Goal: Task Accomplishment & Management: Manage account settings

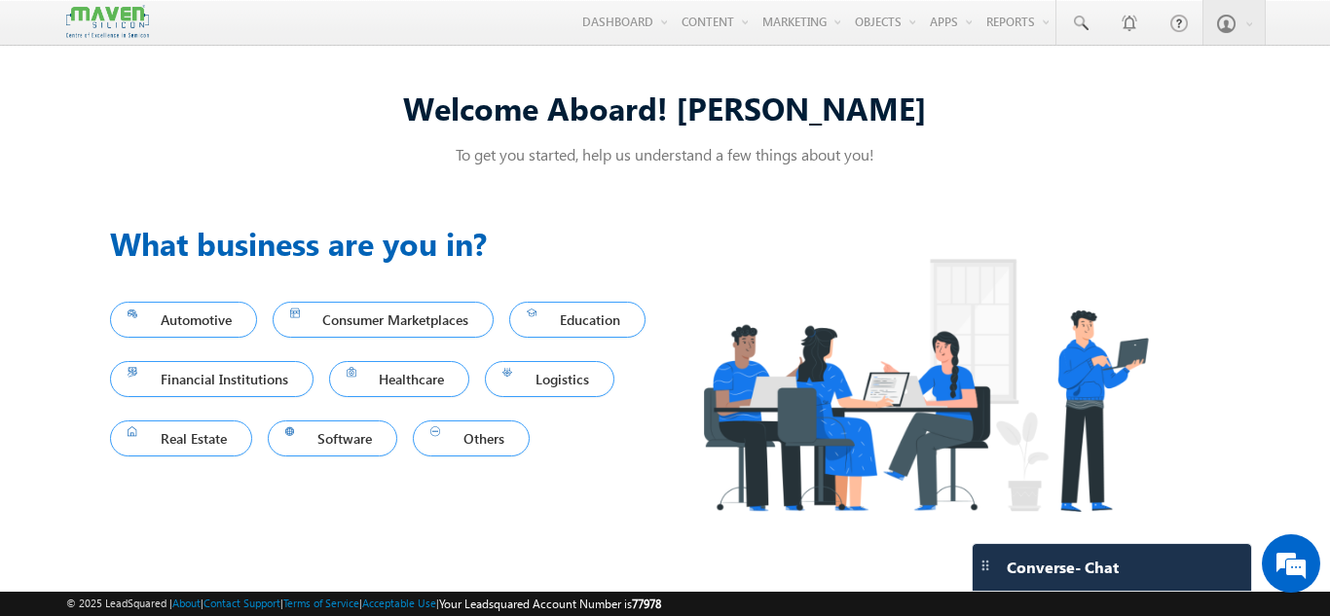
click at [1294, 337] on div "Welcome Aboard! Gagandip To get you started, help us understand a few things ab…" at bounding box center [665, 306] width 1330 height 487
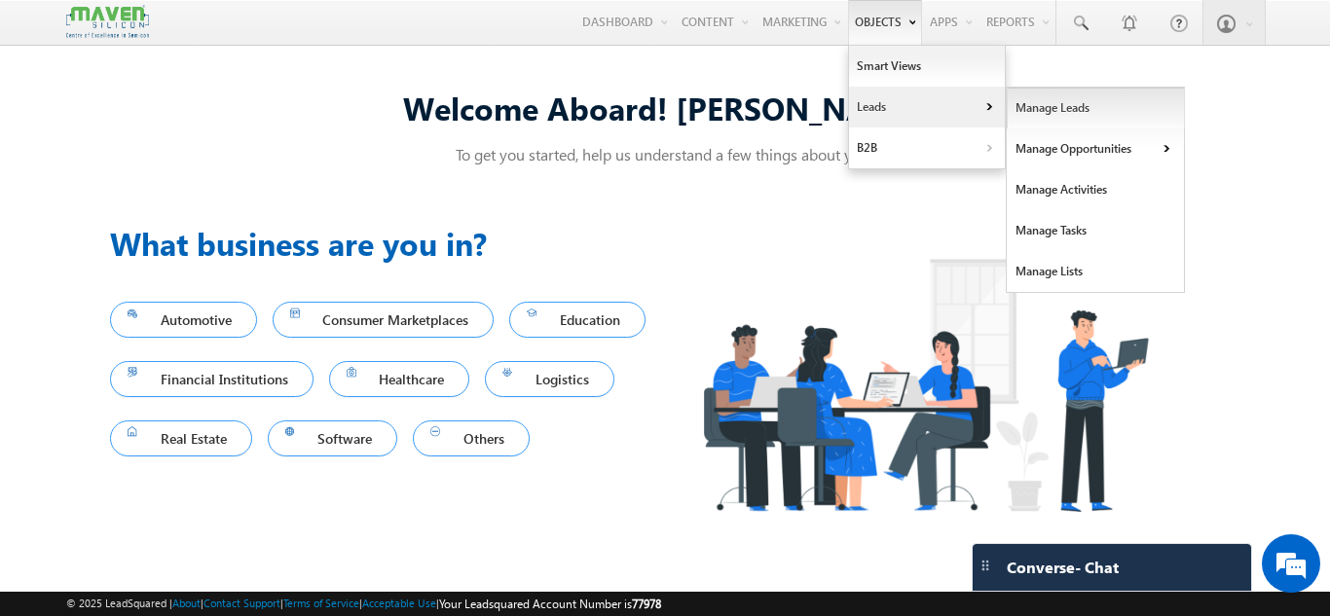
click at [1039, 114] on link "Manage Leads" at bounding box center [1095, 108] width 178 height 41
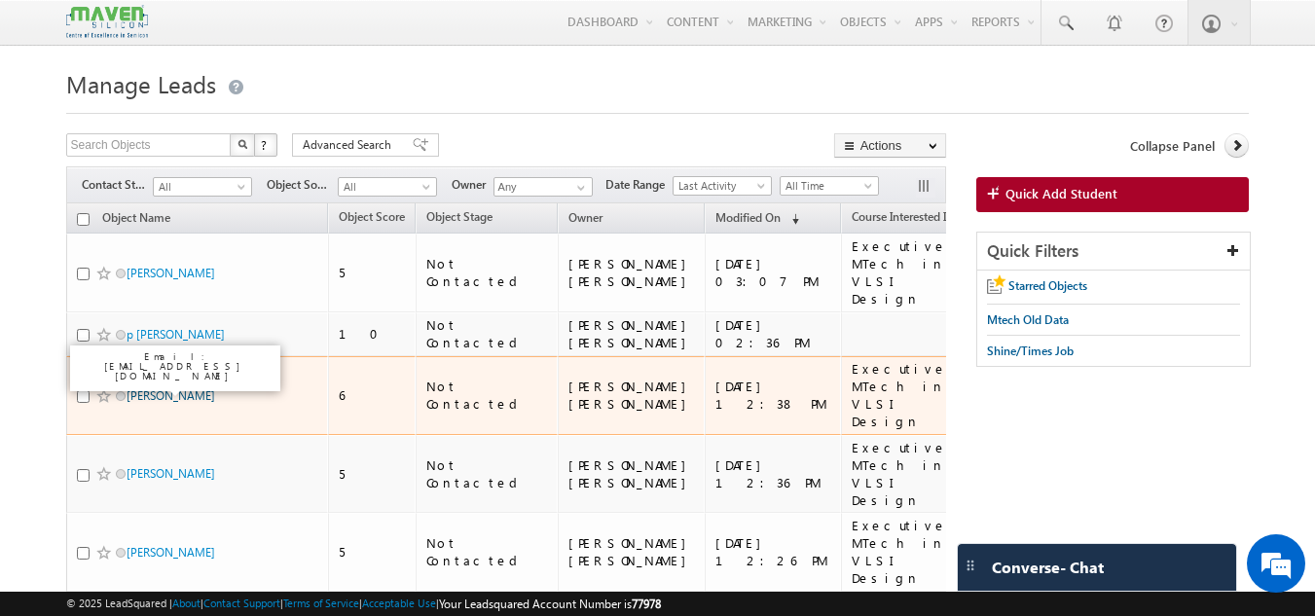
click at [129, 388] on link "gokul" at bounding box center [171, 395] width 89 height 15
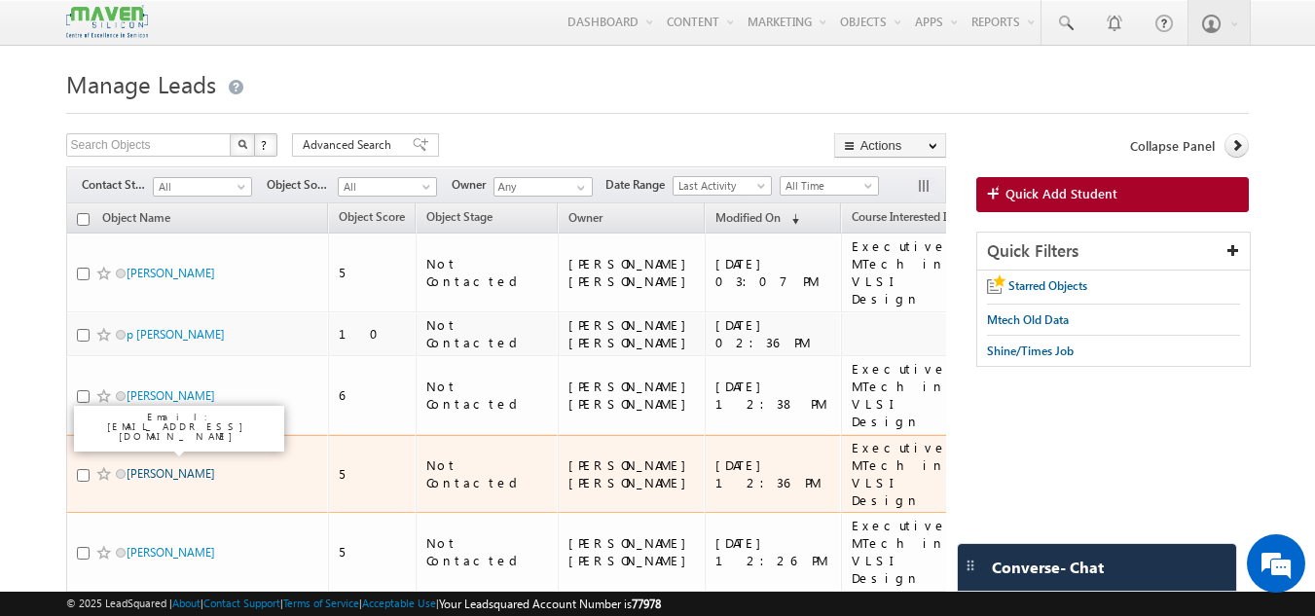
click at [146, 466] on link "Sahana h j" at bounding box center [171, 473] width 89 height 15
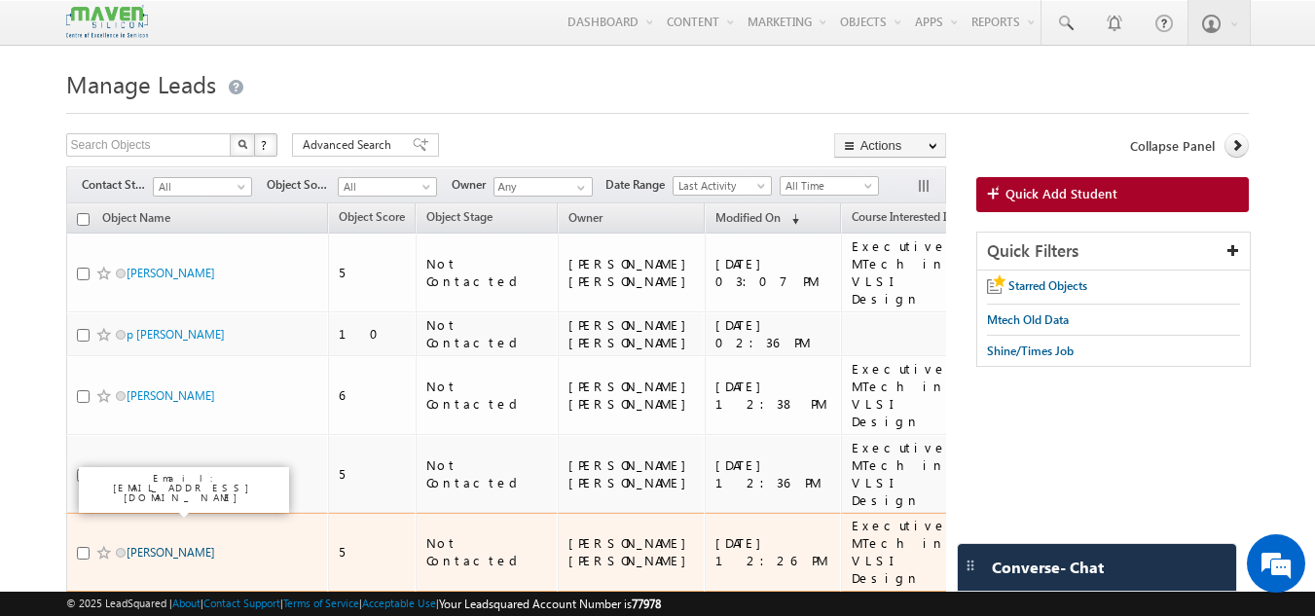
click at [154, 545] on link "Venkata Ramya" at bounding box center [171, 552] width 89 height 15
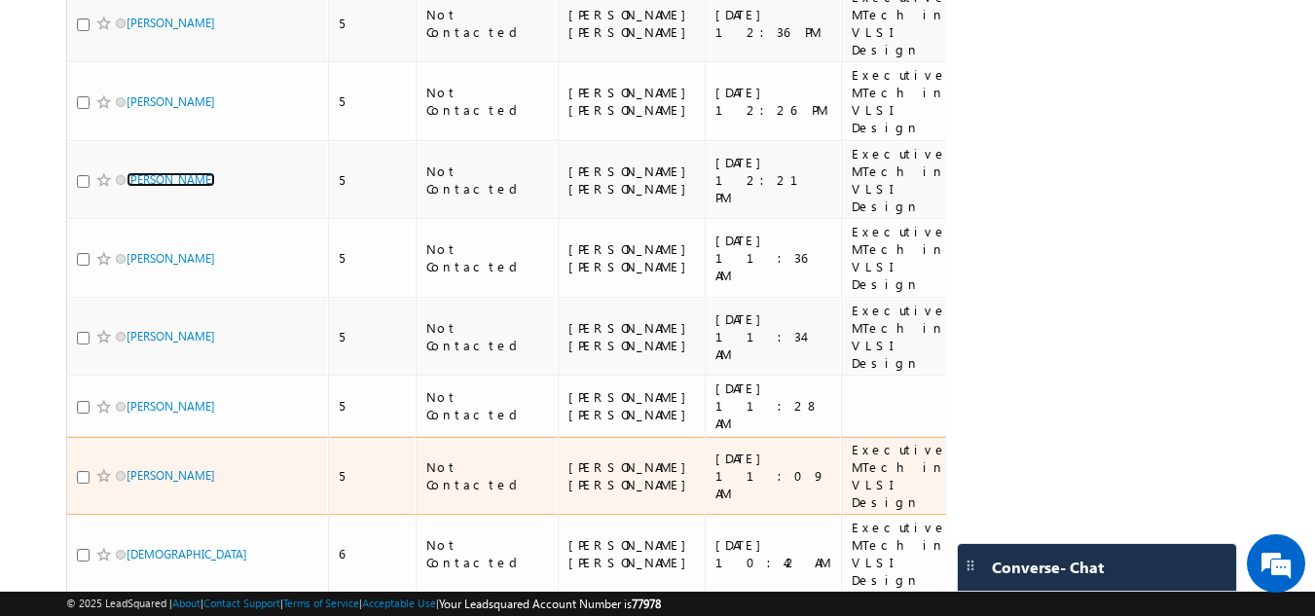
scroll to position [452, 0]
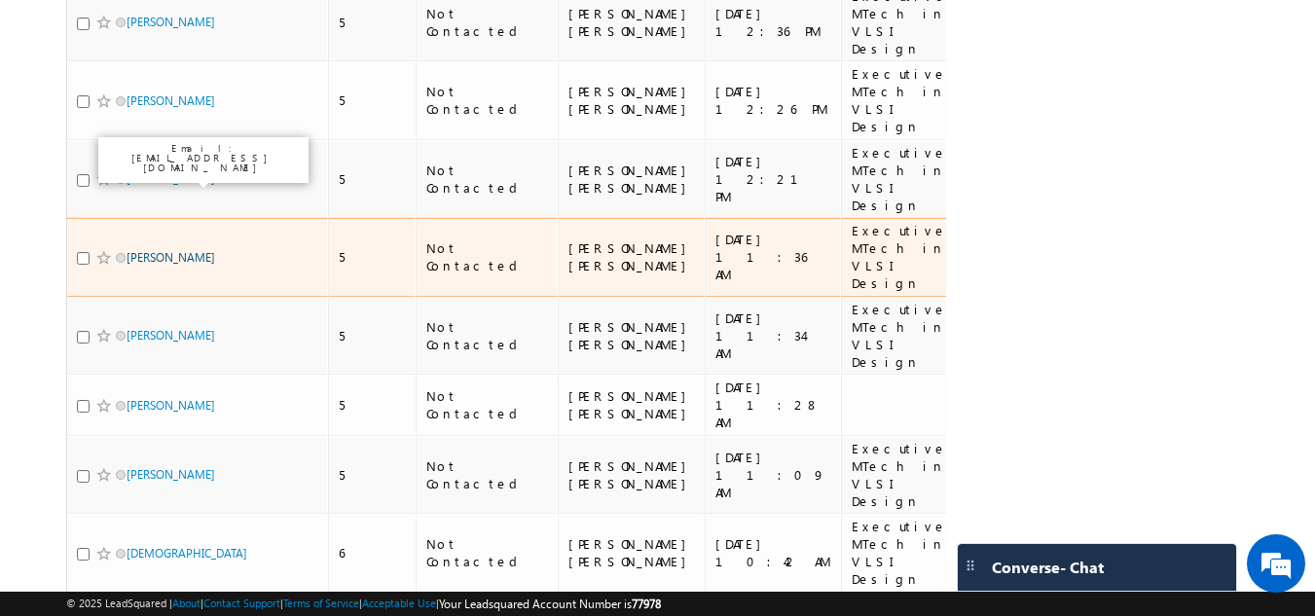
click at [136, 250] on link "Aishwarya Nayak" at bounding box center [171, 257] width 89 height 15
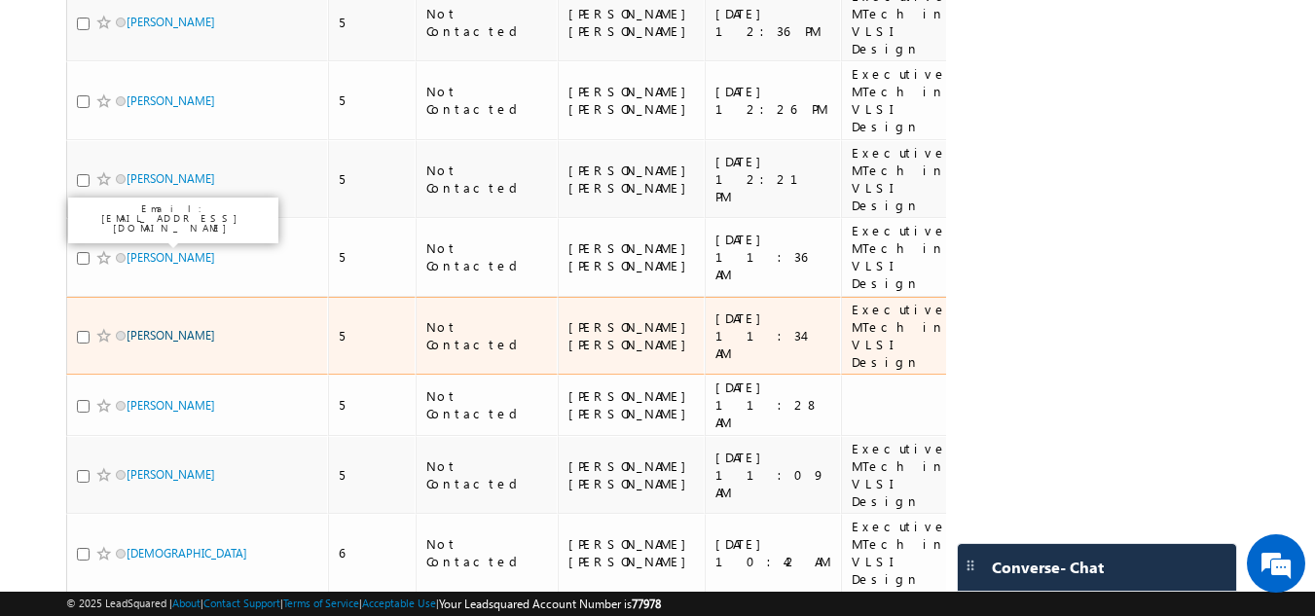
click at [145, 328] on link "Rajasekhar" at bounding box center [171, 335] width 89 height 15
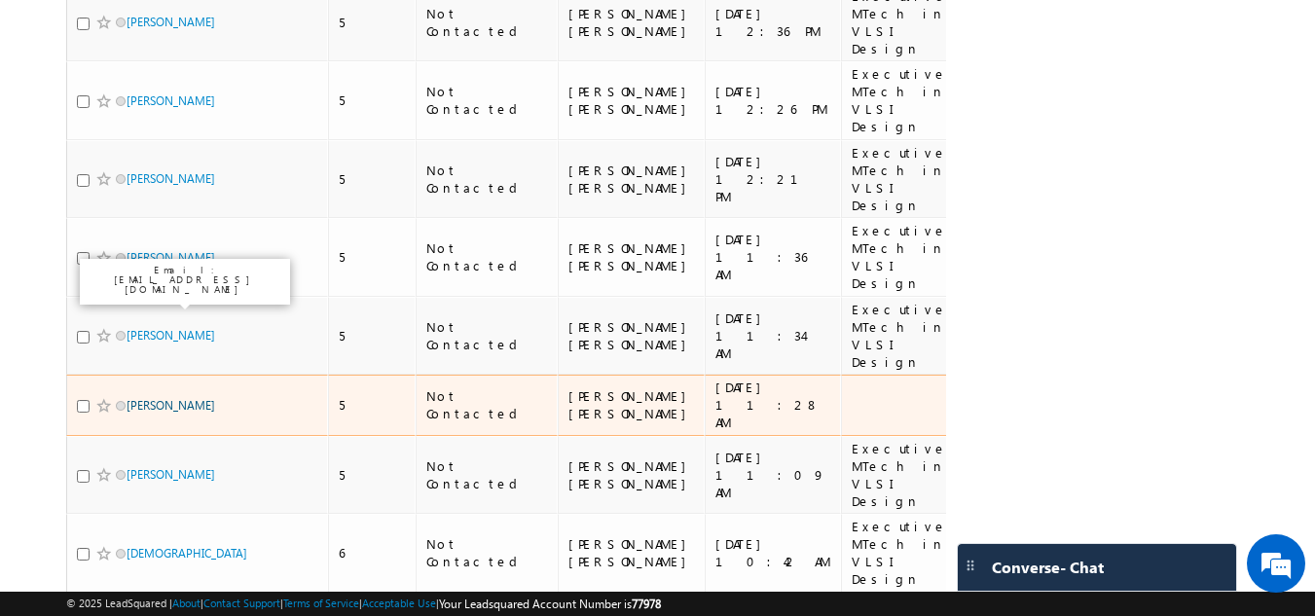
click at [148, 398] on link "lalit rajak" at bounding box center [171, 405] width 89 height 15
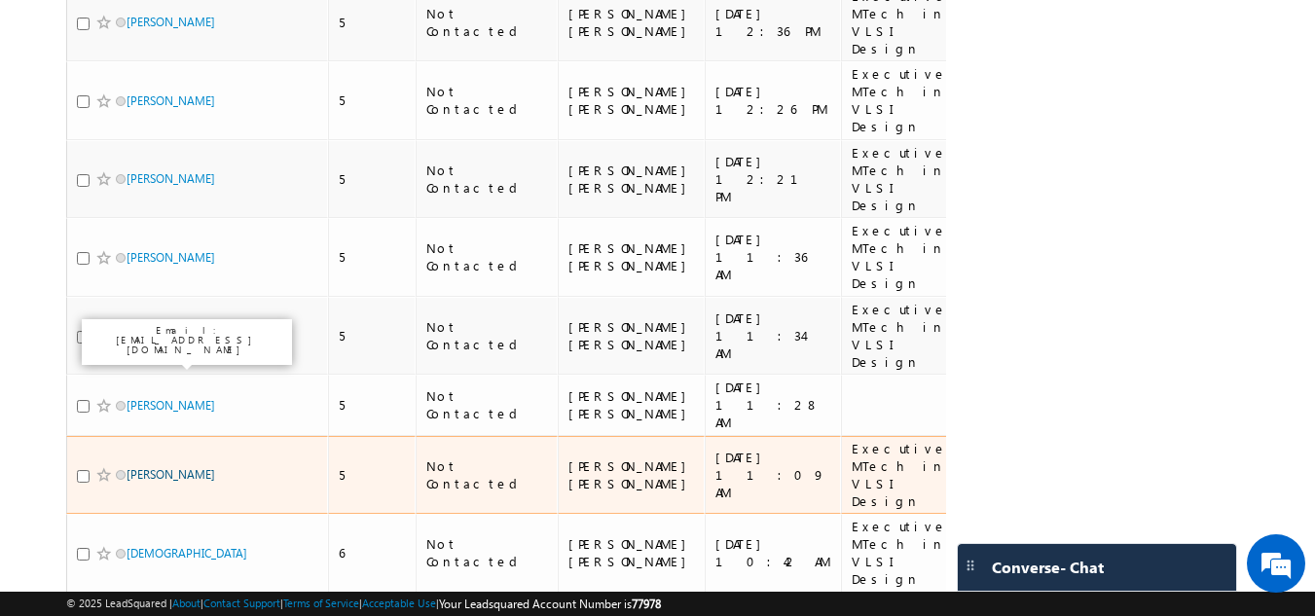
click at [157, 467] on link "Arunkumar" at bounding box center [171, 474] width 89 height 15
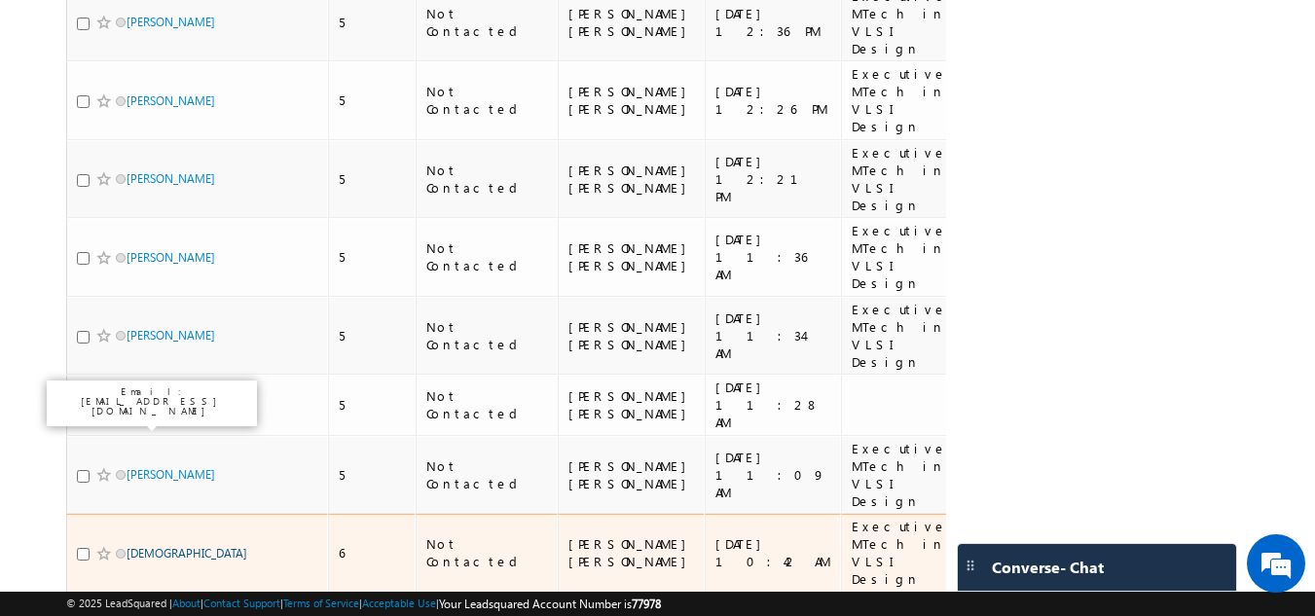
click at [147, 546] on link "Umesh" at bounding box center [187, 553] width 121 height 15
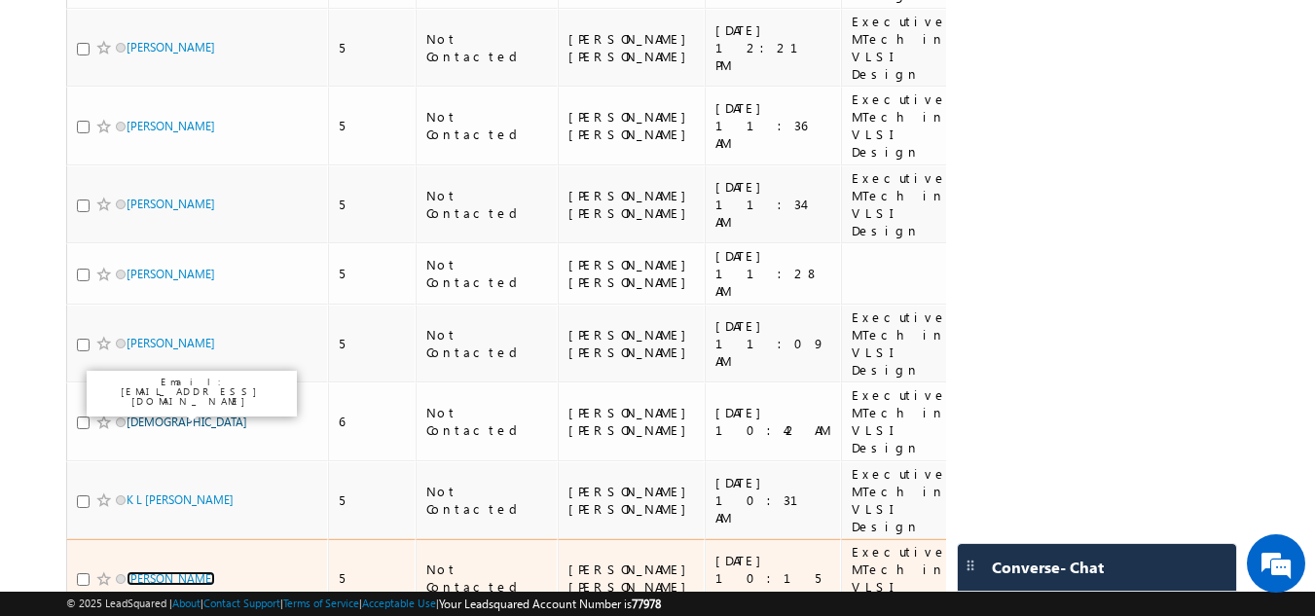
scroll to position [691, 0]
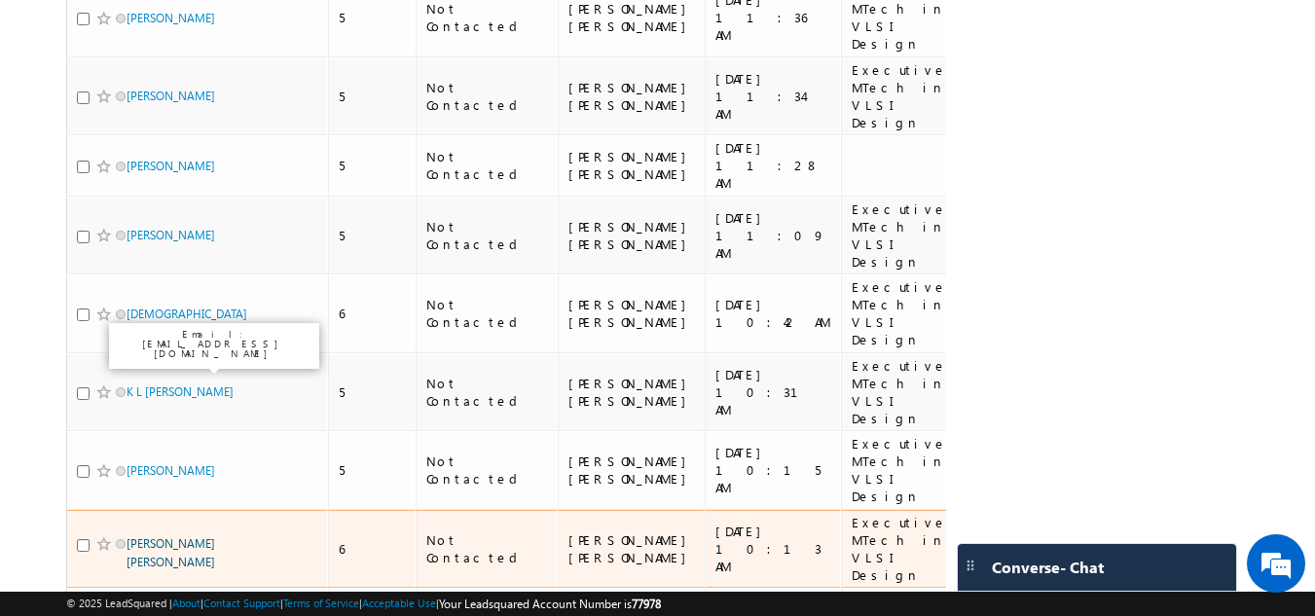
click at [178, 536] on link "kishore kumar anandu" at bounding box center [171, 552] width 89 height 33
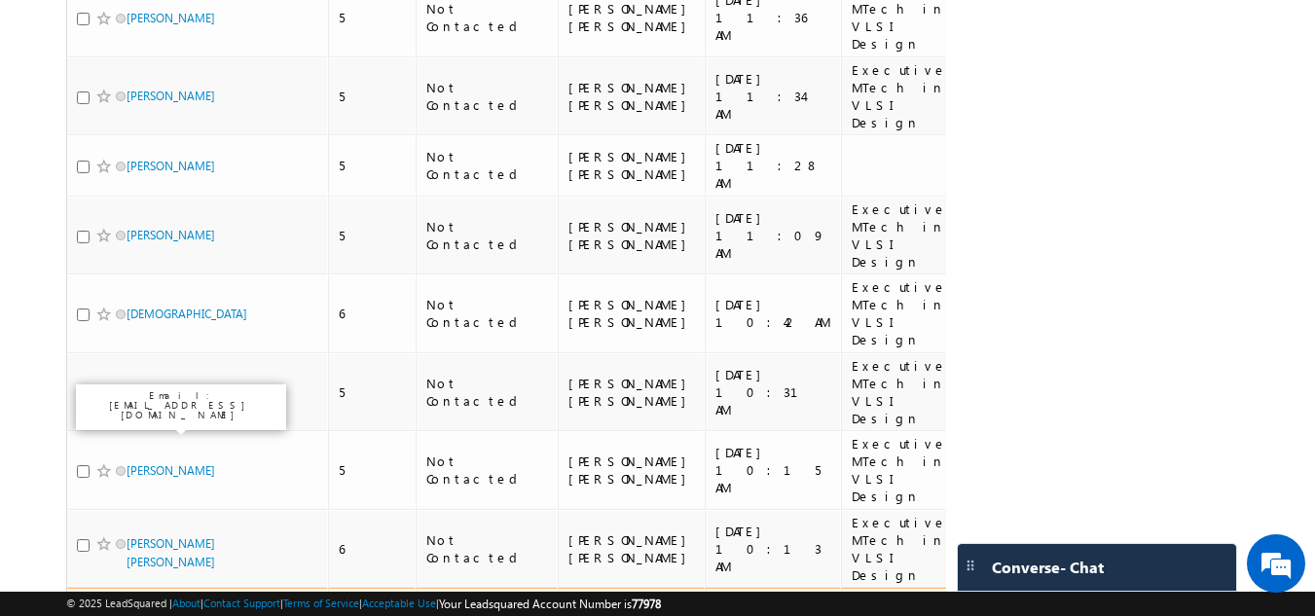
click at [151, 615] on link "yugesh" at bounding box center [171, 627] width 89 height 15
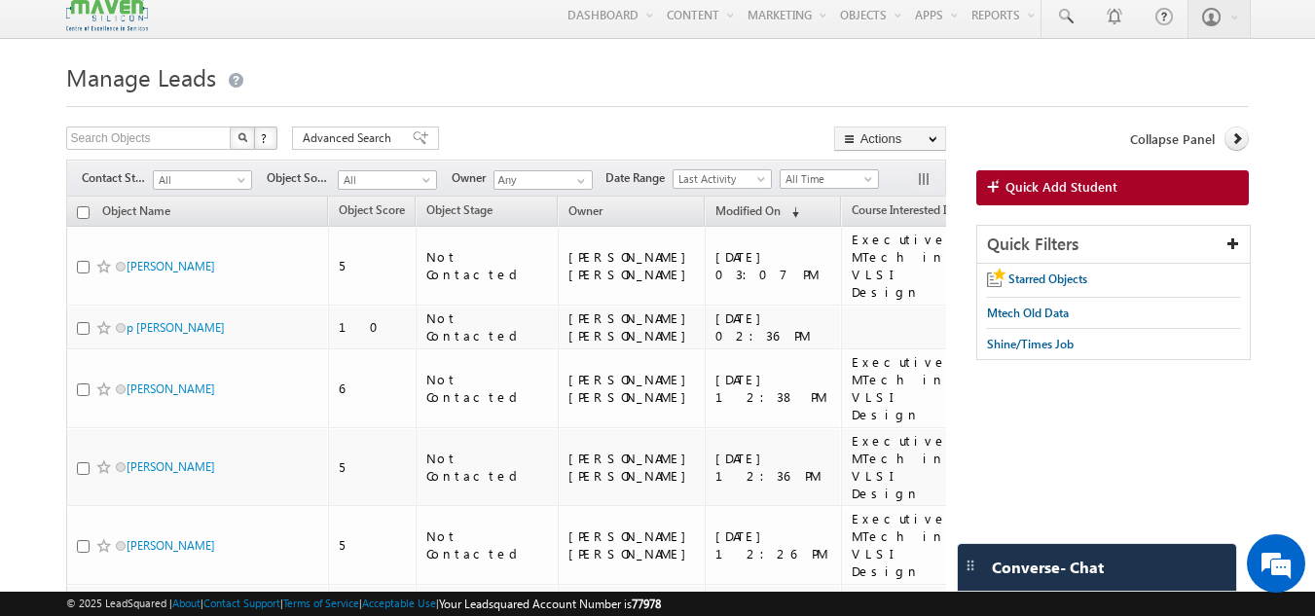
scroll to position [0, 0]
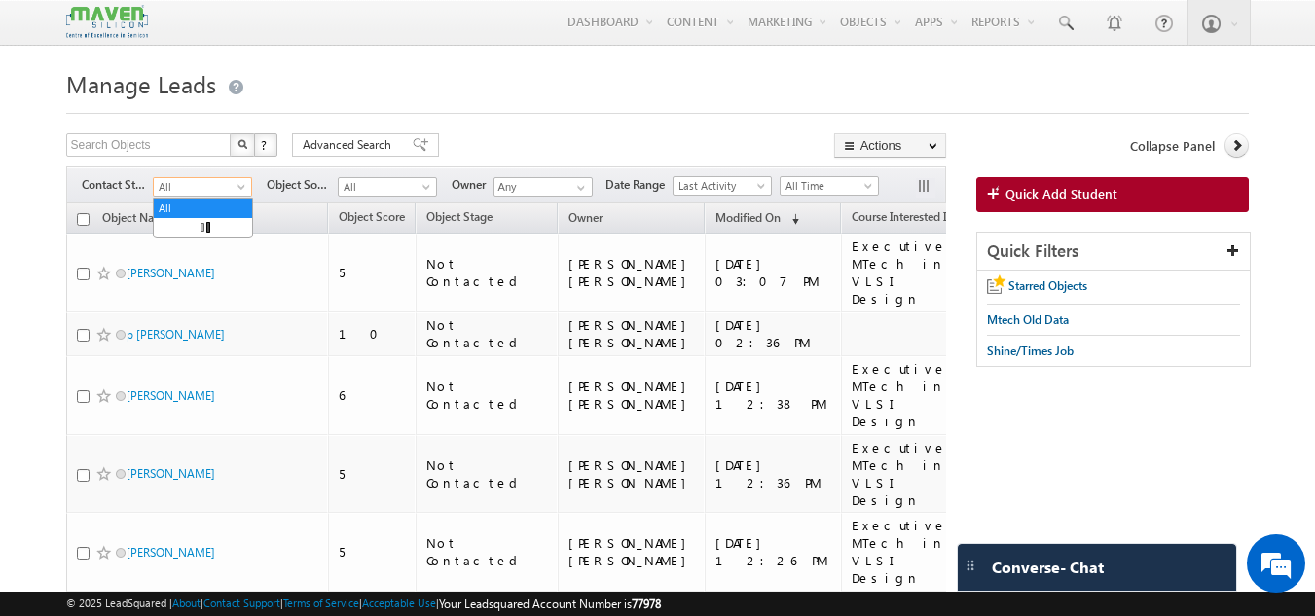
click at [223, 189] on span "All" at bounding box center [200, 187] width 92 height 18
click at [222, 226] on link "New Lead" at bounding box center [203, 228] width 98 height 18
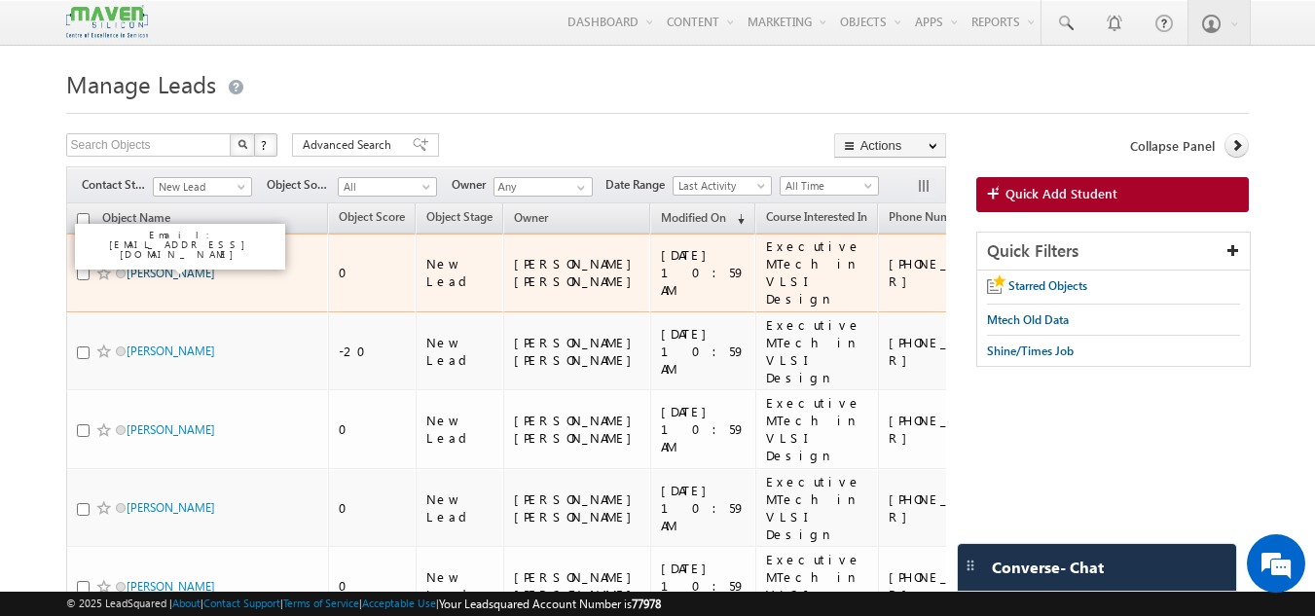
click at [167, 271] on link "Mariappan" at bounding box center [171, 273] width 89 height 15
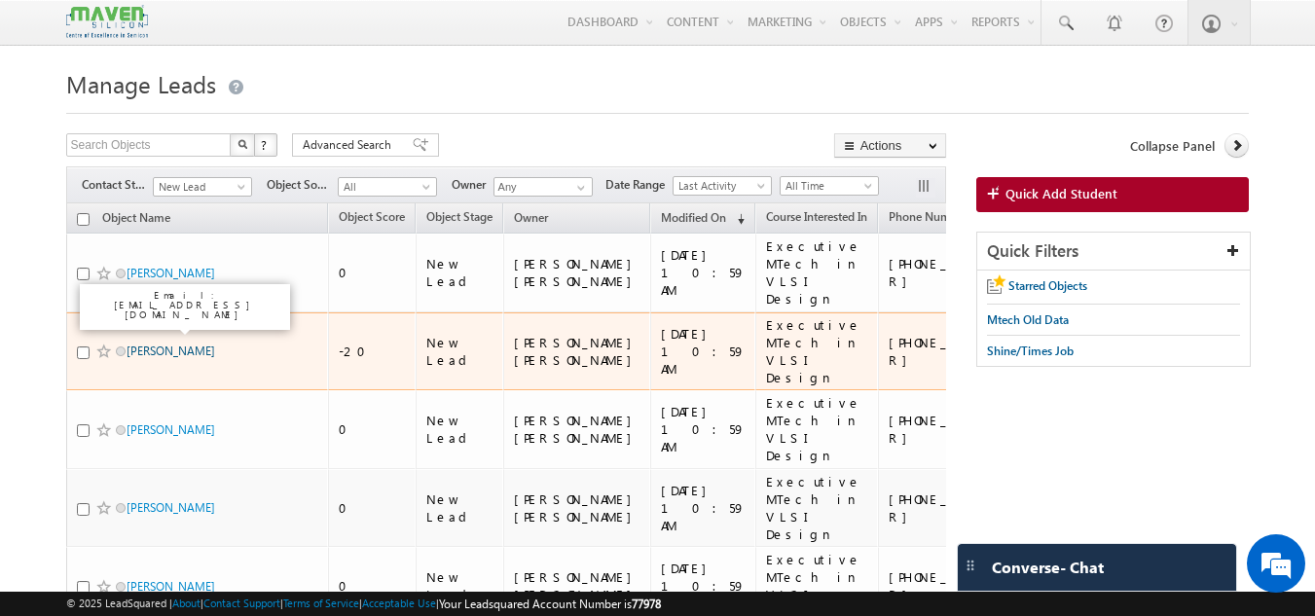
click at [168, 344] on link "Gowri Masabathula" at bounding box center [171, 351] width 89 height 15
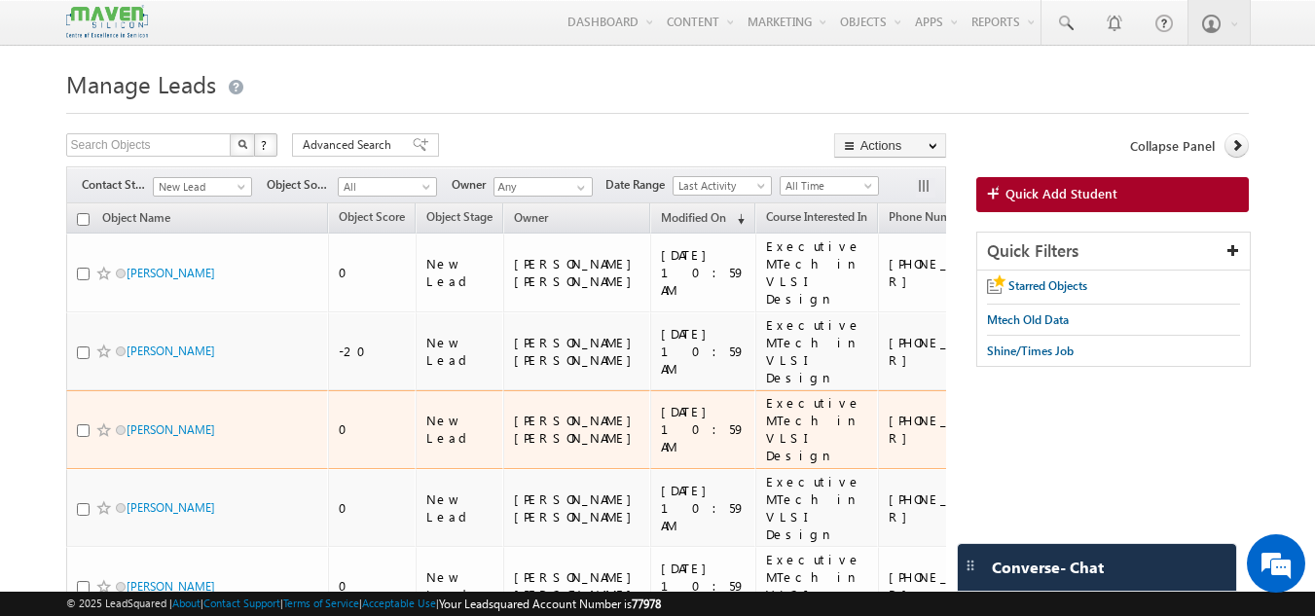
click at [177, 420] on div "Gayathri Karthikeyan" at bounding box center [198, 433] width 243 height 27
click at [190, 422] on link "Gayathri Karthikeyan" at bounding box center [171, 429] width 89 height 15
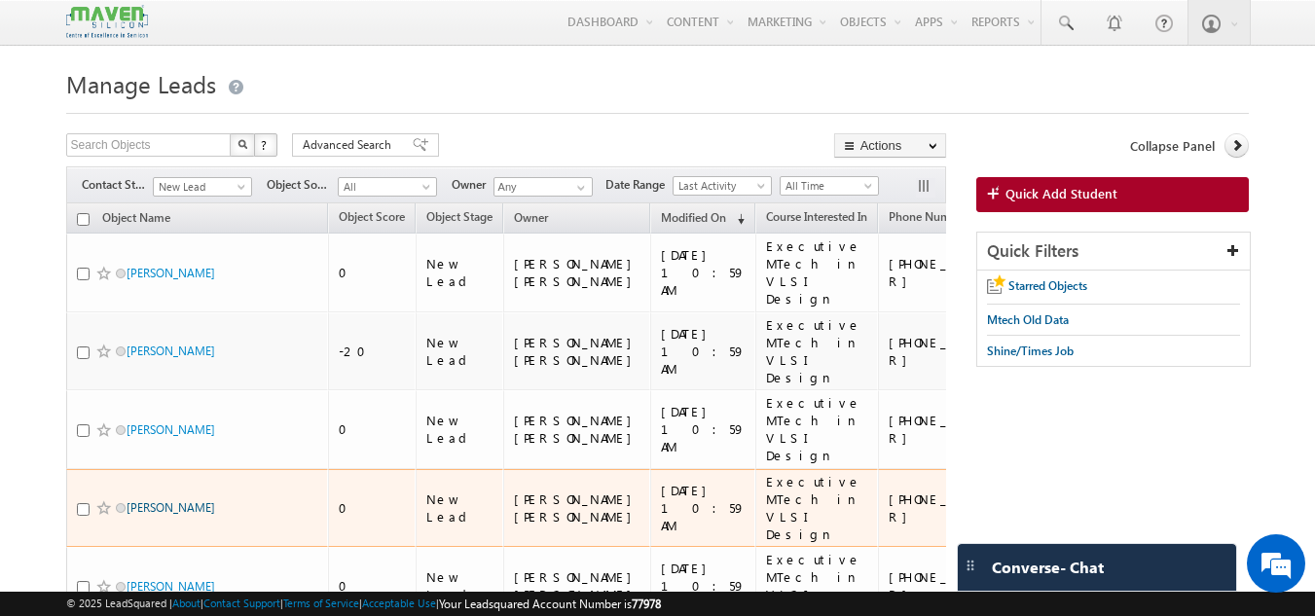
click at [170, 500] on link "Syamily Babu" at bounding box center [171, 507] width 89 height 15
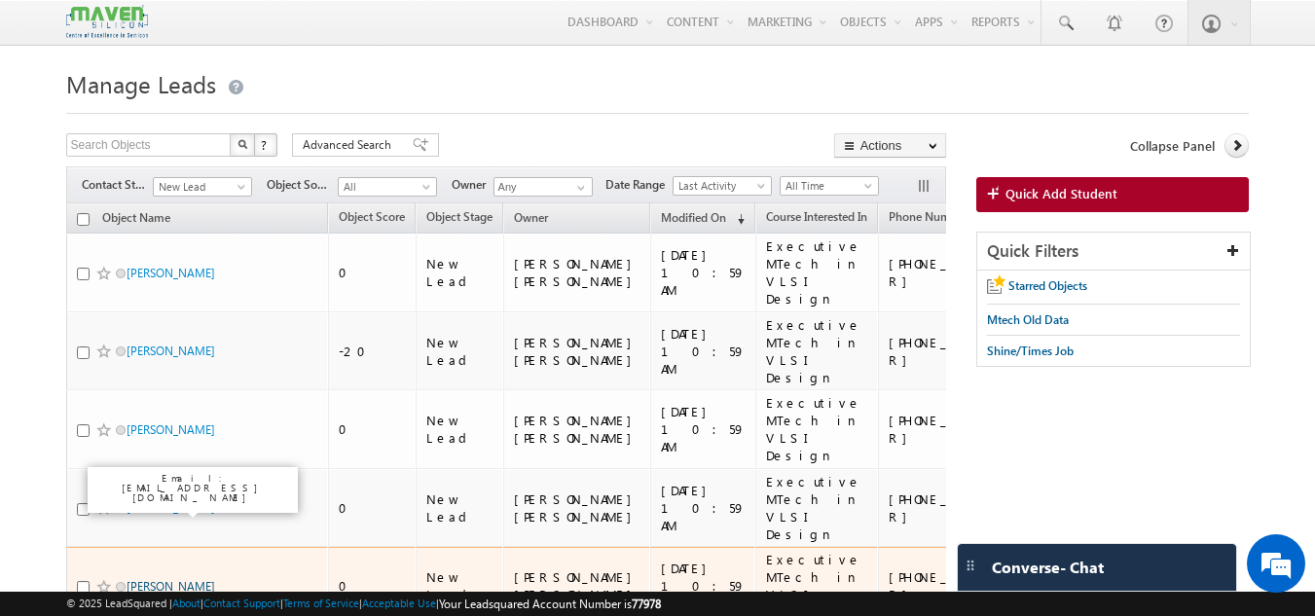
click at [166, 579] on link "GUNJAN KUMAR" at bounding box center [171, 586] width 89 height 15
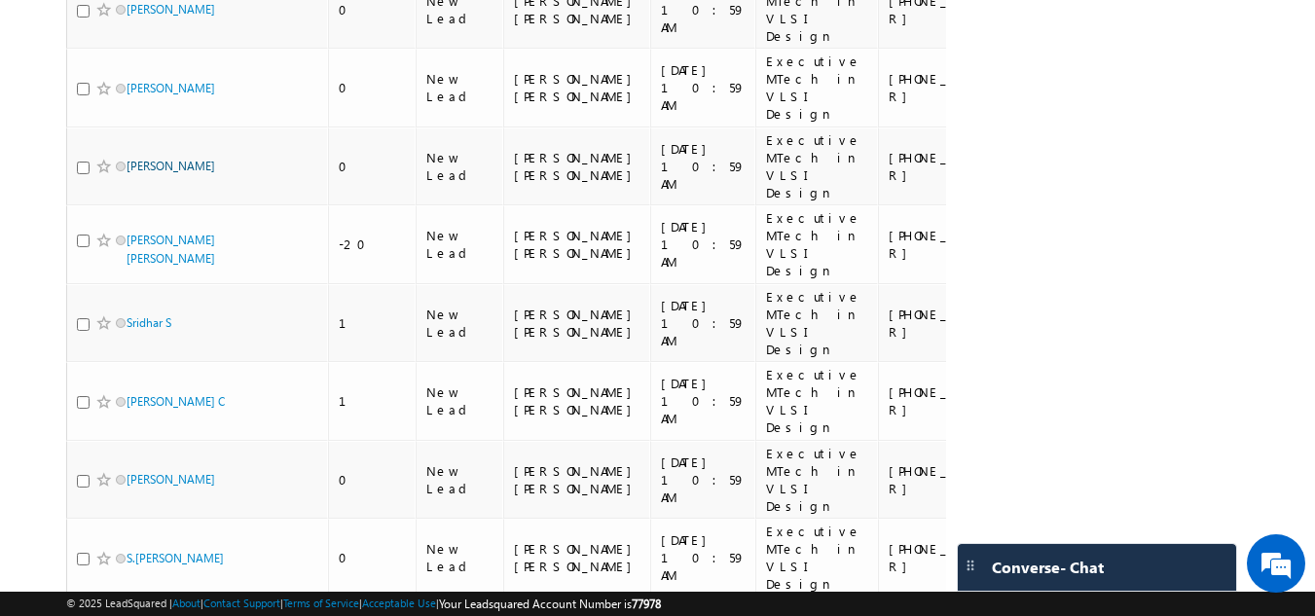
scroll to position [499, 0]
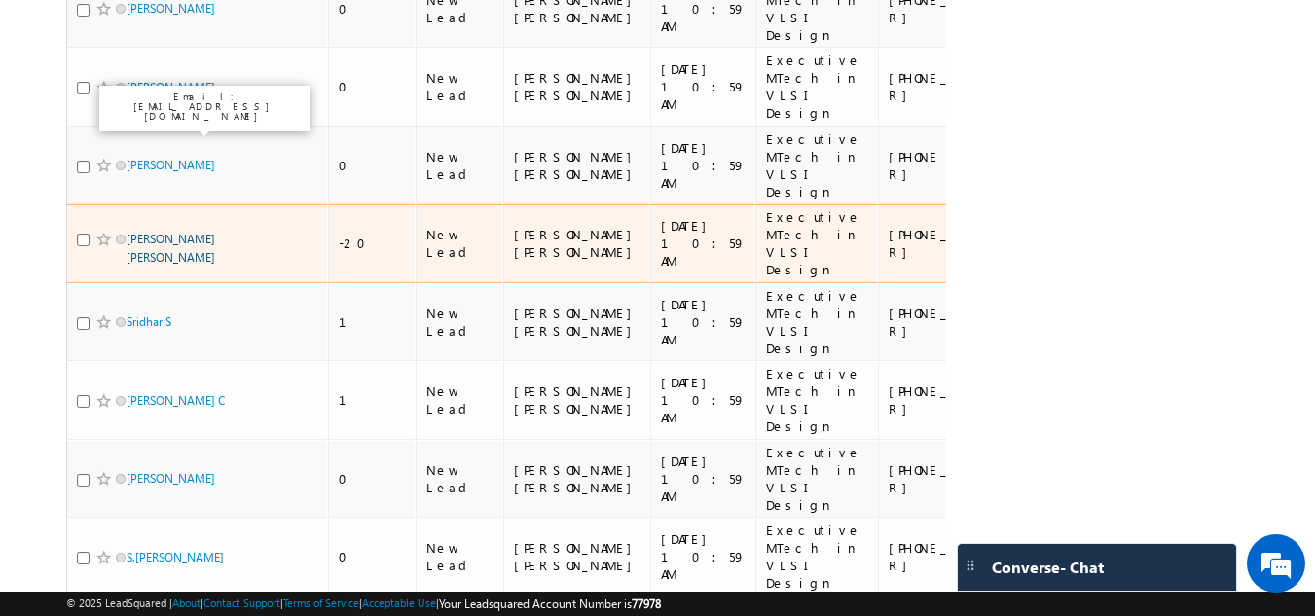
click at [139, 232] on link "[PERSON_NAME] [PERSON_NAME]" at bounding box center [171, 248] width 89 height 33
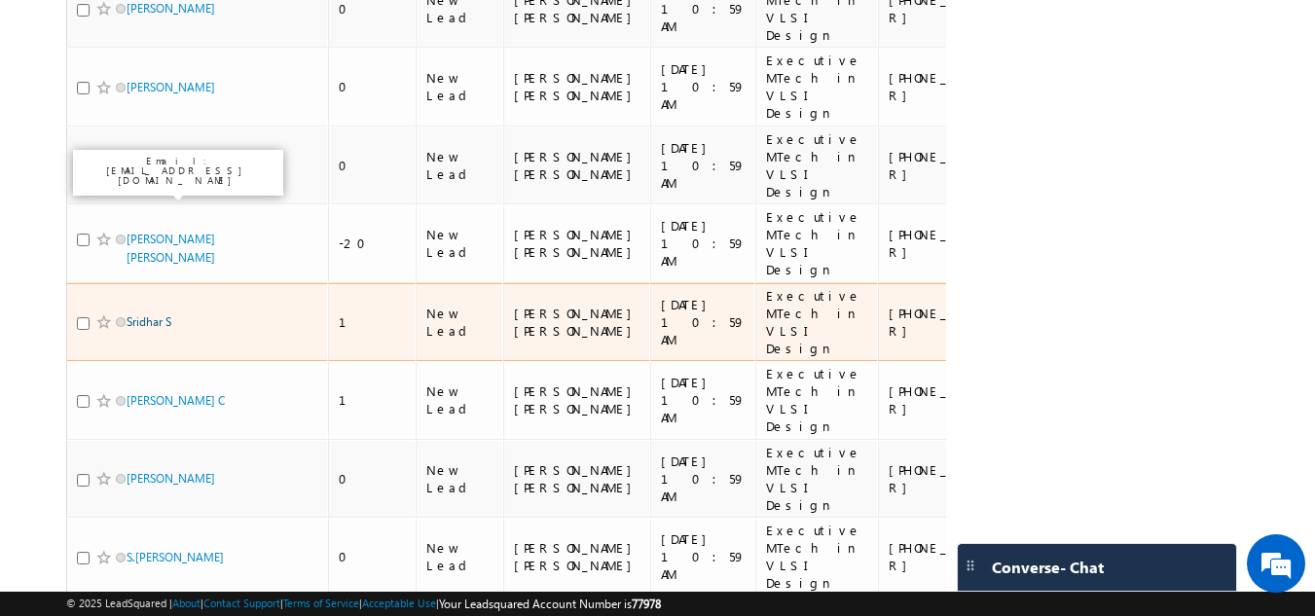
click at [143, 314] on link "Sridhar S" at bounding box center [149, 321] width 45 height 15
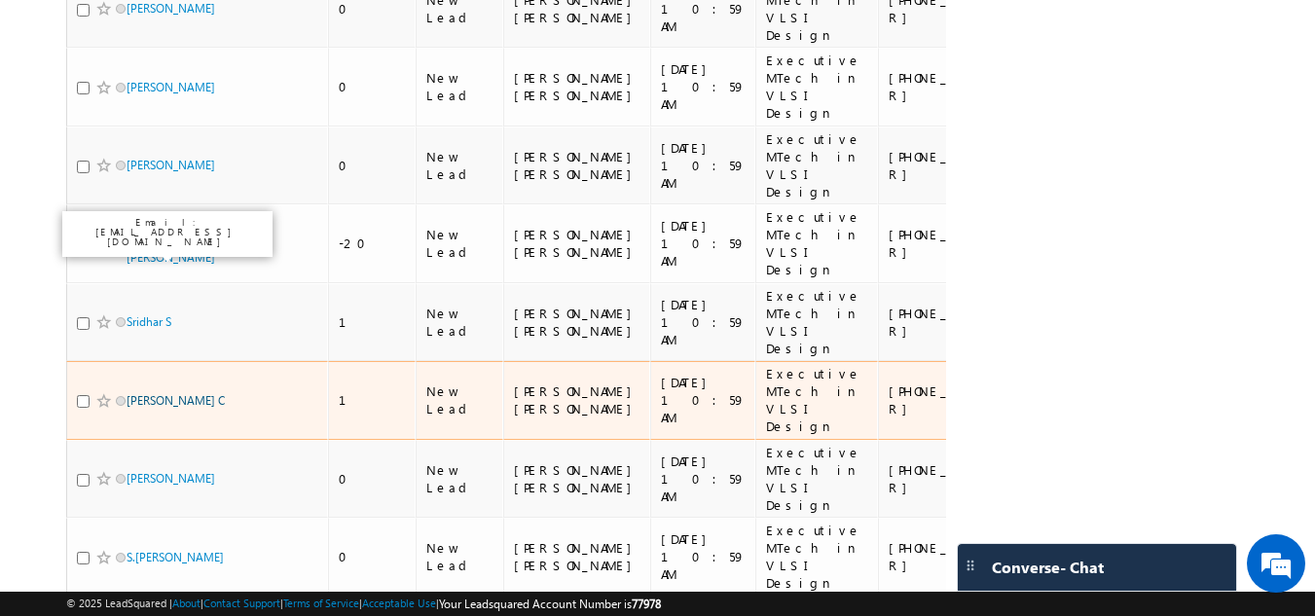
click at [141, 393] on link "[PERSON_NAME] C" at bounding box center [176, 400] width 98 height 15
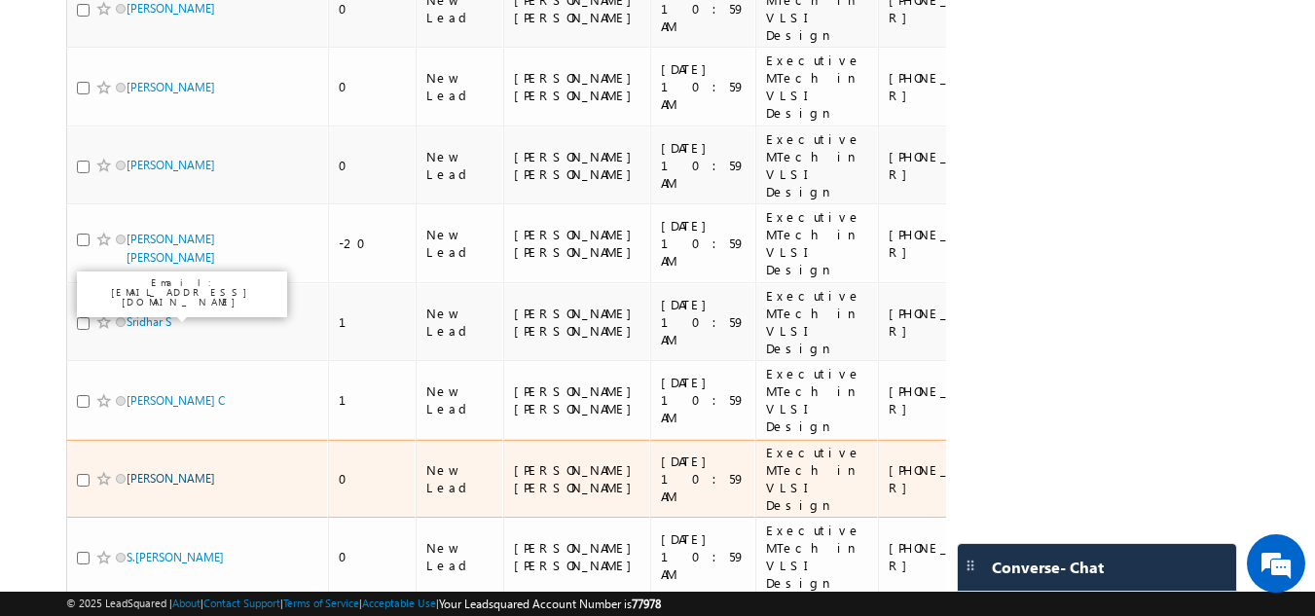
click at [152, 471] on link "Jayaraj Suma" at bounding box center [171, 478] width 89 height 15
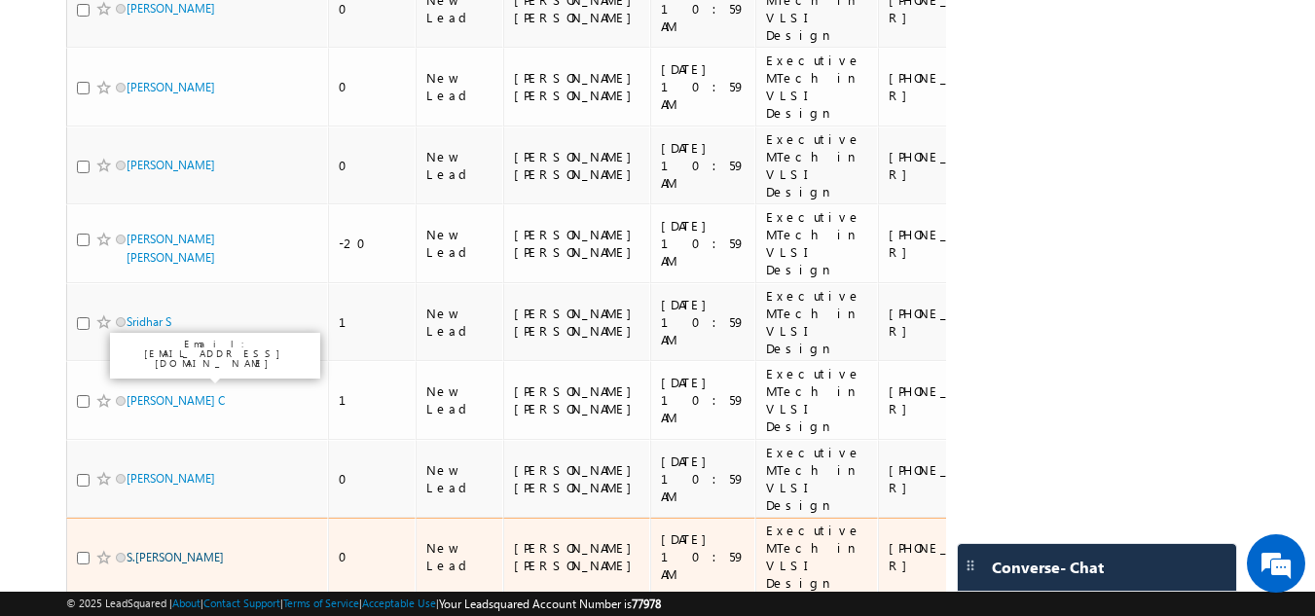
click at [157, 550] on link "S.SANTHANA BAVANI" at bounding box center [175, 557] width 97 height 15
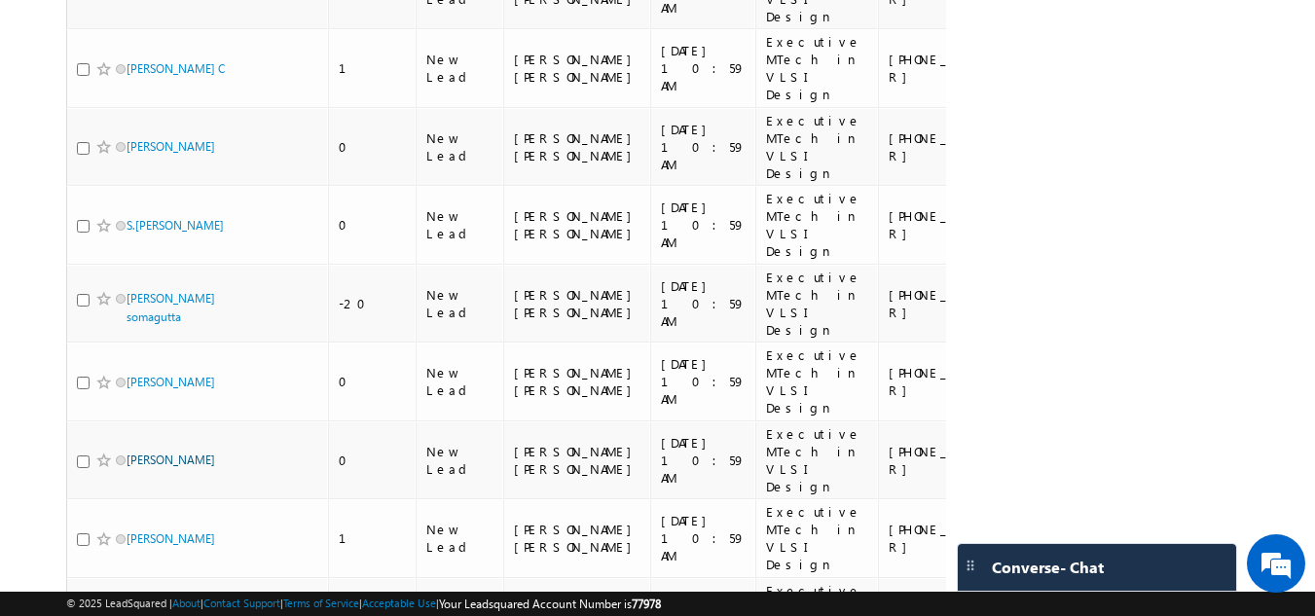
scroll to position [881, 0]
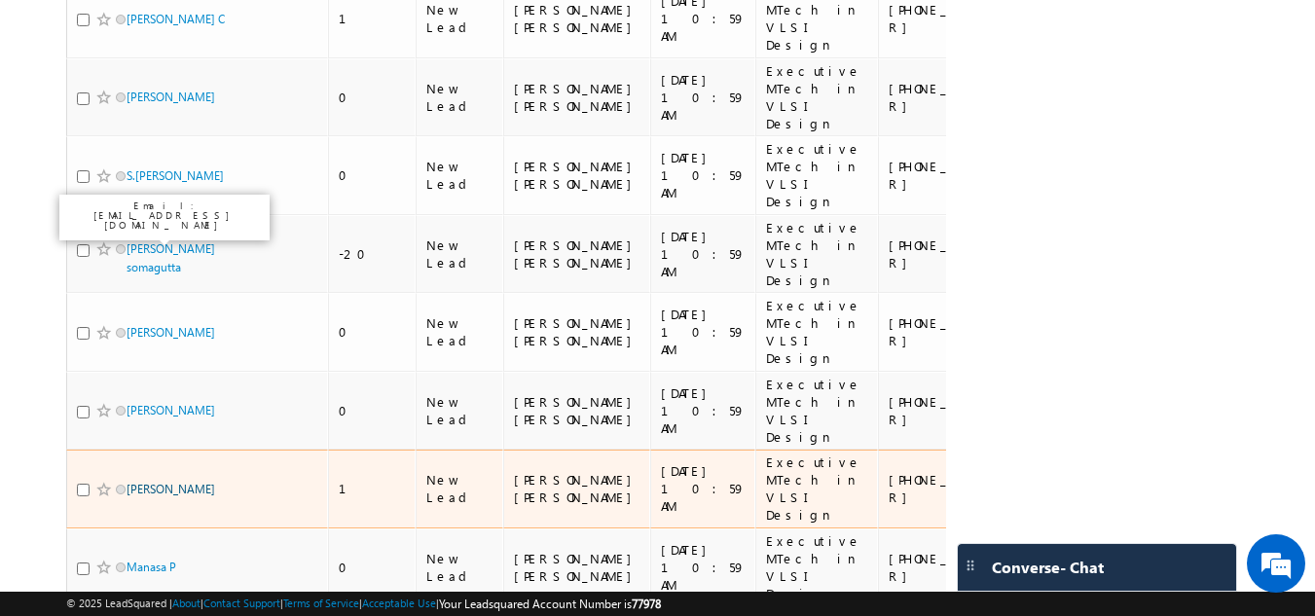
click at [149, 482] on link "Bhavna" at bounding box center [171, 489] width 89 height 15
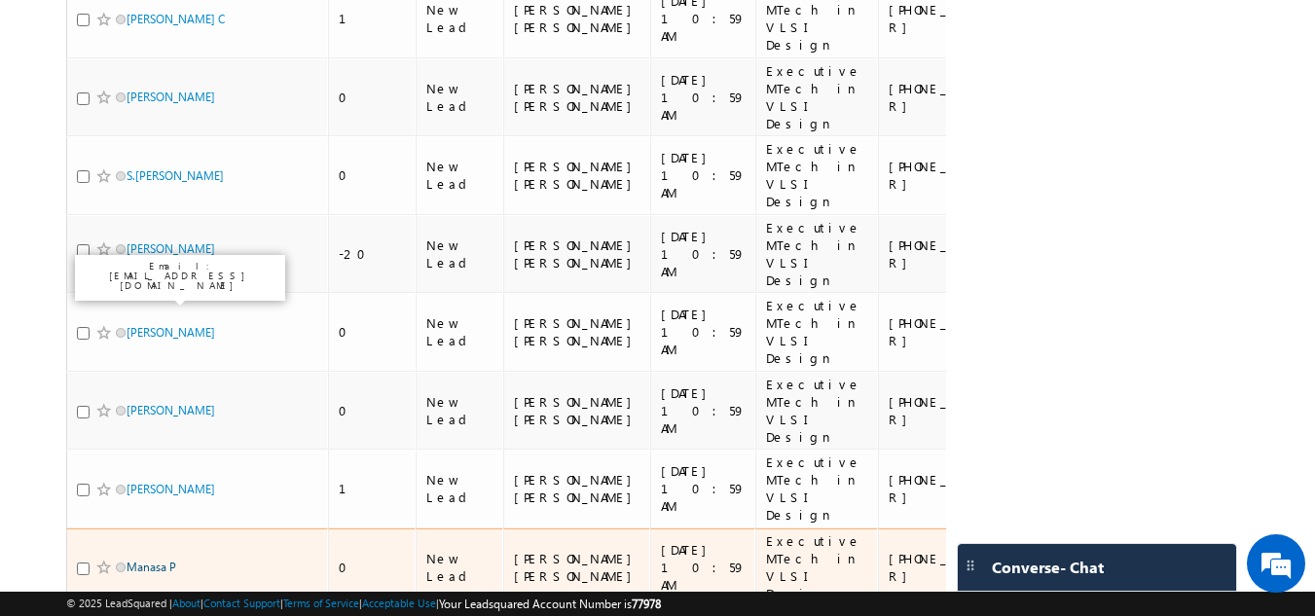
click at [150, 560] on link "Manasa P" at bounding box center [152, 567] width 50 height 15
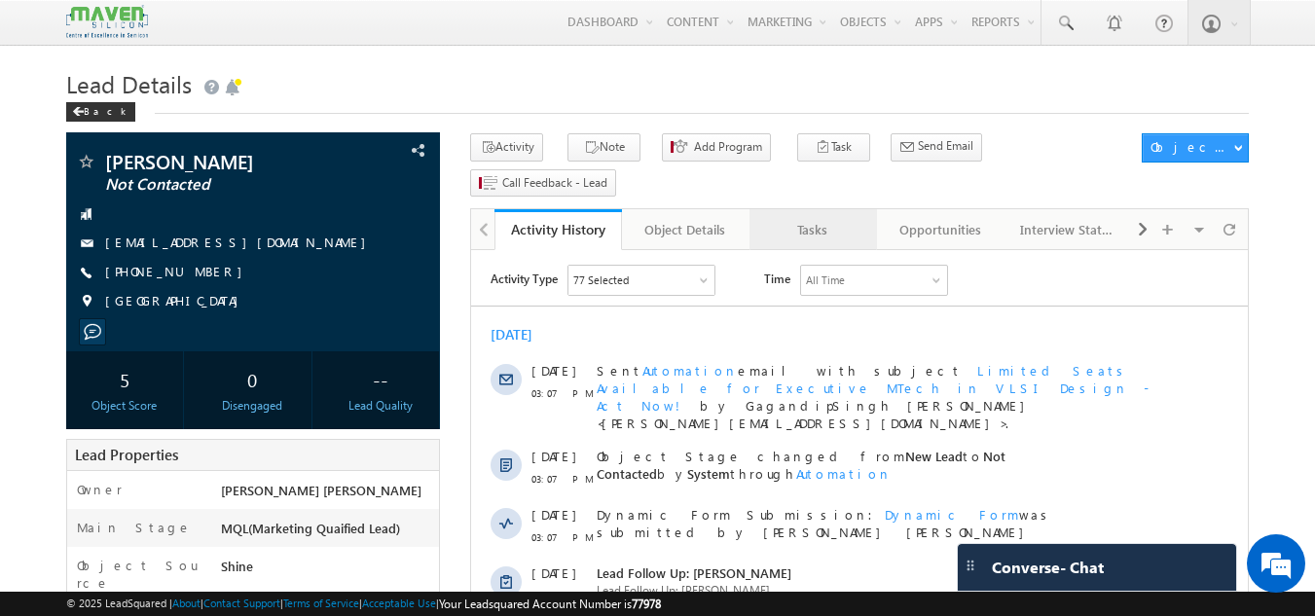
click at [830, 218] on div "Tasks" at bounding box center [812, 229] width 94 height 23
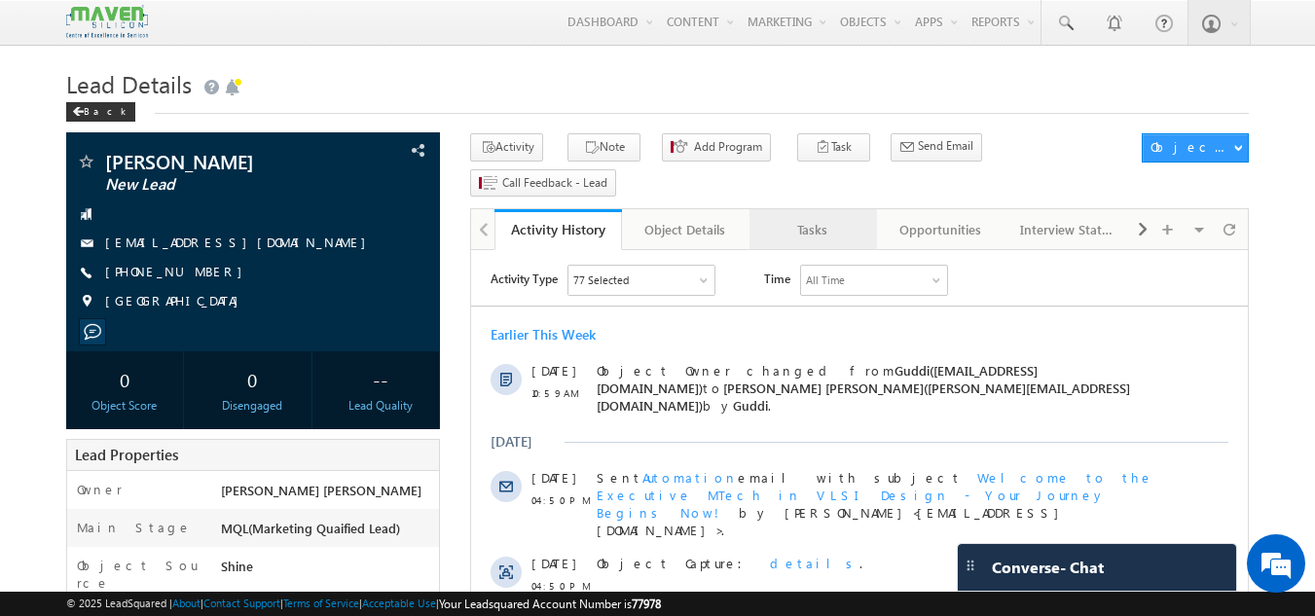
click at [809, 218] on div "Tasks" at bounding box center [812, 229] width 94 height 23
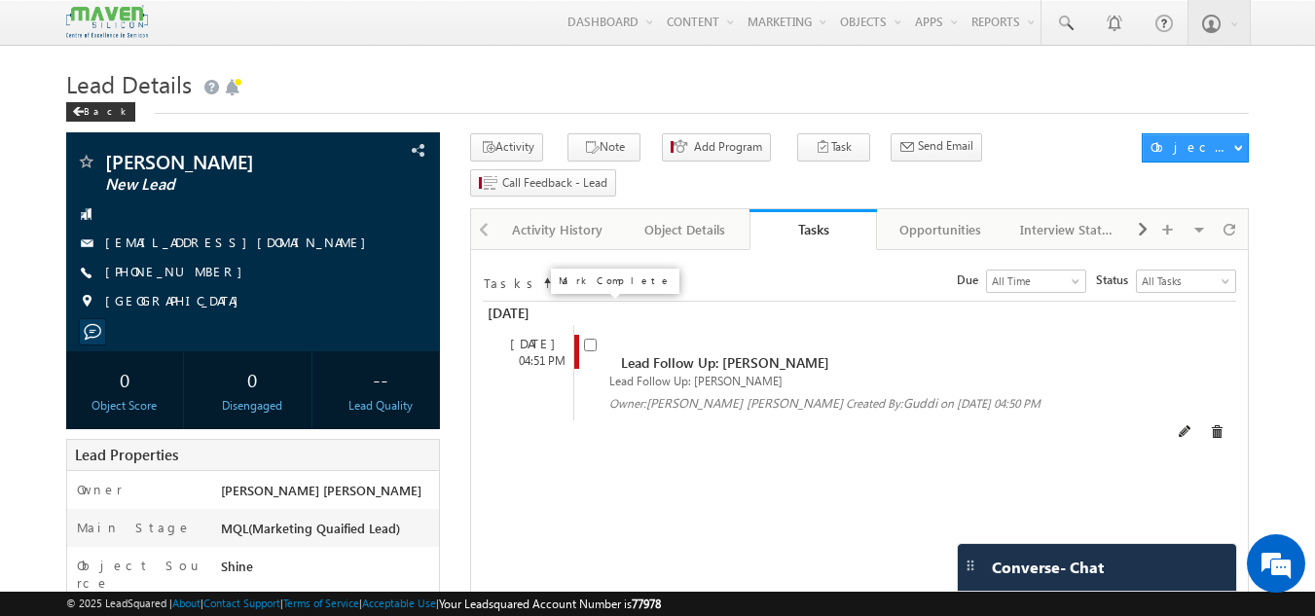
click at [586, 339] on input "checkbox" at bounding box center [590, 345] width 13 height 13
checkbox input "false"
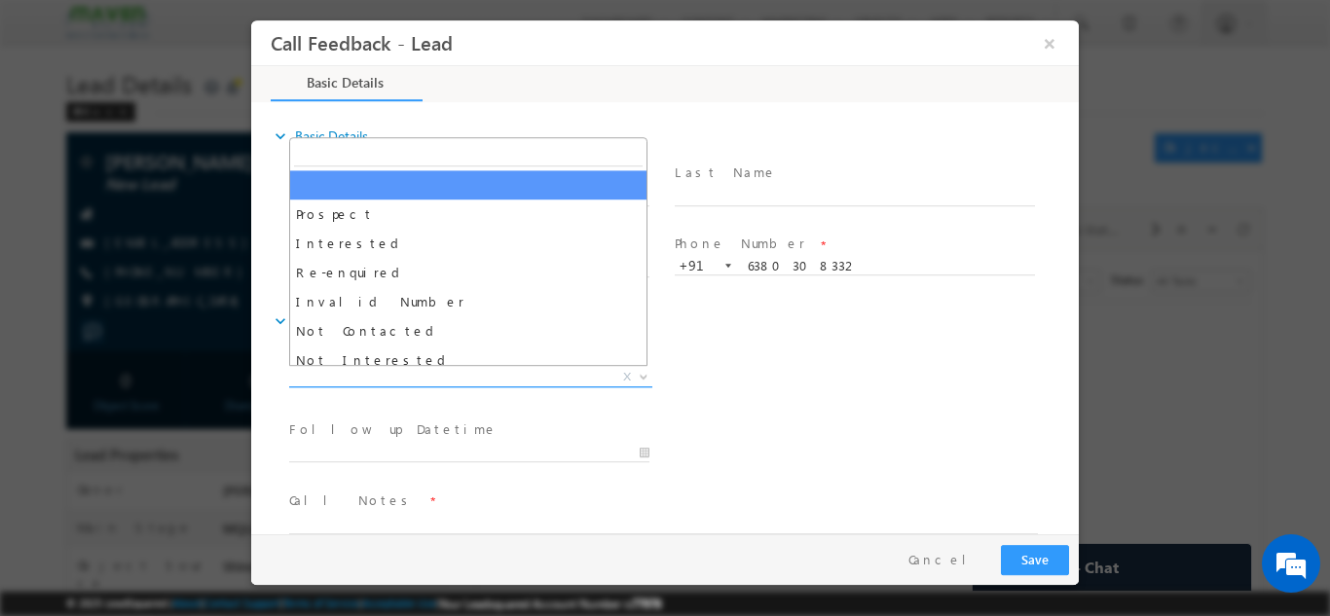
click at [500, 374] on span "X" at bounding box center [470, 376] width 363 height 19
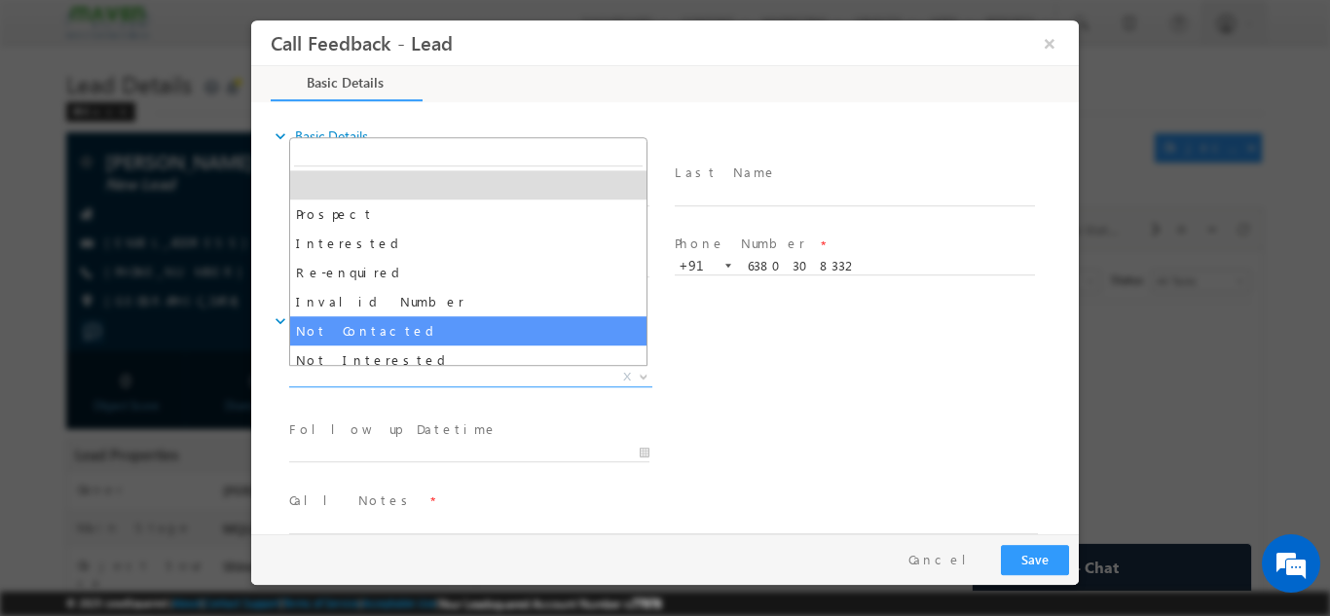
select select "Not Contacted"
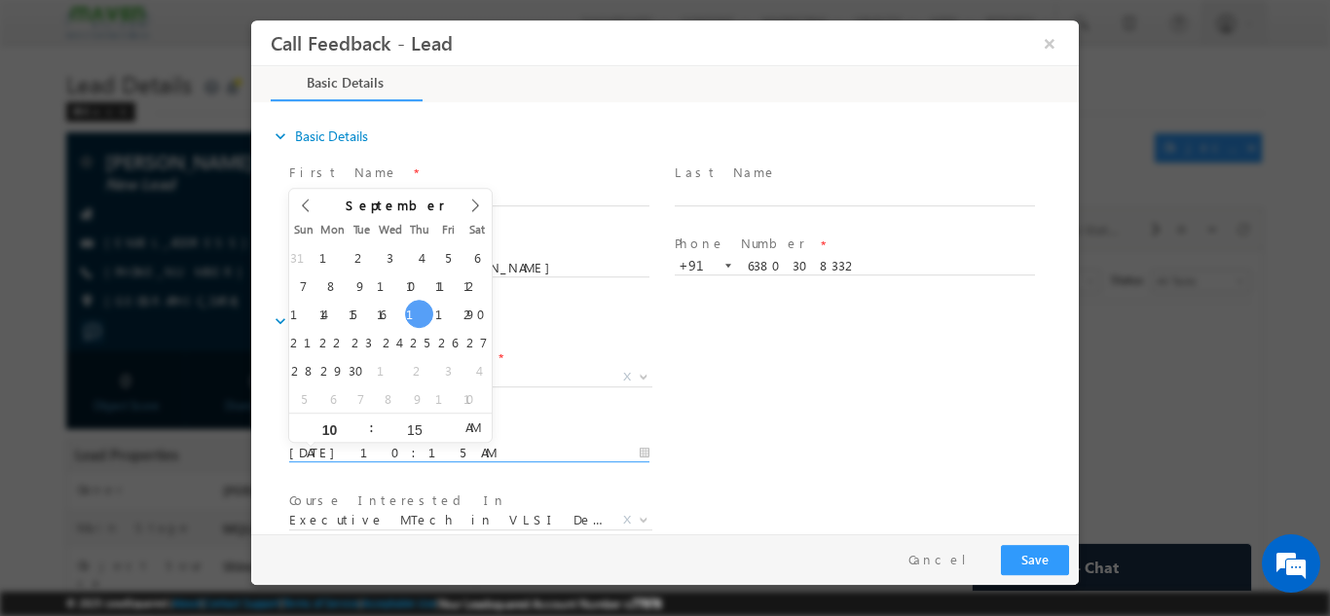
click at [410, 450] on input "18/09/2025 10:15 AM" at bounding box center [469, 452] width 360 height 19
type input "19/09/2025 10:15 AM"
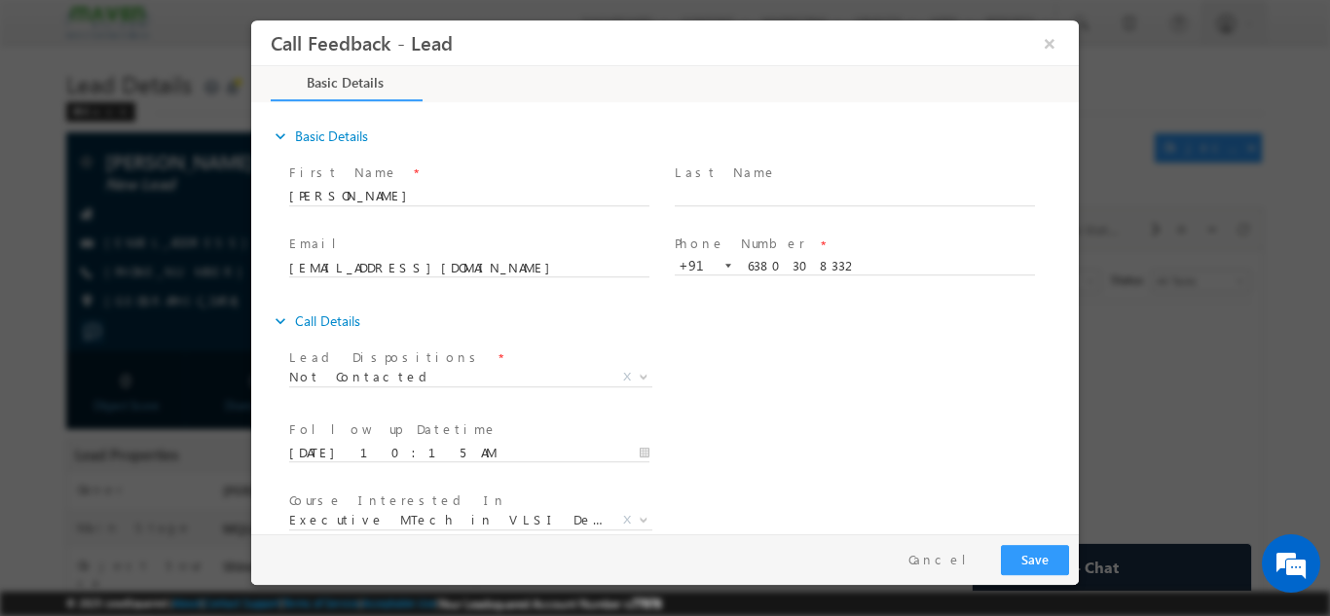
click at [817, 446] on div "Follow up Datetime * 19/09/2025 10:15 AM Program Type * Long Term Short Term X" at bounding box center [681, 451] width 793 height 72
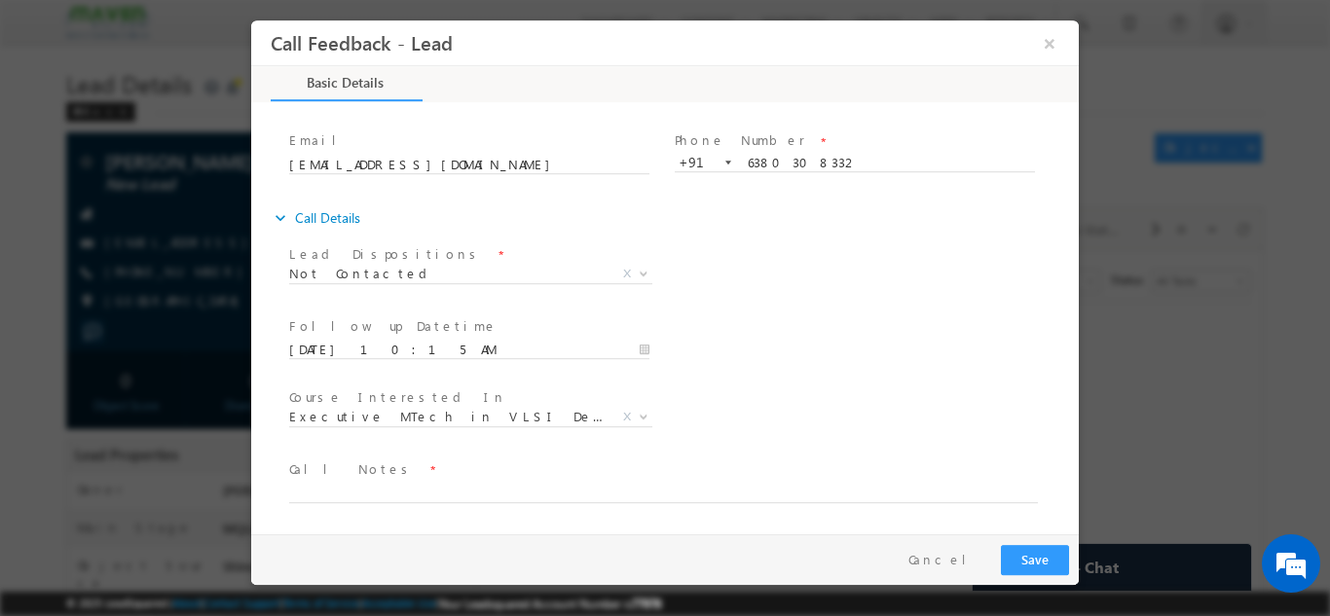
scroll to position [97, 0]
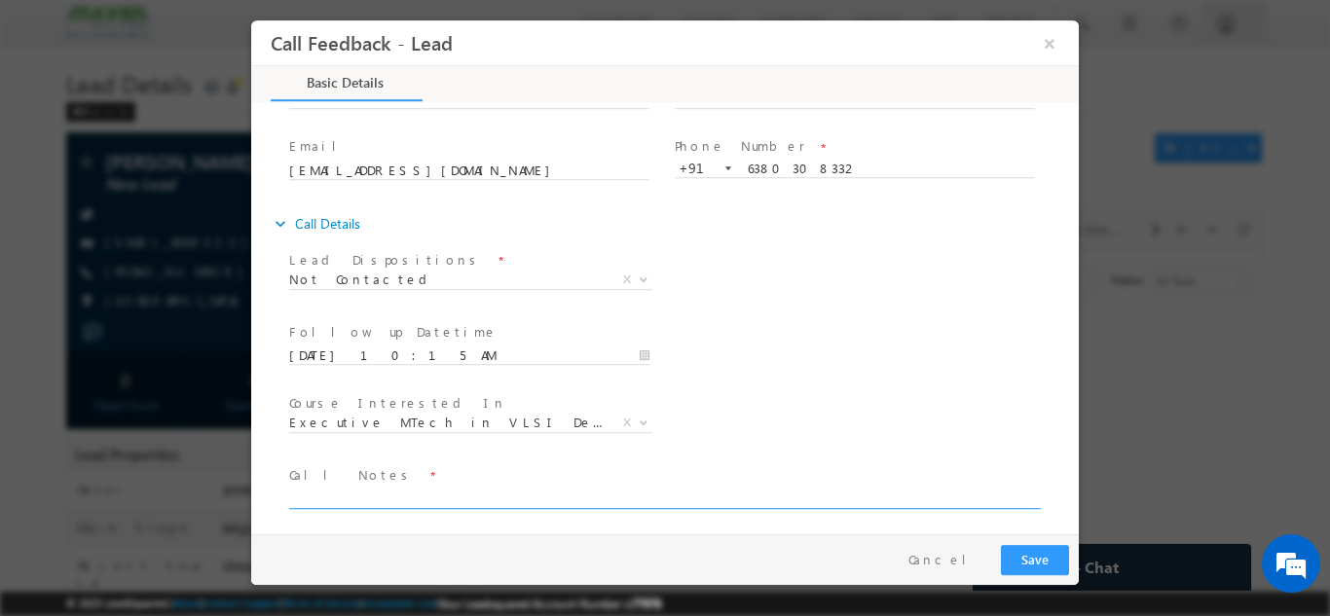
click at [601, 489] on textarea at bounding box center [663, 497] width 748 height 22
type textarea "dnp"
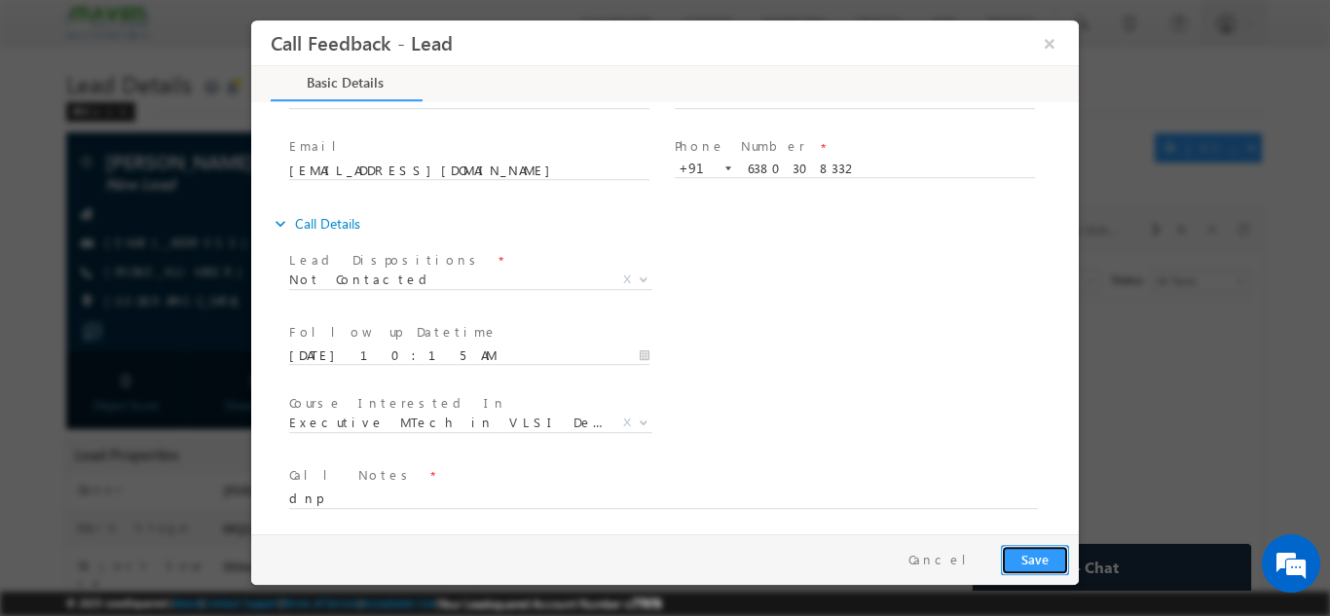
click at [1049, 546] on button "Save" at bounding box center [1035, 559] width 68 height 30
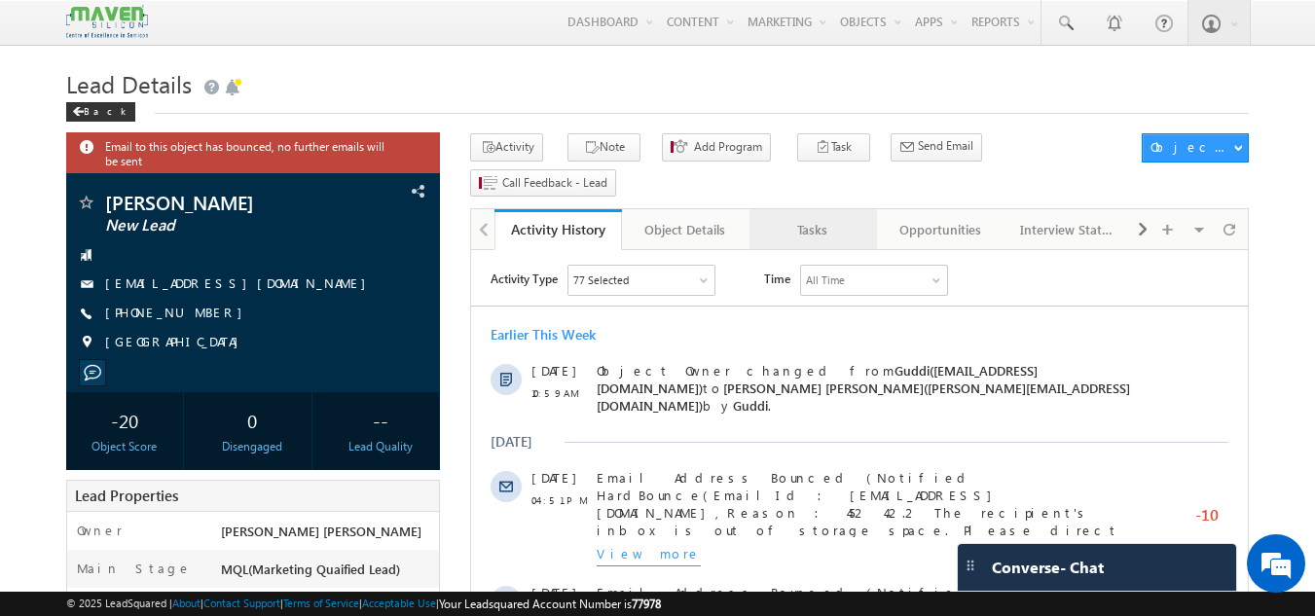
click at [808, 218] on div "Tasks" at bounding box center [812, 229] width 94 height 23
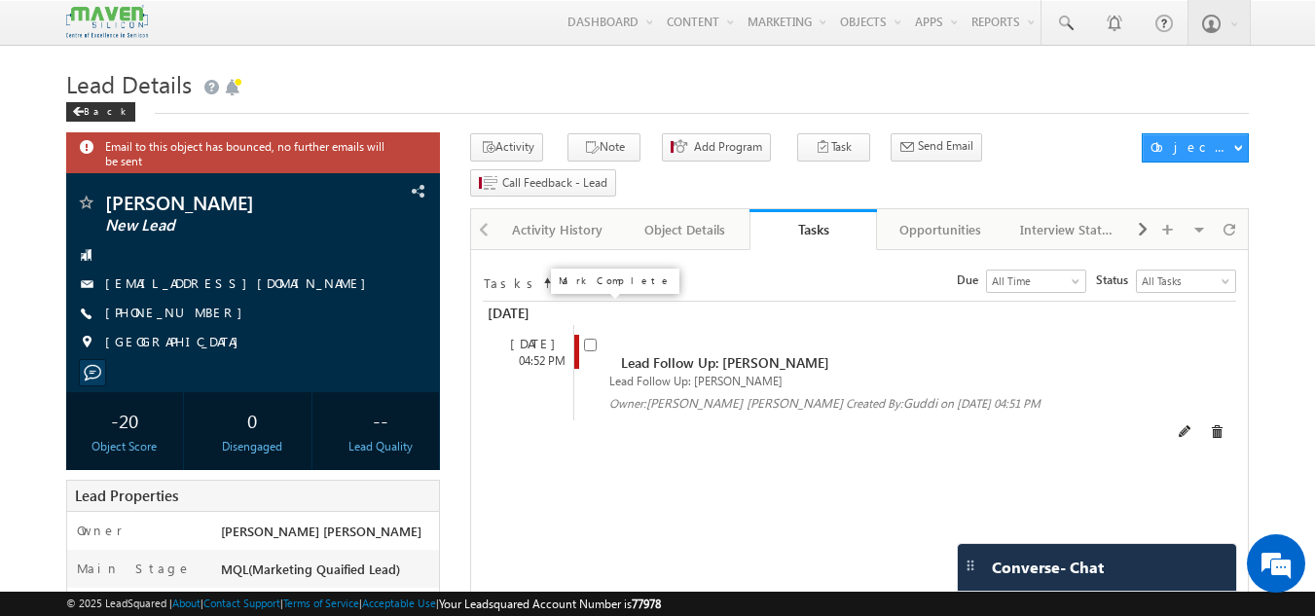
click at [588, 339] on input "checkbox" at bounding box center [590, 345] width 13 height 13
checkbox input "false"
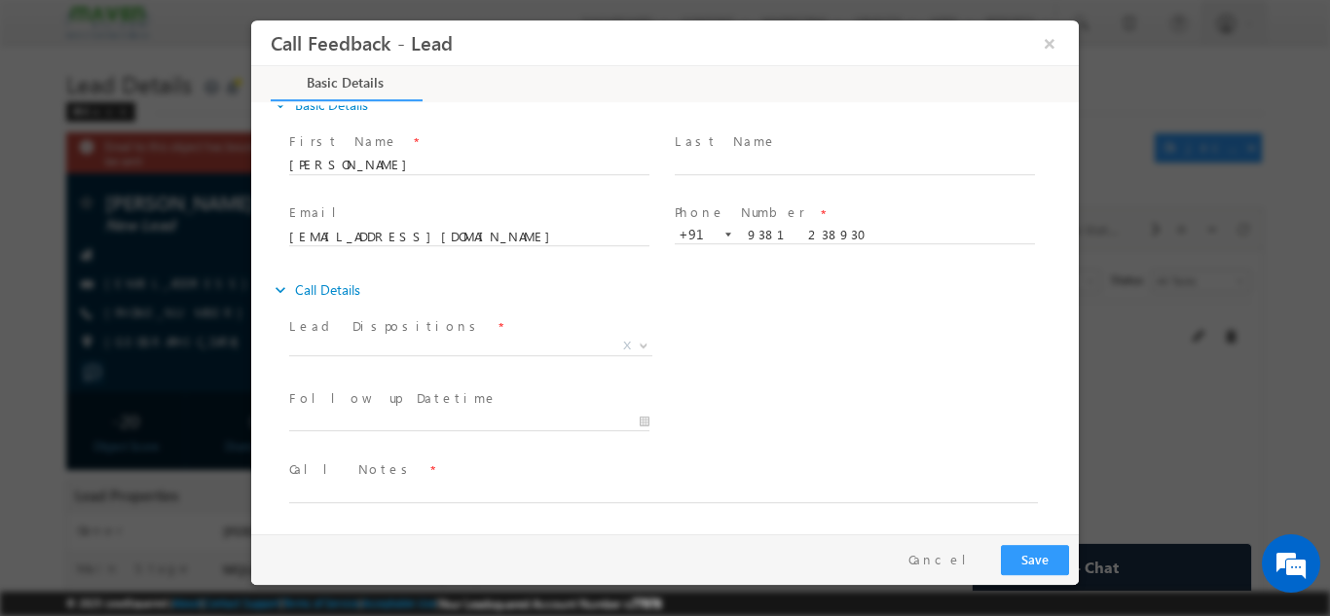
scroll to position [30, 0]
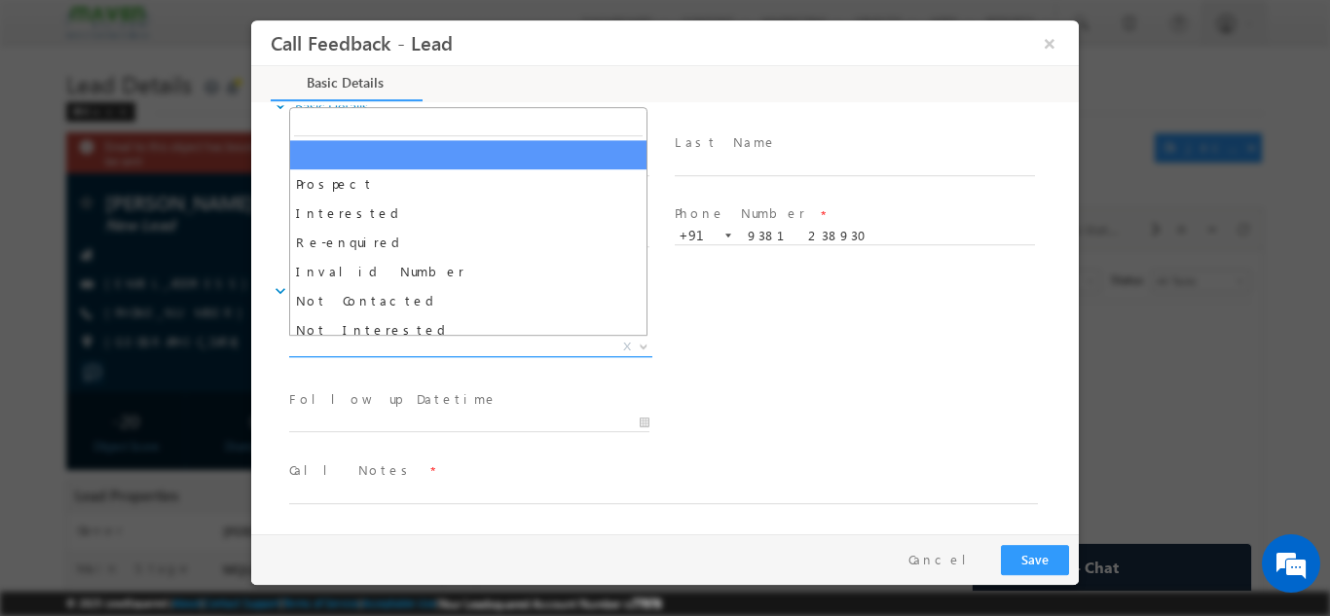
click at [543, 342] on span "X" at bounding box center [470, 346] width 363 height 19
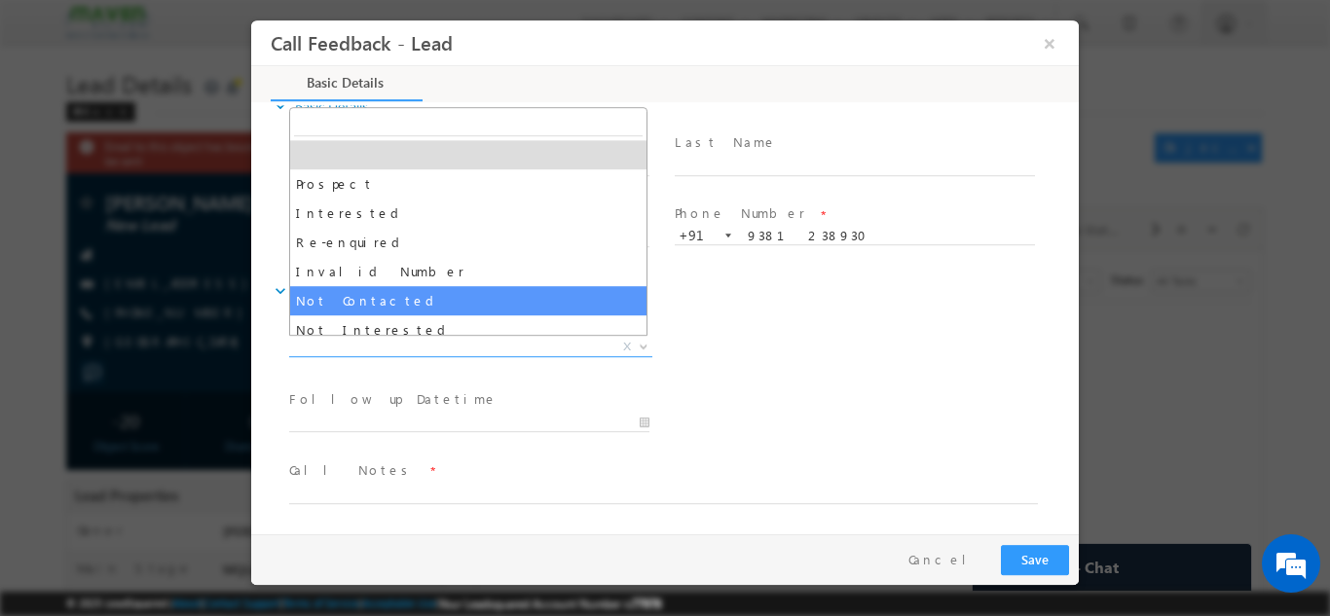
select select "Not Contacted"
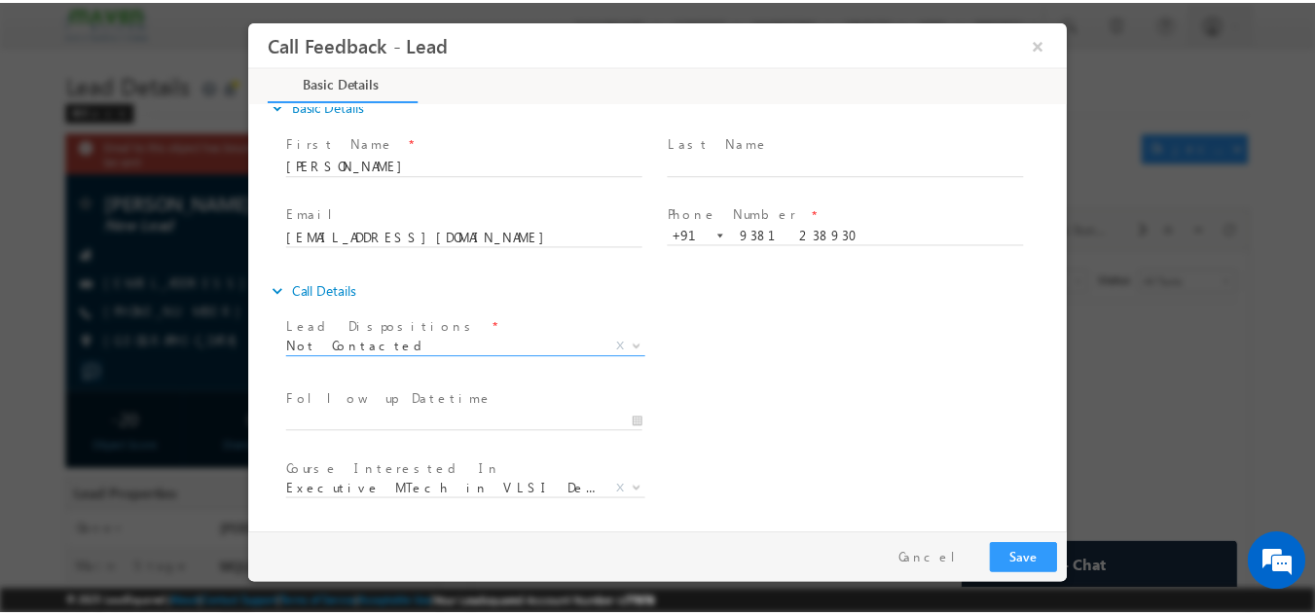
scroll to position [103, 0]
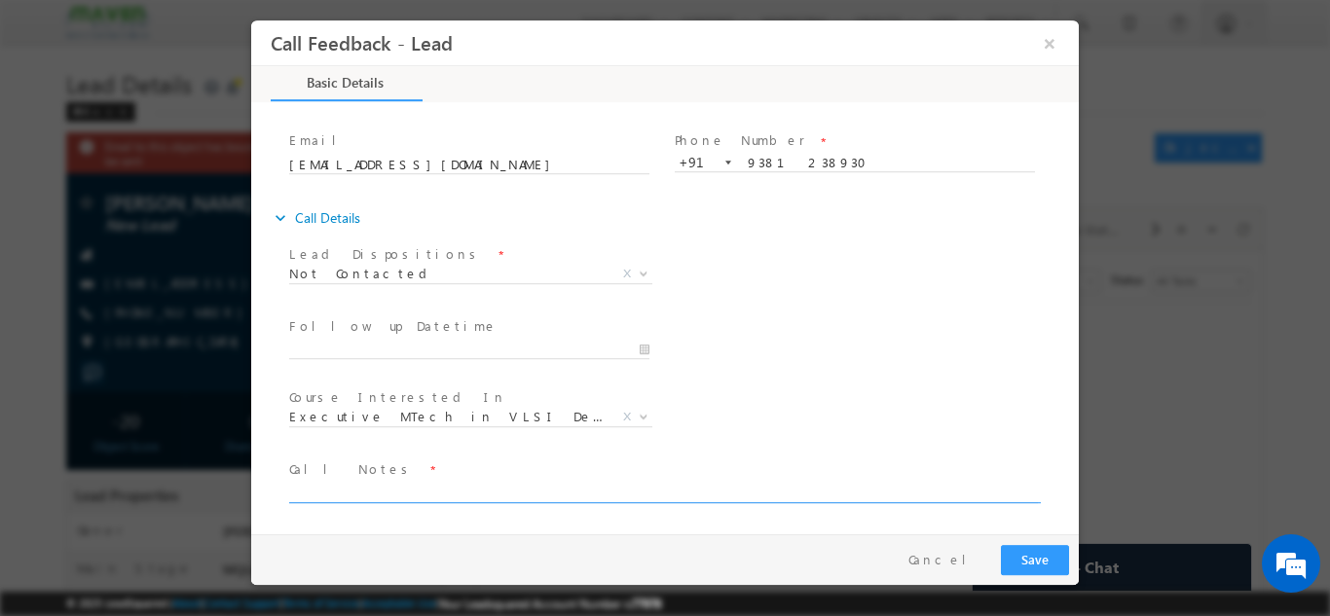
click at [485, 494] on textarea at bounding box center [663, 491] width 748 height 22
type textarea "dnp"
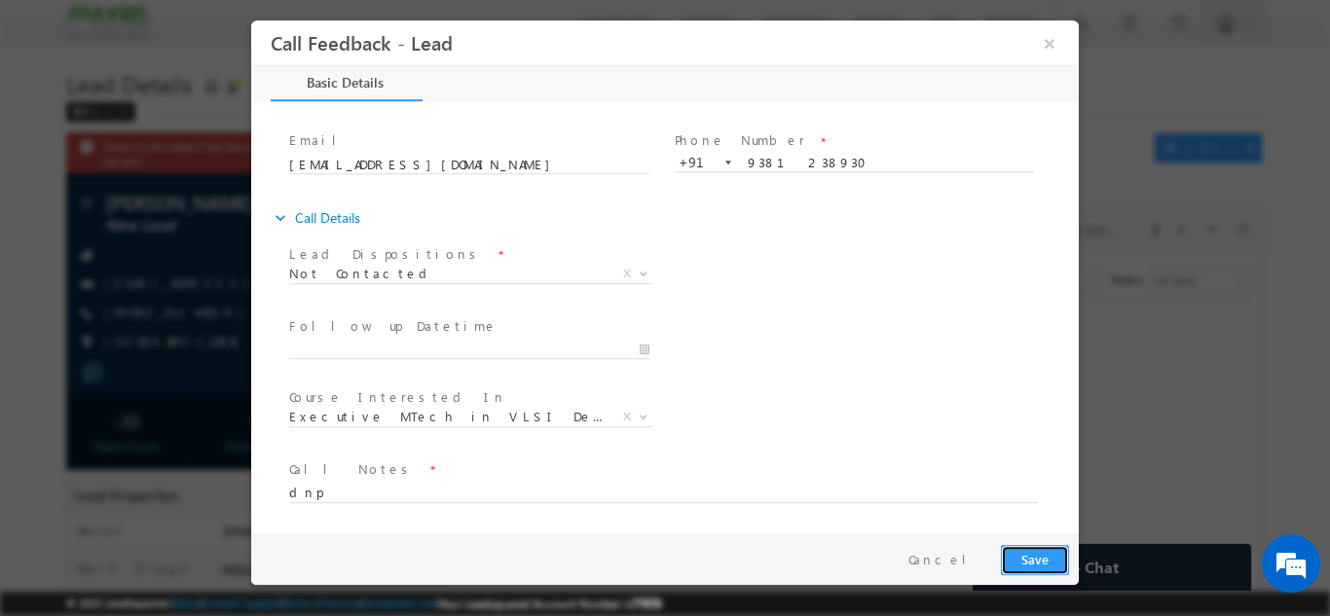
click at [1038, 561] on button "Save" at bounding box center [1035, 559] width 68 height 30
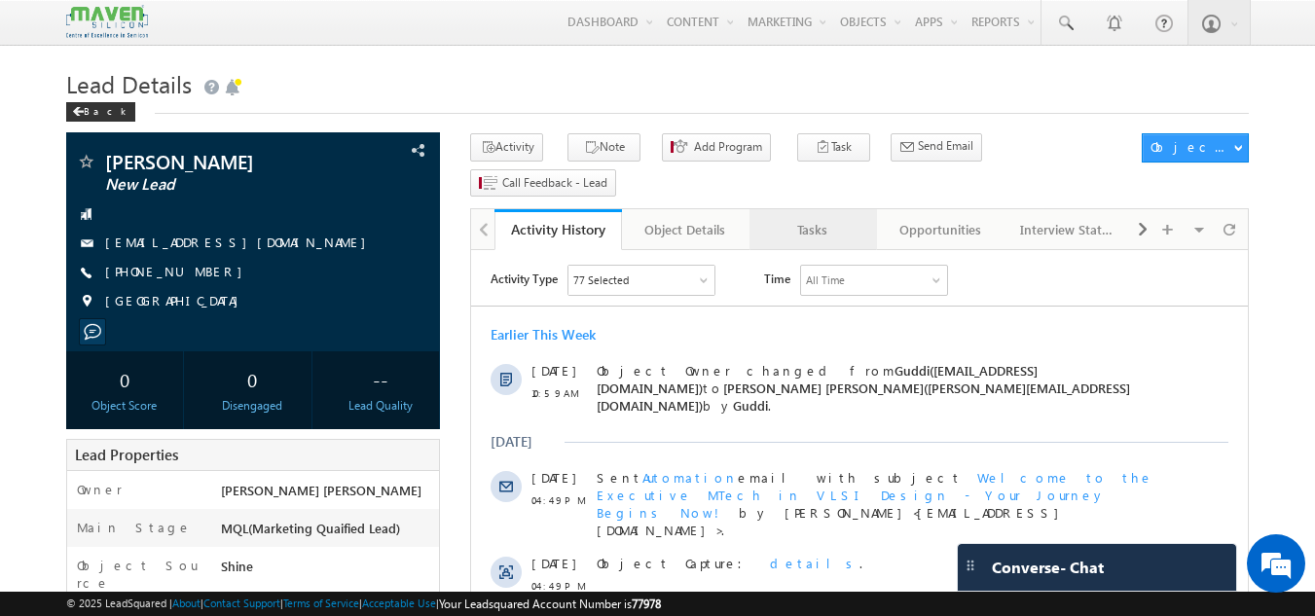
click at [807, 212] on link "Tasks" at bounding box center [813, 229] width 128 height 41
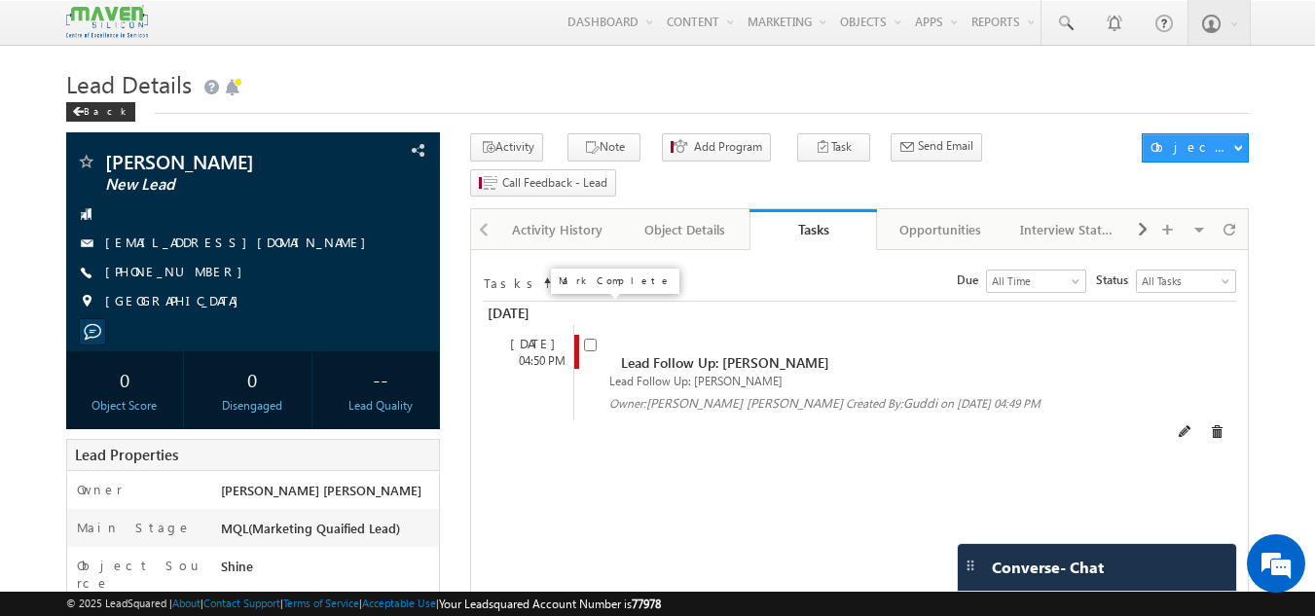
click at [592, 339] on input "checkbox" at bounding box center [590, 345] width 13 height 13
checkbox input "false"
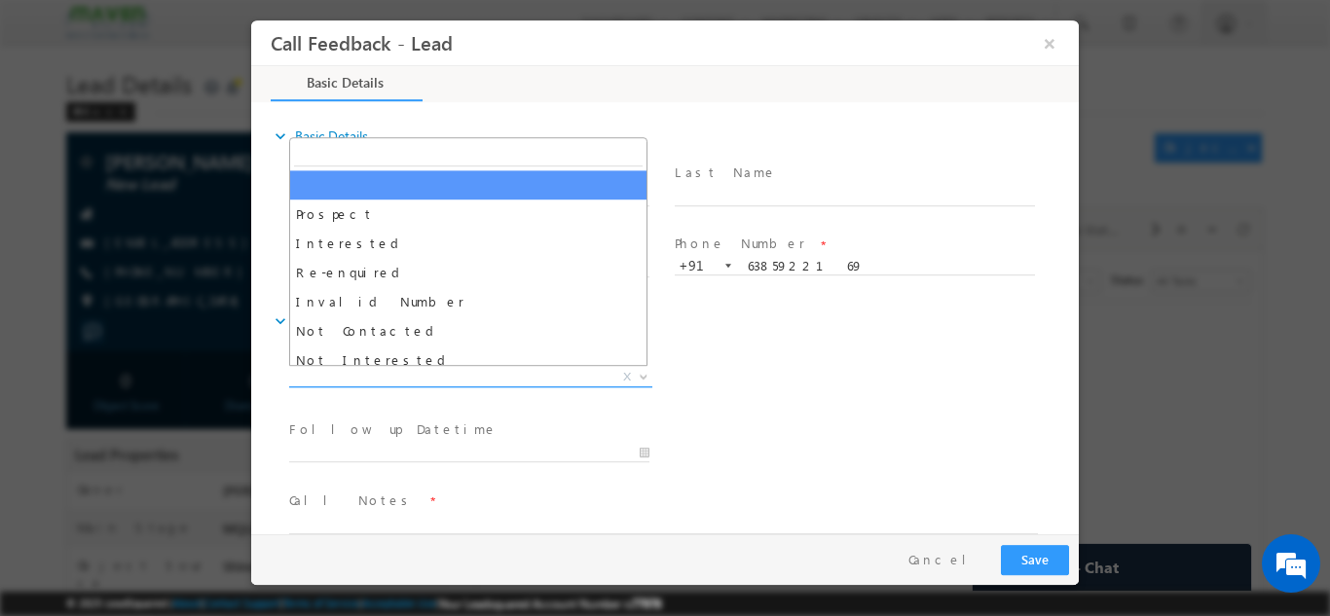
click at [514, 383] on span "X" at bounding box center [470, 376] width 363 height 19
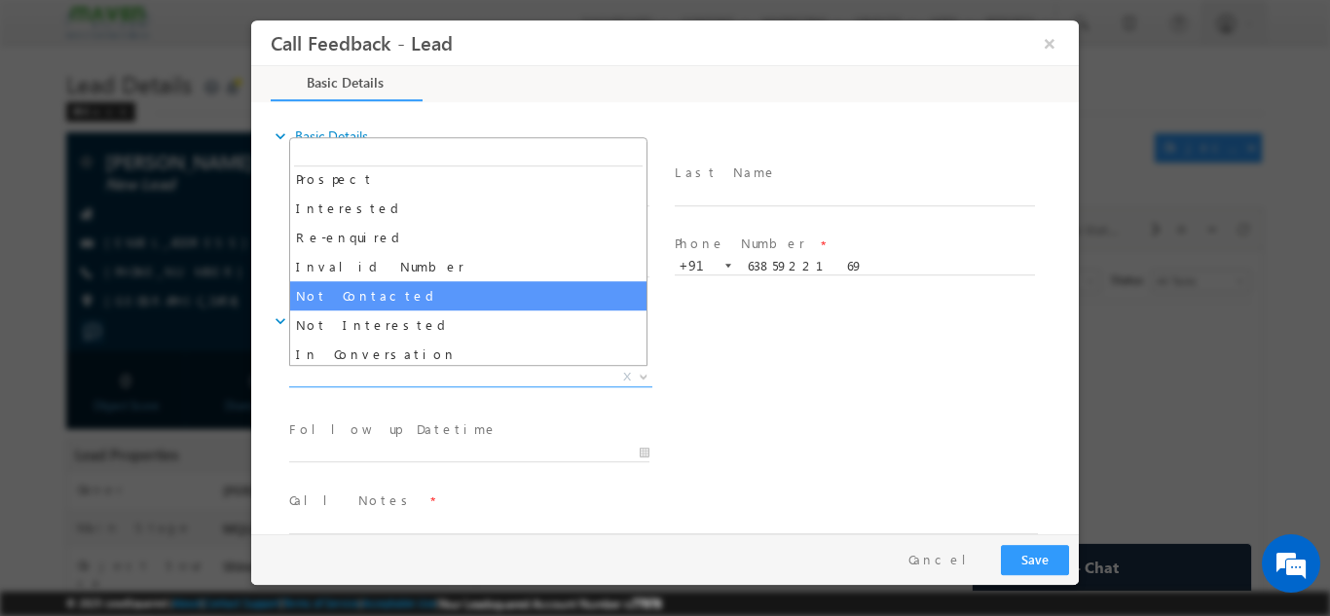
scroll to position [35, 0]
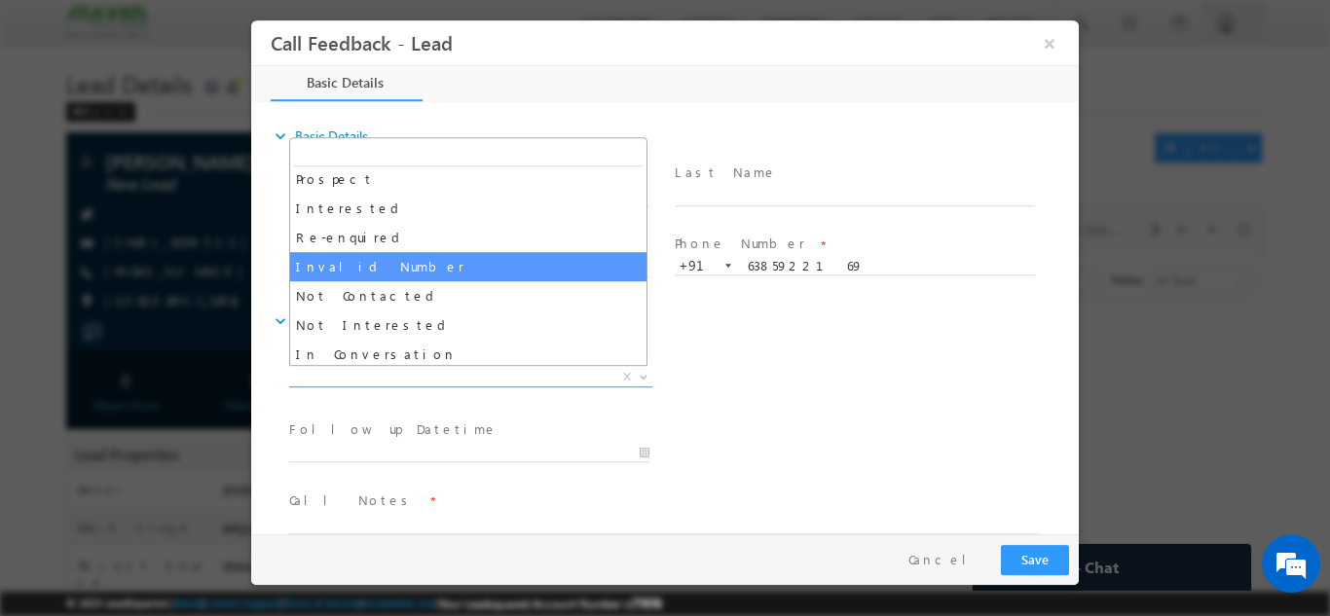
select select "Invalid Number"
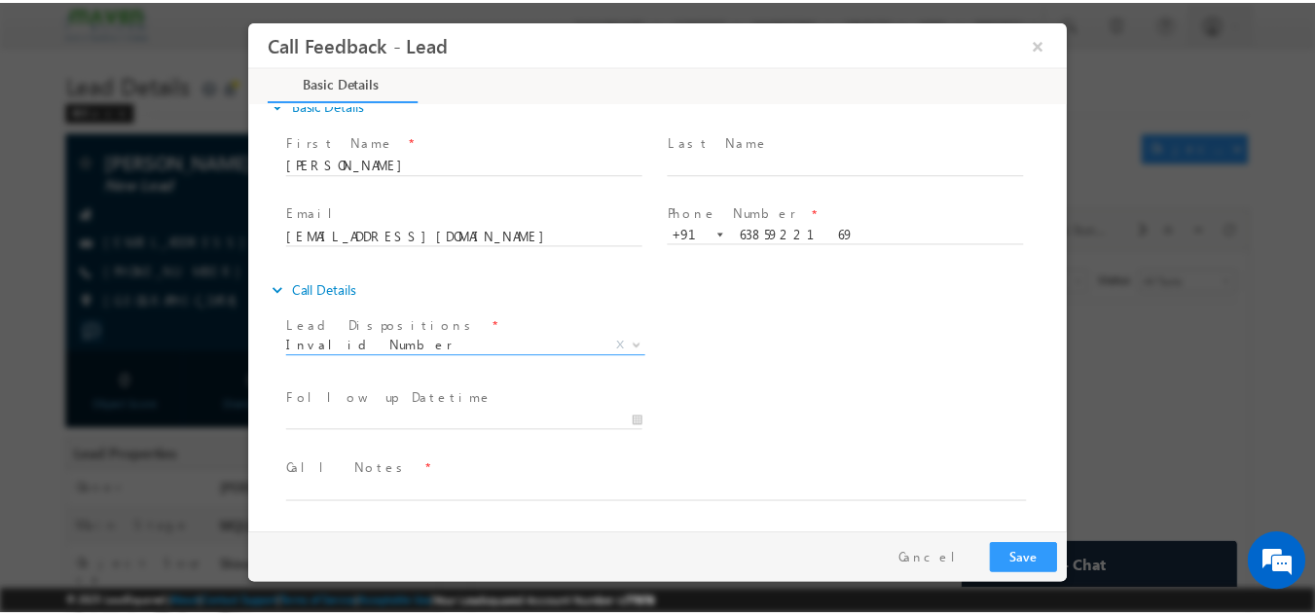
scroll to position [30, 0]
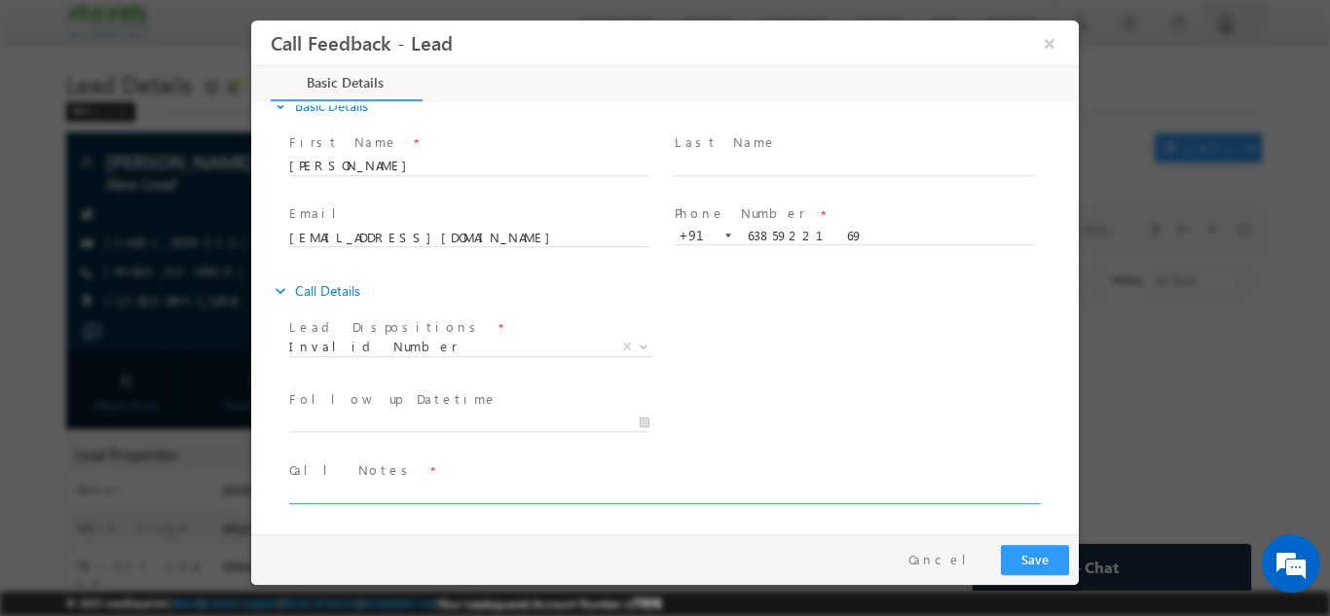
click at [444, 484] on textarea at bounding box center [663, 492] width 748 height 22
type textarea "said wrong number and disconnected"
click at [1026, 556] on button "Save" at bounding box center [1035, 559] width 68 height 30
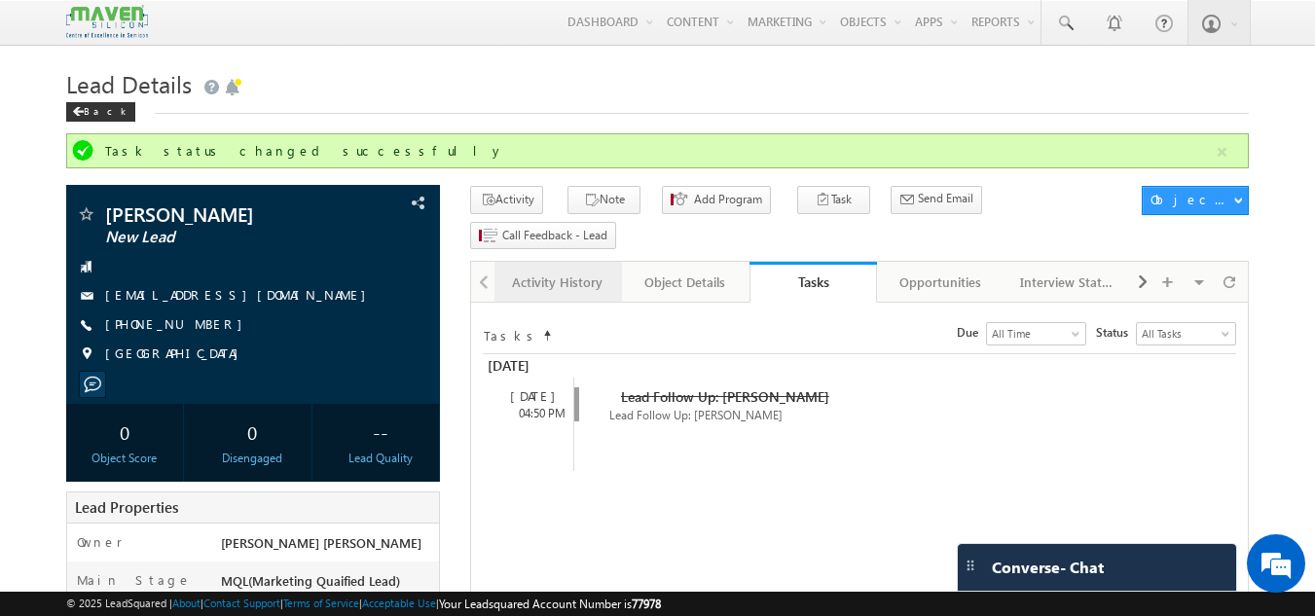
click at [526, 271] on div "Activity History" at bounding box center [557, 282] width 94 height 23
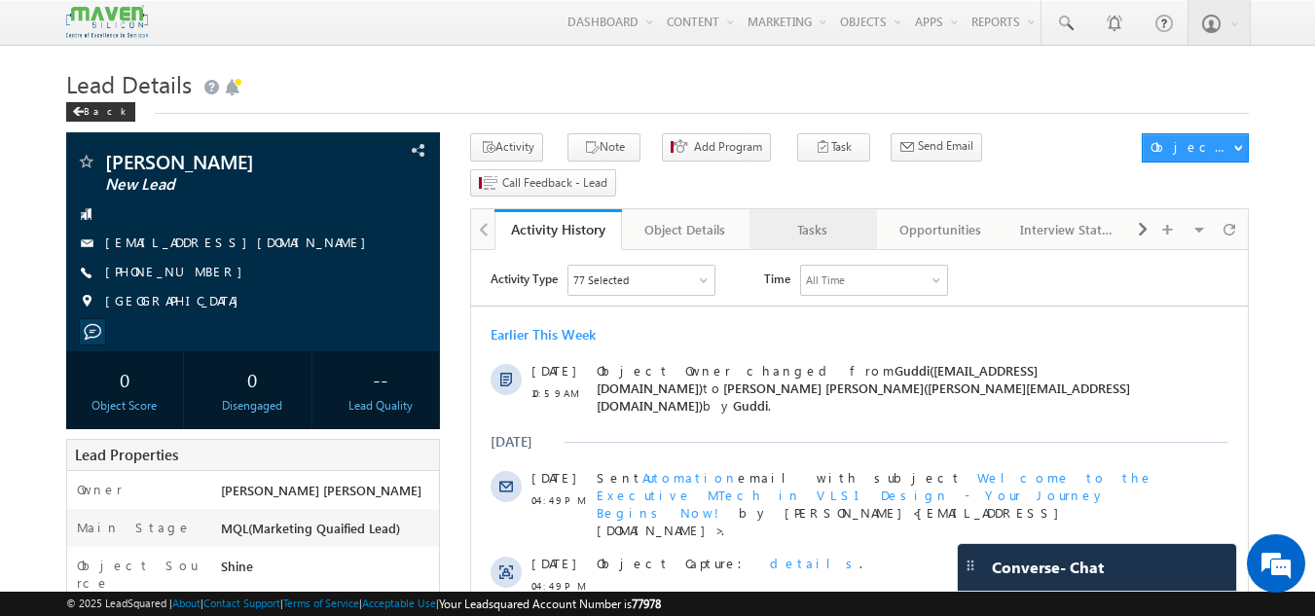
click at [832, 218] on div "Tasks" at bounding box center [812, 229] width 94 height 23
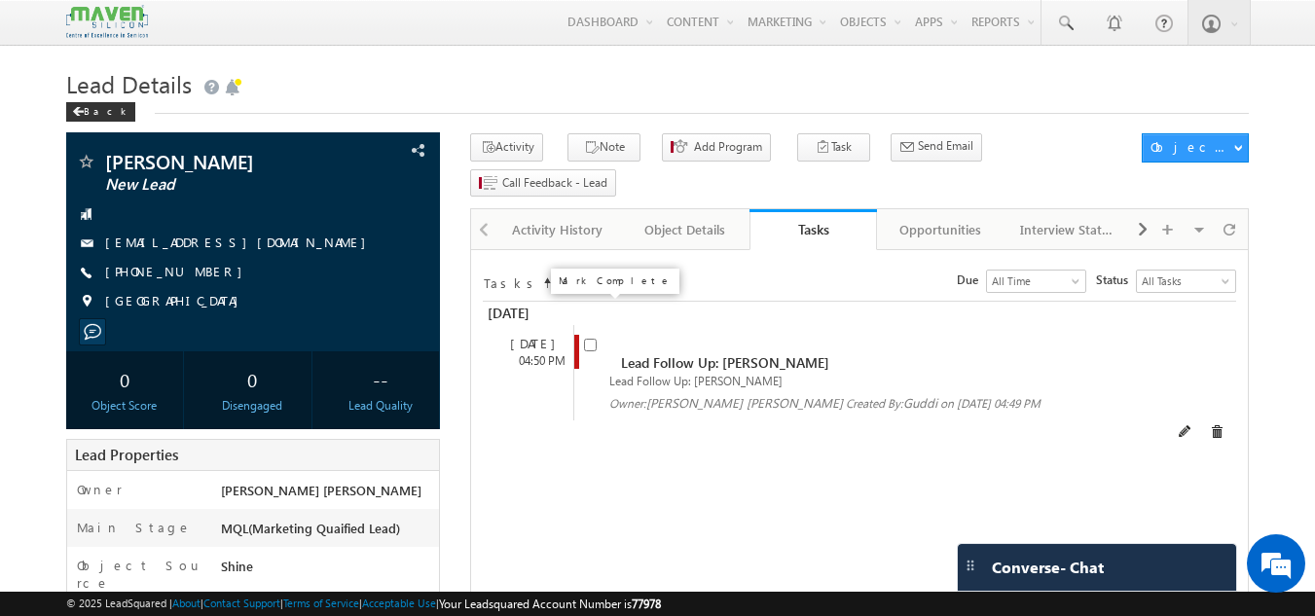
click at [587, 339] on input "checkbox" at bounding box center [590, 345] width 13 height 13
checkbox input "false"
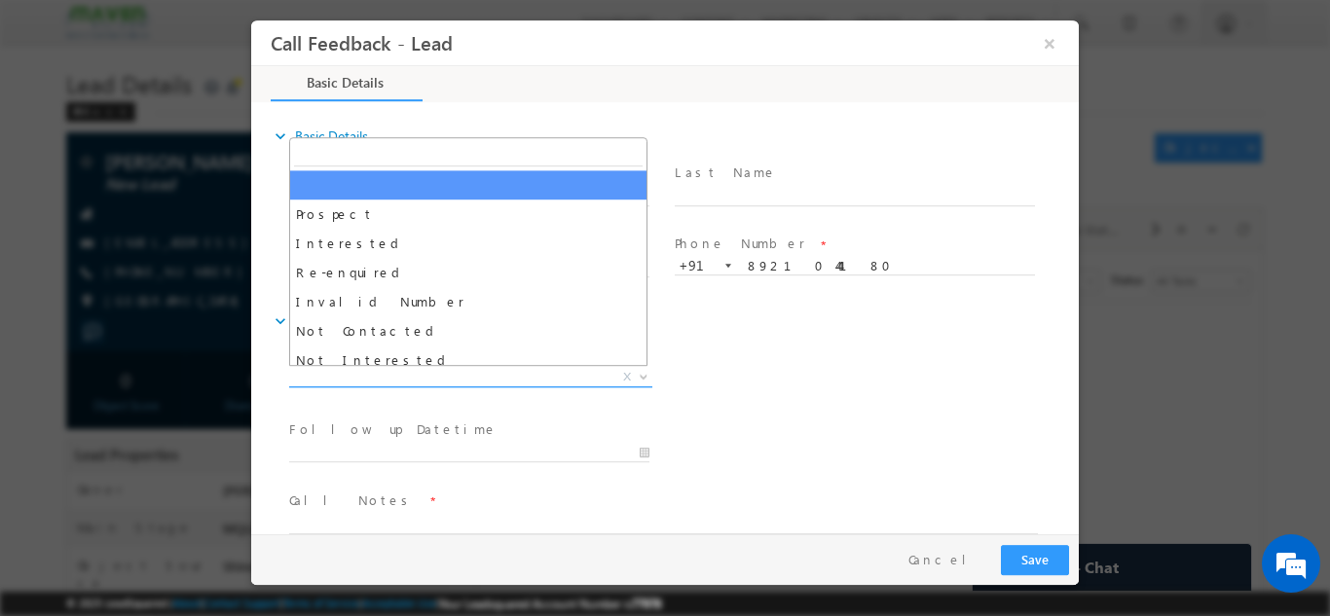
click at [524, 377] on span "X" at bounding box center [470, 376] width 363 height 19
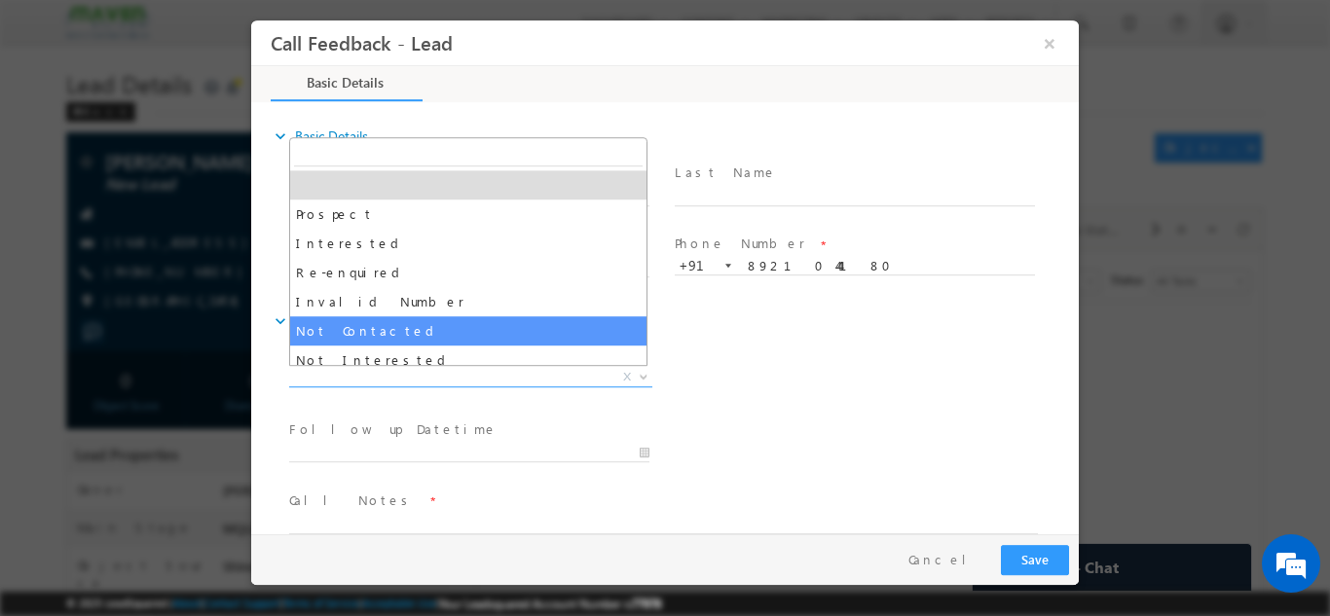
select select "Not Contacted"
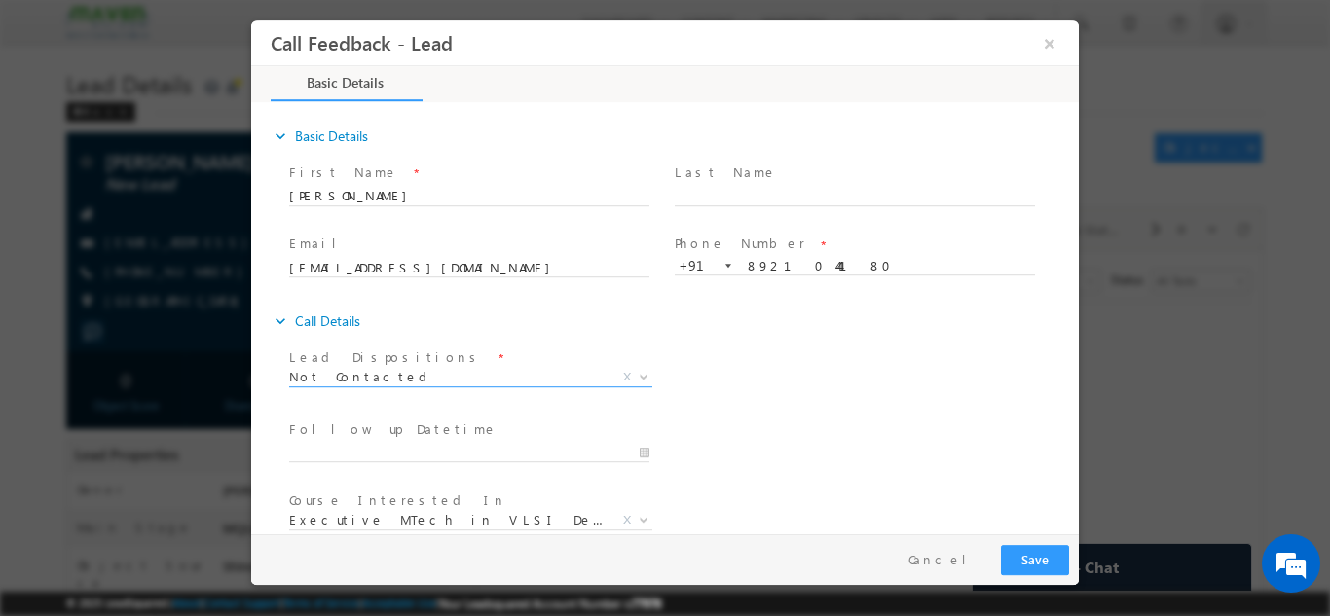
scroll to position [103, 0]
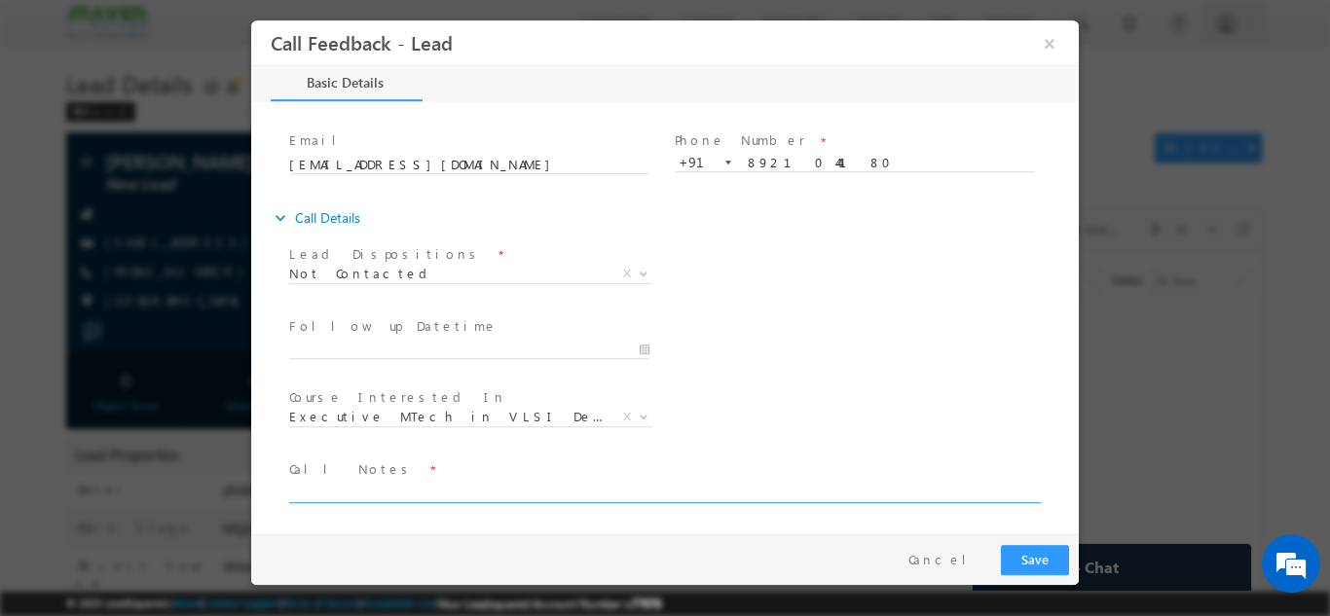
click at [489, 488] on textarea at bounding box center [663, 491] width 748 height 22
type textarea "dnp"
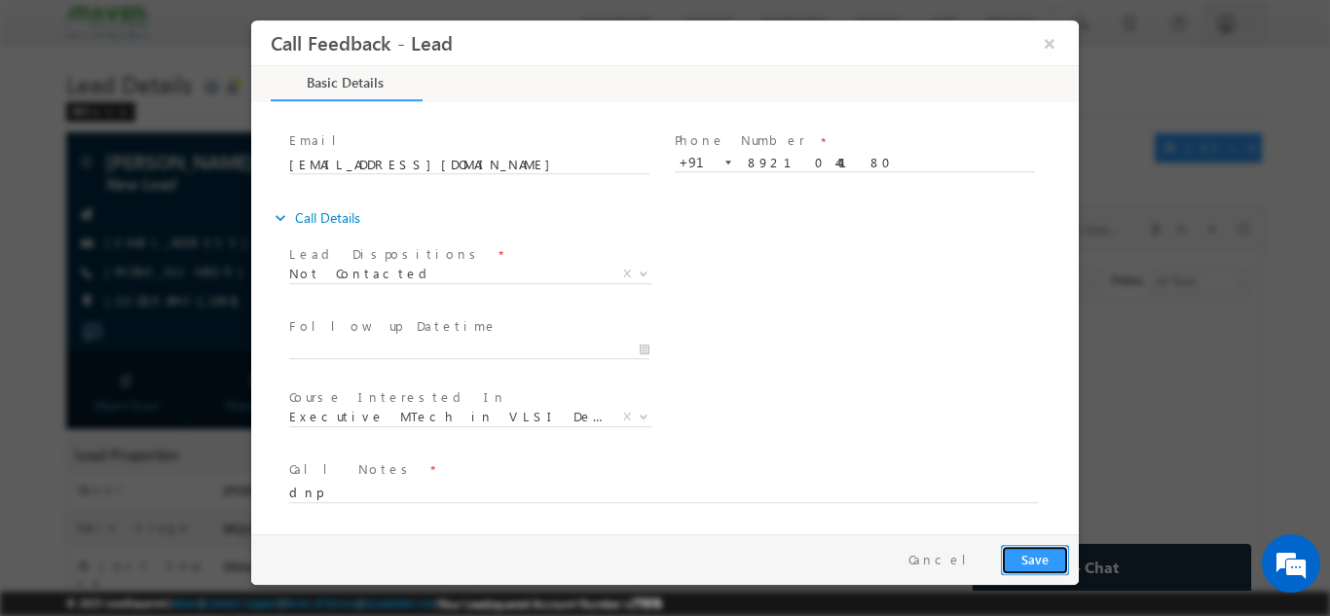
click at [1039, 544] on button "Save" at bounding box center [1035, 559] width 68 height 30
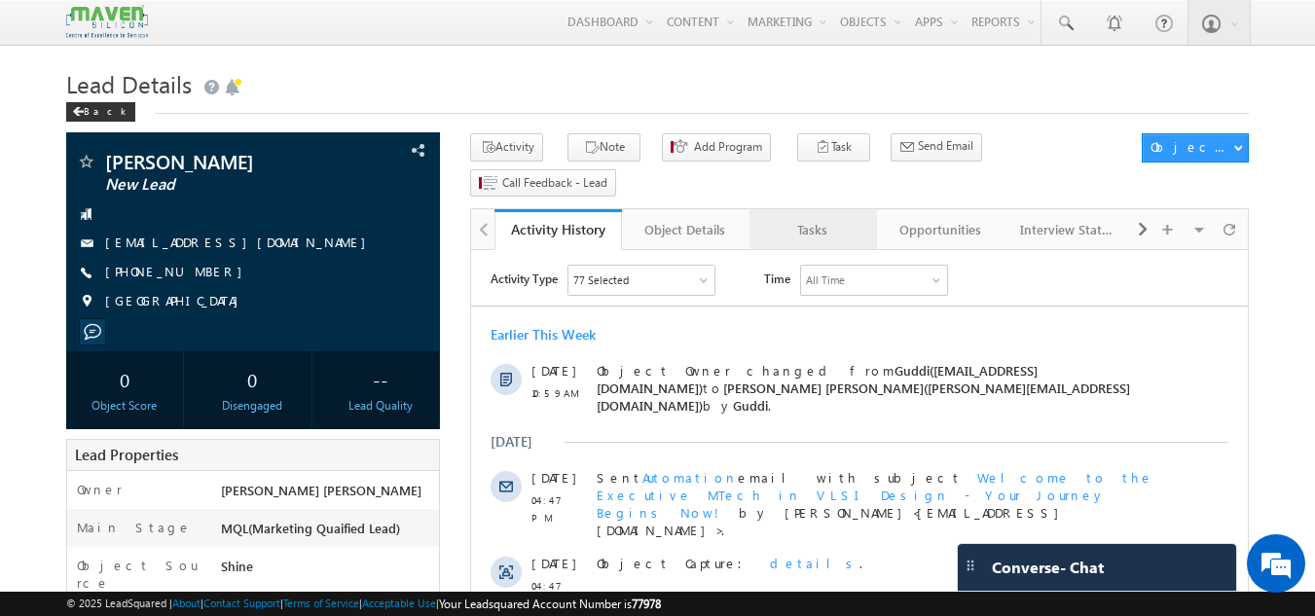
click at [821, 209] on link "Tasks" at bounding box center [813, 229] width 128 height 41
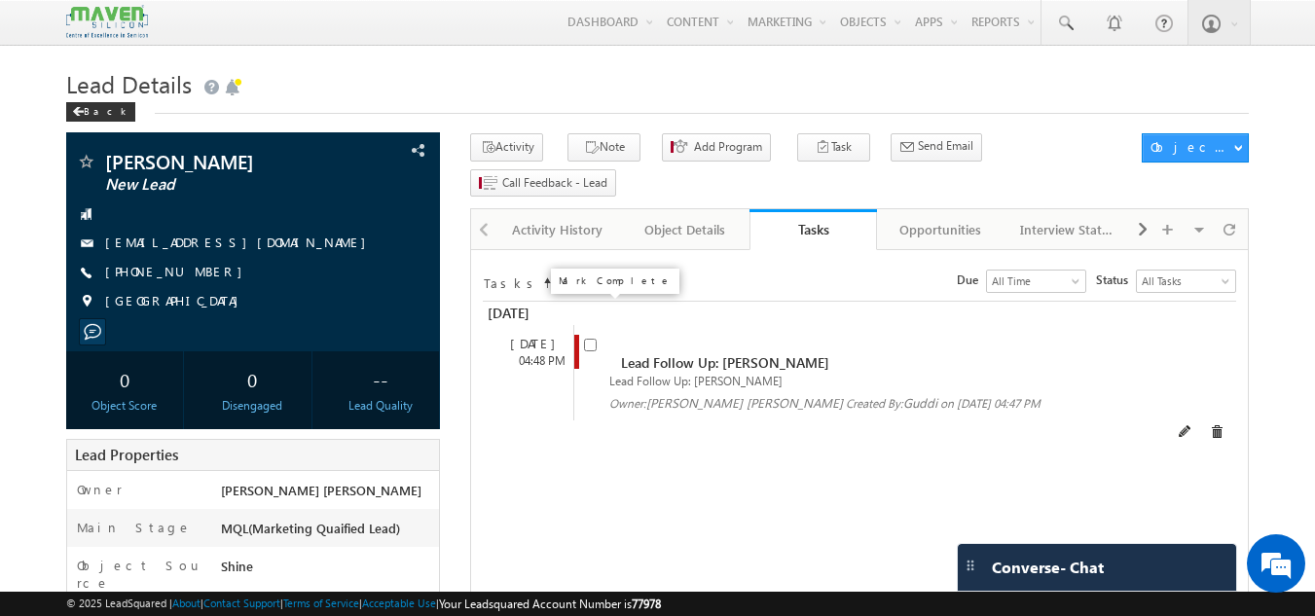
click at [586, 339] on input "checkbox" at bounding box center [590, 345] width 13 height 13
checkbox input "false"
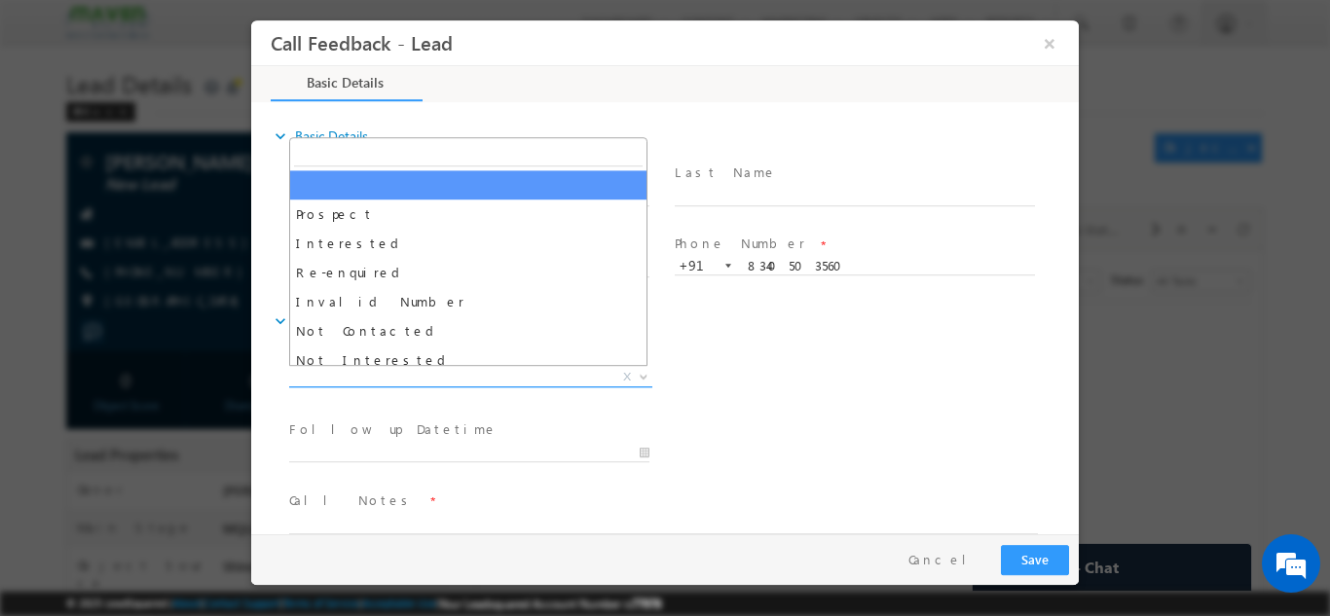
click at [544, 377] on span "X" at bounding box center [470, 376] width 363 height 19
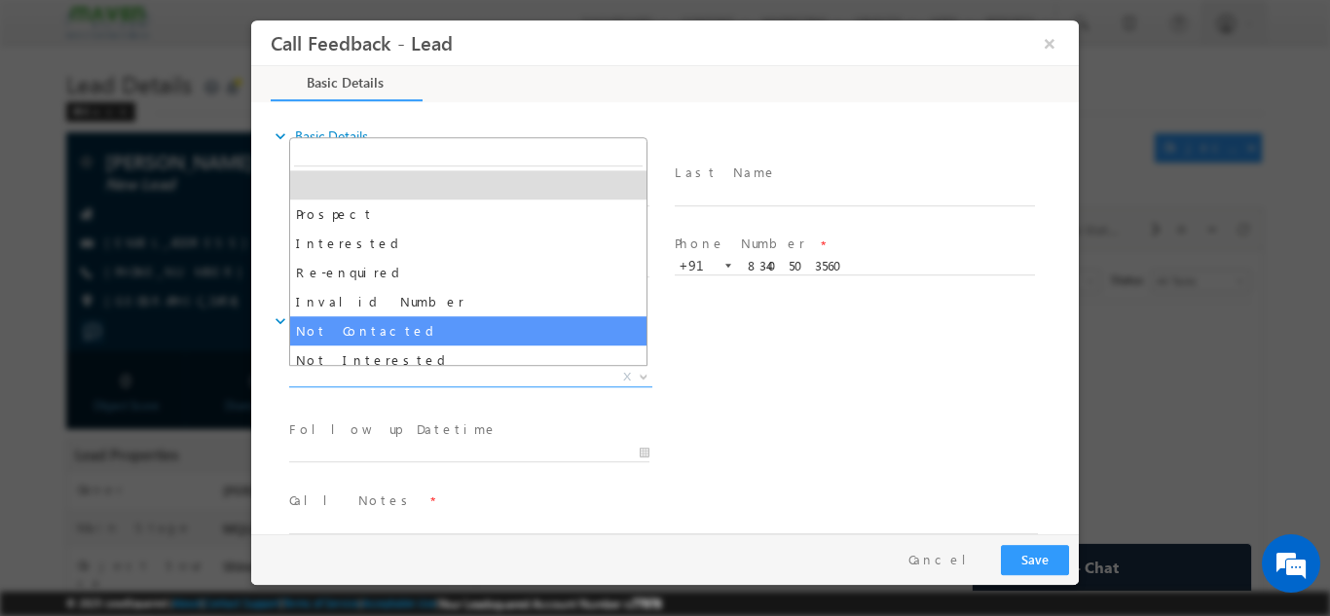
select select "Not Contacted"
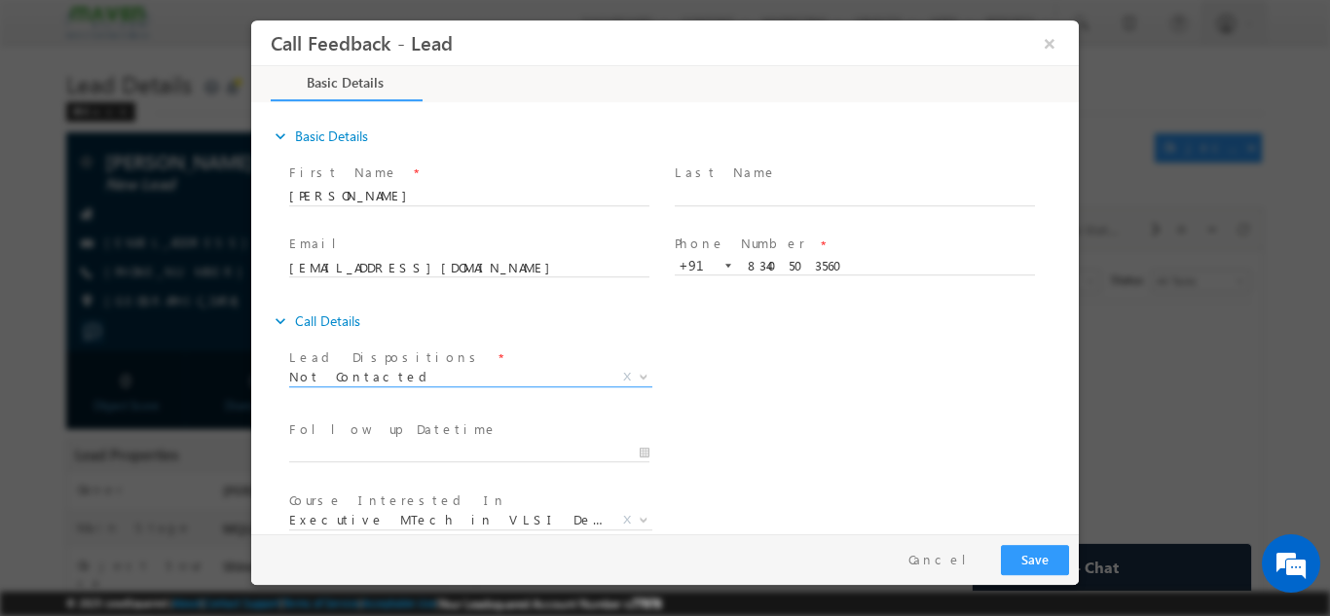
scroll to position [103, 0]
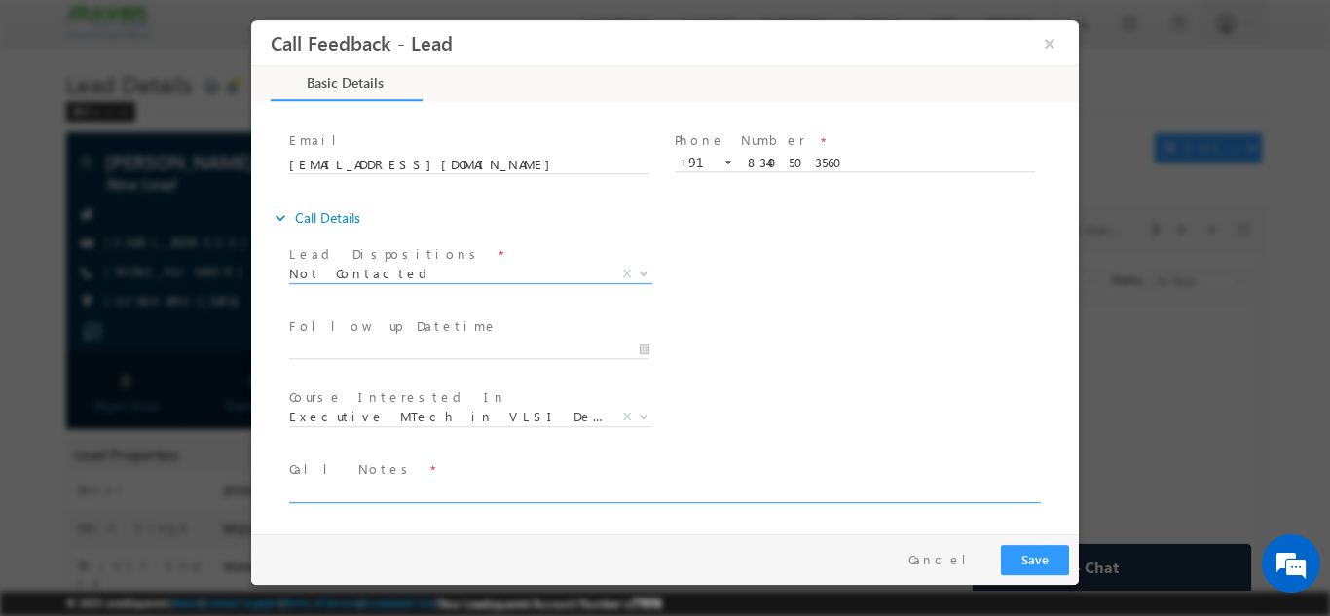
click at [476, 486] on textarea at bounding box center [663, 491] width 748 height 22
type textarea "dnp"
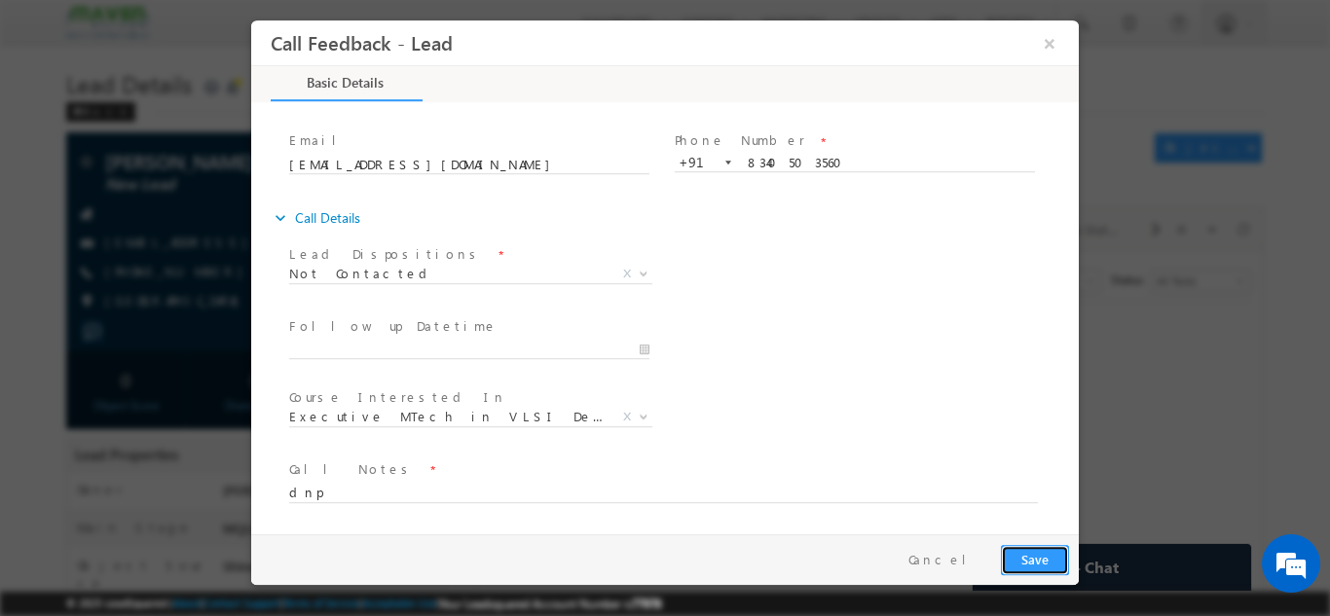
click at [1032, 565] on button "Save" at bounding box center [1035, 559] width 68 height 30
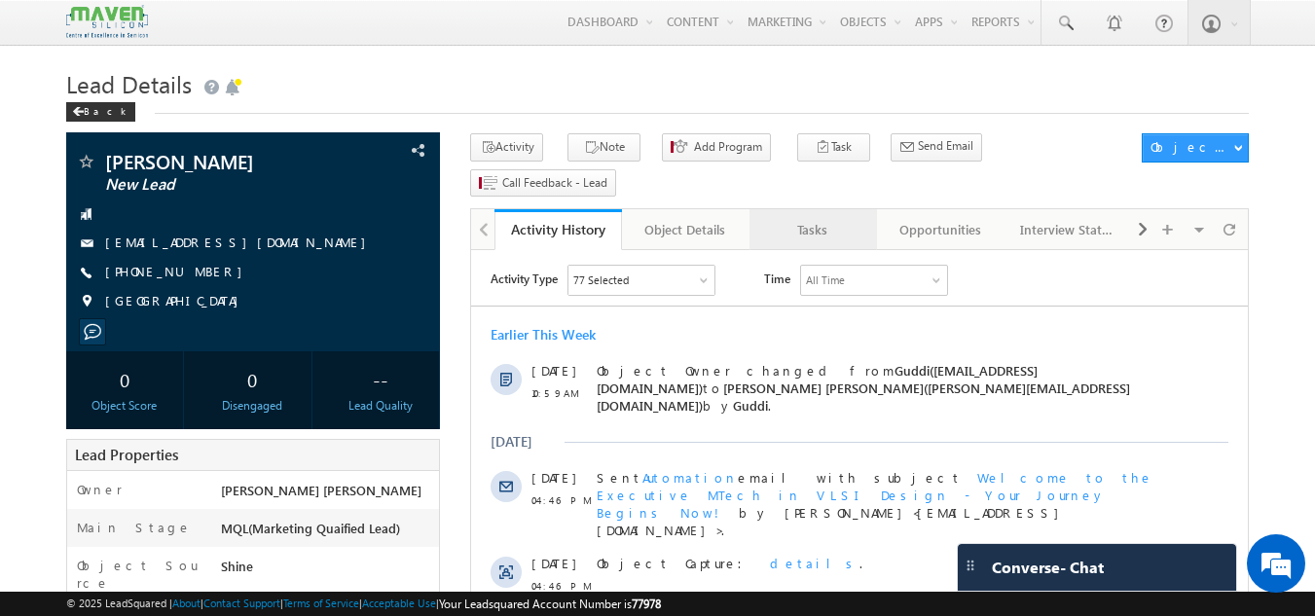
click at [788, 209] on link "Tasks" at bounding box center [813, 229] width 128 height 41
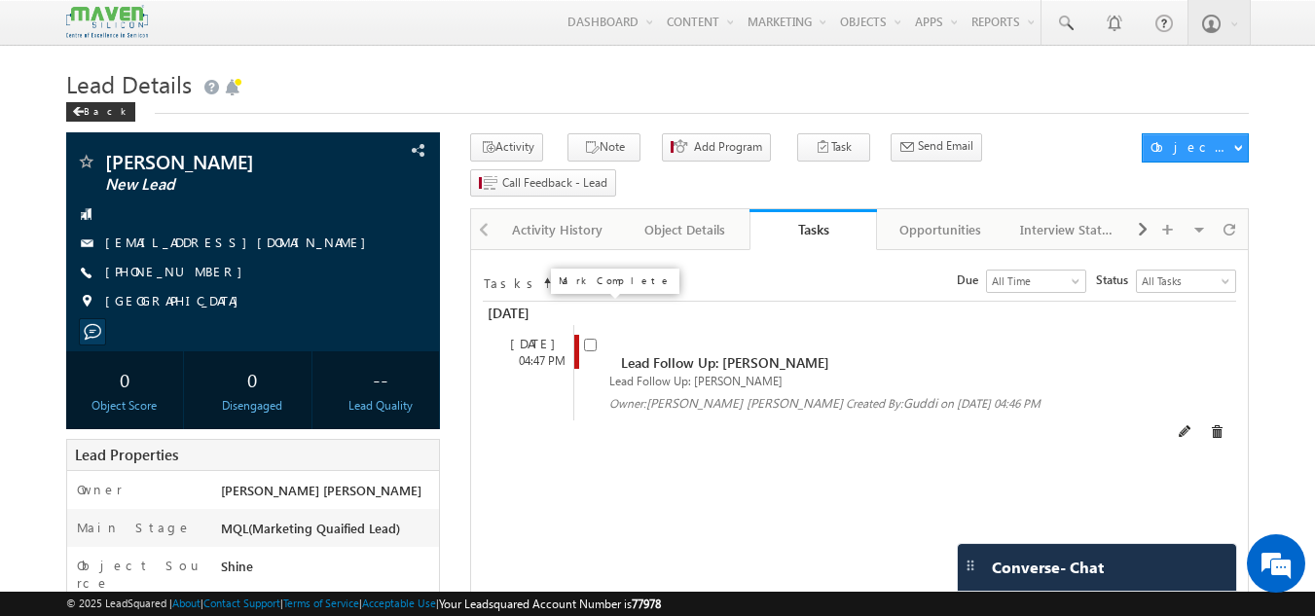
click at [588, 339] on input "checkbox" at bounding box center [590, 345] width 13 height 13
checkbox input "false"
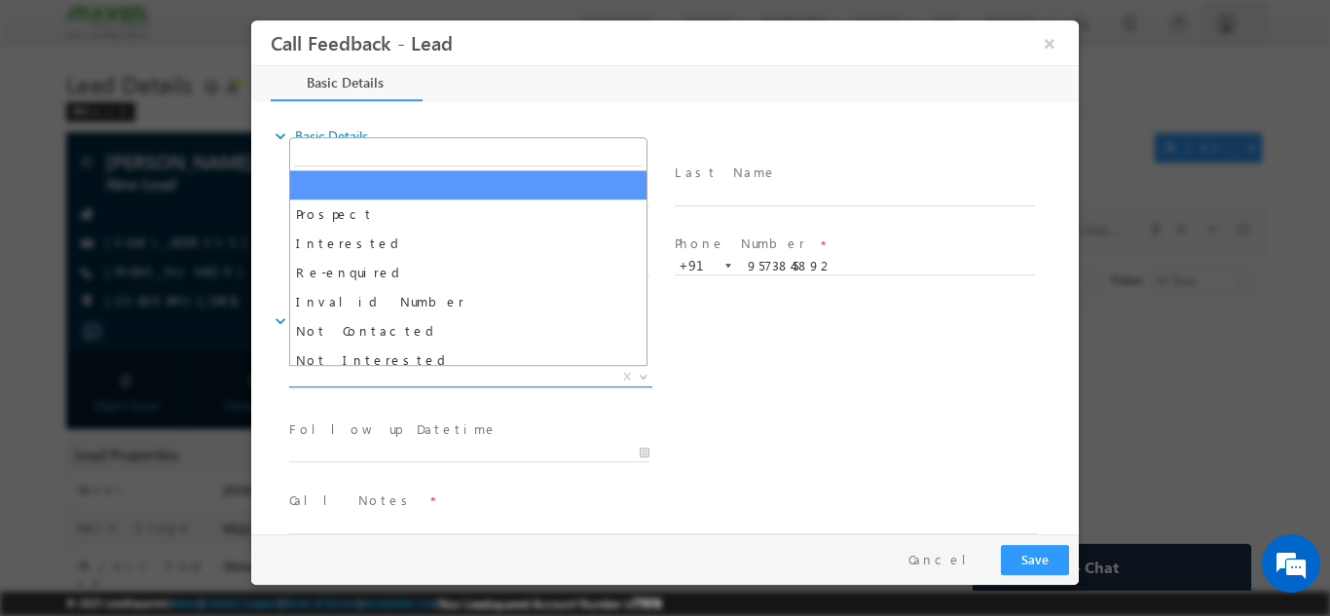
click at [419, 380] on span "X" at bounding box center [470, 376] width 363 height 19
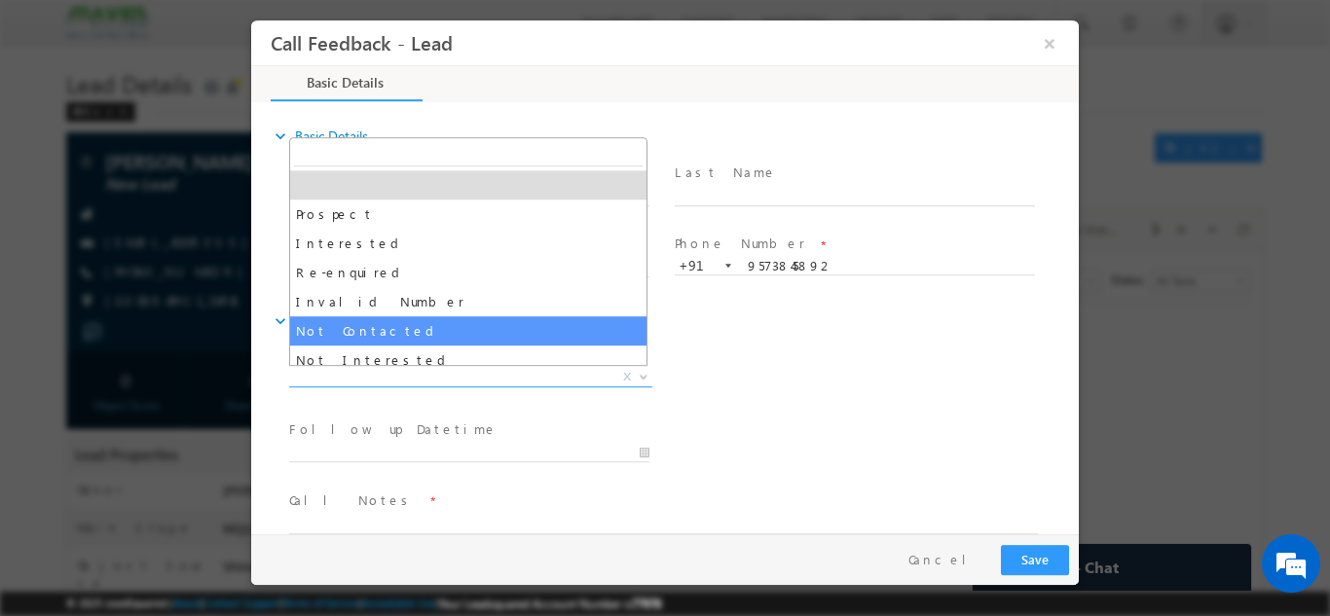
select select "Not Contacted"
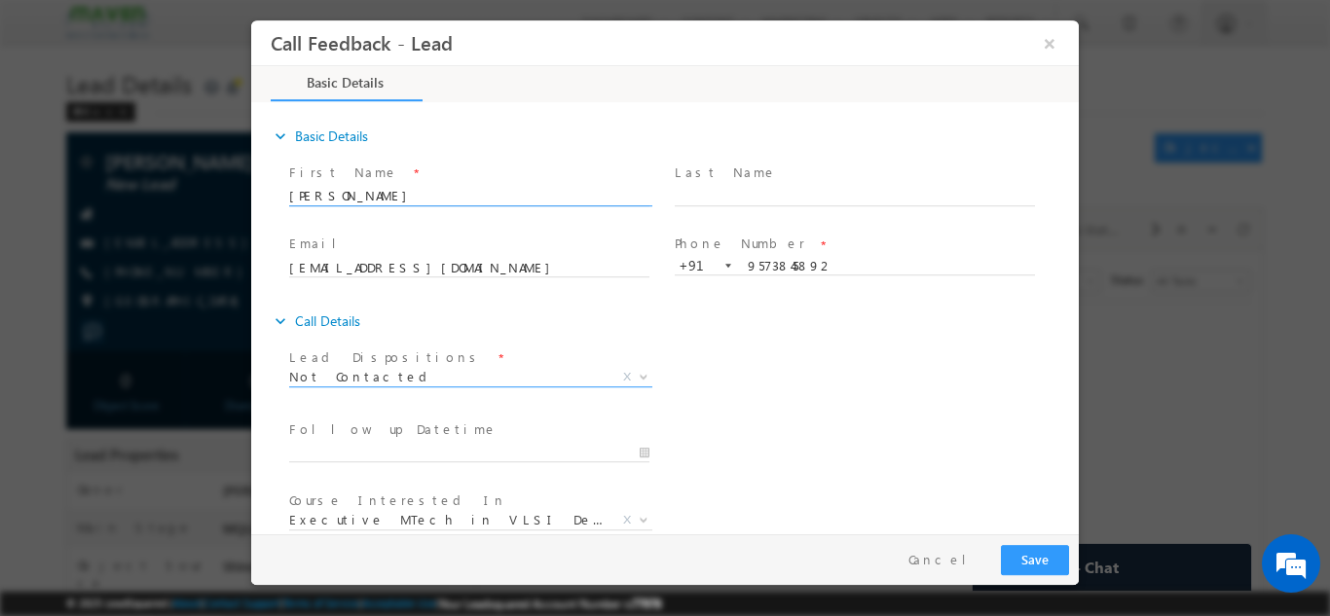
scroll to position [103, 0]
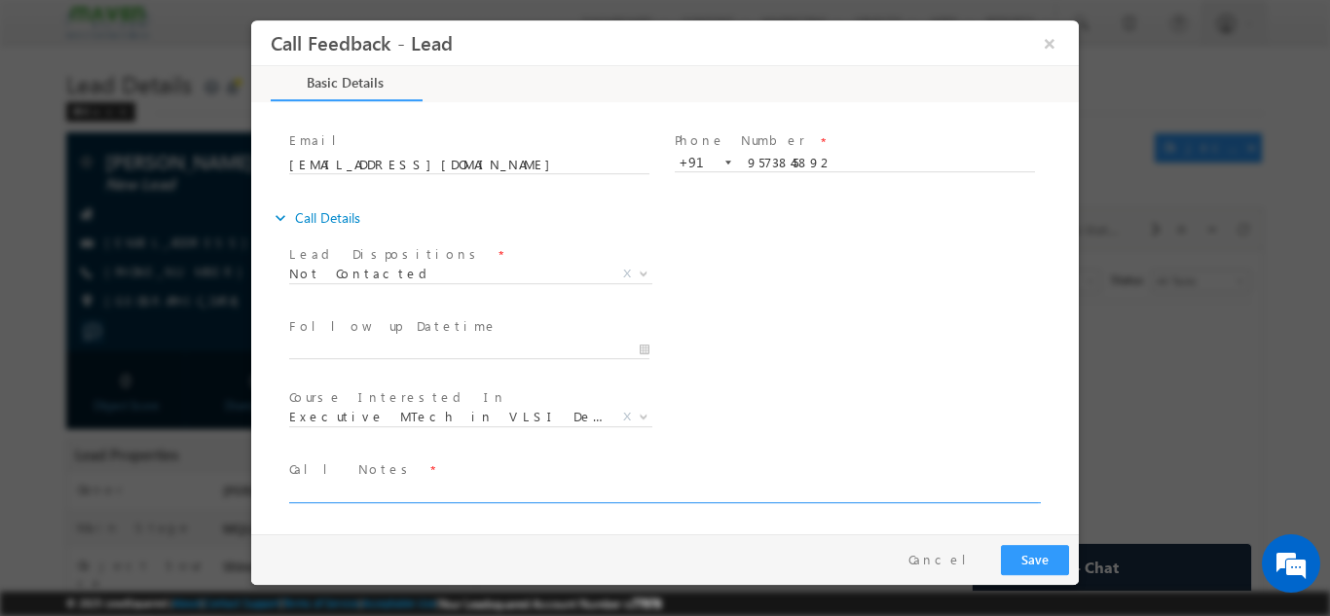
click at [423, 488] on textarea at bounding box center [663, 491] width 748 height 22
type textarea "dnp"
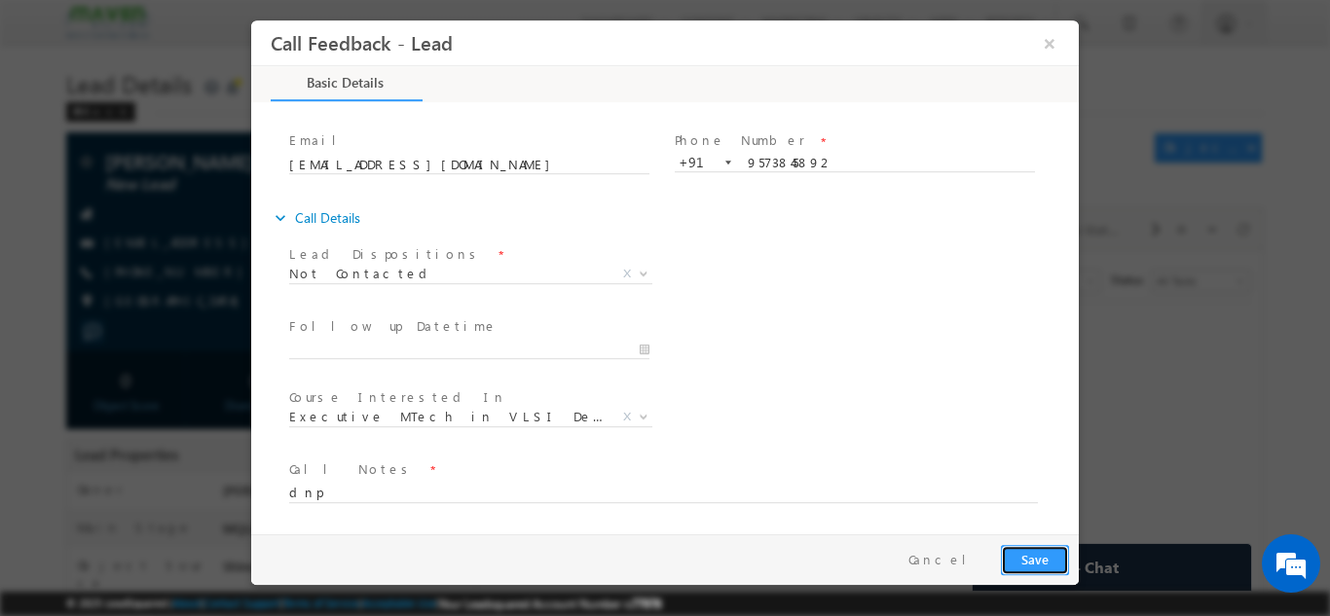
click at [1047, 561] on button "Save" at bounding box center [1035, 559] width 68 height 30
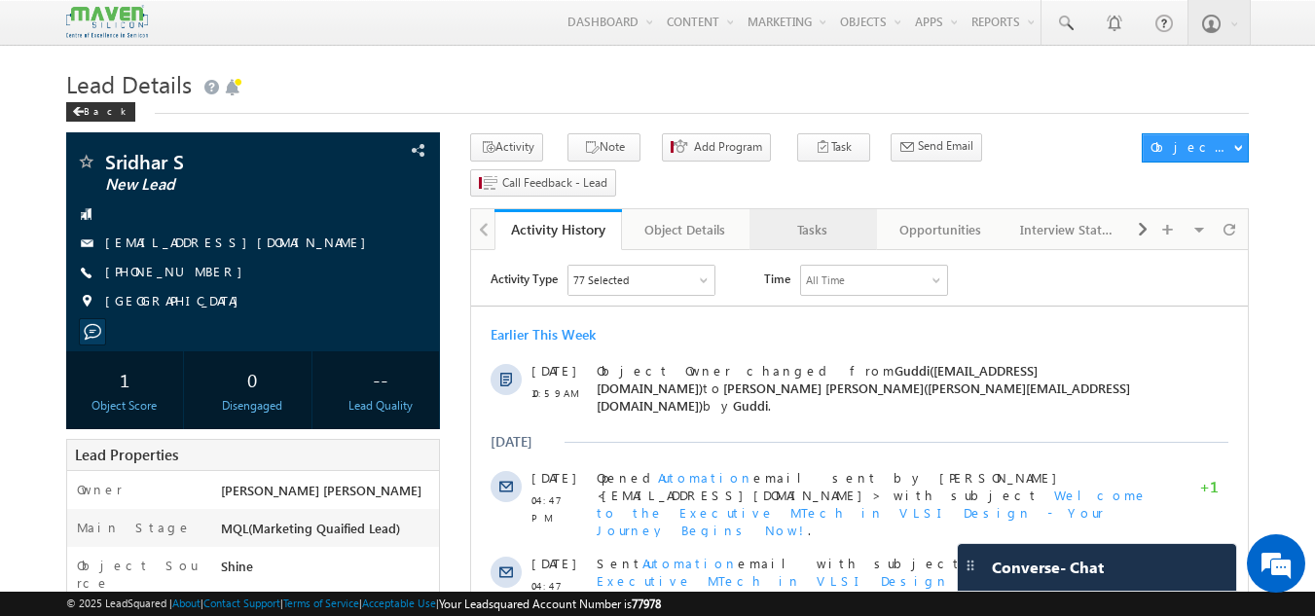
click at [802, 218] on div "Tasks" at bounding box center [812, 229] width 94 height 23
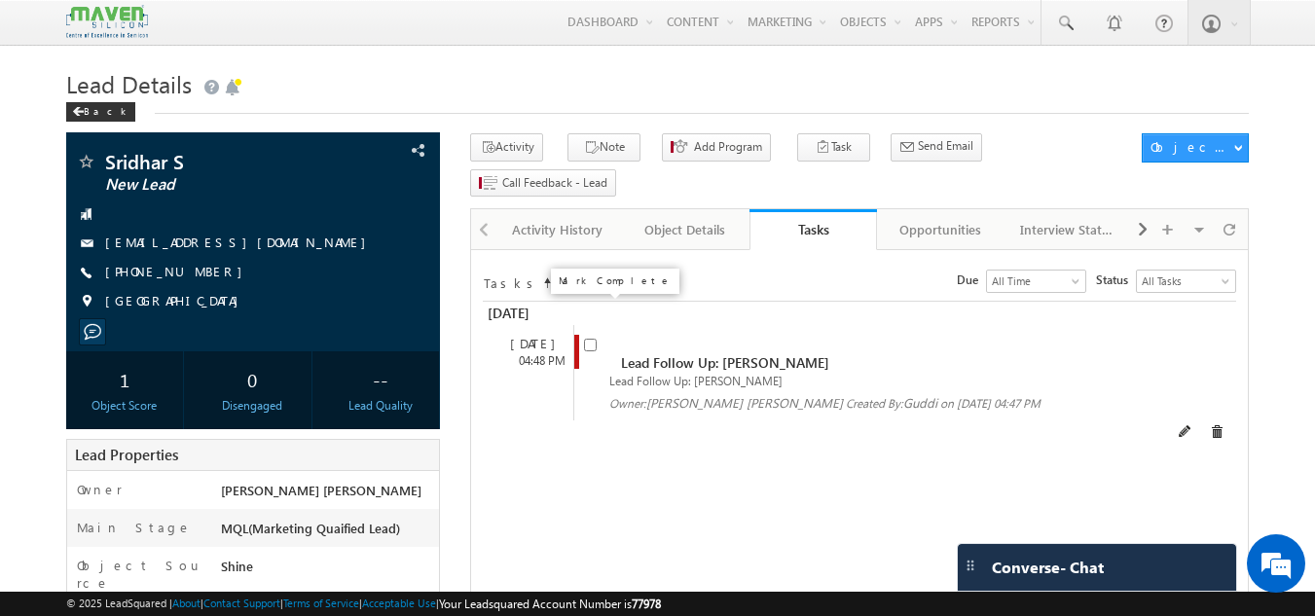
click at [585, 339] on input "checkbox" at bounding box center [590, 345] width 13 height 13
checkbox input "false"
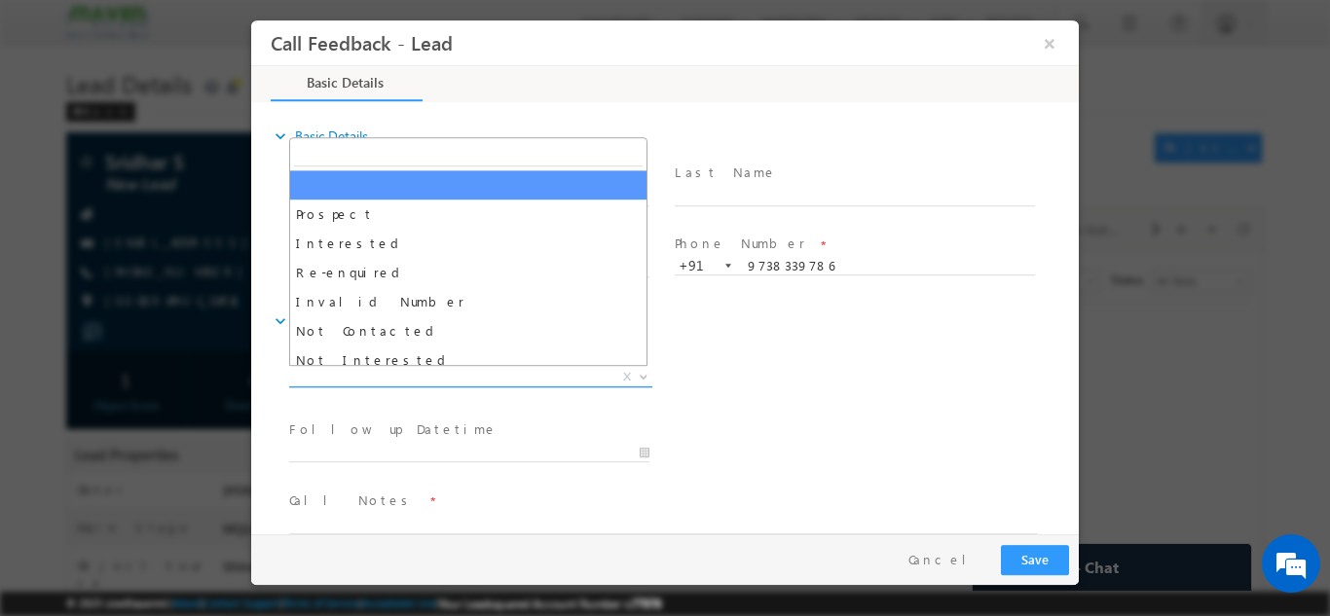
click at [486, 376] on span "X" at bounding box center [470, 376] width 363 height 19
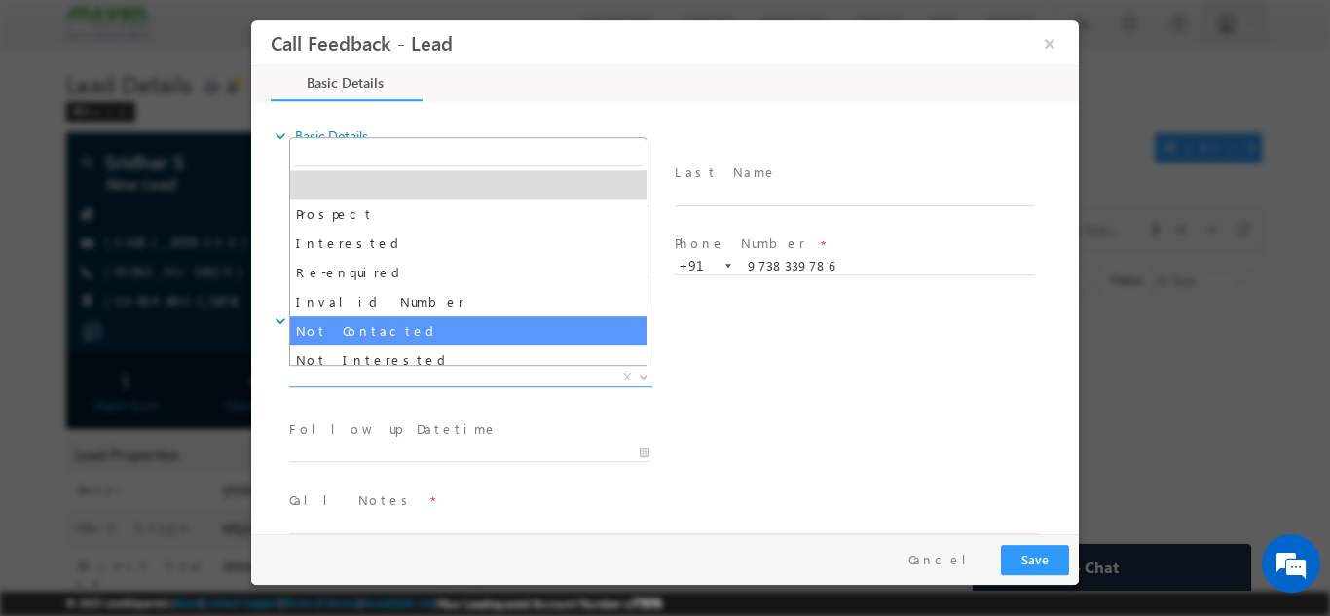
select select "Not Contacted"
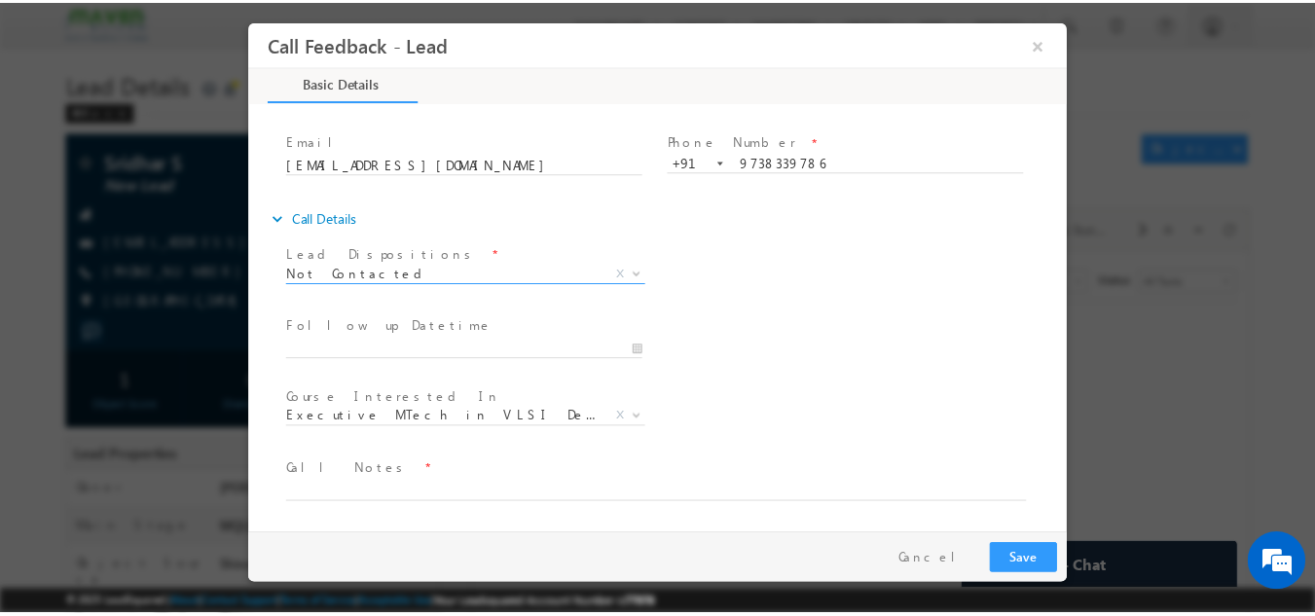
scroll to position [101, 0]
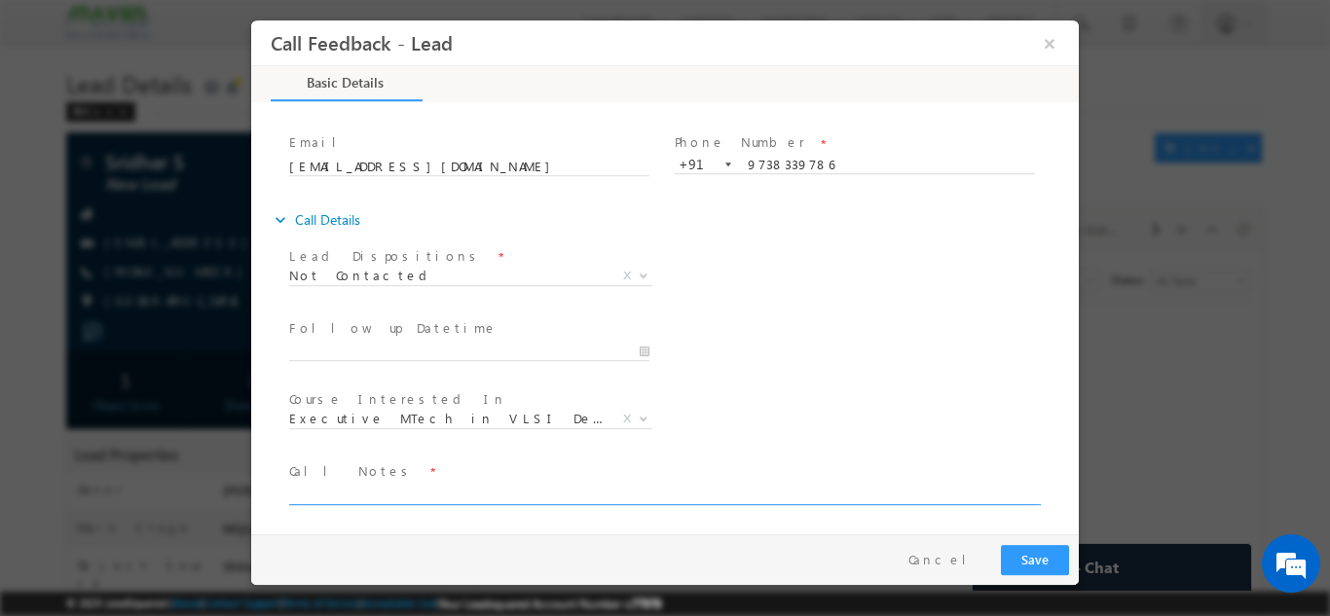
click at [447, 495] on textarea at bounding box center [663, 493] width 748 height 22
type textarea "dnp"
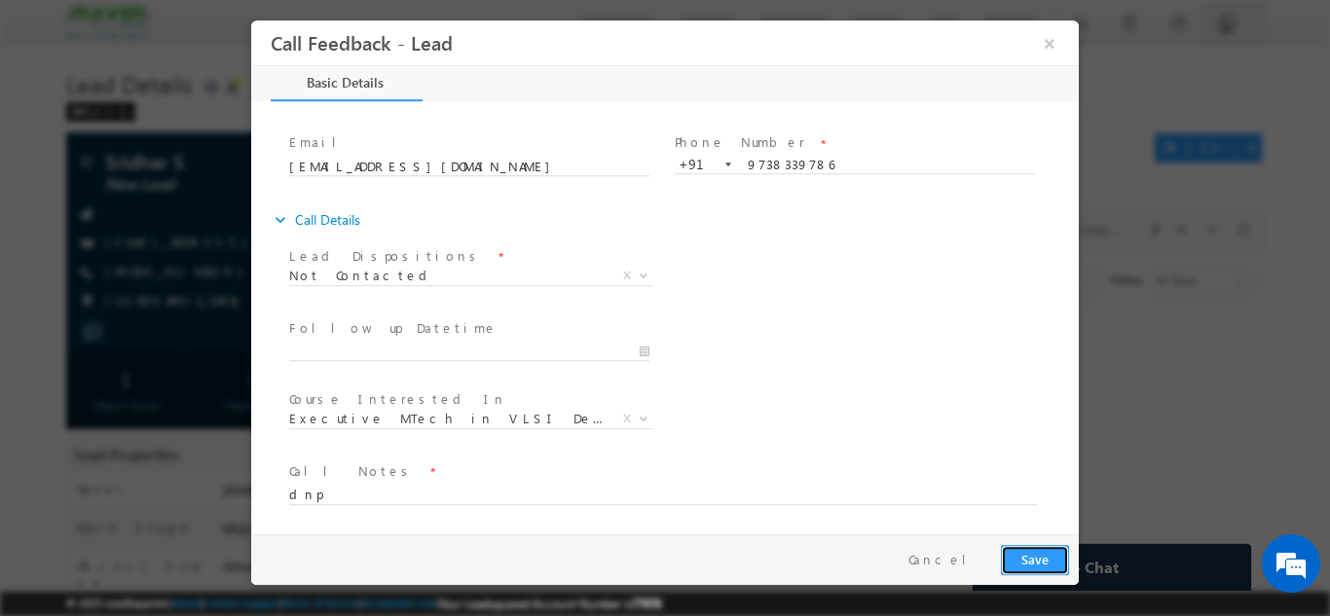
click at [1046, 557] on button "Save" at bounding box center [1035, 559] width 68 height 30
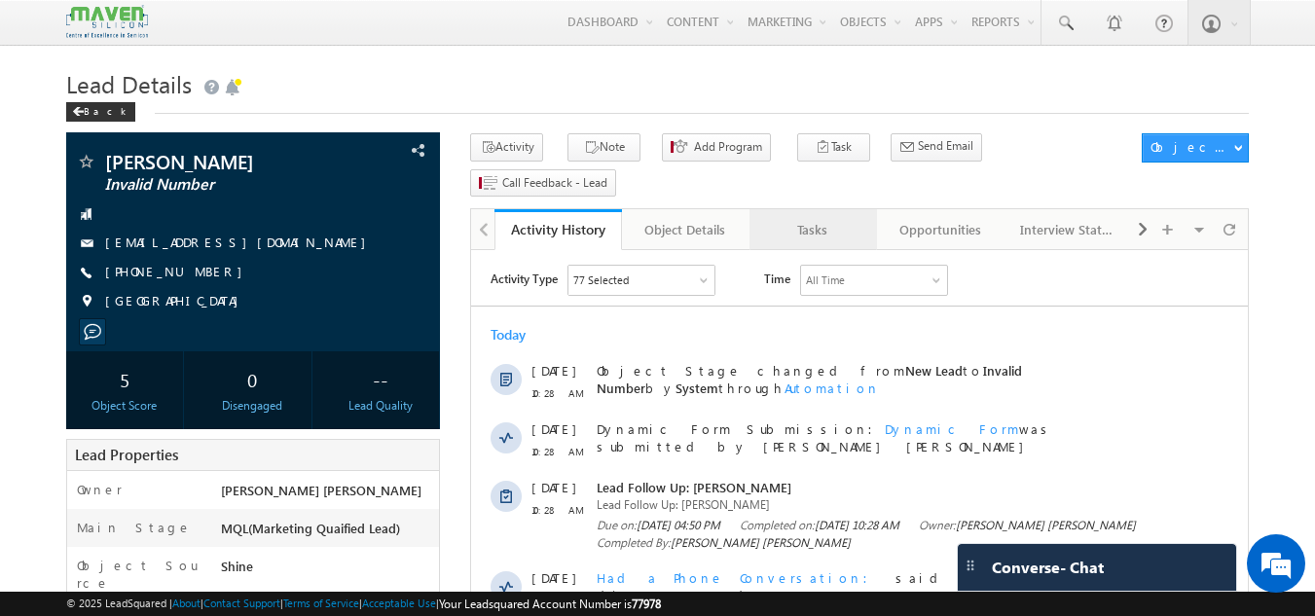
click at [821, 218] on div "Tasks" at bounding box center [812, 229] width 94 height 23
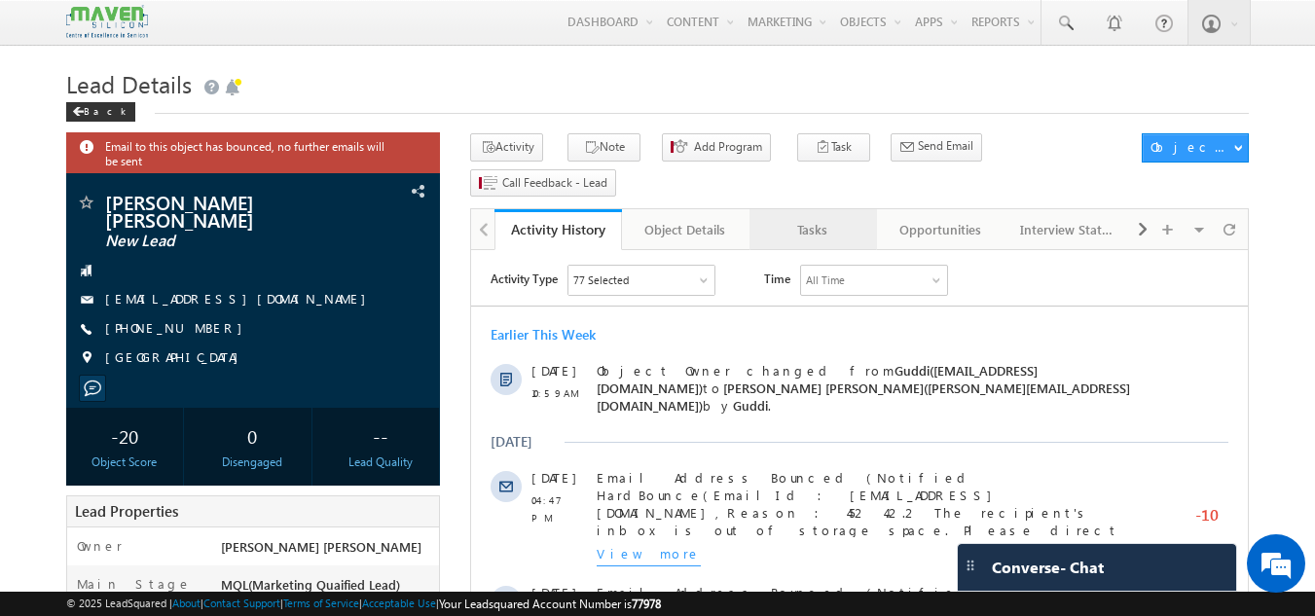
click at [809, 218] on div "Tasks" at bounding box center [812, 229] width 94 height 23
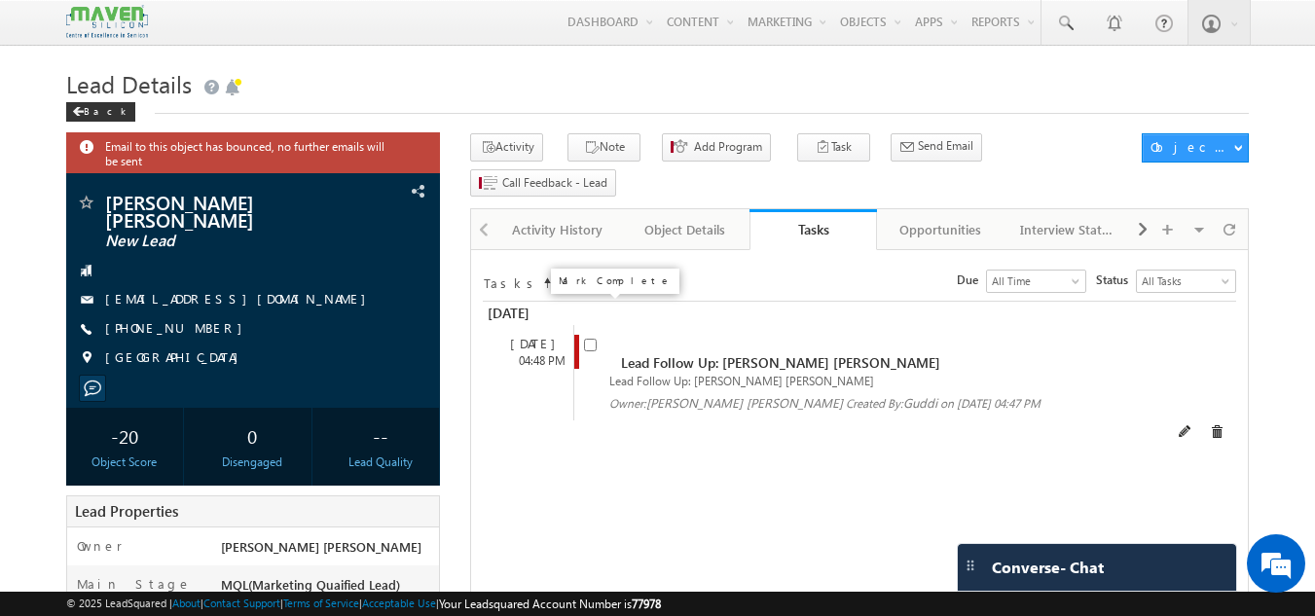
click at [591, 339] on input "checkbox" at bounding box center [590, 345] width 13 height 13
checkbox input "false"
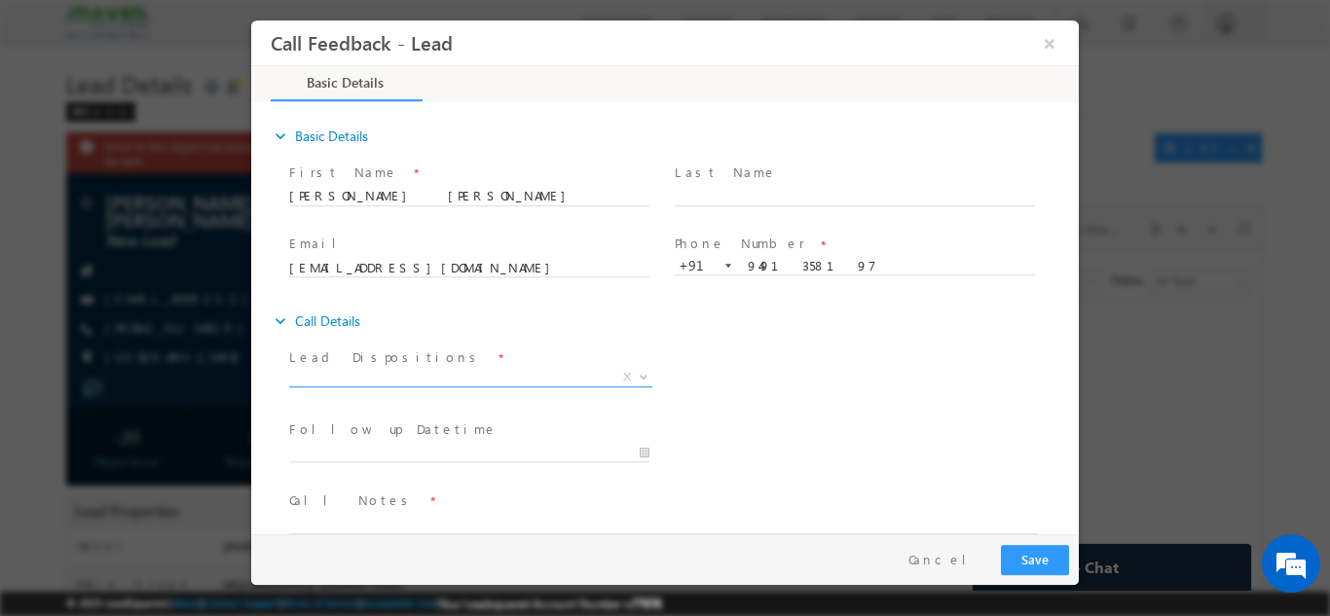
click at [533, 388] on span "X" at bounding box center [470, 380] width 363 height 19
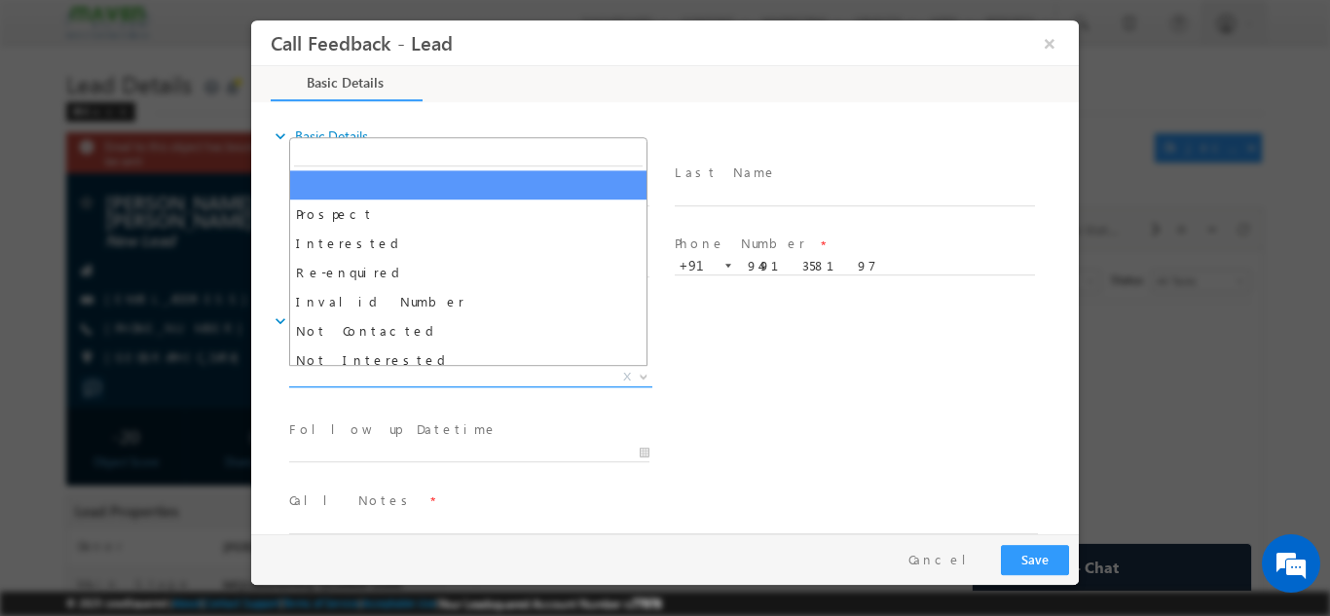
click at [465, 383] on span "X" at bounding box center [470, 376] width 363 height 19
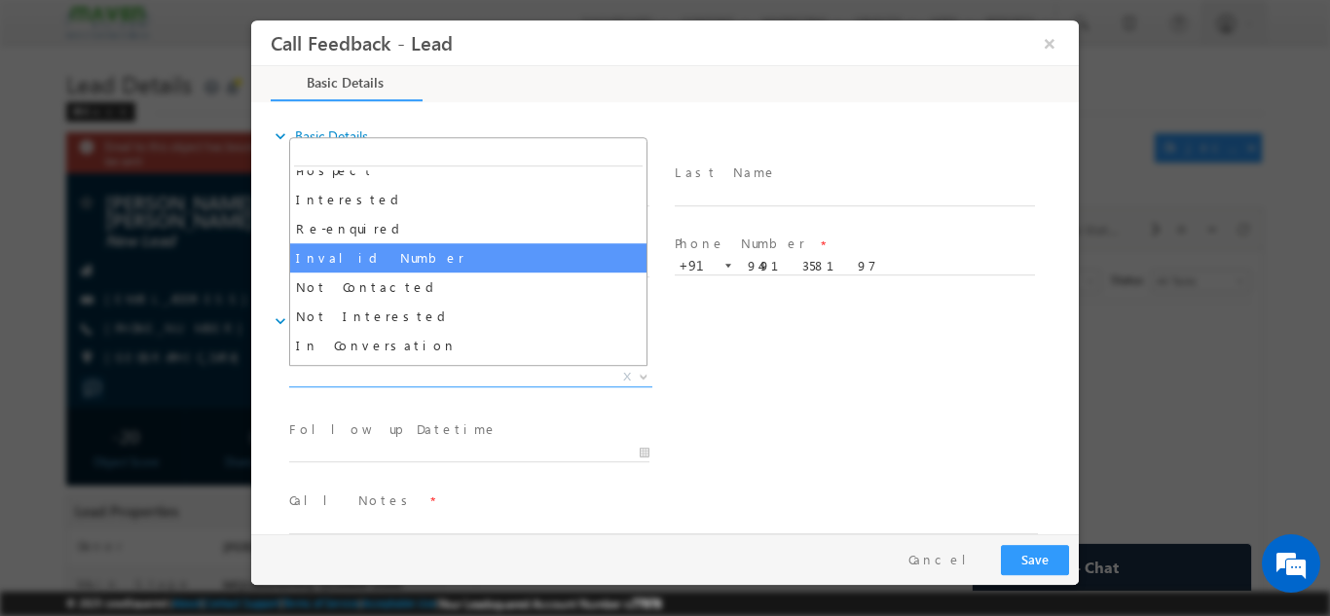
scroll to position [50, 0]
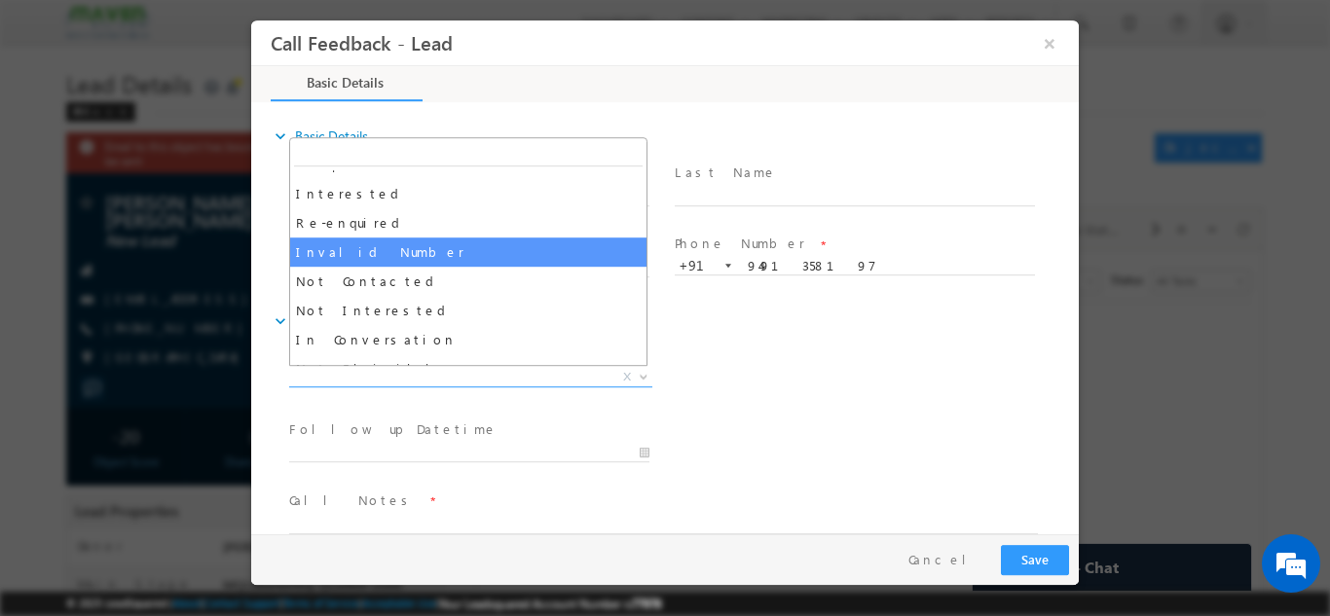
select select "Invalid Number"
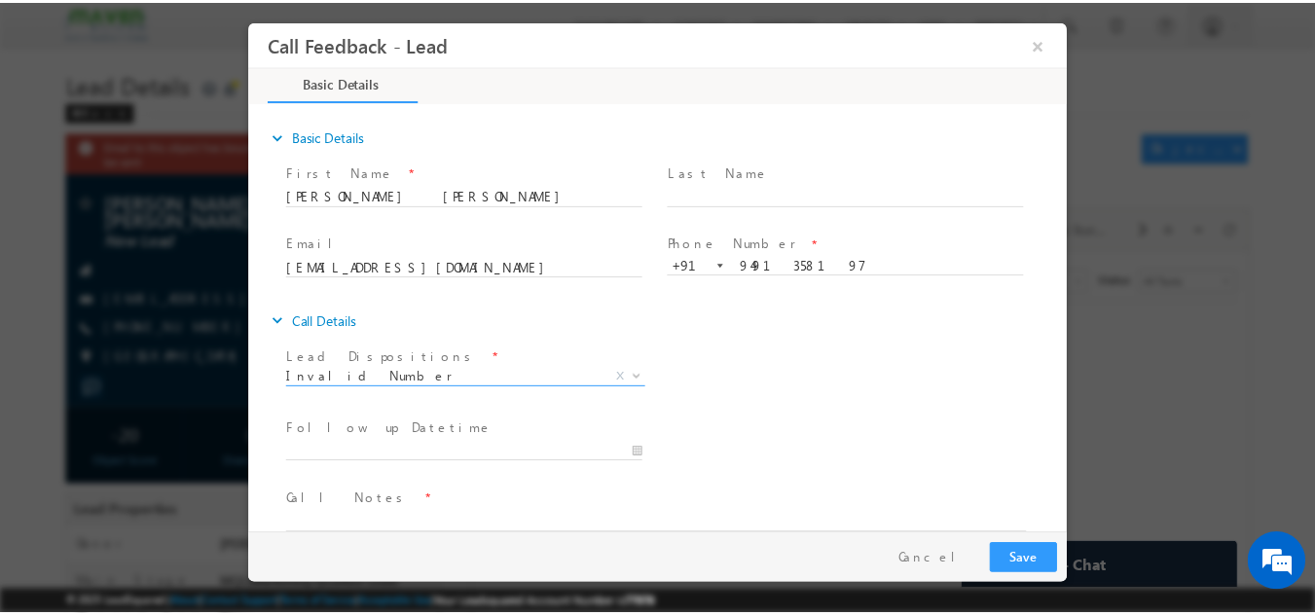
scroll to position [31, 0]
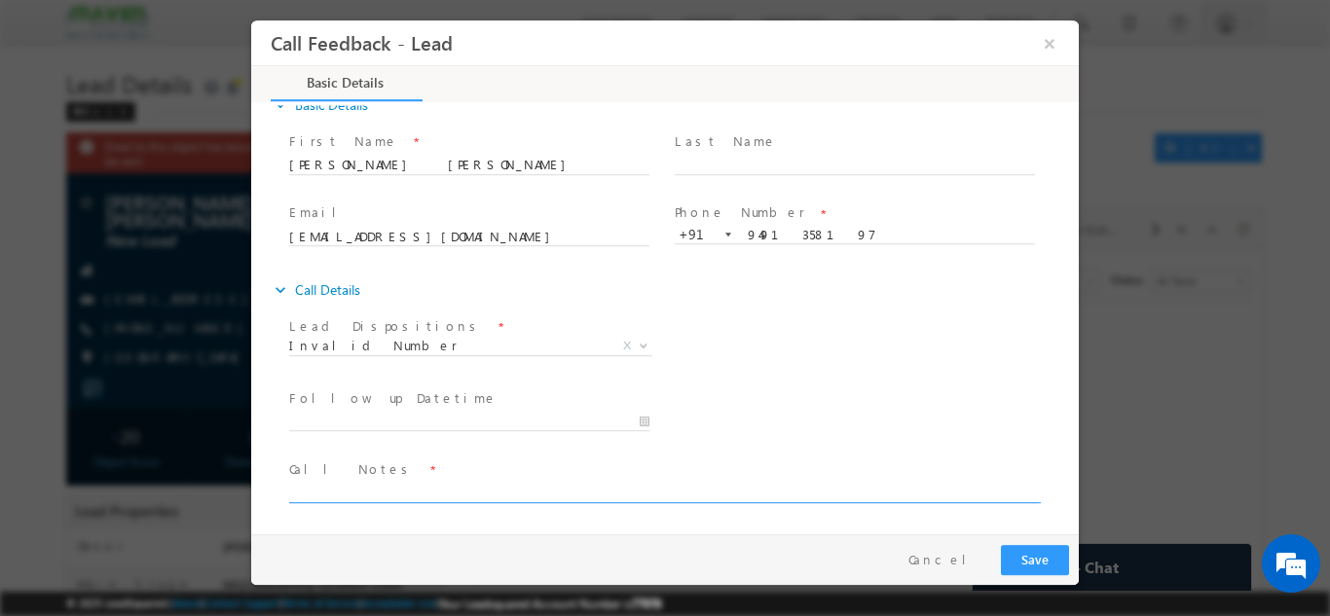
click at [442, 491] on textarea at bounding box center [663, 491] width 748 height 22
click at [307, 490] on textarea "wreong numbee" at bounding box center [663, 491] width 748 height 22
click at [538, 491] on textarea "wrong numbee" at bounding box center [663, 491] width 748 height 22
type textarea "wrong number"
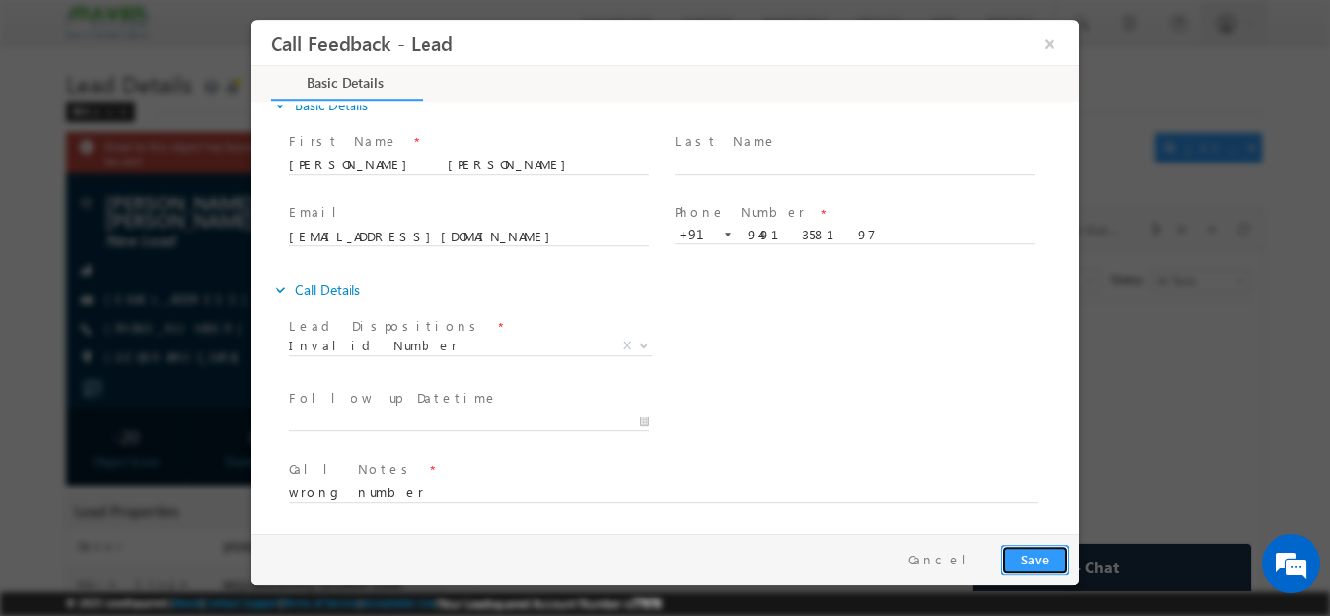
click at [1007, 548] on button "Save" at bounding box center [1035, 559] width 68 height 30
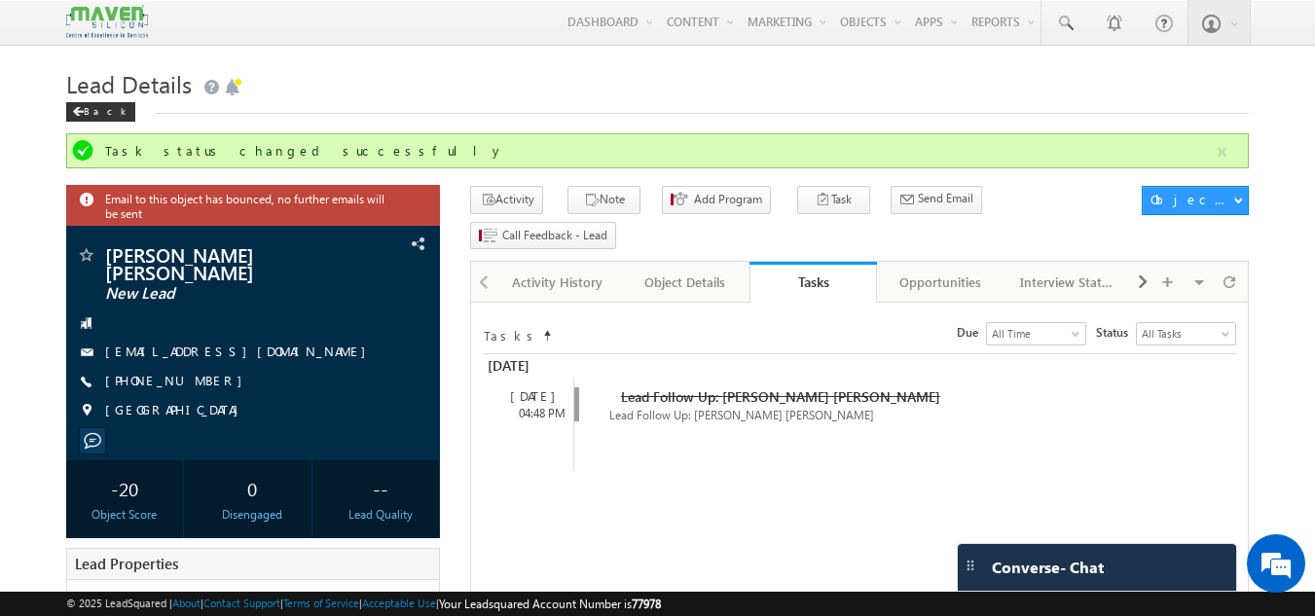
click at [1007, 555] on div "Converse - Chat" at bounding box center [1097, 567] width 278 height 47
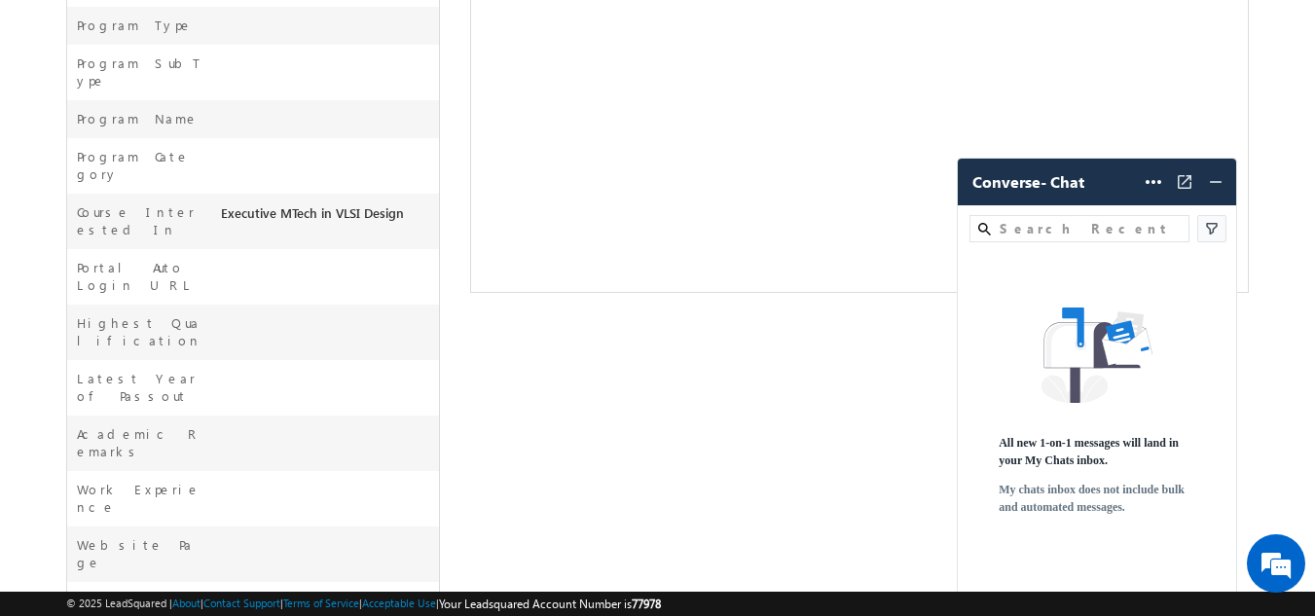
scroll to position [801, 0]
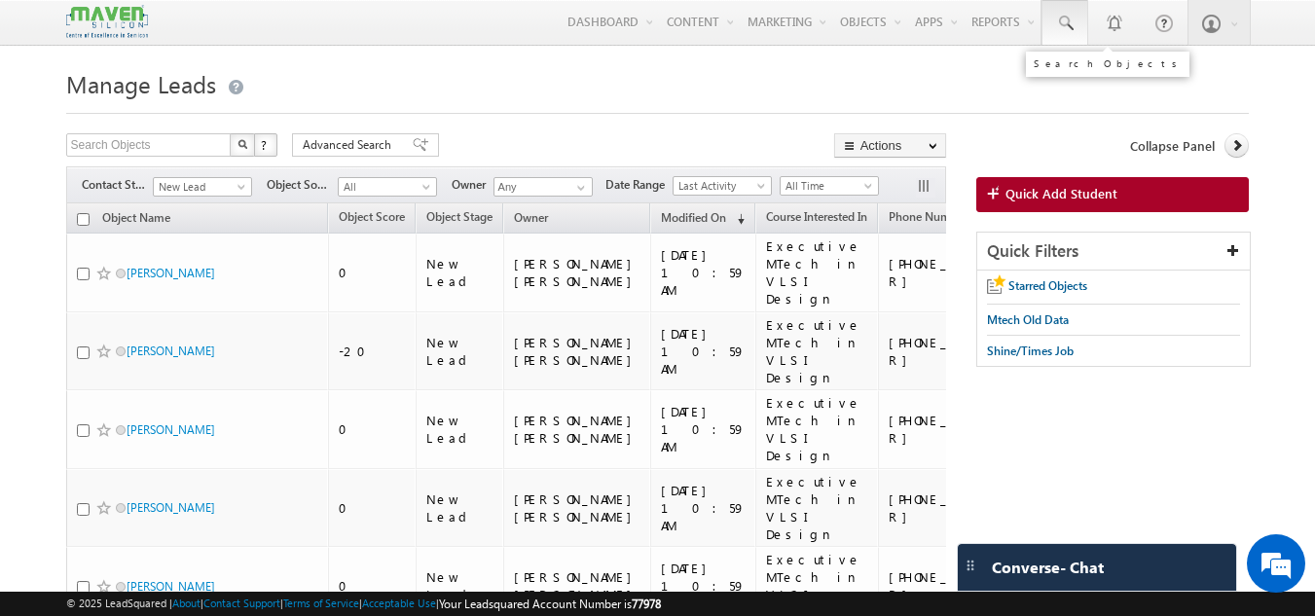
click at [1071, 19] on span at bounding box center [1064, 23] width 19 height 19
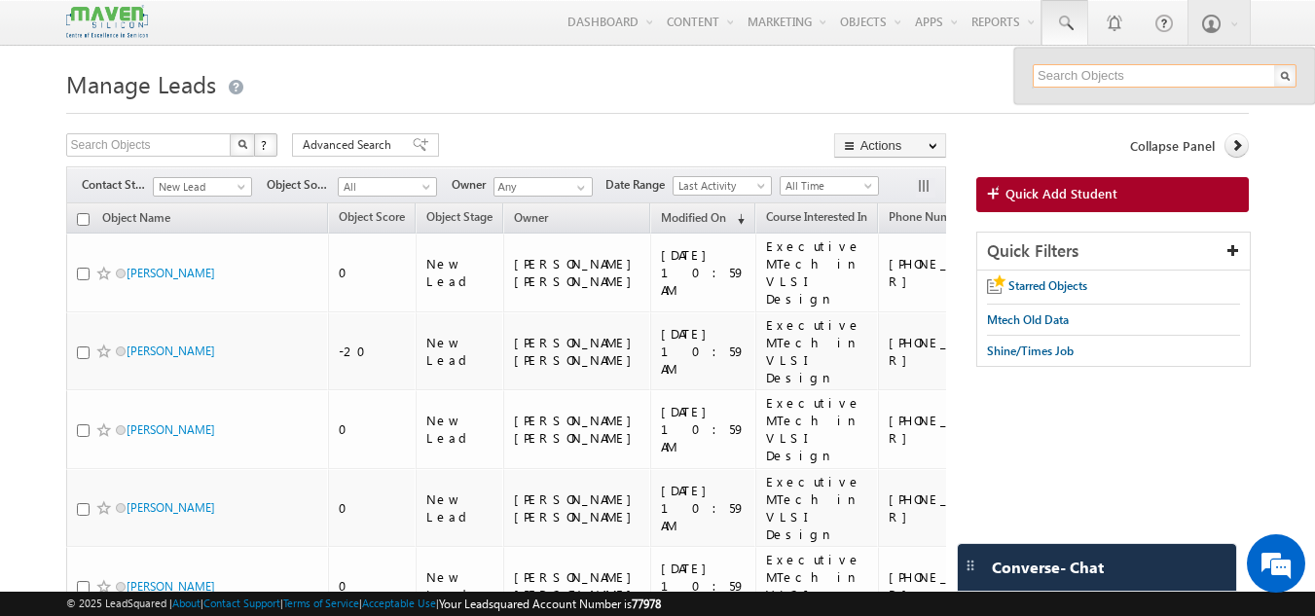
click at [1065, 76] on input "text" at bounding box center [1165, 75] width 264 height 23
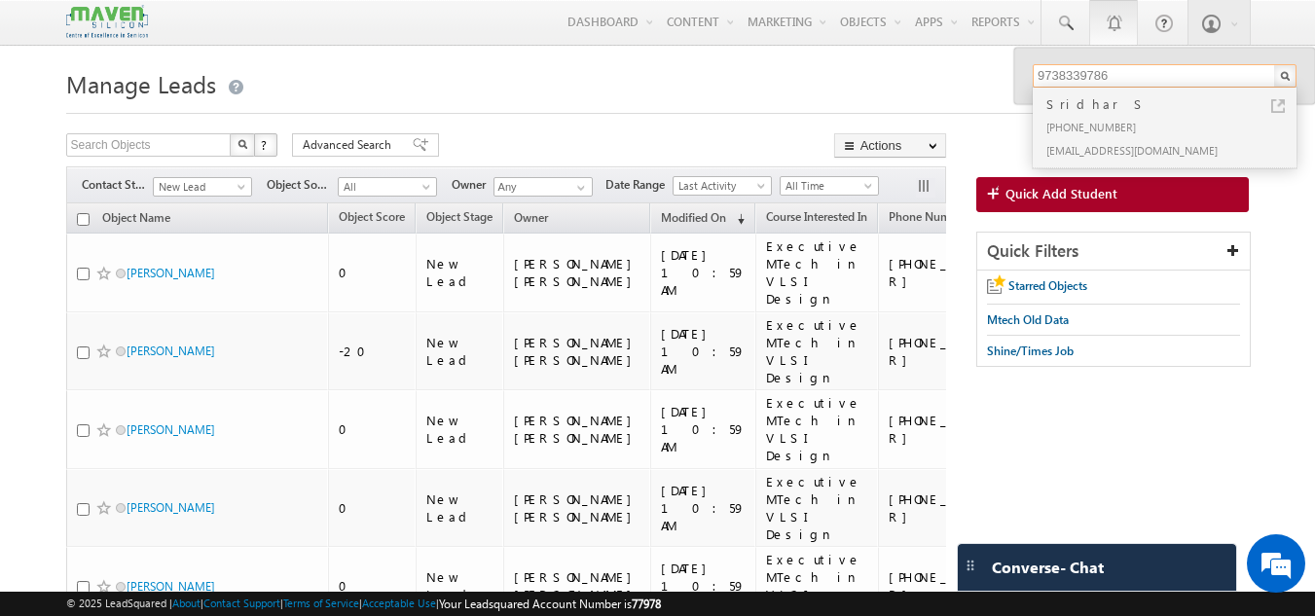
type input "9738339786"
click at [1014, 197] on span "Quick Add Student" at bounding box center [1061, 194] width 112 height 18
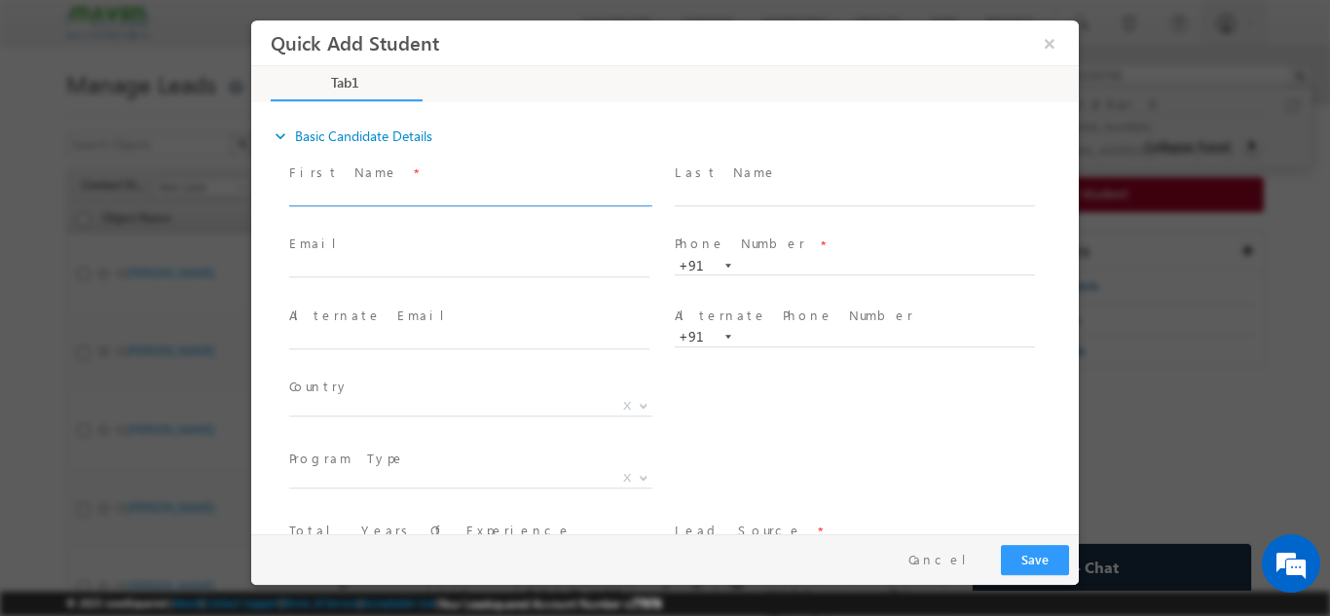
click at [607, 193] on input "text" at bounding box center [469, 195] width 360 height 19
type input "9"
type input "wilson"
click at [522, 260] on input "text" at bounding box center [469, 267] width 360 height 19
paste input "tillwillson@gmail.com"
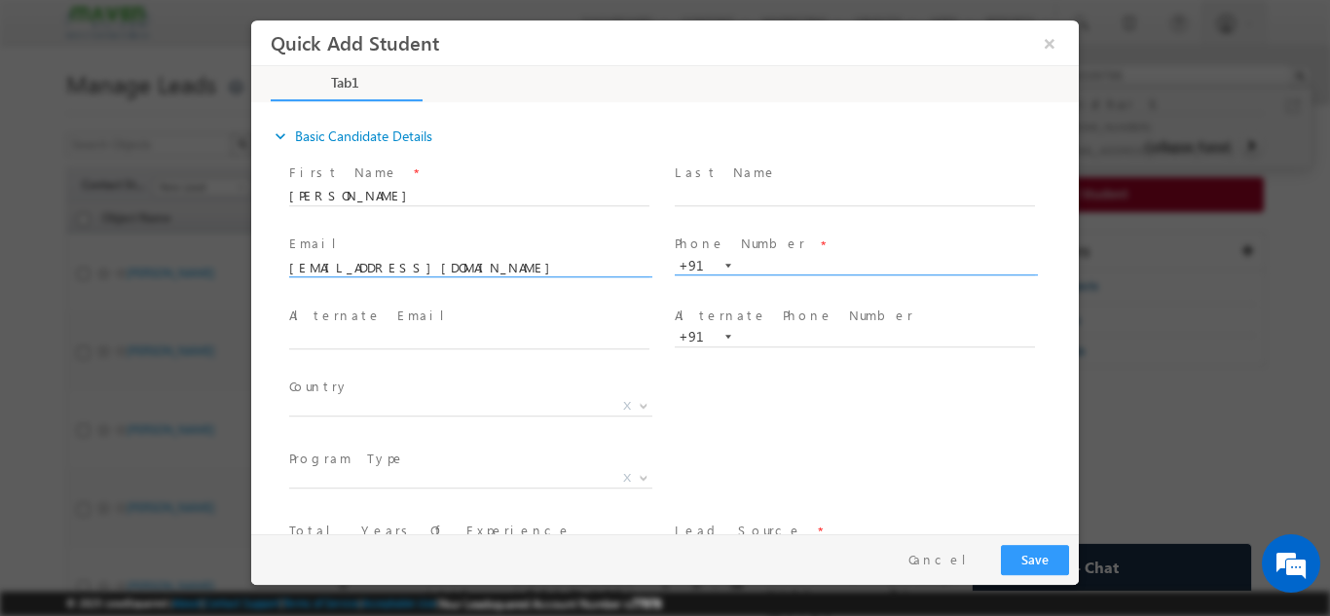
type input "tillwillson@gmail.com"
click at [800, 273] on span "+91" at bounding box center [863, 265] width 378 height 20
click at [797, 250] on span "Phone Number *" at bounding box center [853, 244] width 359 height 21
click at [793, 260] on input "text" at bounding box center [854, 265] width 360 height 19
paste input "9945134323"
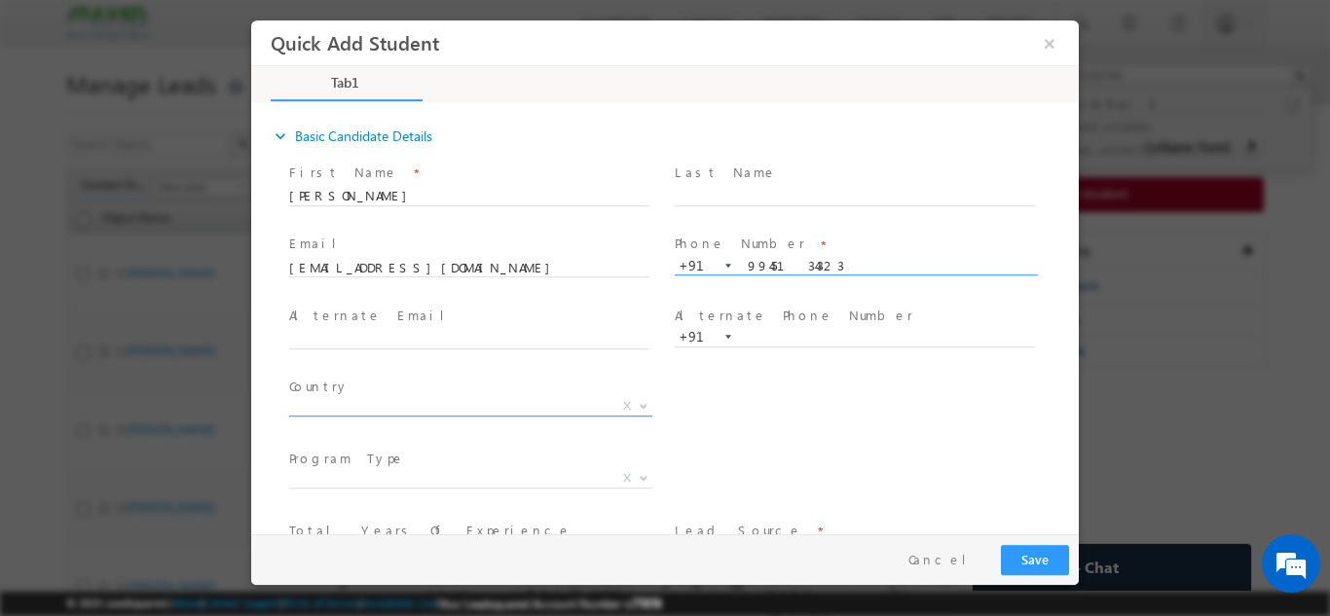
type input "9945134323"
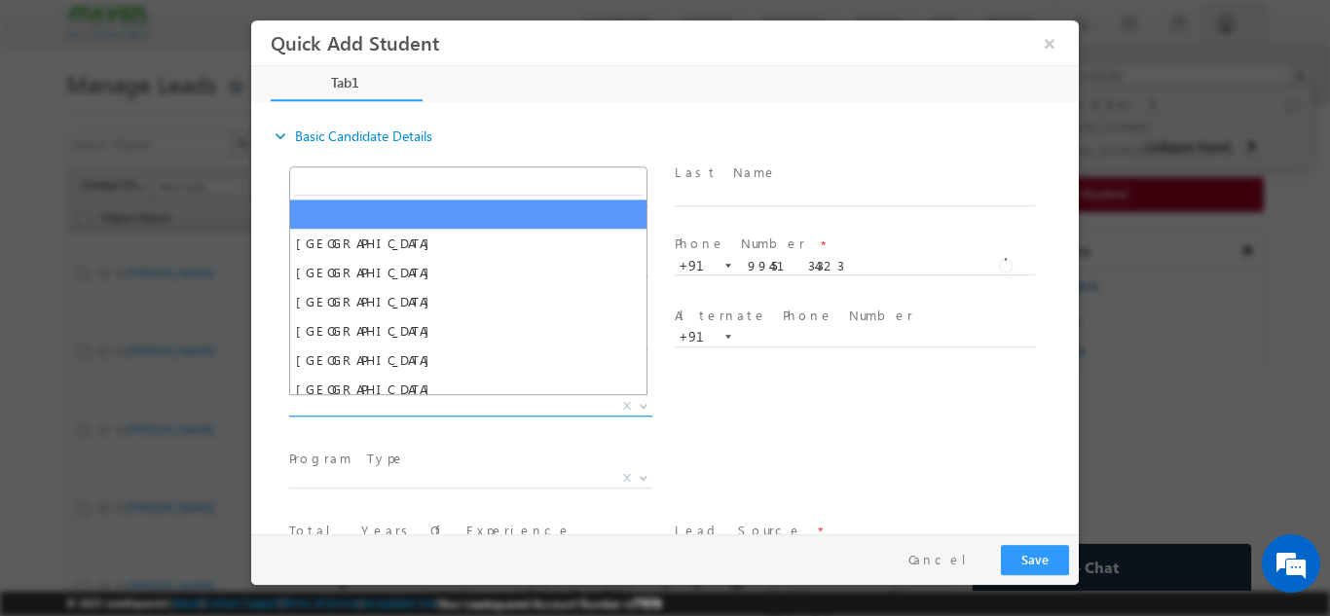
click at [391, 410] on span "X" at bounding box center [470, 405] width 363 height 19
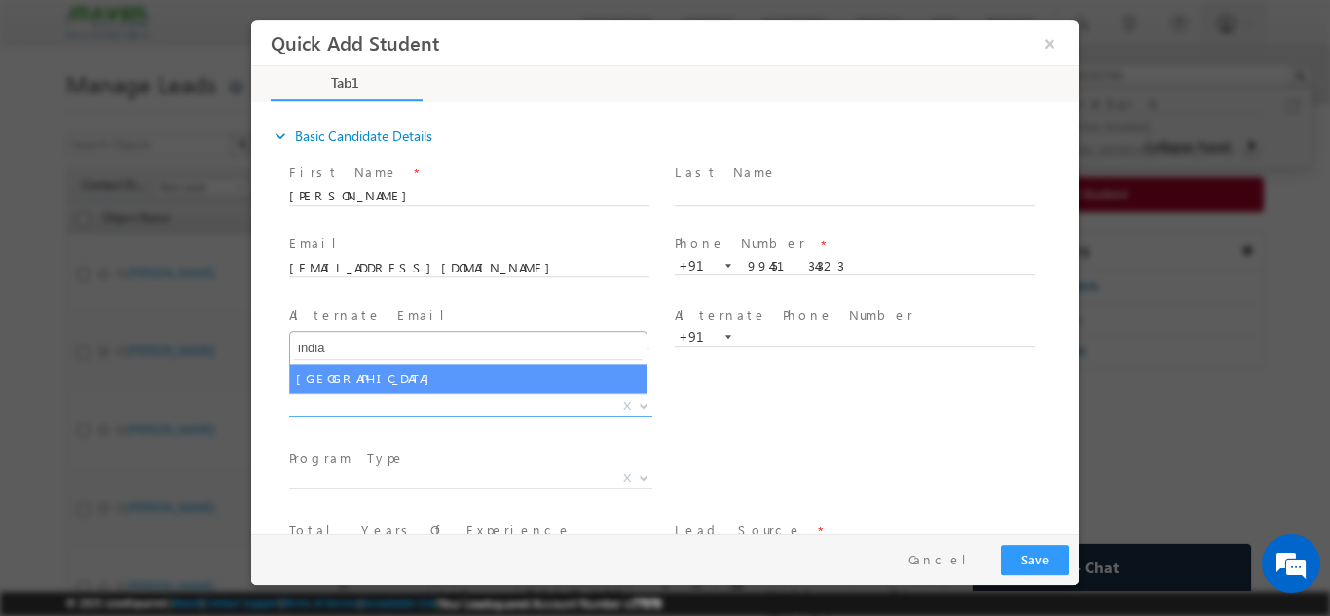
type input "india"
select select "[GEOGRAPHIC_DATA]"
select select
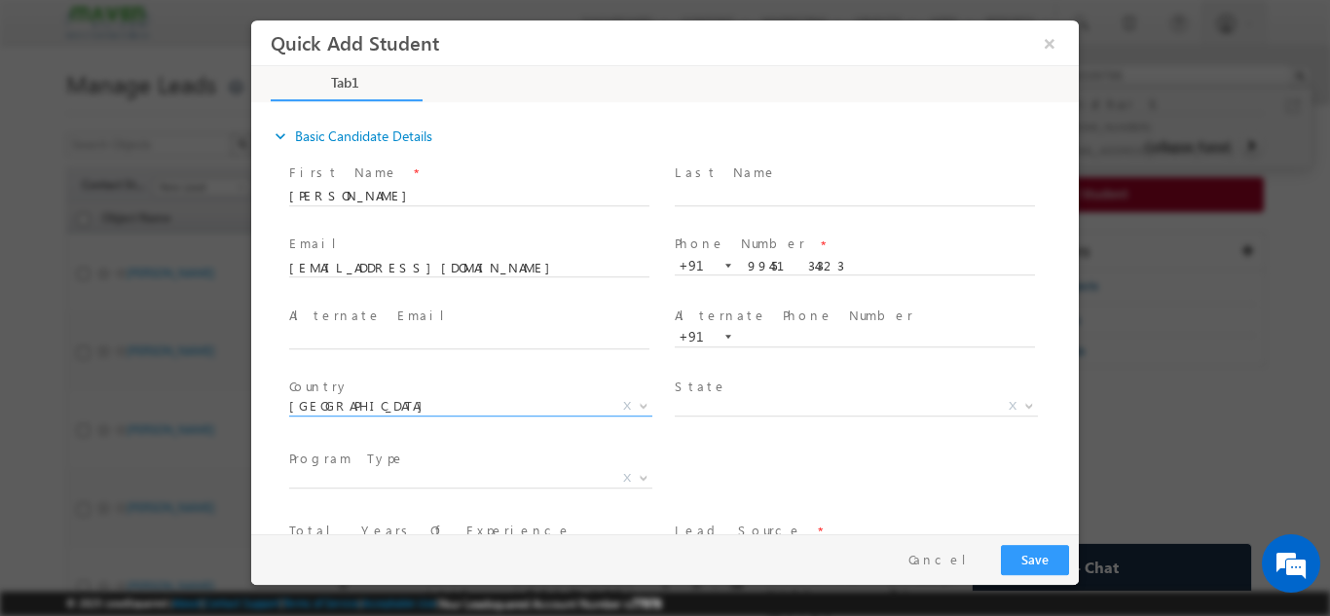
scroll to position [133, 0]
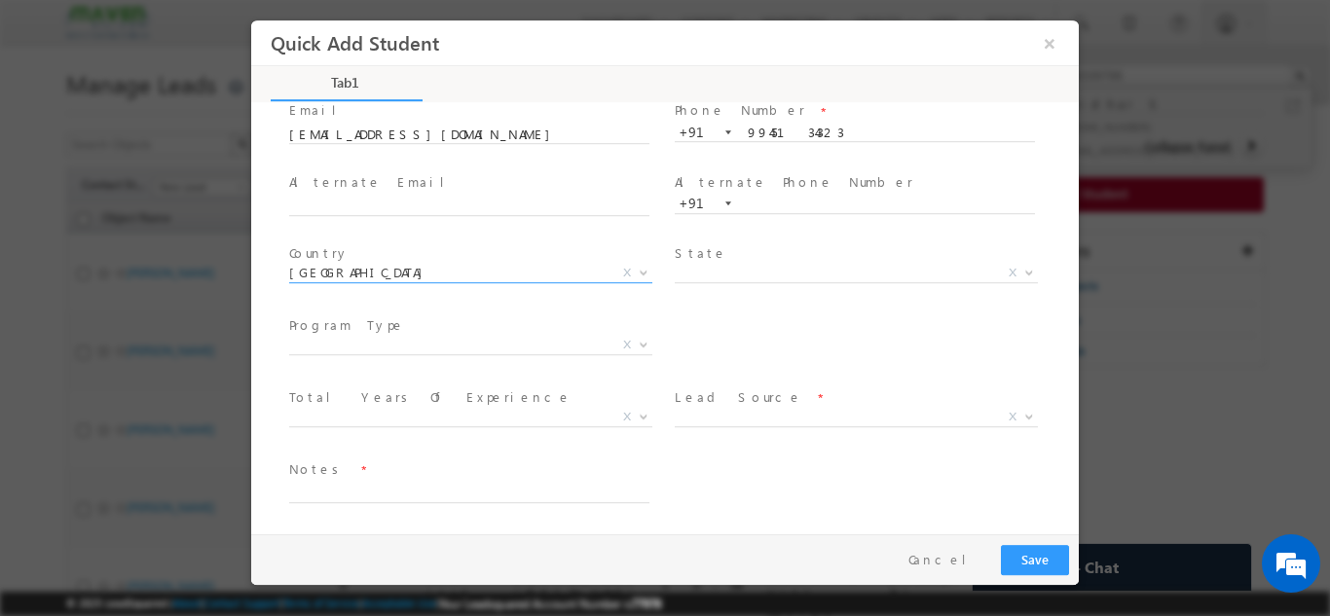
click at [545, 327] on span "Program Type *" at bounding box center [468, 324] width 359 height 21
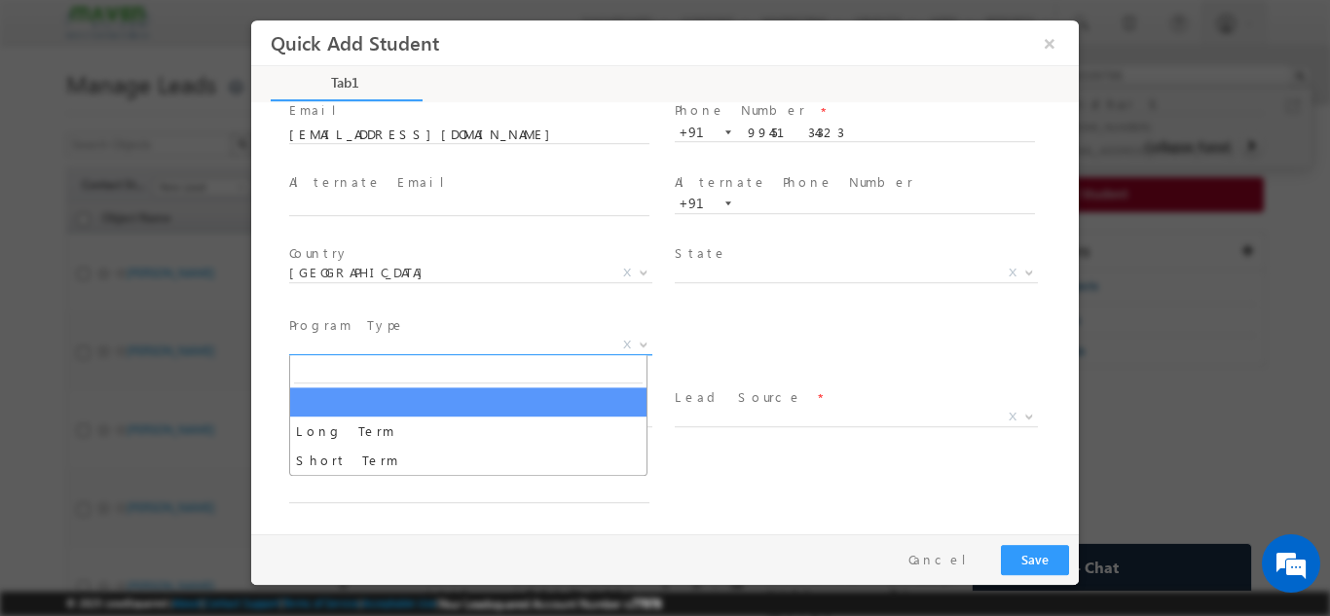
click at [545, 346] on span "X" at bounding box center [470, 344] width 363 height 19
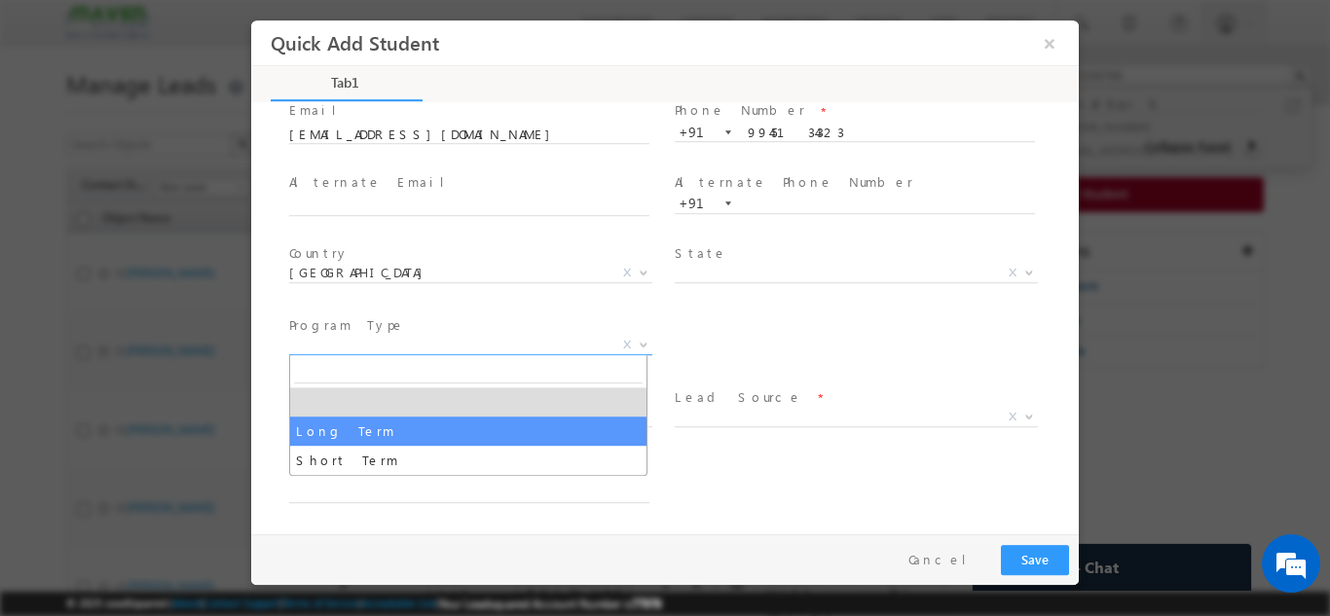
select select "Long Term"
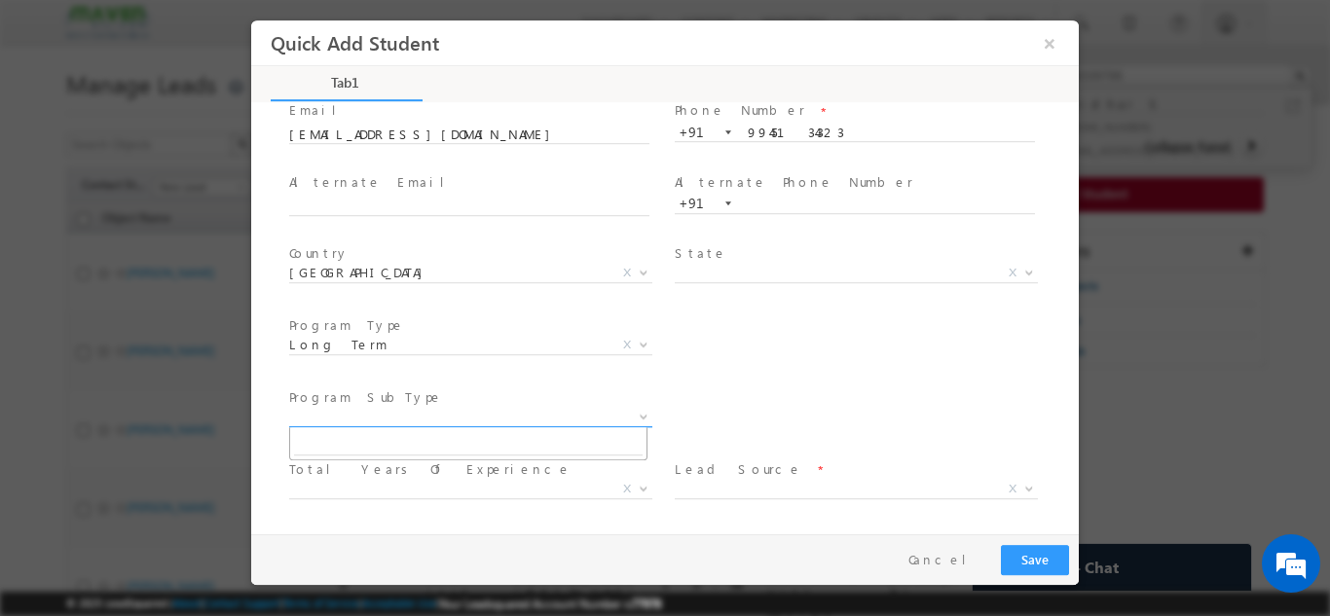
click at [565, 407] on span "X" at bounding box center [470, 416] width 363 height 19
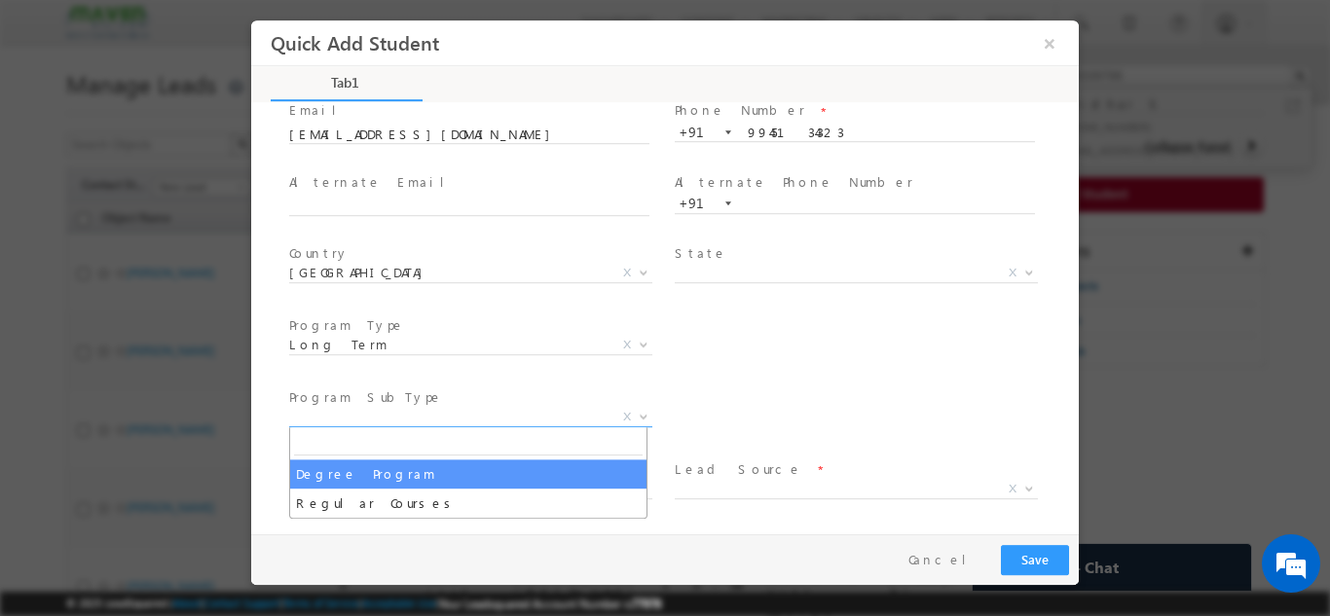
click at [477, 455] on span at bounding box center [468, 442] width 356 height 32
select select "Degree Program"
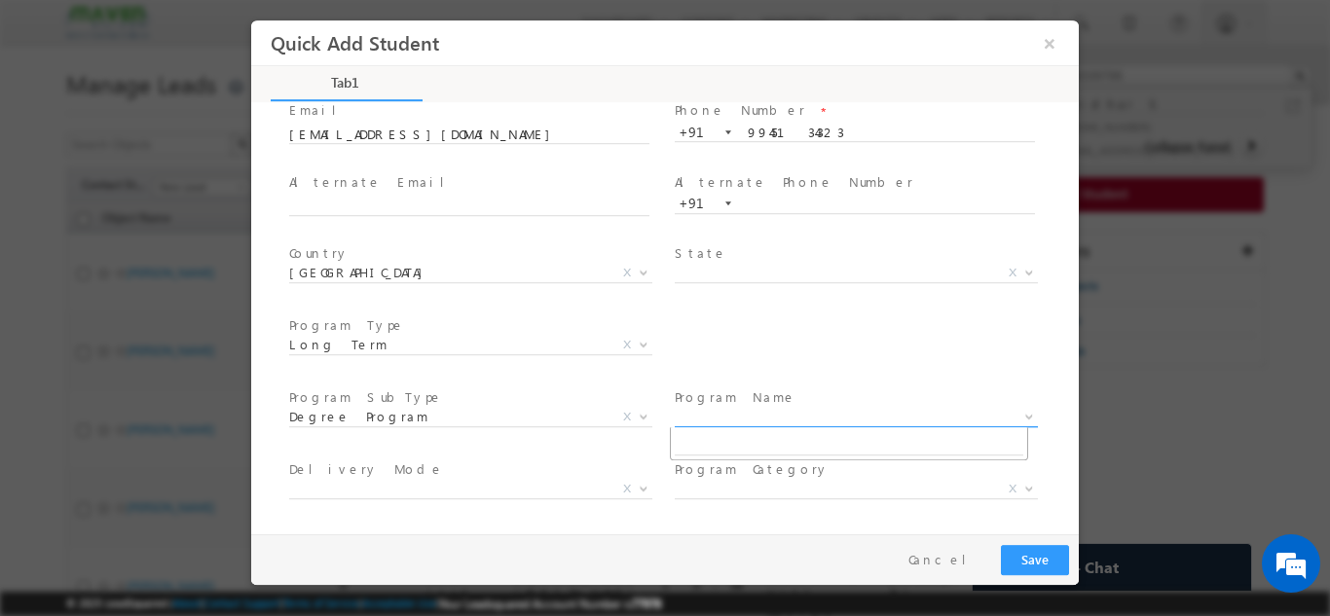
click at [791, 409] on span "X" at bounding box center [855, 416] width 363 height 19
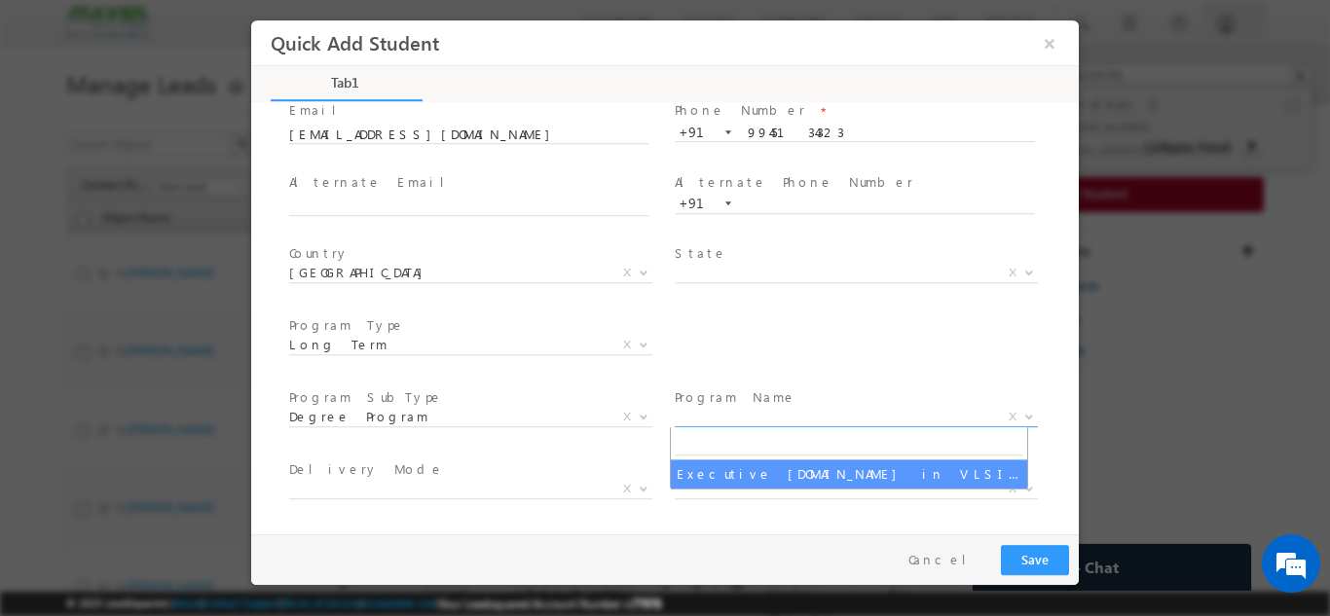
select select "Executive [DOMAIN_NAME] in VLSI Design"
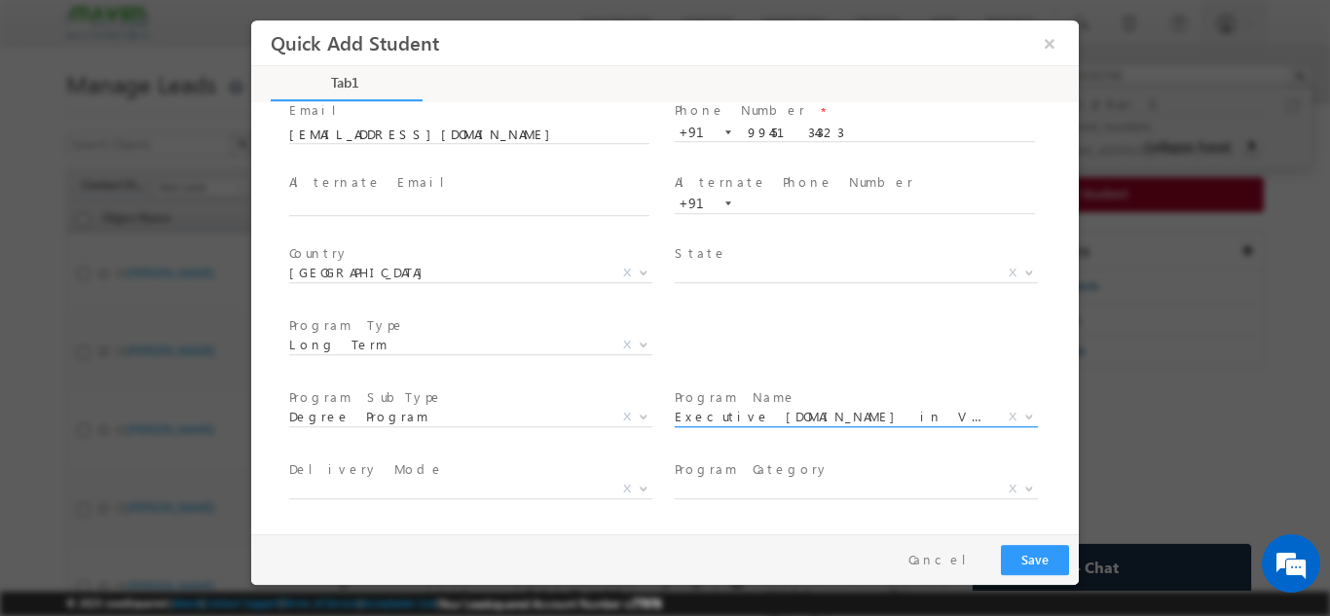
scroll to position [276, 0]
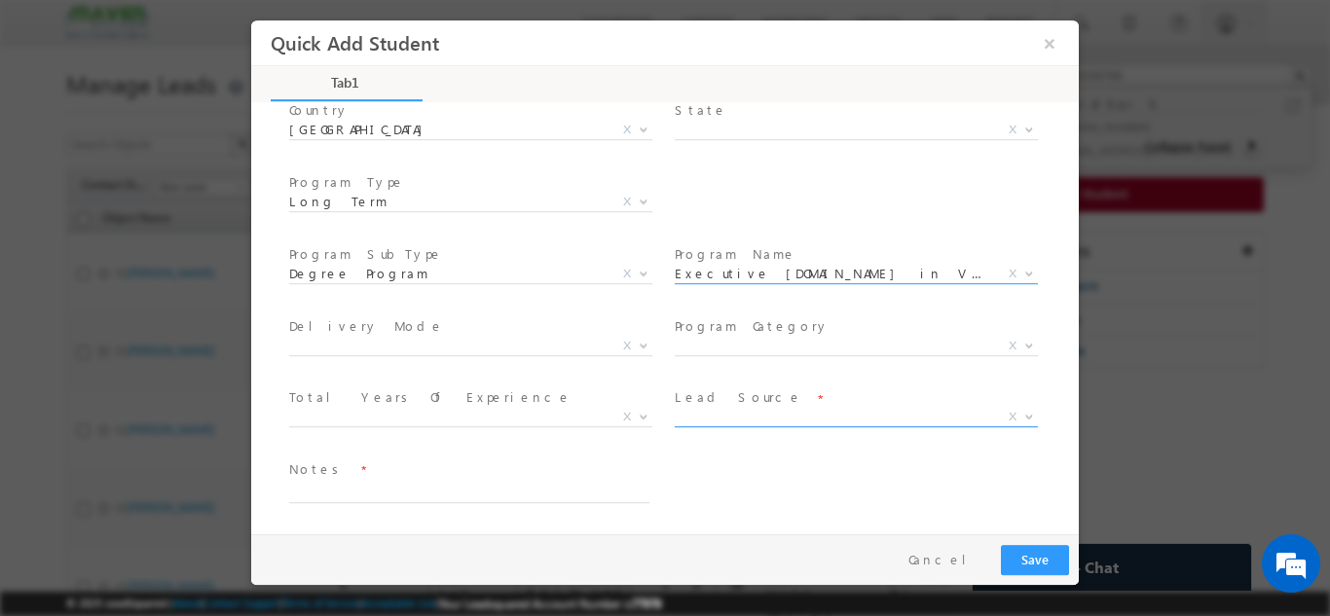
click at [749, 421] on span "X" at bounding box center [855, 416] width 363 height 19
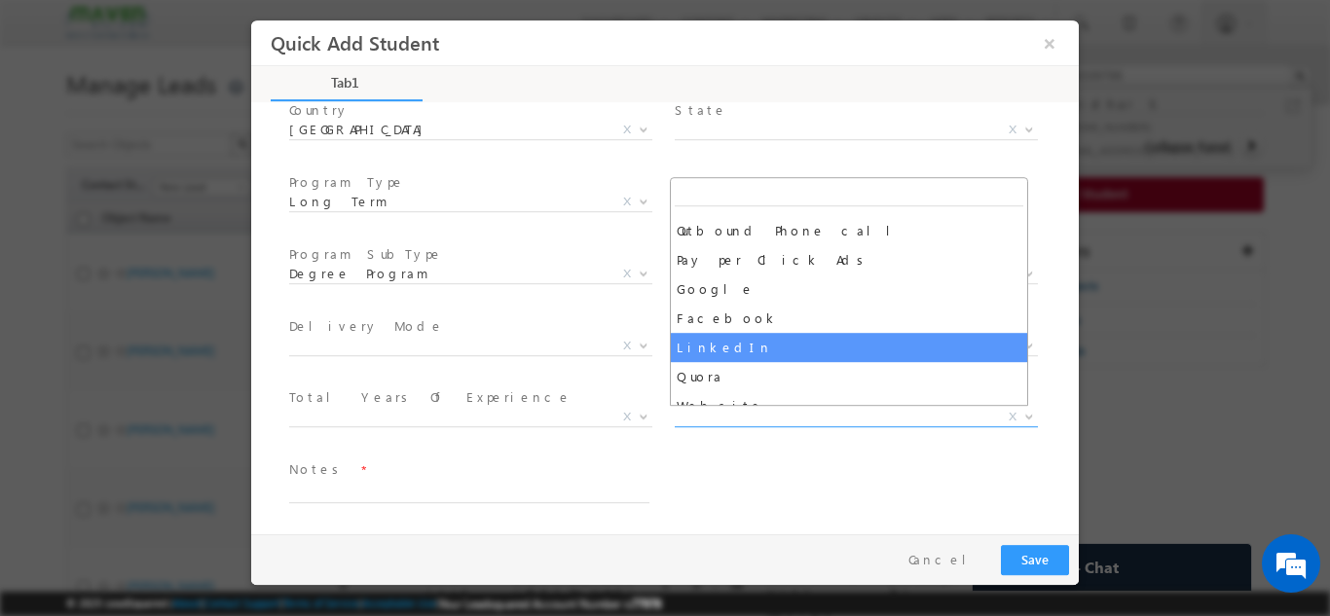
scroll to position [166, 0]
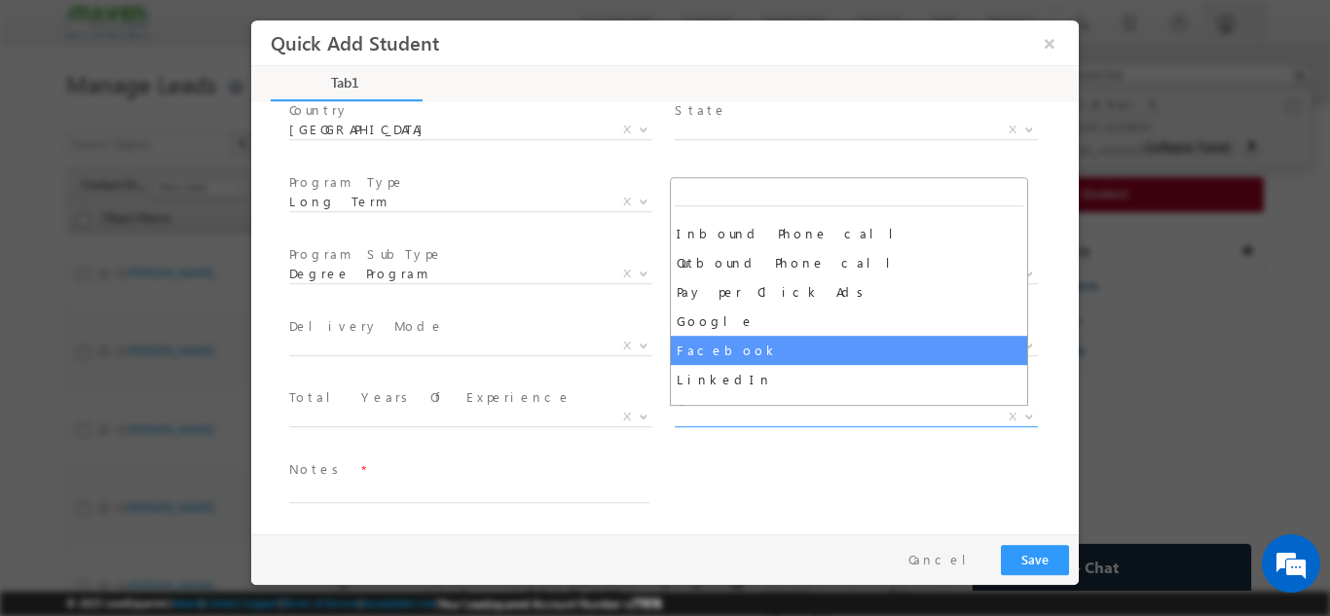
select select "Facebook"
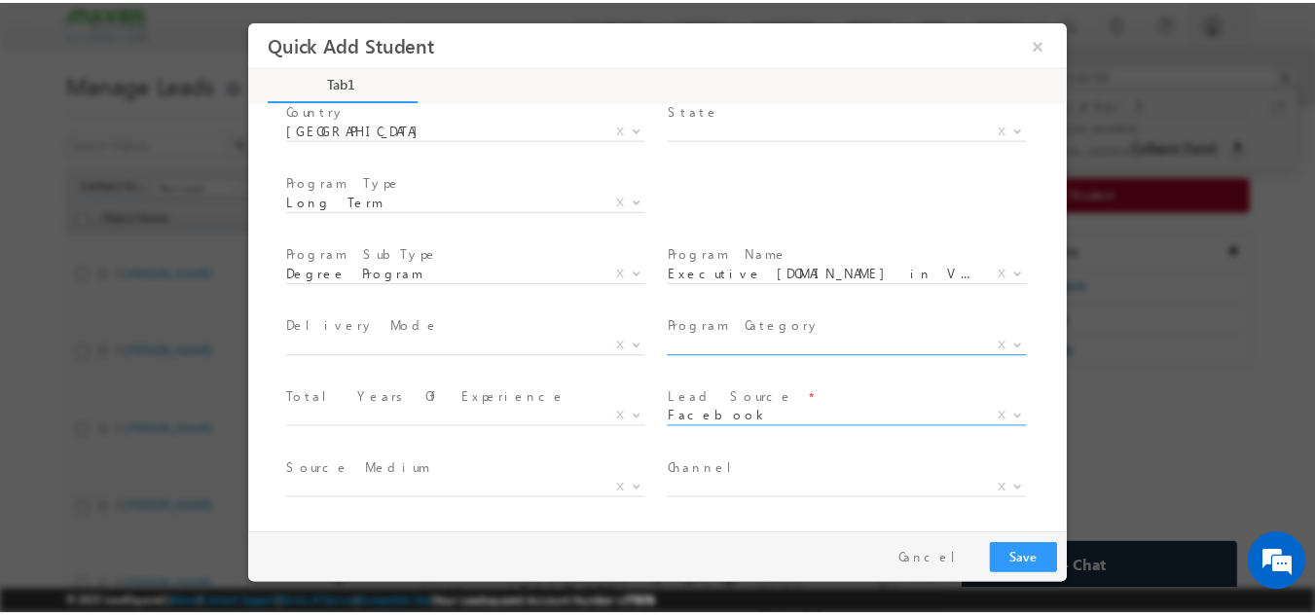
scroll to position [348, 0]
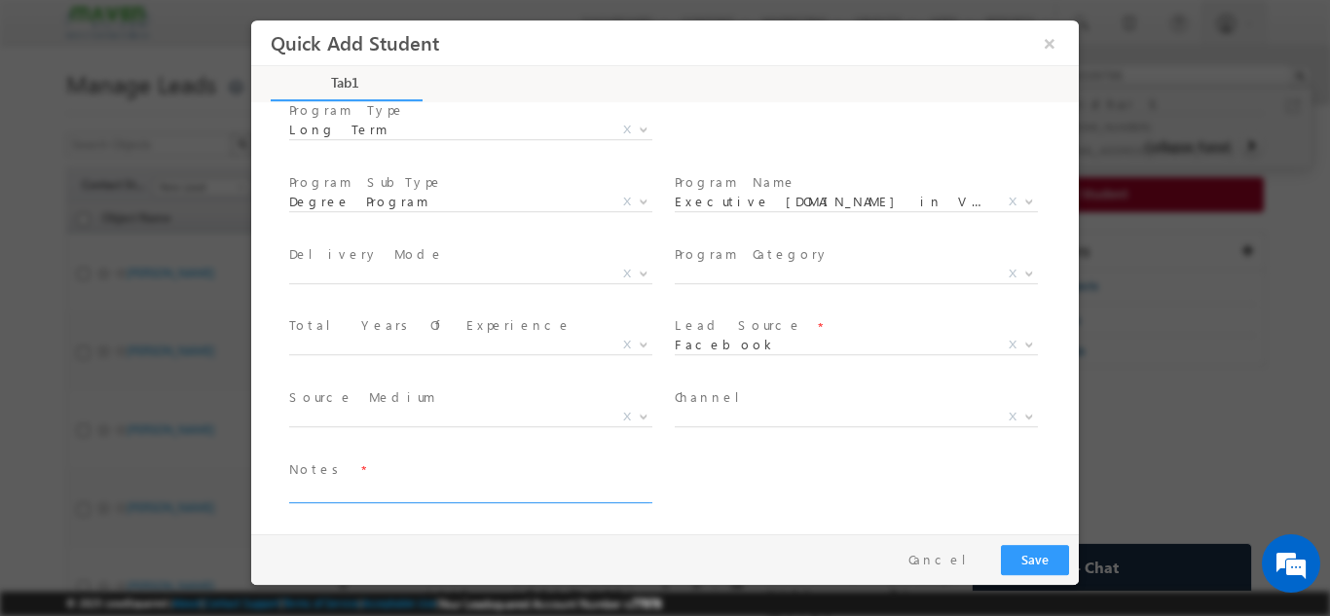
click at [501, 487] on textarea at bounding box center [469, 491] width 360 height 22
type textarea "wrong number"
click at [1033, 562] on button "Save" at bounding box center [1035, 559] width 68 height 30
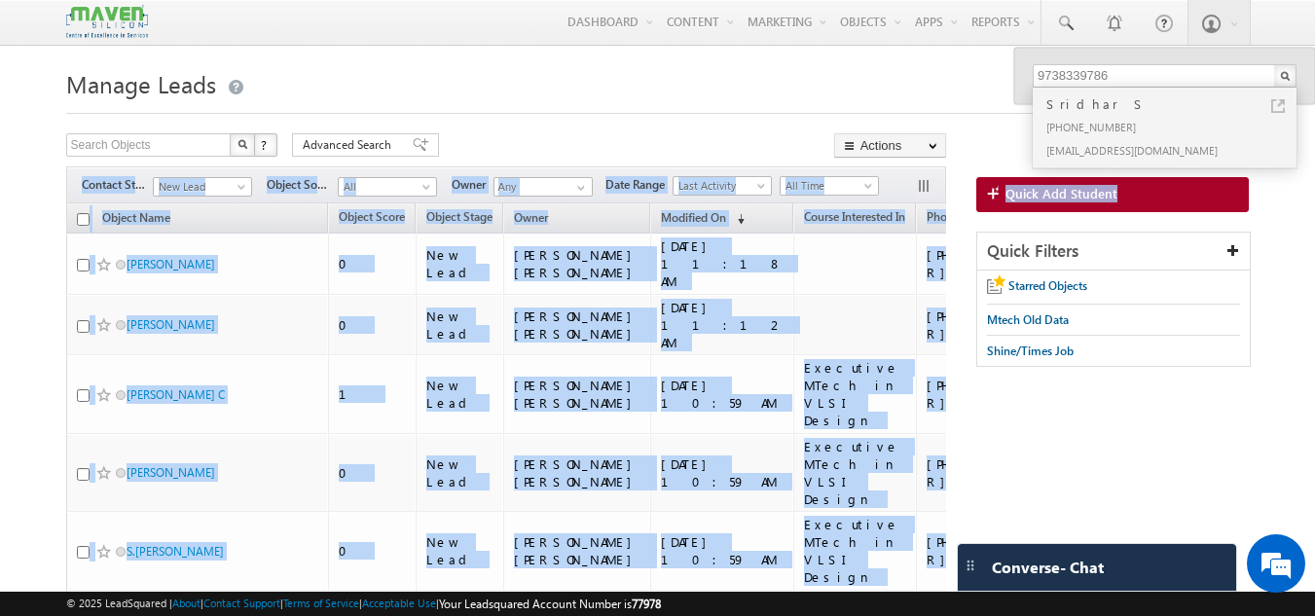
drag, startPoint x: 965, startPoint y: 243, endPoint x: 531, endPoint y: 167, distance: 439.7
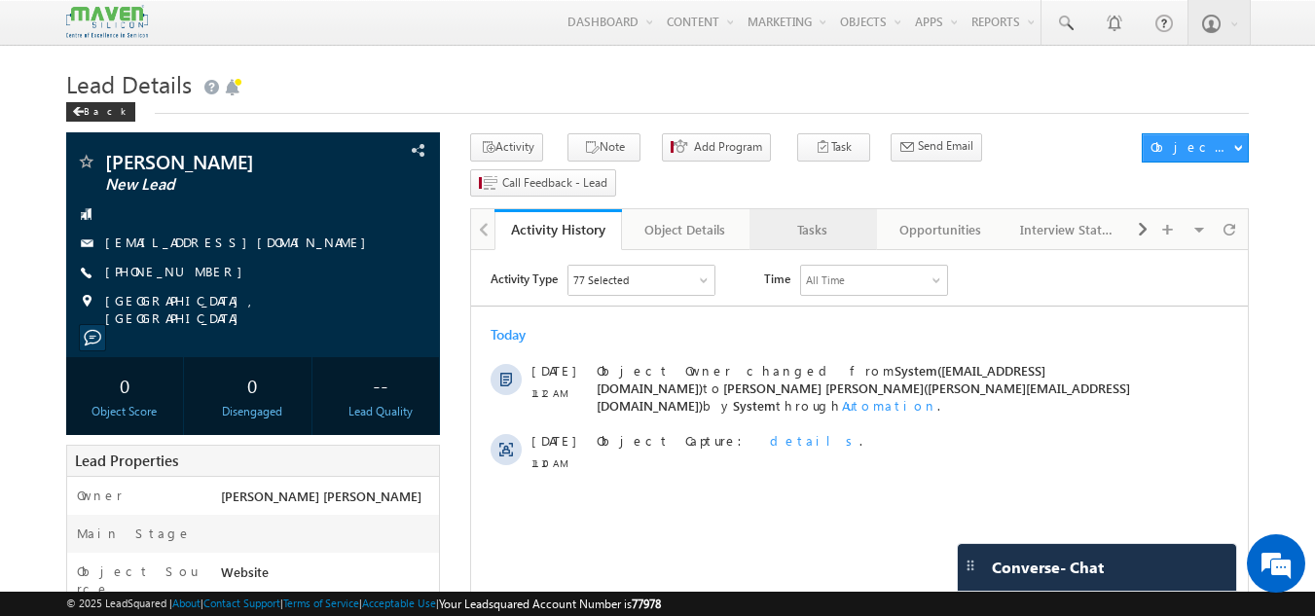
click at [822, 218] on div "Tasks" at bounding box center [812, 229] width 94 height 23
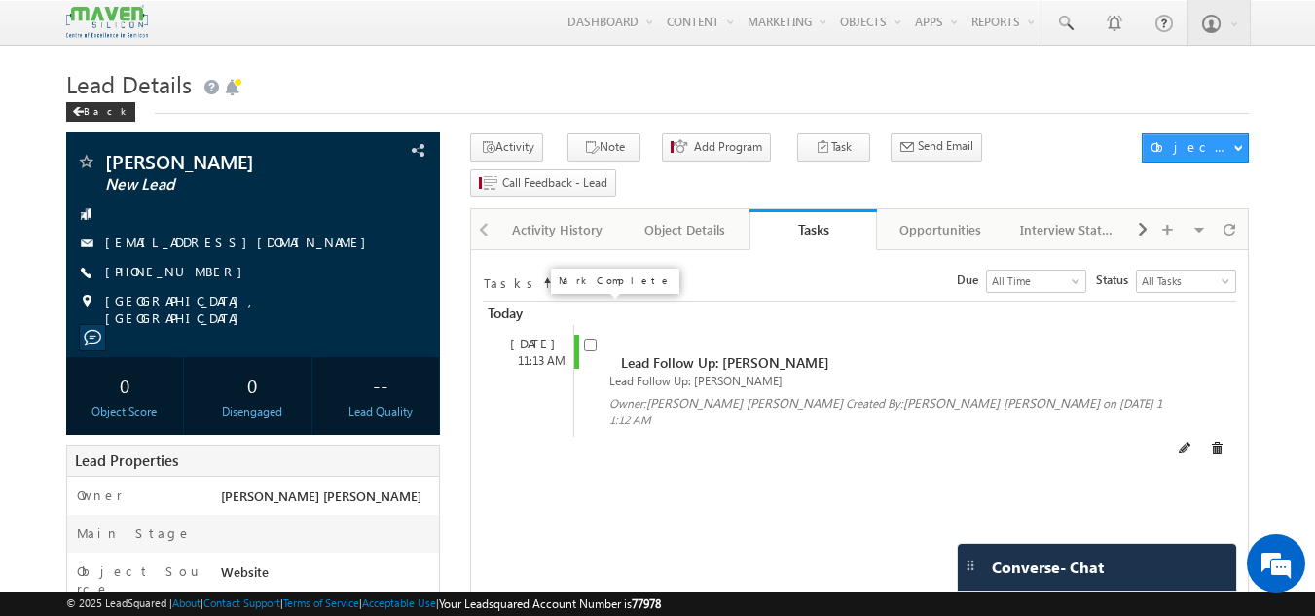
click at [594, 339] on input "checkbox" at bounding box center [590, 345] width 13 height 13
checkbox input "false"
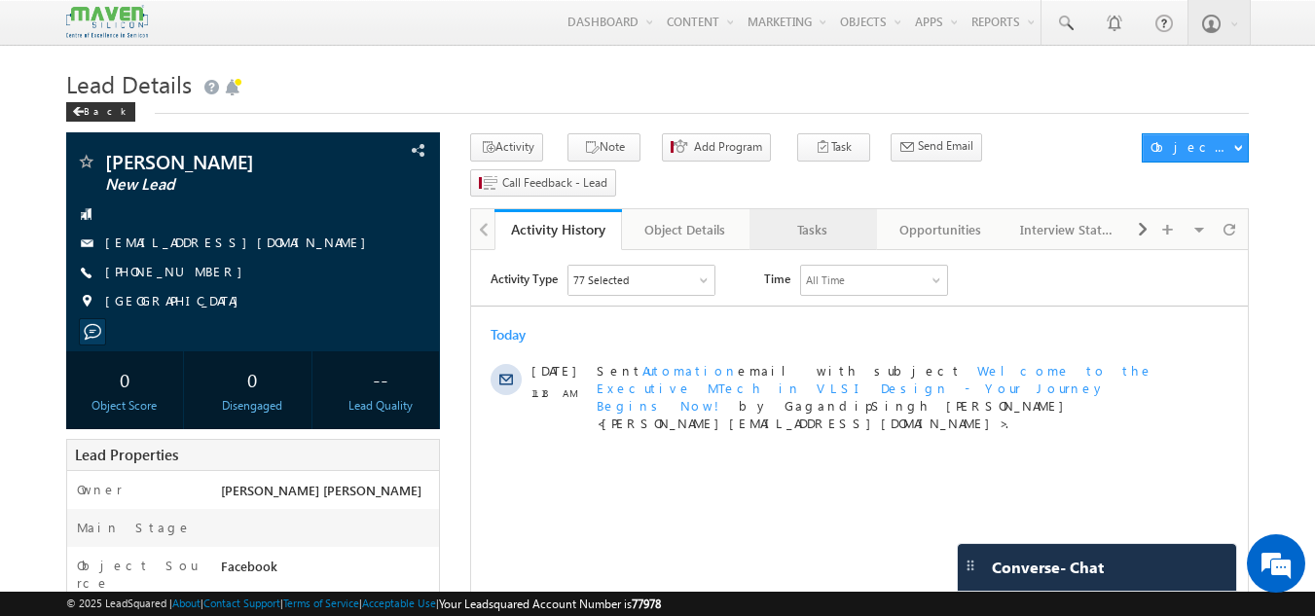
click at [811, 218] on div "Tasks" at bounding box center [812, 229] width 94 height 23
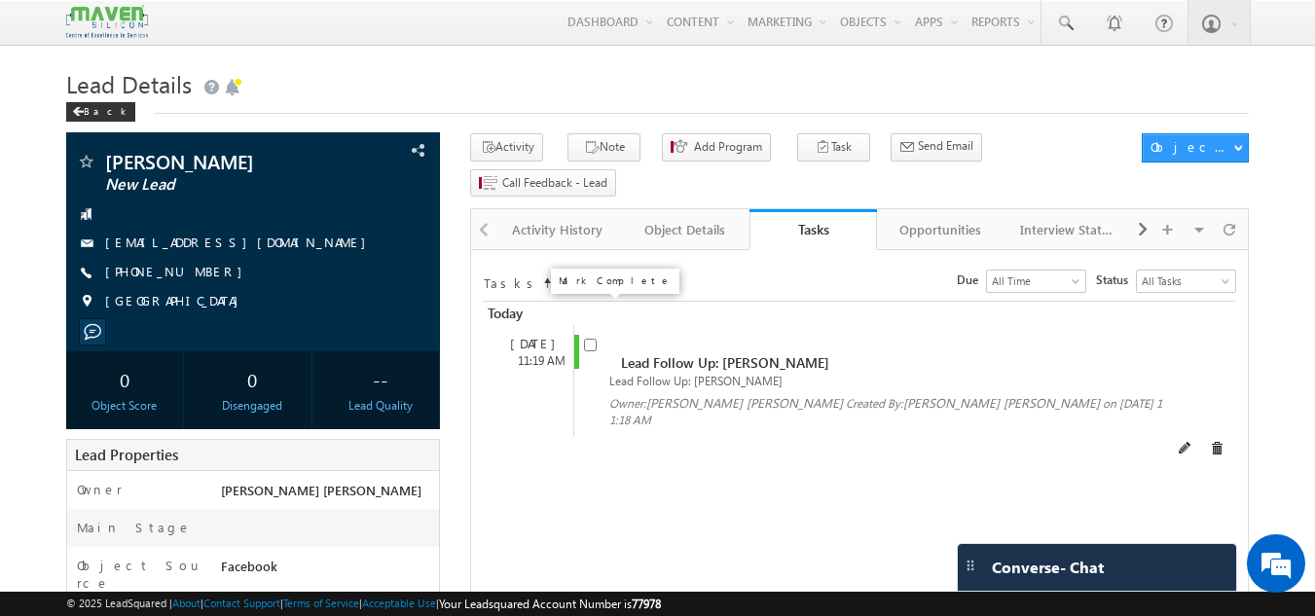
click at [591, 339] on input "checkbox" at bounding box center [590, 345] width 13 height 13
checkbox input "false"
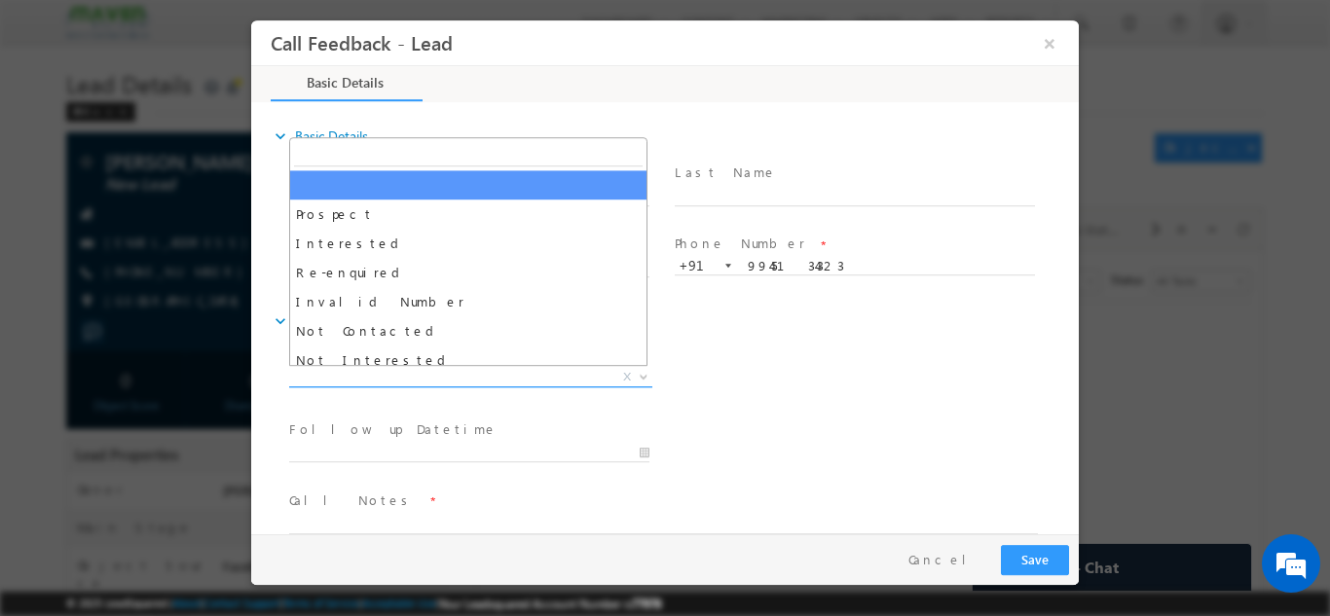
click at [531, 370] on span "X" at bounding box center [470, 376] width 363 height 19
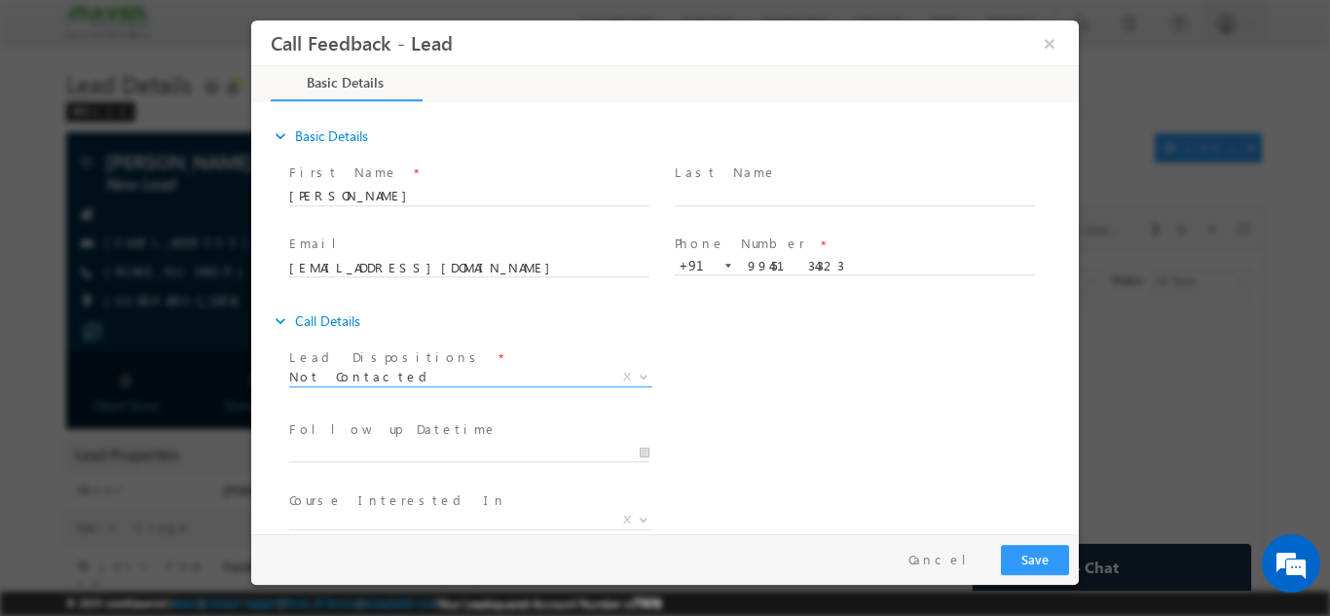
scroll to position [103, 0]
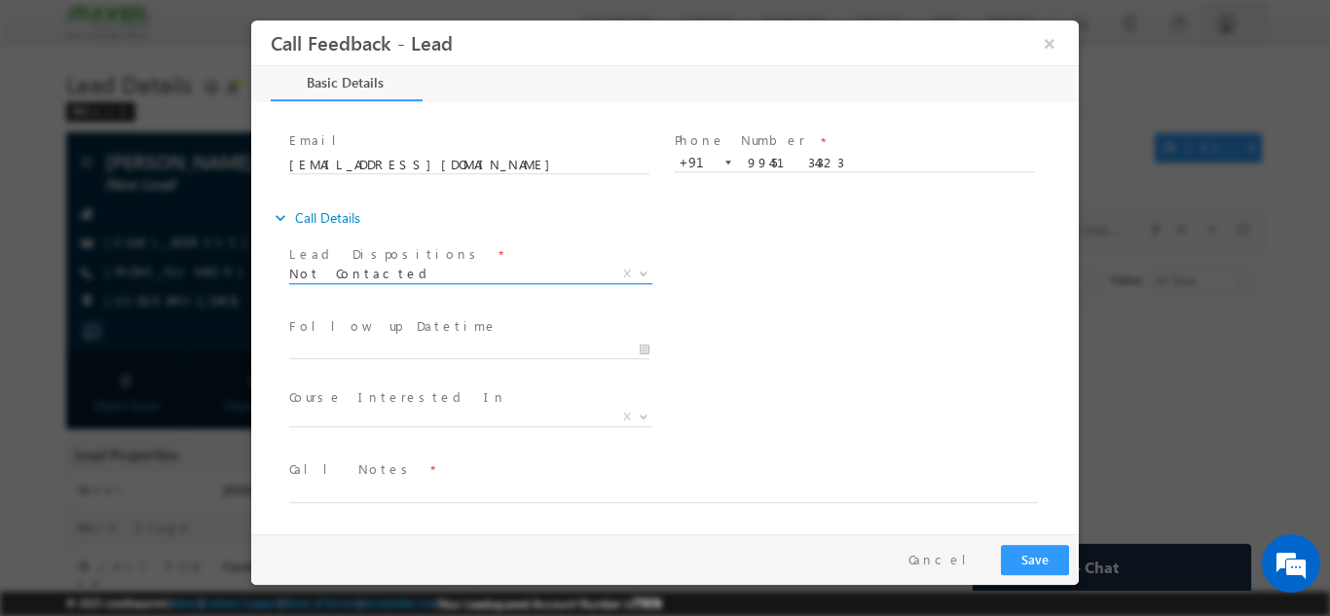
click at [422, 271] on span "Not Contacted" at bounding box center [447, 273] width 316 height 18
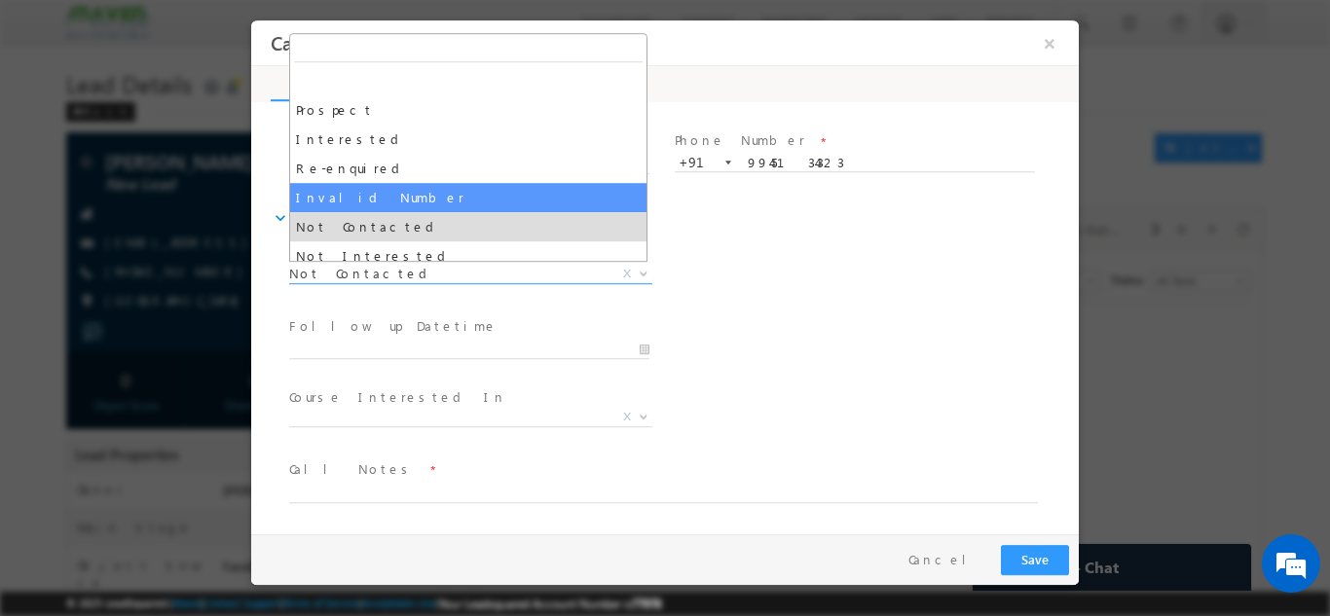
drag, startPoint x: 394, startPoint y: 180, endPoint x: 392, endPoint y: 197, distance: 16.7
select select "Invalid Number"
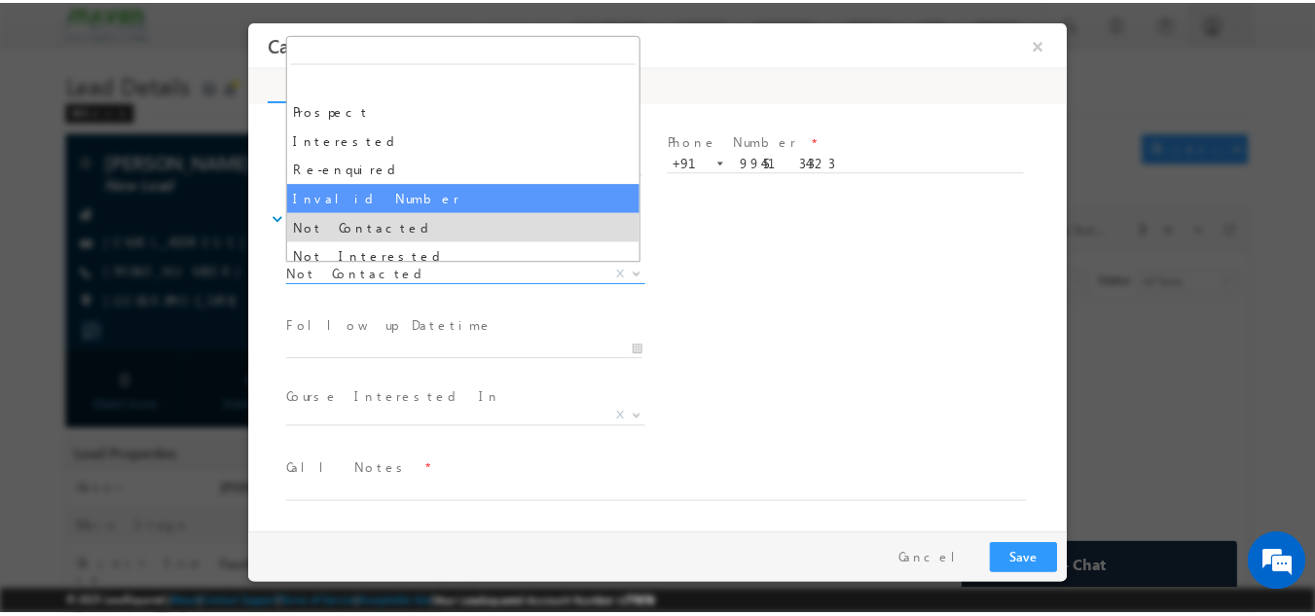
scroll to position [31, 0]
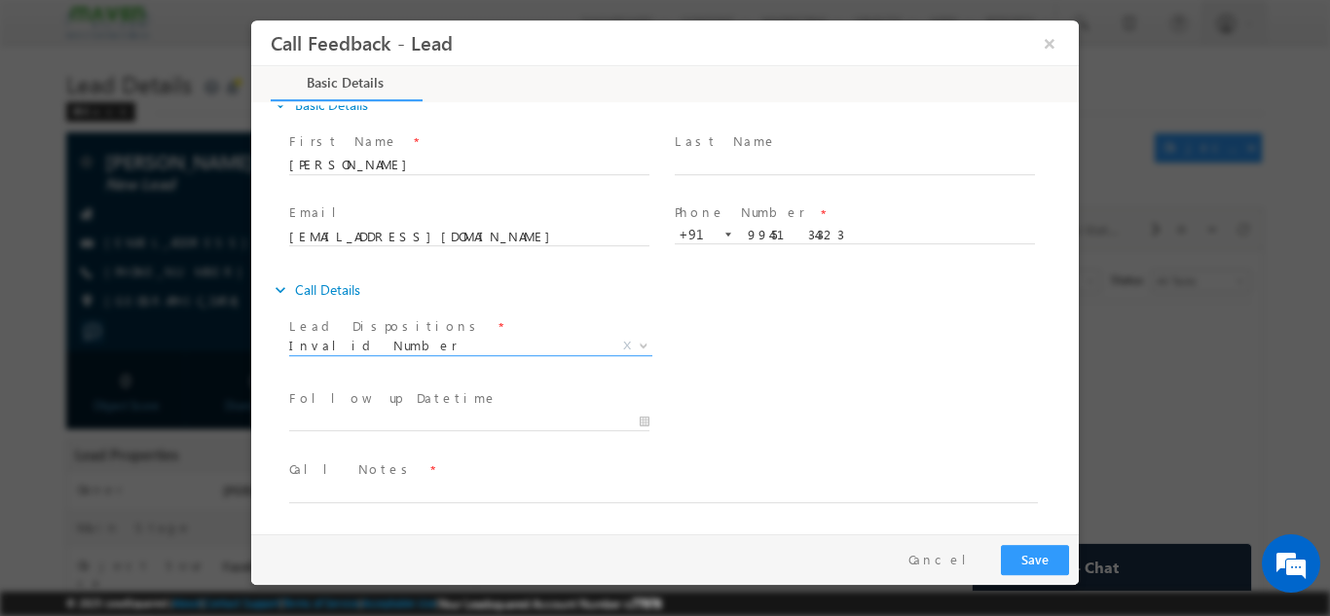
click at [387, 364] on span at bounding box center [468, 368] width 359 height 21
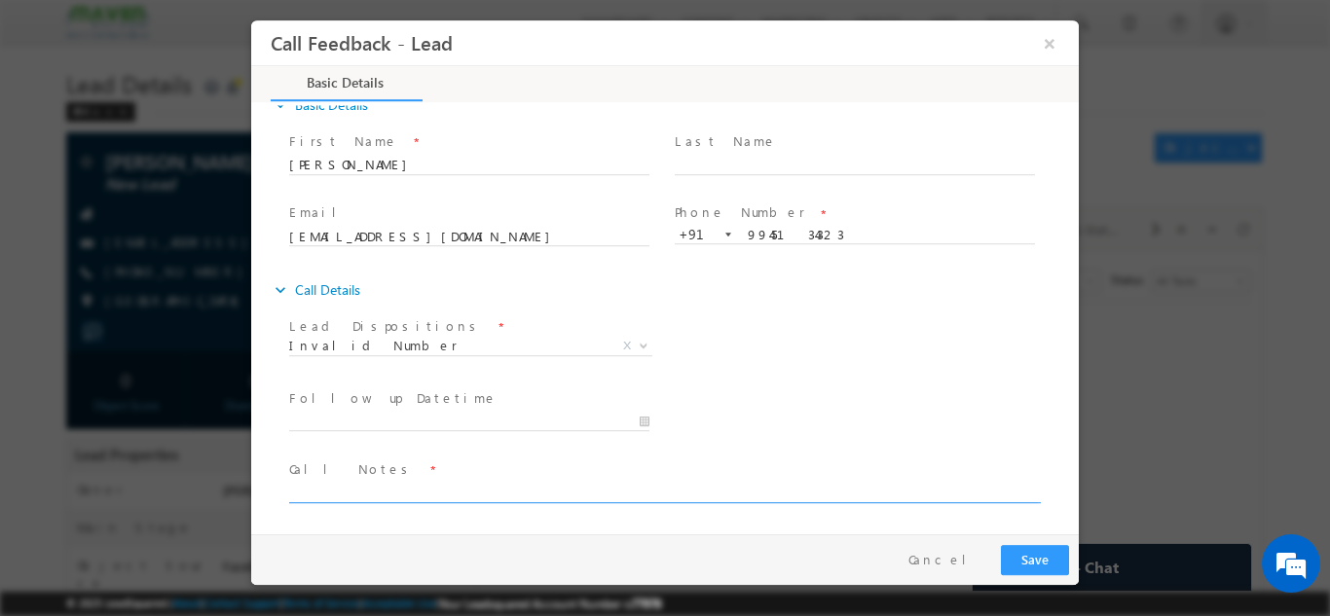
click at [369, 490] on textarea at bounding box center [663, 491] width 748 height 22
type textarea "said wrong number and disconnected"
click at [1049, 553] on button "Save" at bounding box center [1035, 559] width 68 height 30
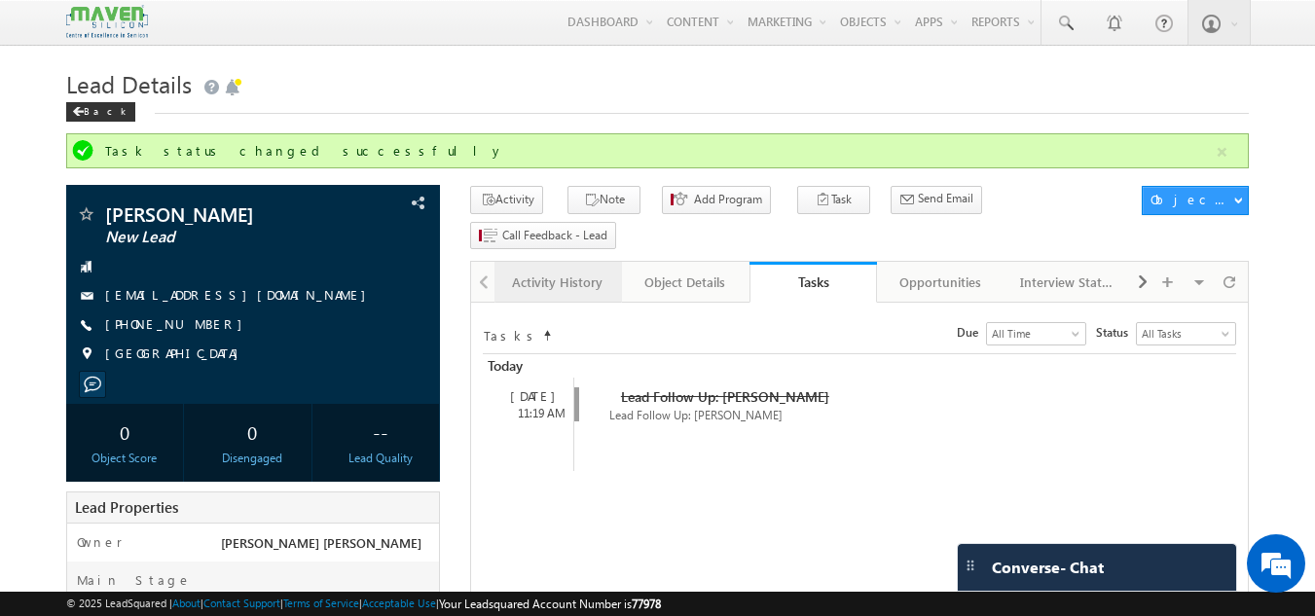
click at [554, 271] on div "Activity History" at bounding box center [557, 282] width 94 height 23
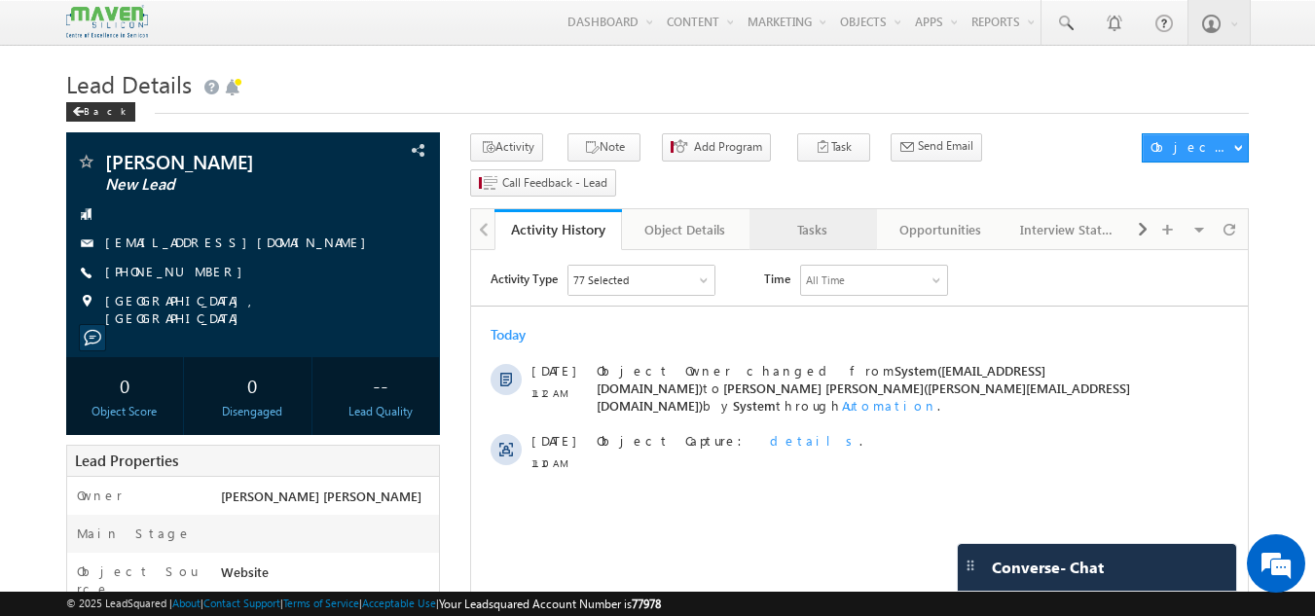
click at [791, 212] on link "Tasks" at bounding box center [813, 229] width 128 height 41
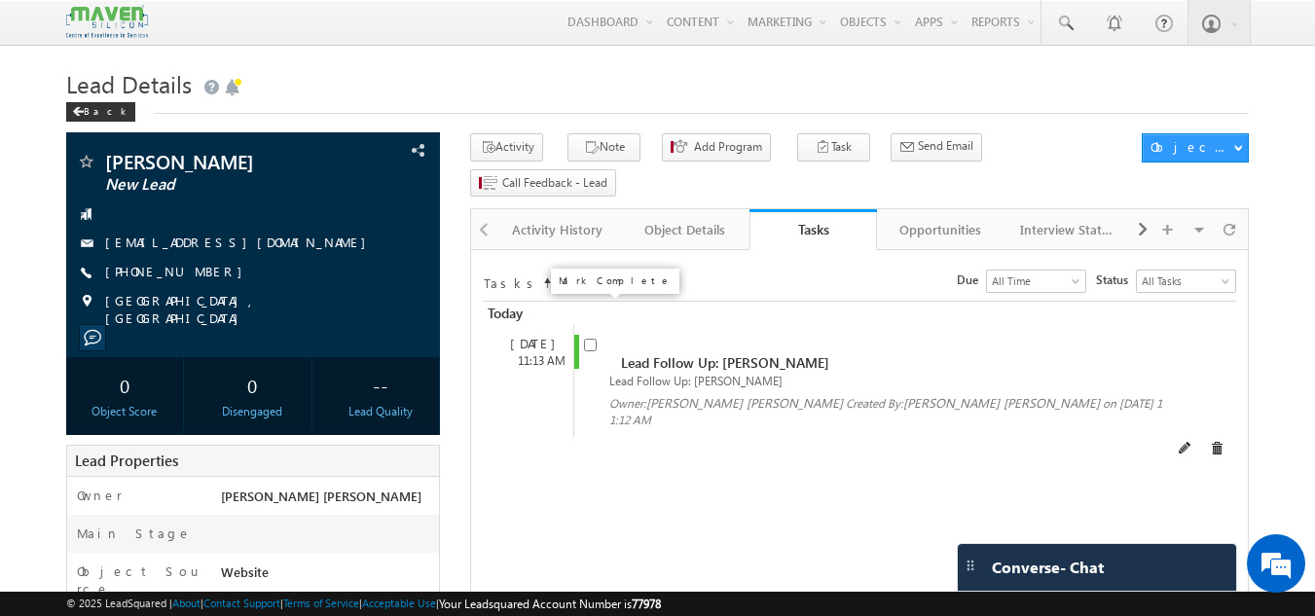
click at [587, 339] on input "checkbox" at bounding box center [590, 345] width 13 height 13
checkbox input "false"
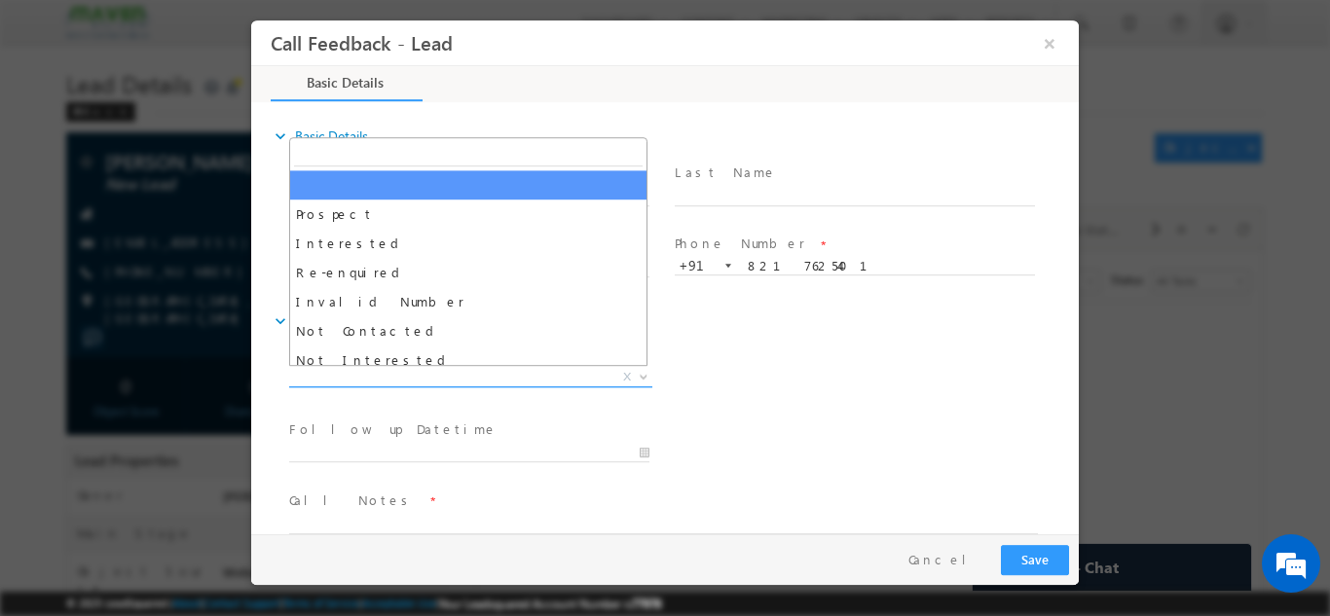
click at [511, 368] on span "X" at bounding box center [470, 376] width 363 height 19
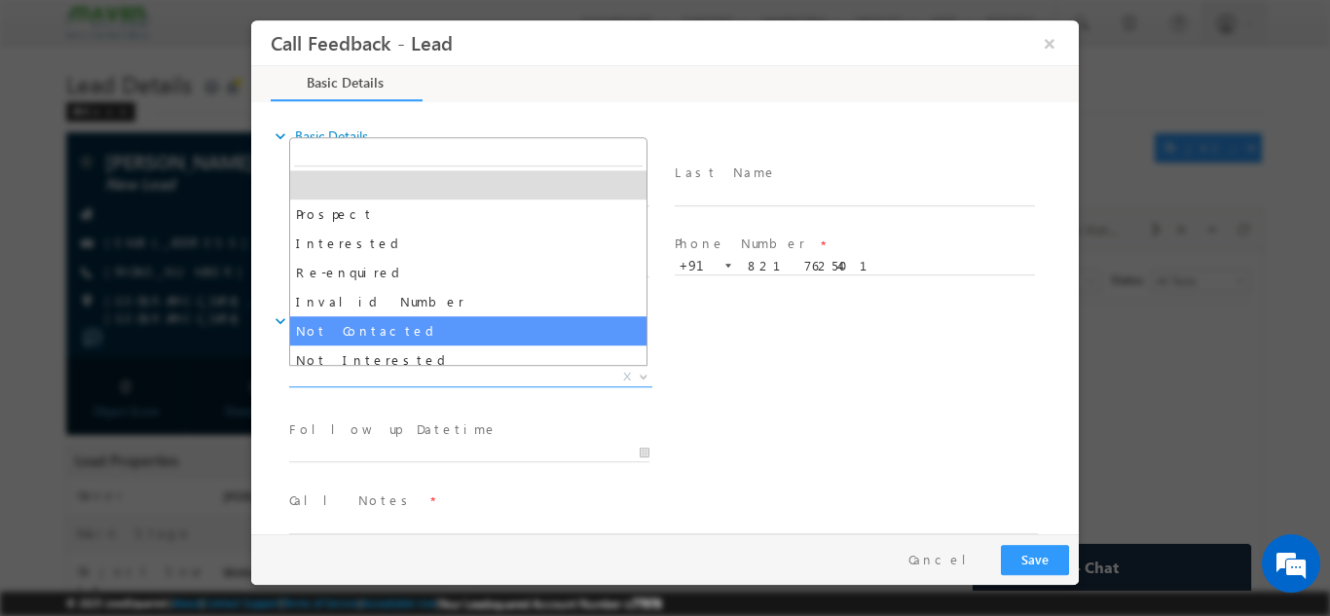
select select "Not Contacted"
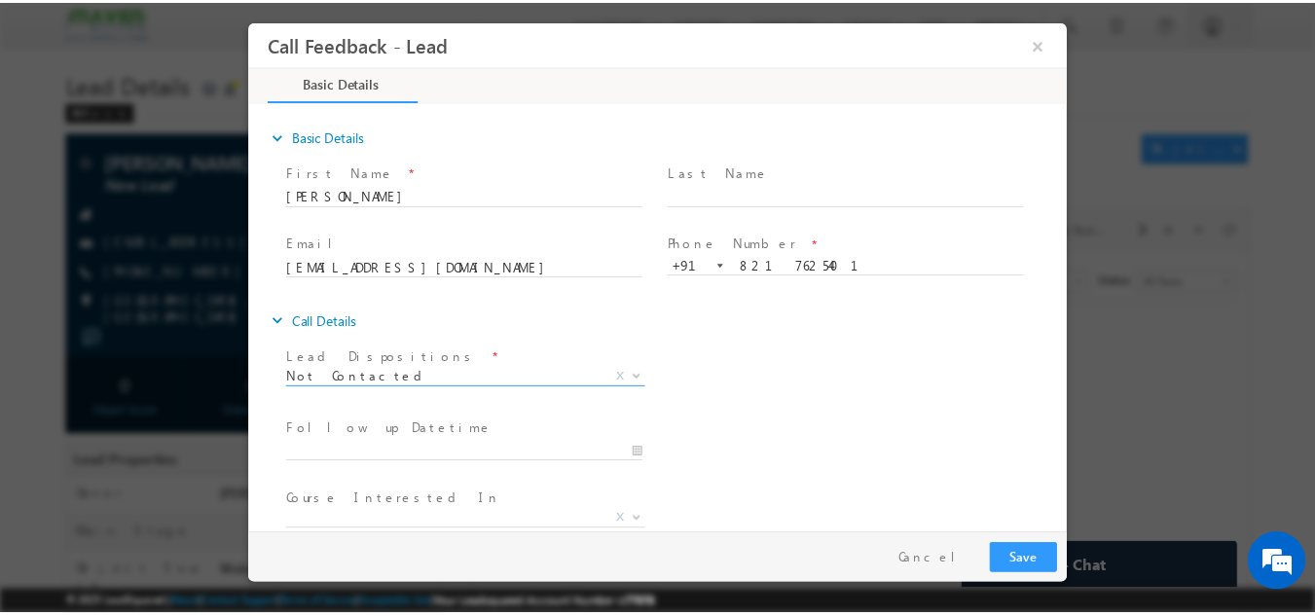
scroll to position [103, 0]
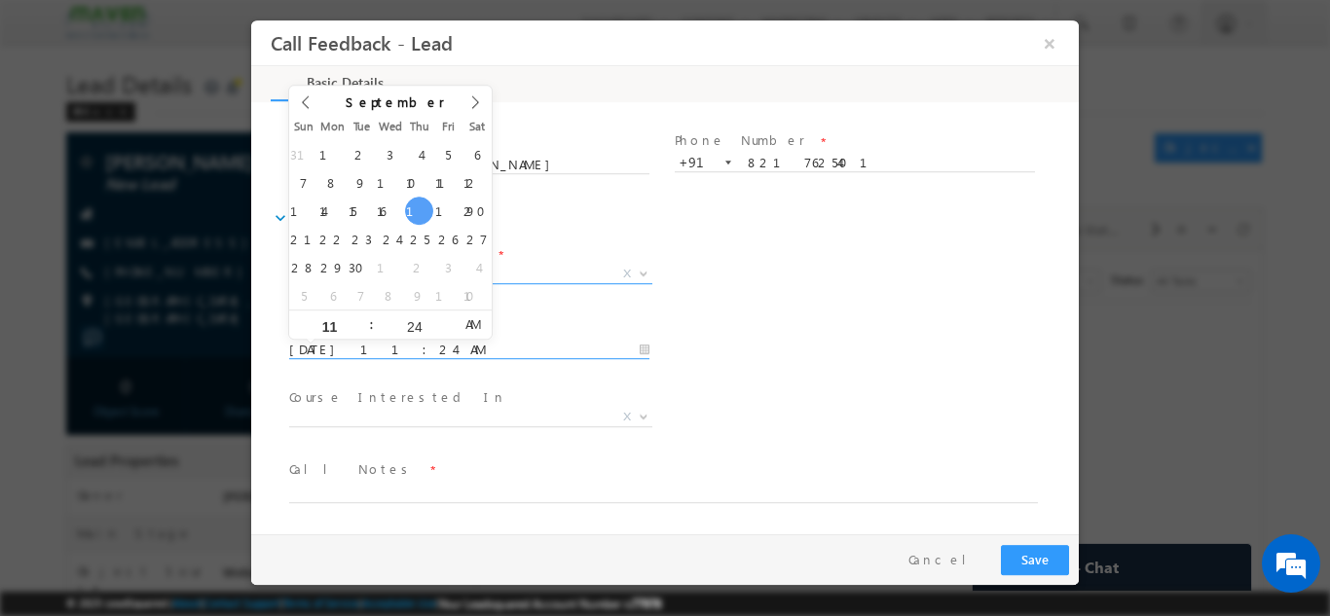
click at [466, 352] on input "18/09/2025 11:24 AM" at bounding box center [469, 349] width 360 height 19
type input "19/09/2025 11:24 AM"
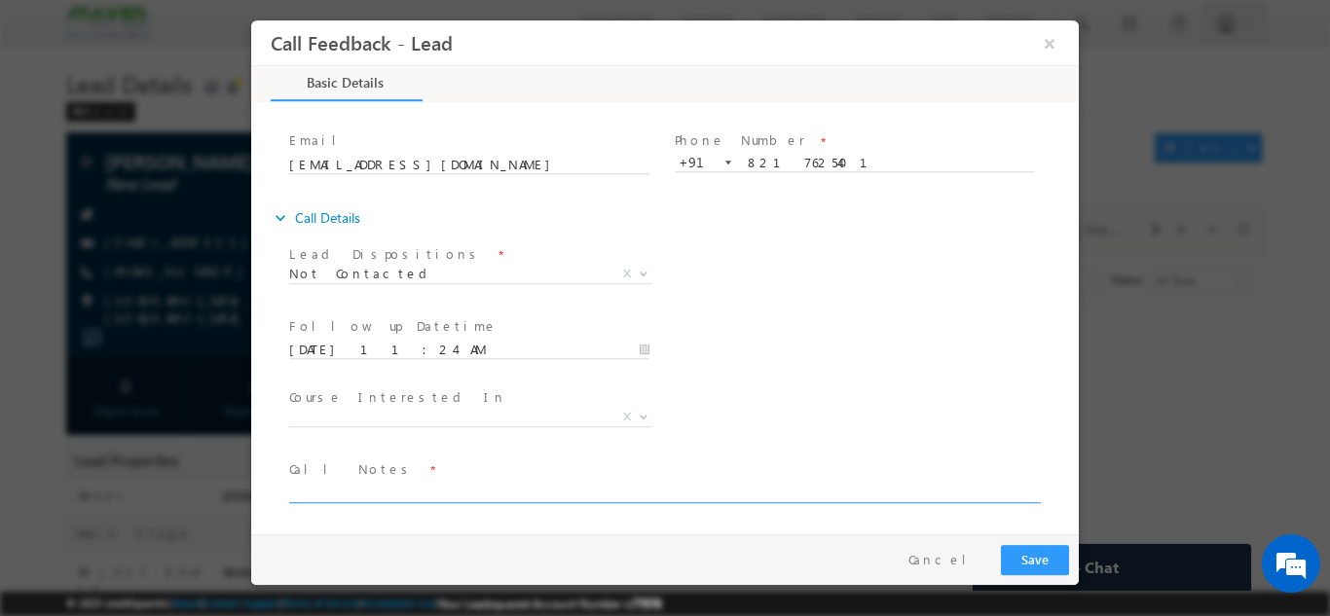
click at [382, 485] on textarea at bounding box center [663, 491] width 748 height 22
type textarea "dnp"
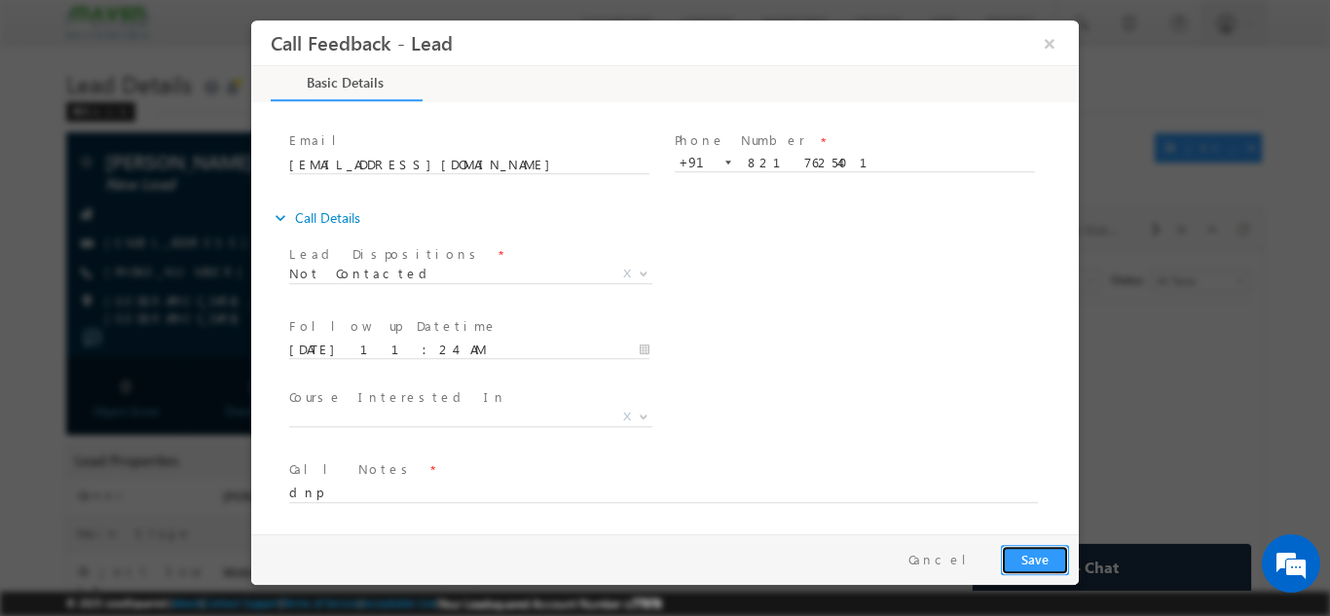
click at [1058, 544] on button "Save" at bounding box center [1035, 559] width 68 height 30
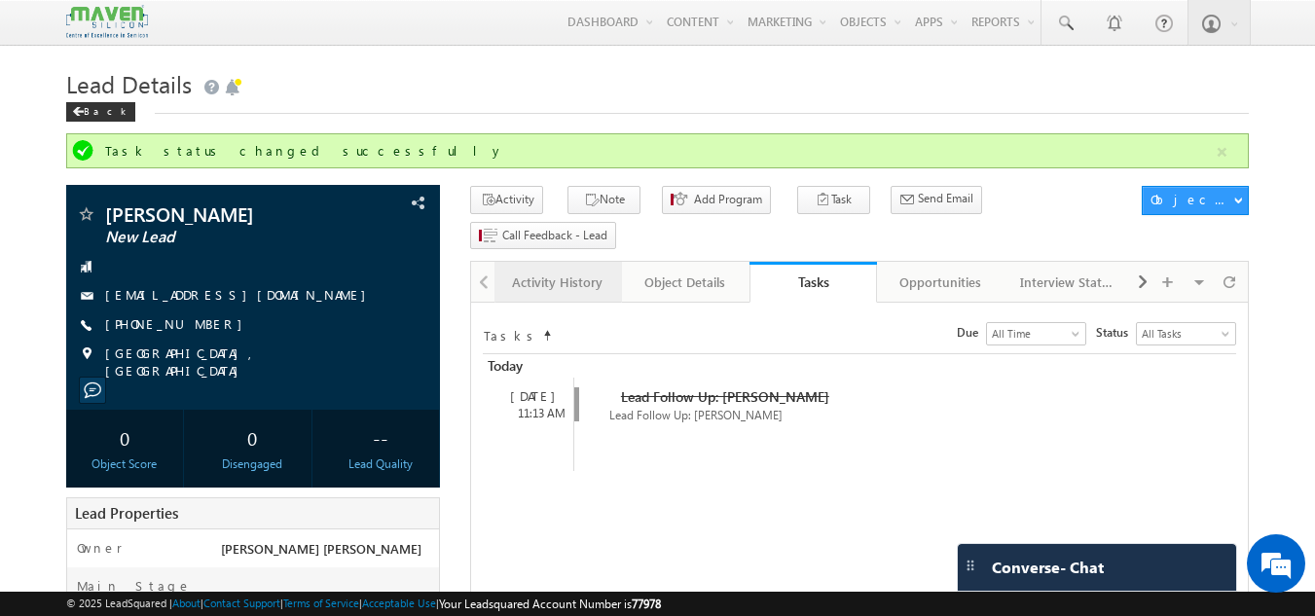
click at [570, 271] on div "Activity History" at bounding box center [557, 282] width 94 height 23
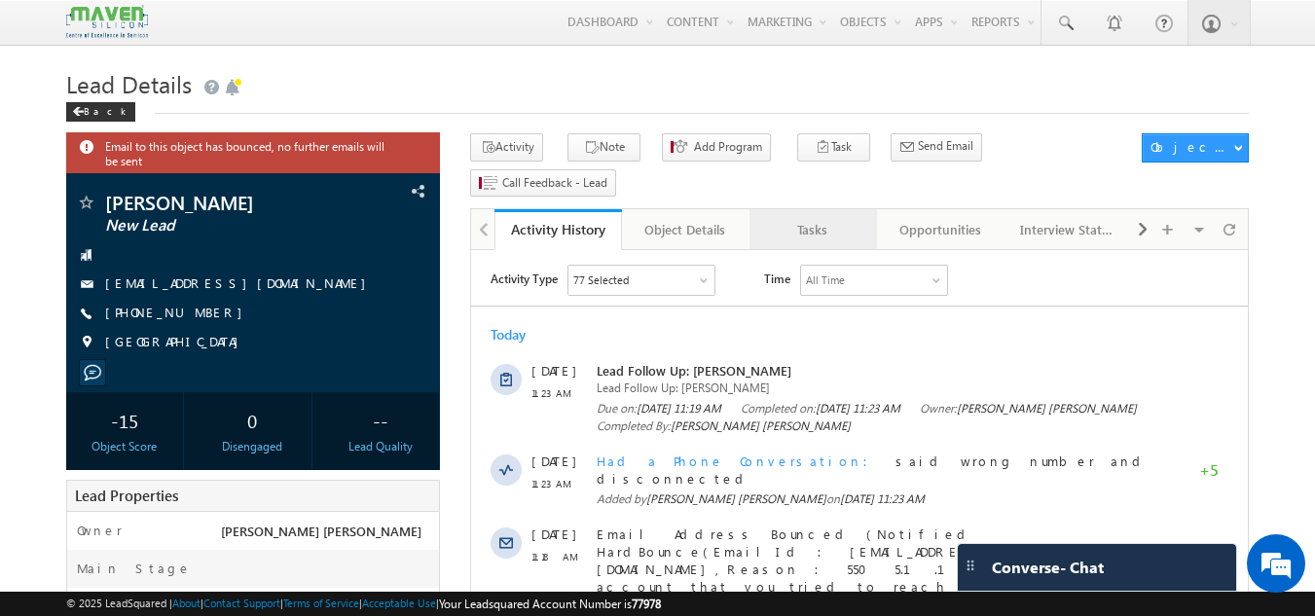
click at [838, 218] on div "Tasks" at bounding box center [812, 229] width 94 height 23
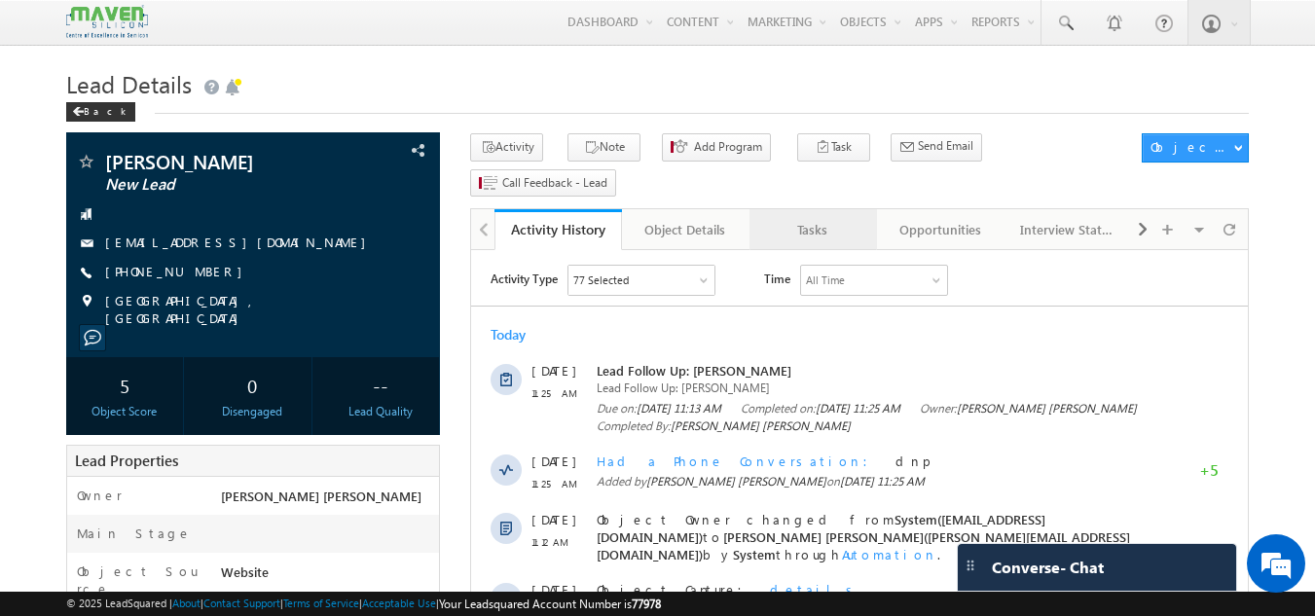
click at [812, 218] on div "Tasks" at bounding box center [812, 229] width 94 height 23
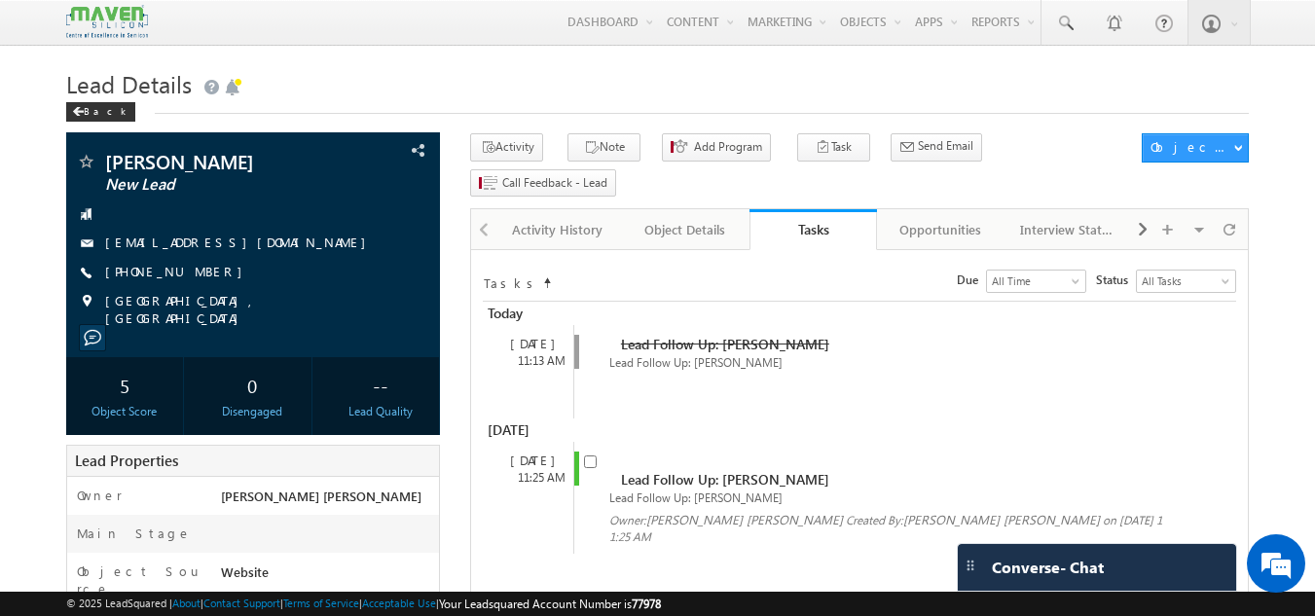
click at [592, 456] on input "checkbox" at bounding box center [590, 462] width 13 height 13
checkbox input "false"
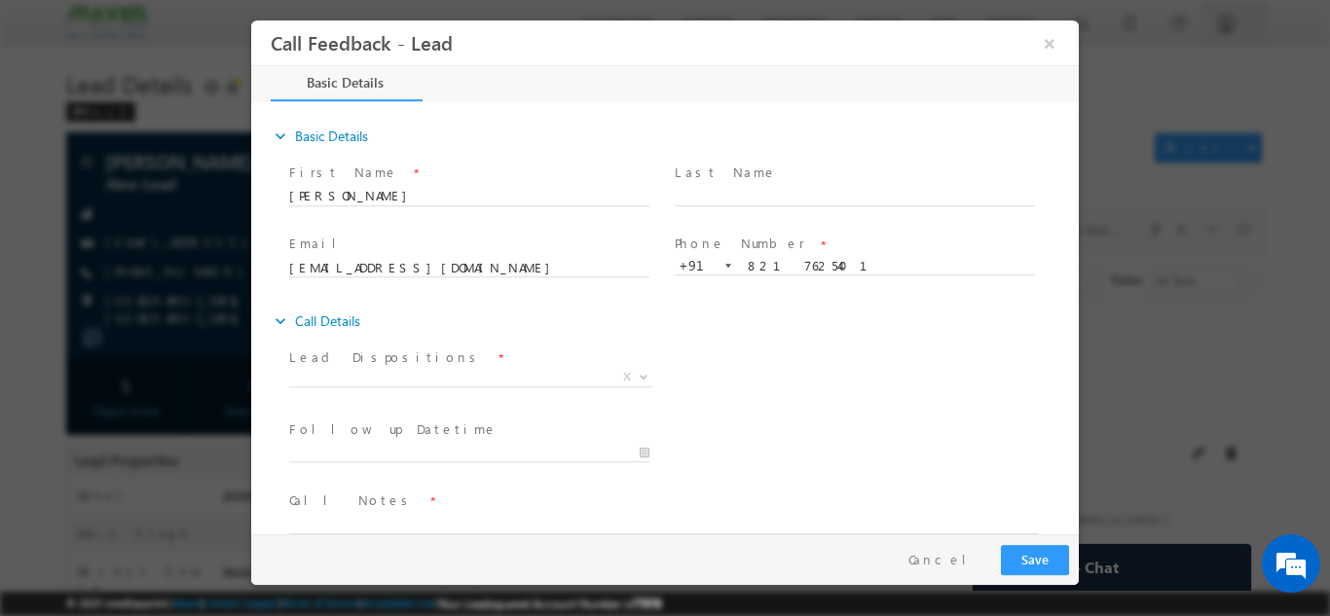
scroll to position [31, 0]
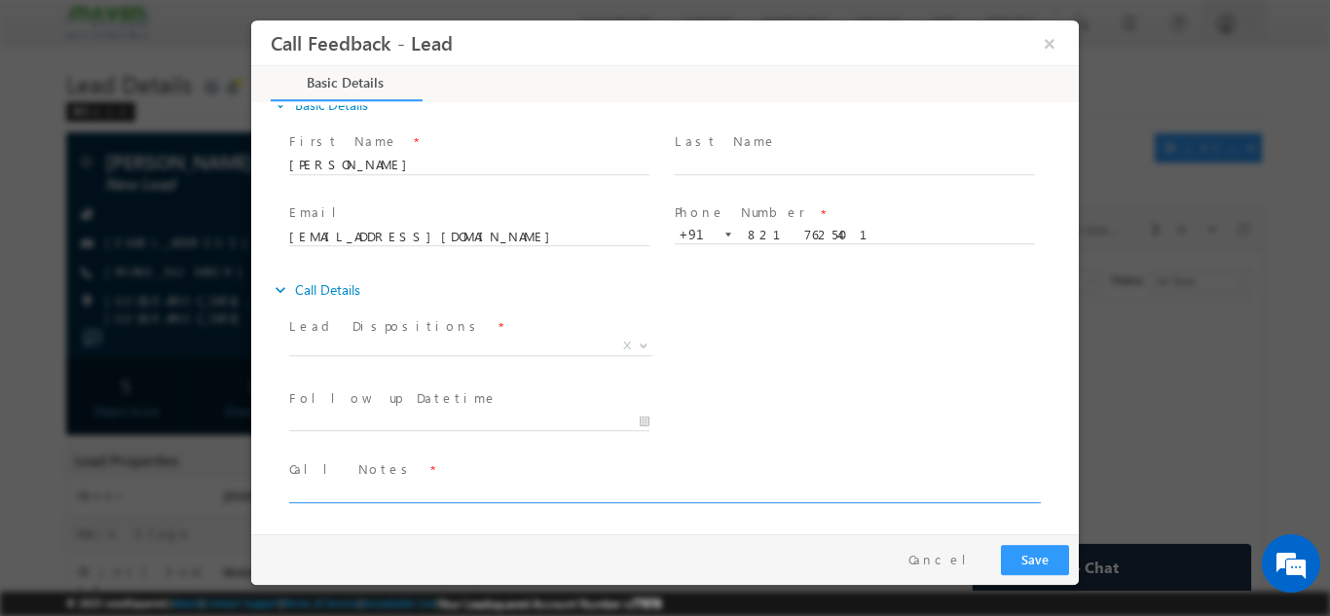
click at [523, 495] on textarea at bounding box center [663, 491] width 748 height 22
click at [606, 494] on textarea "BE in EEE With 1.2 years exp. done mtech from germany" at bounding box center [663, 491] width 748 height 22
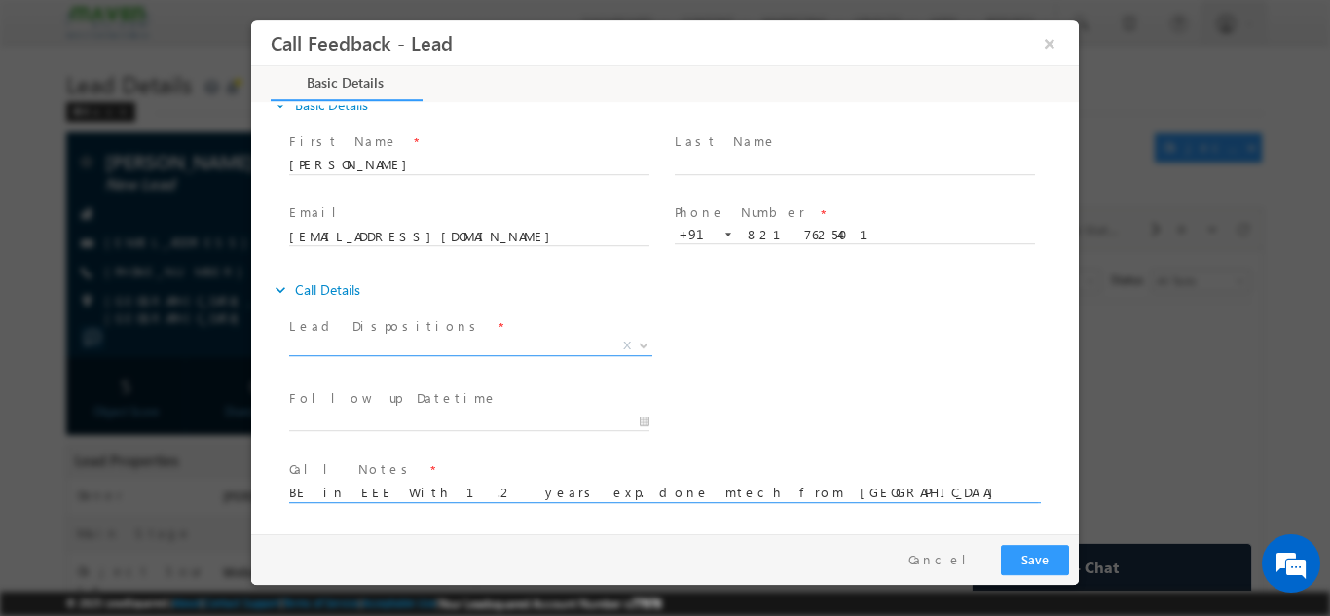
type textarea "BE in EEE With 1.2 years exp. done mtech from germany ask me to share details g…"
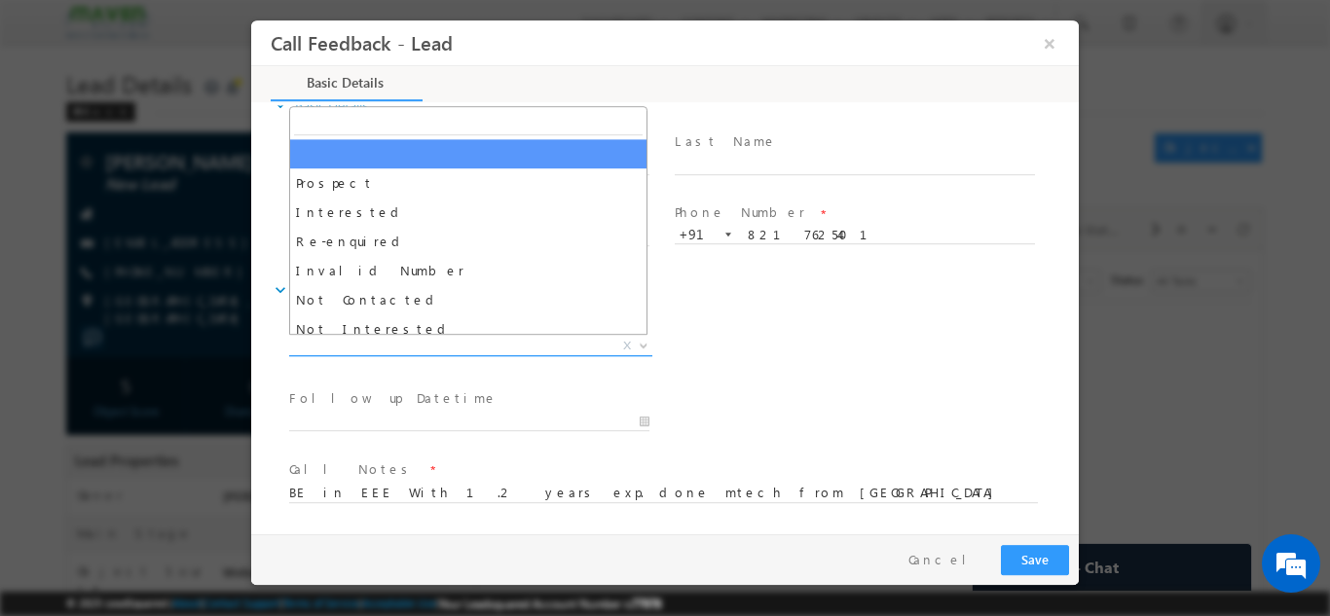
click at [430, 341] on span "X" at bounding box center [470, 345] width 363 height 19
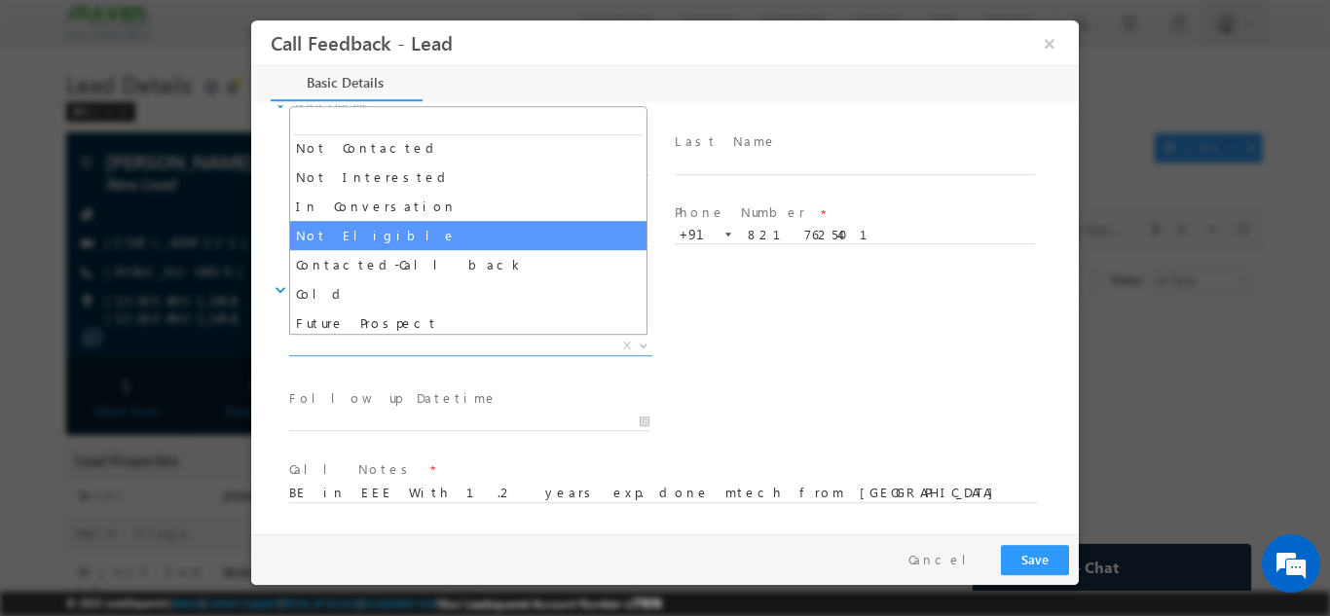
scroll to position [153, 0]
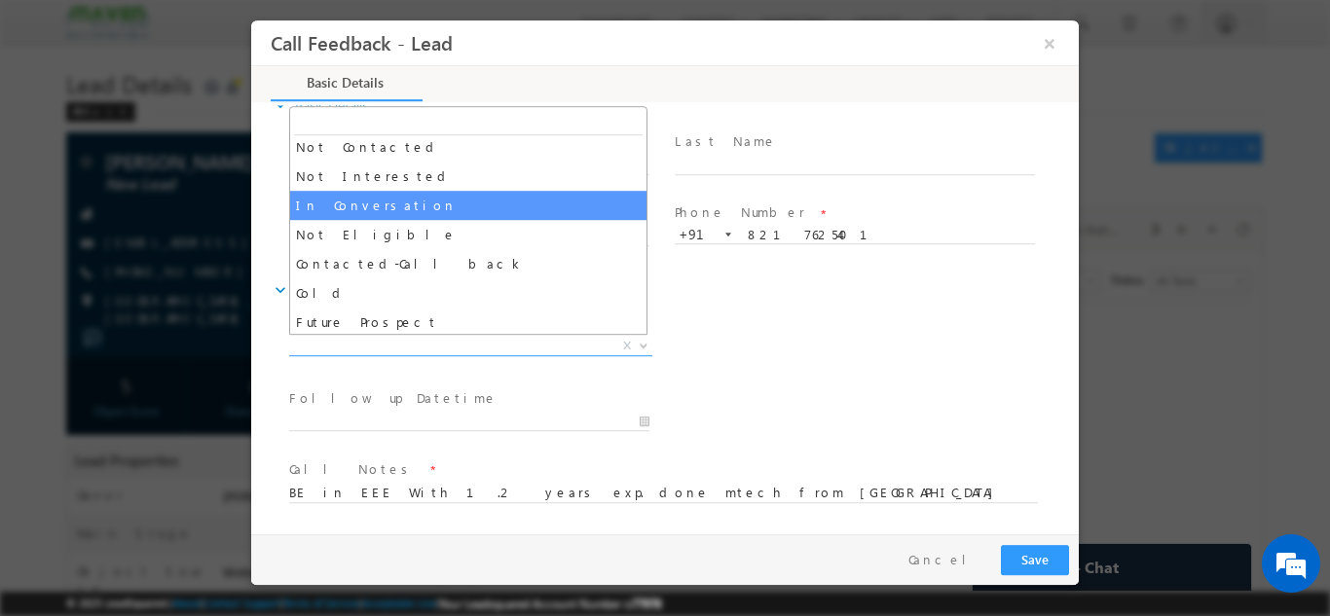
select select "In Conversation"
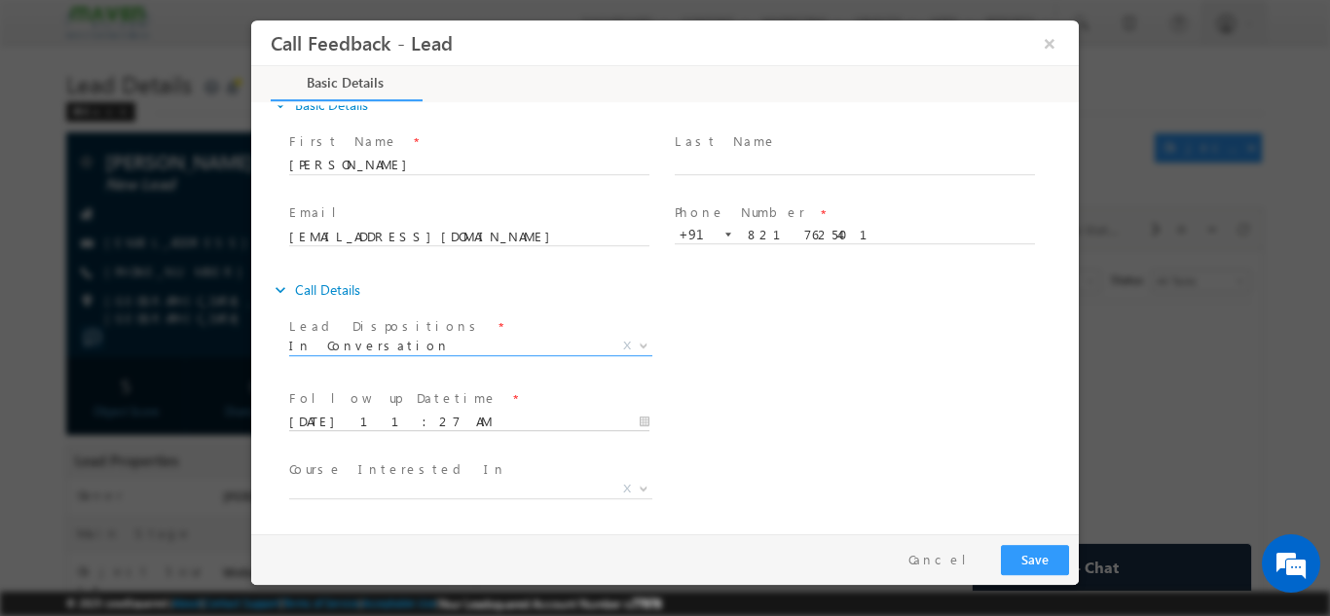
click at [450, 425] on input "18/09/2025 11:27 AM" at bounding box center [469, 421] width 360 height 19
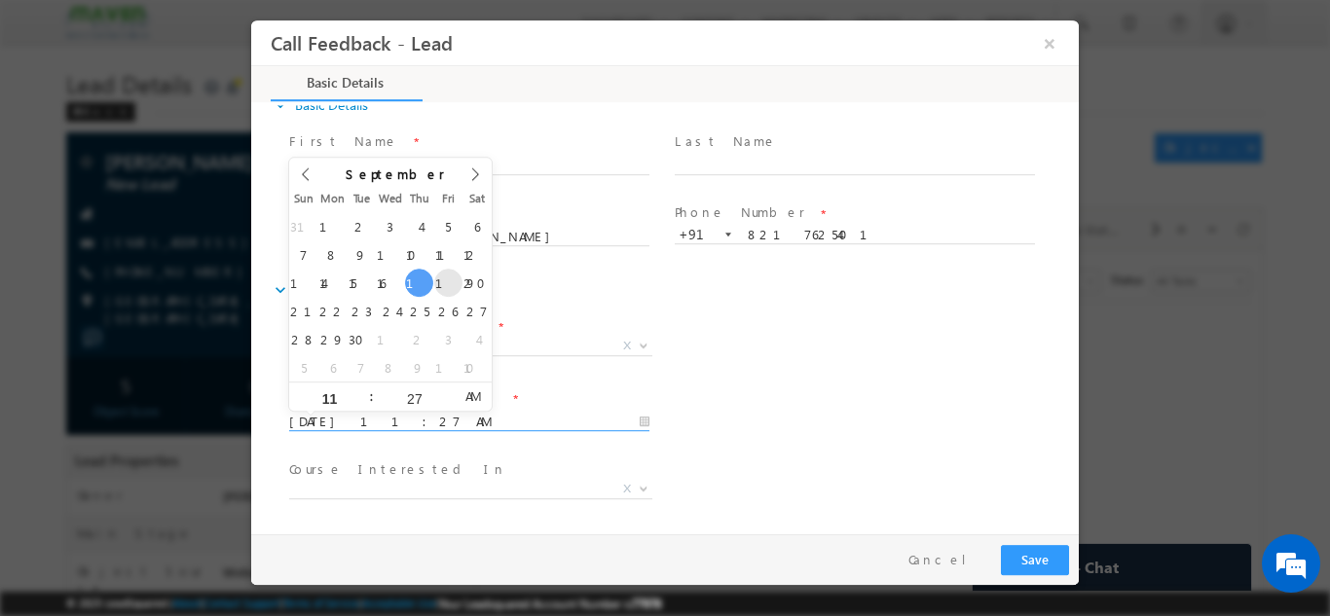
type input "19/09/2025 11:27 AM"
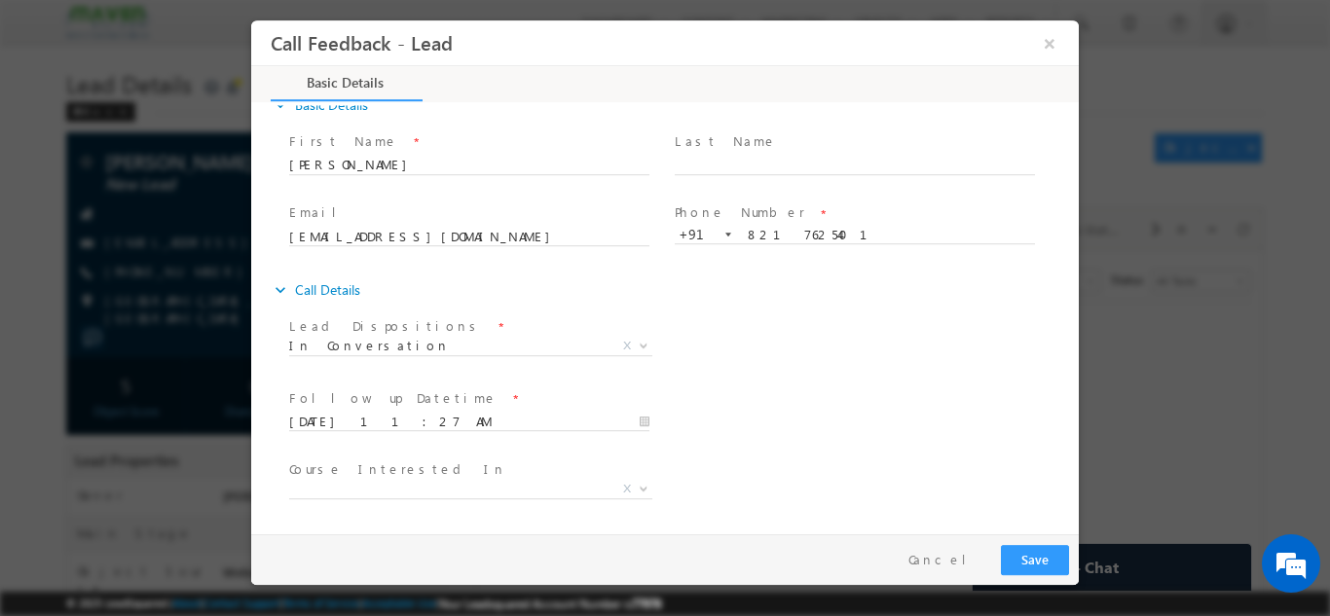
click at [910, 401] on div "Follow up Datetime * 19/09/2025 11:27 AM Program Type * Long Term Short Term X" at bounding box center [681, 419] width 793 height 72
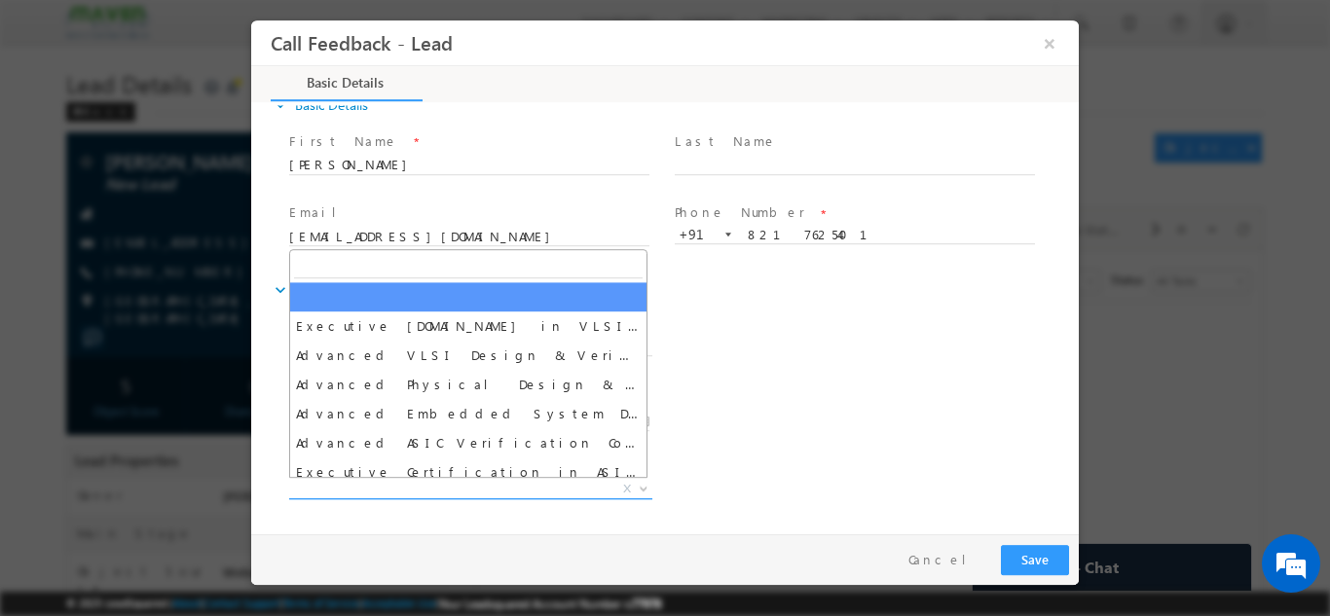
click at [526, 490] on span "X" at bounding box center [470, 488] width 363 height 19
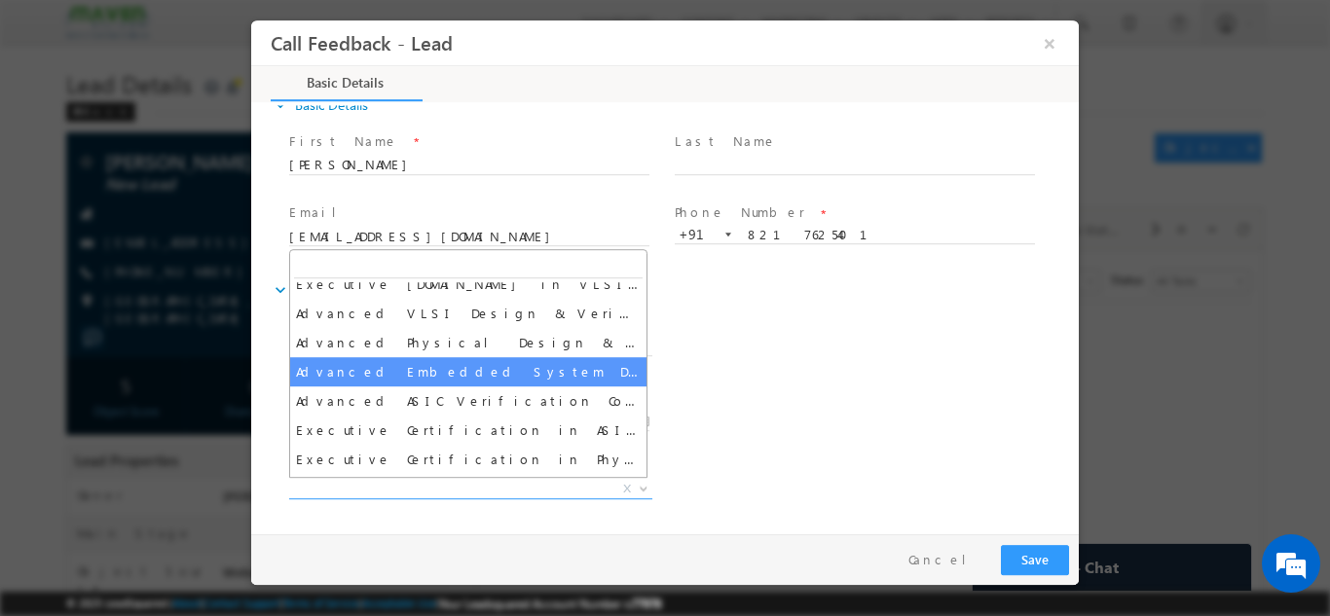
scroll to position [0, 0]
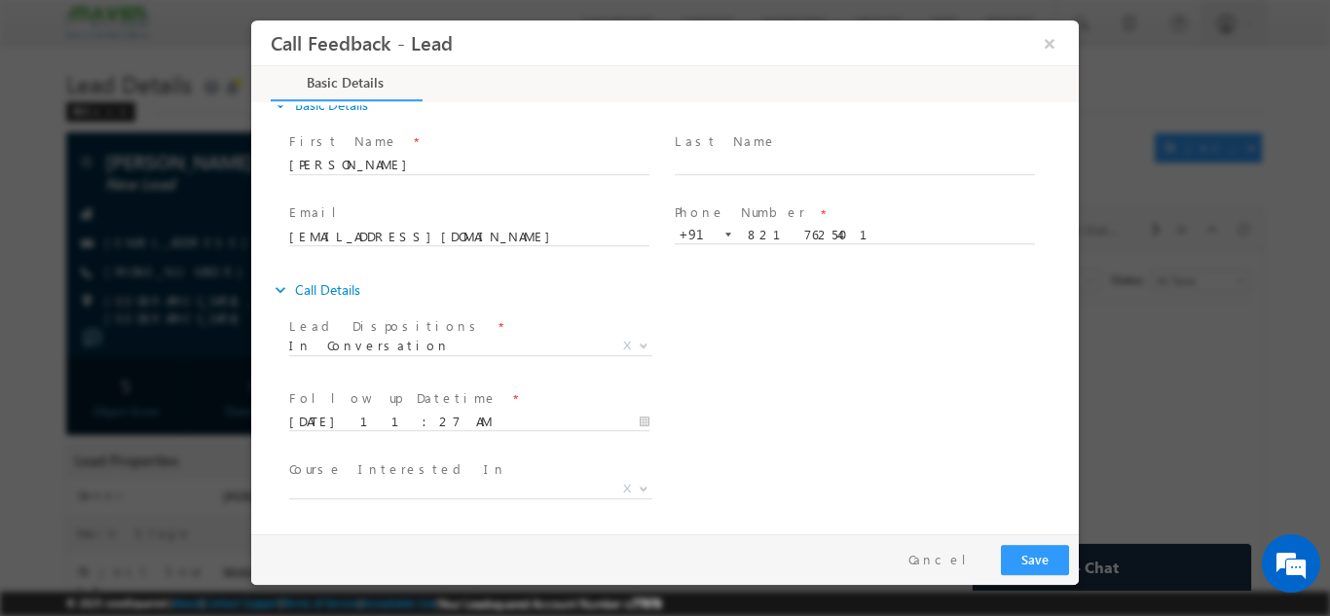
click at [767, 357] on div "Lead Dispositions * Prospect Interested Re-enquired Invalid Number Not Contacte…" at bounding box center [681, 347] width 793 height 72
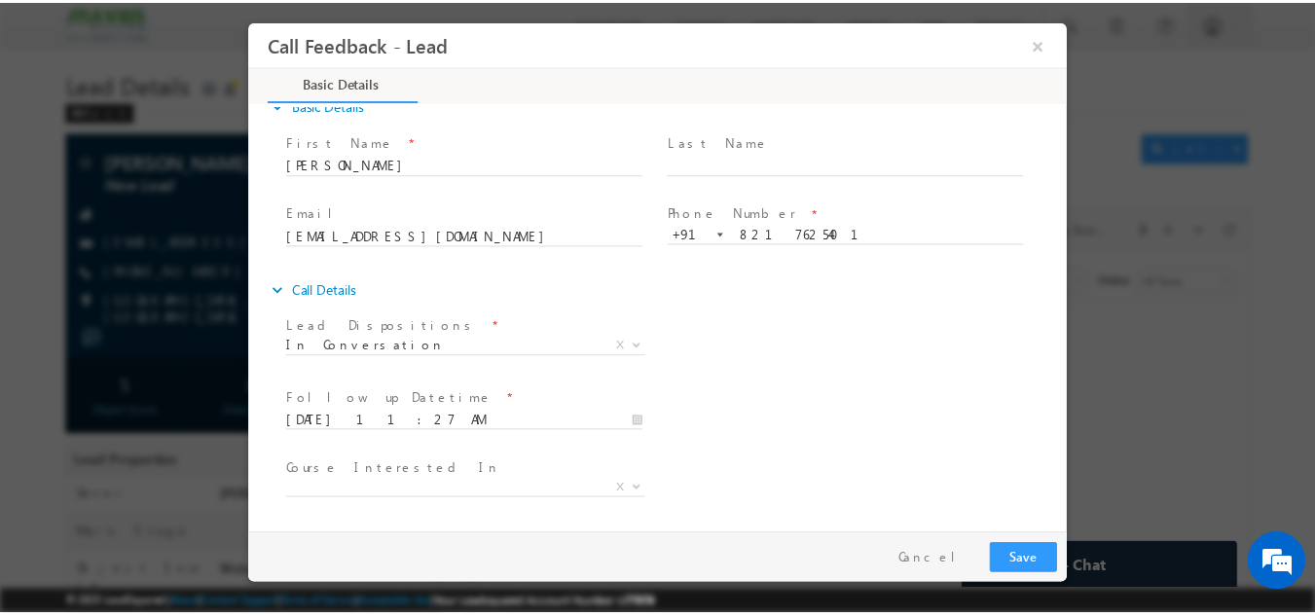
scroll to position [103, 0]
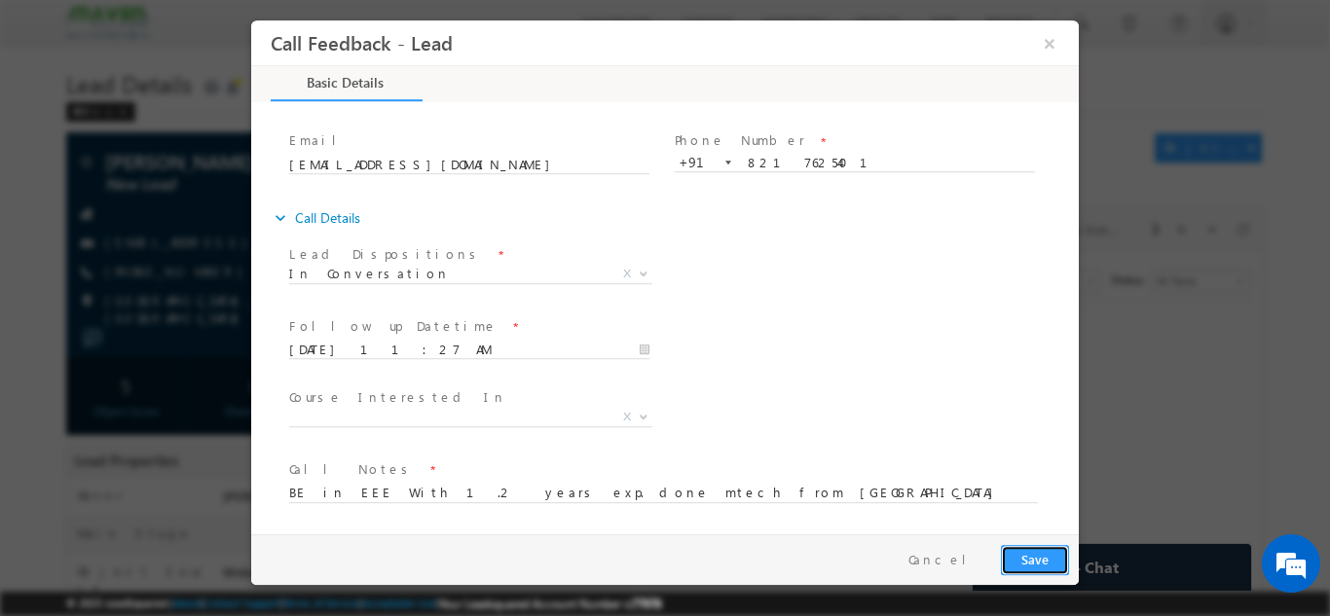
click at [1039, 569] on button "Save" at bounding box center [1035, 559] width 68 height 30
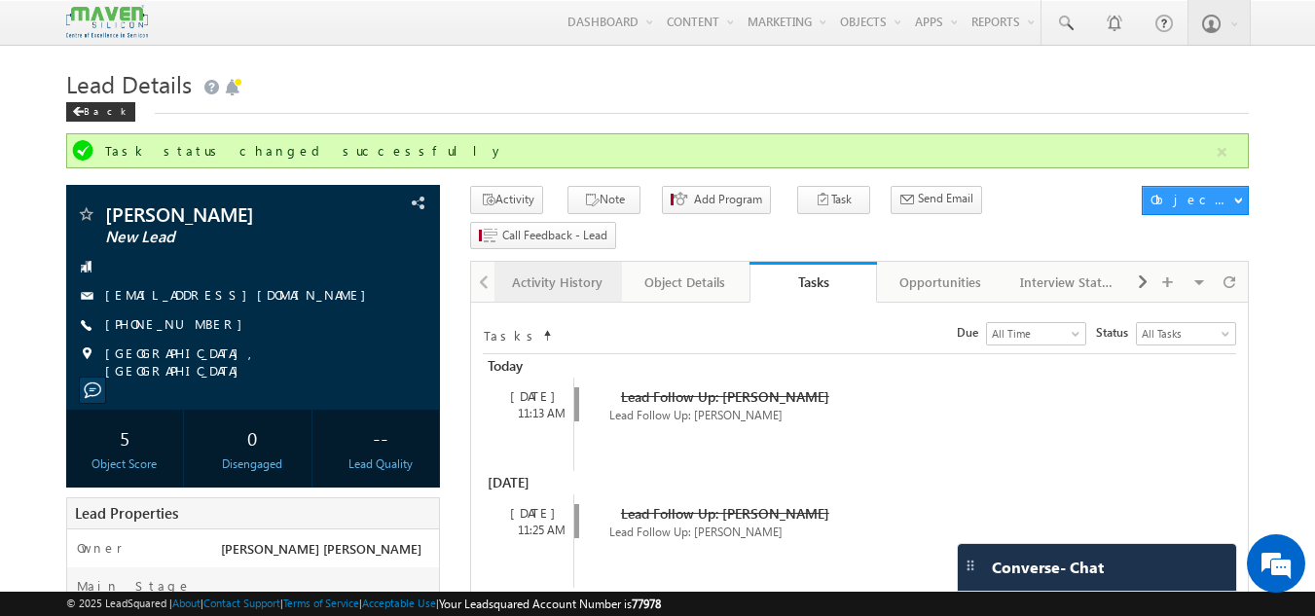
click at [575, 271] on div "Activity History" at bounding box center [557, 282] width 94 height 23
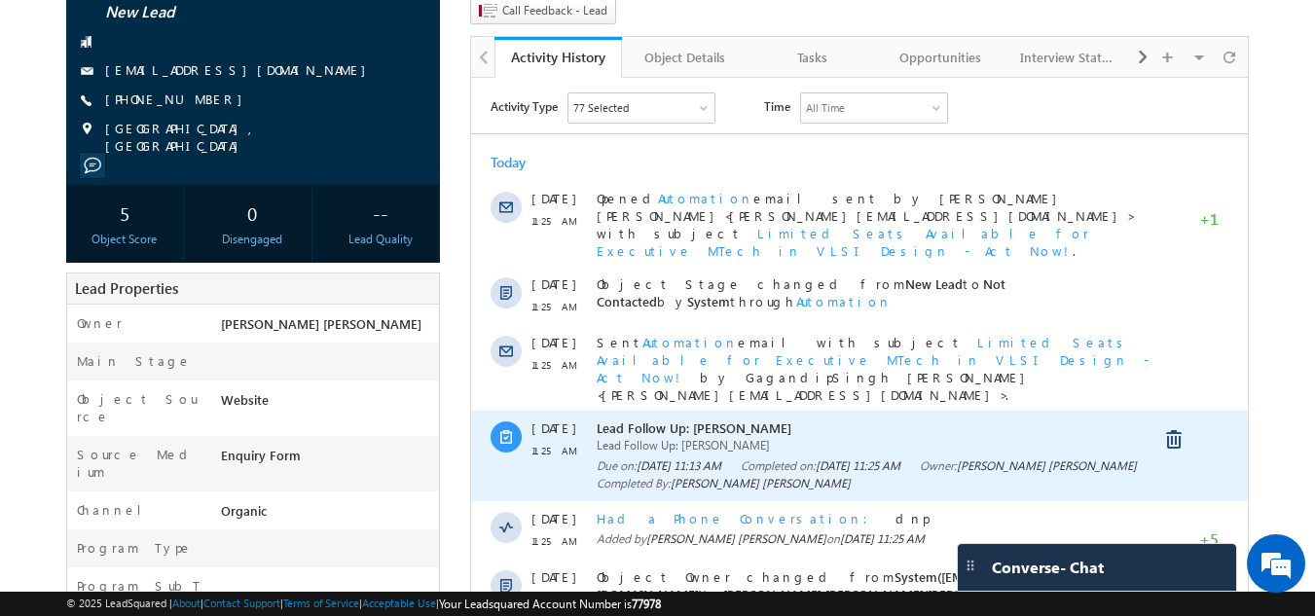
scroll to position [0, 0]
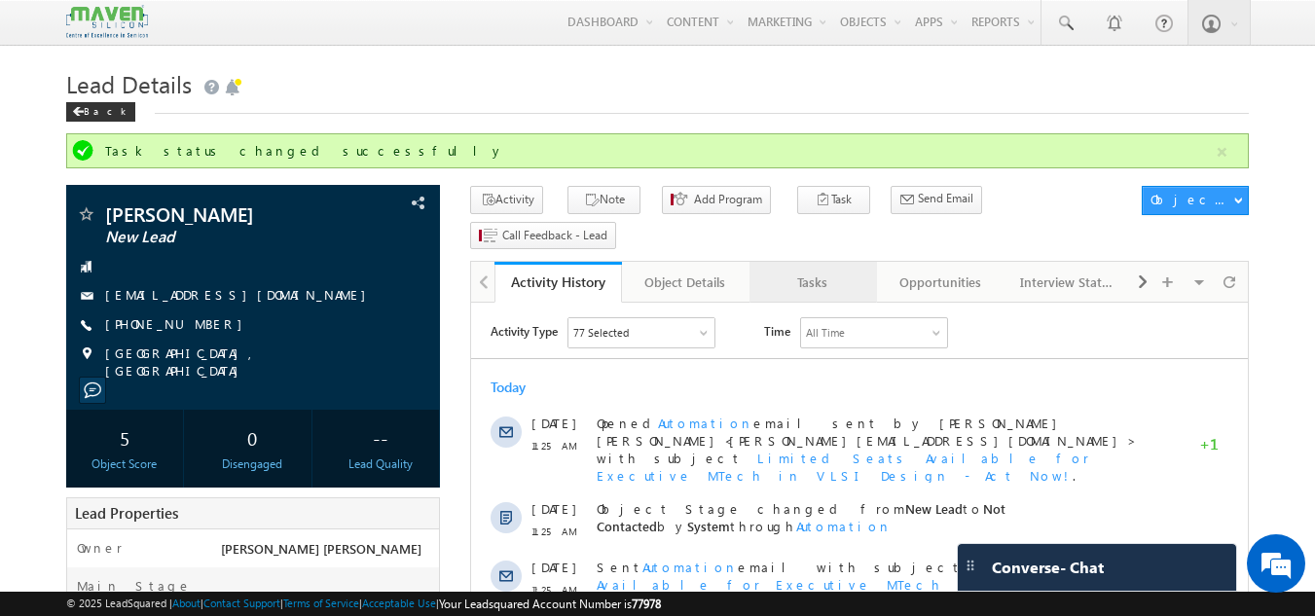
click at [810, 271] on div "Tasks" at bounding box center [812, 282] width 94 height 23
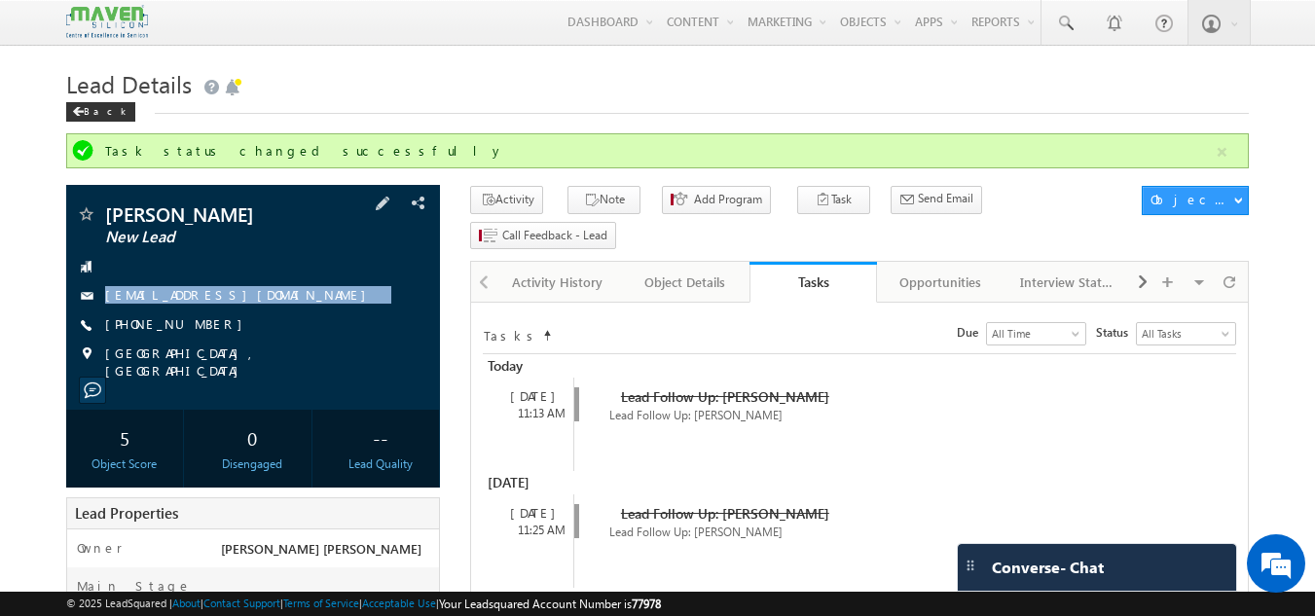
drag, startPoint x: 305, startPoint y: 270, endPoint x: 312, endPoint y: 313, distance: 44.5
click at [312, 313] on div "Anusha Kulkarni New Lead kulkarnianusha1090@gmail.com +91-8217625401" at bounding box center [253, 291] width 355 height 175
copy div "kulkarnianusha1090@gmail.com"
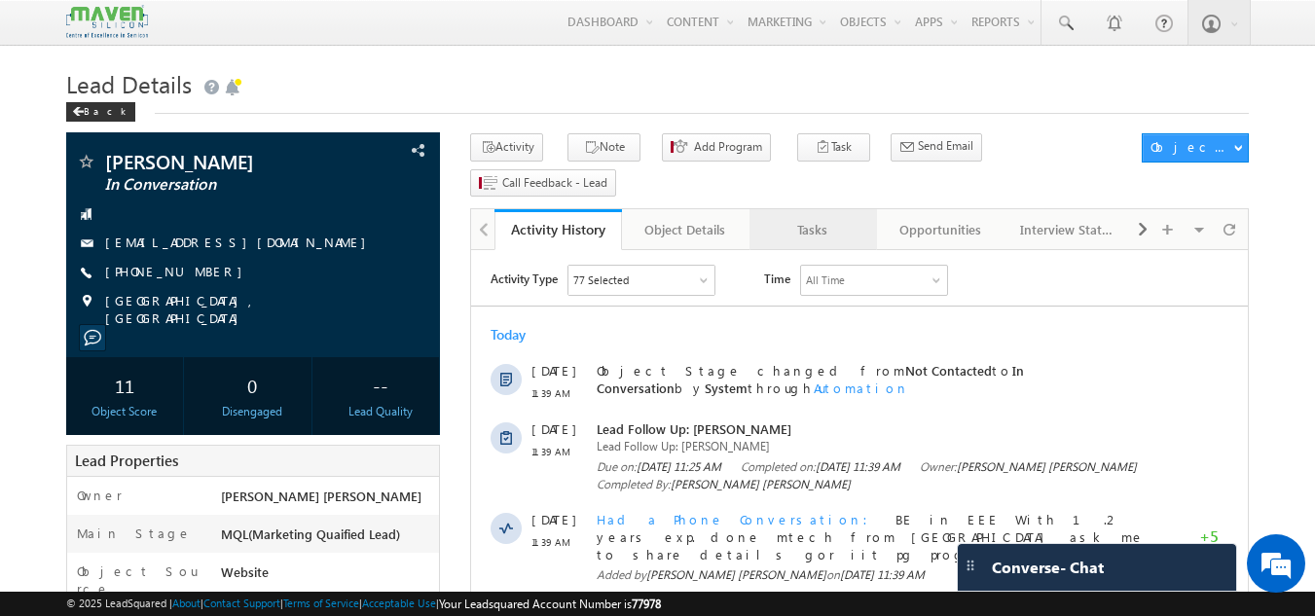
click at [818, 218] on div "Tasks" at bounding box center [812, 229] width 94 height 23
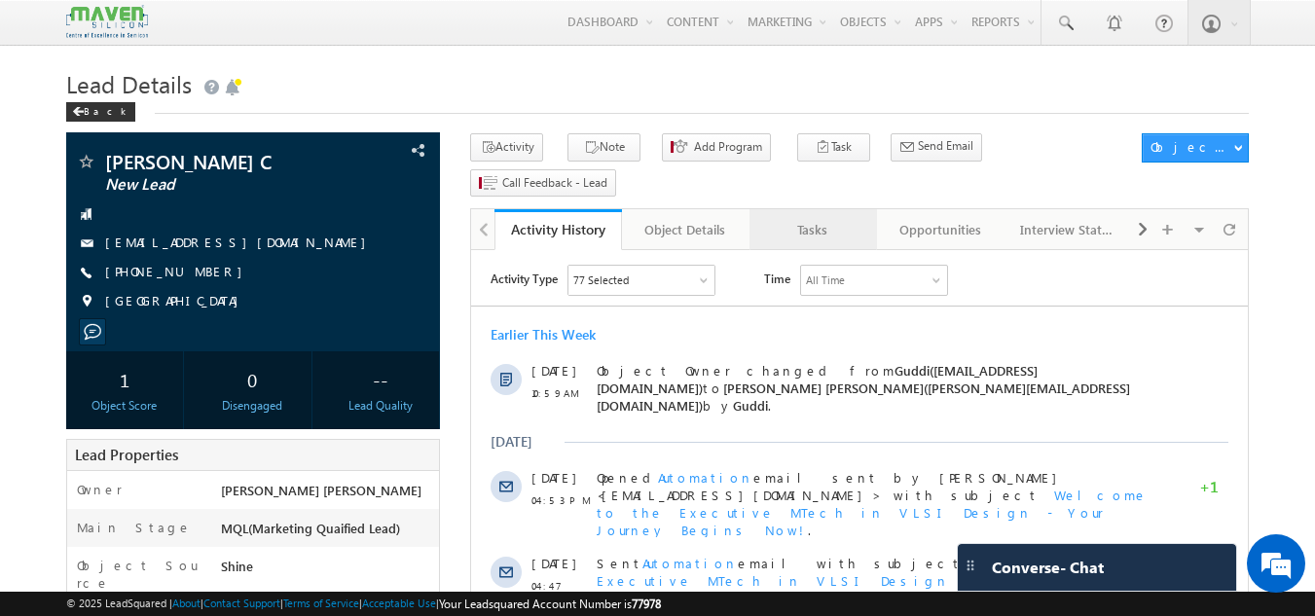
click at [808, 218] on div "Tasks" at bounding box center [812, 229] width 94 height 23
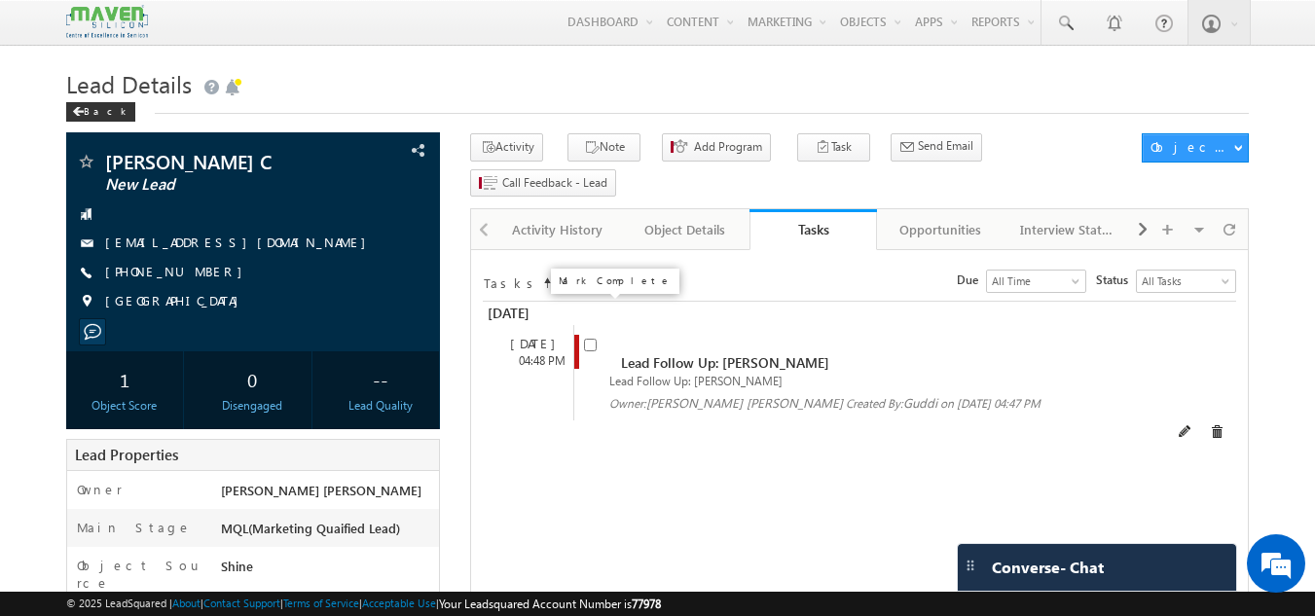
click at [595, 339] on input "checkbox" at bounding box center [590, 345] width 13 height 13
checkbox input "false"
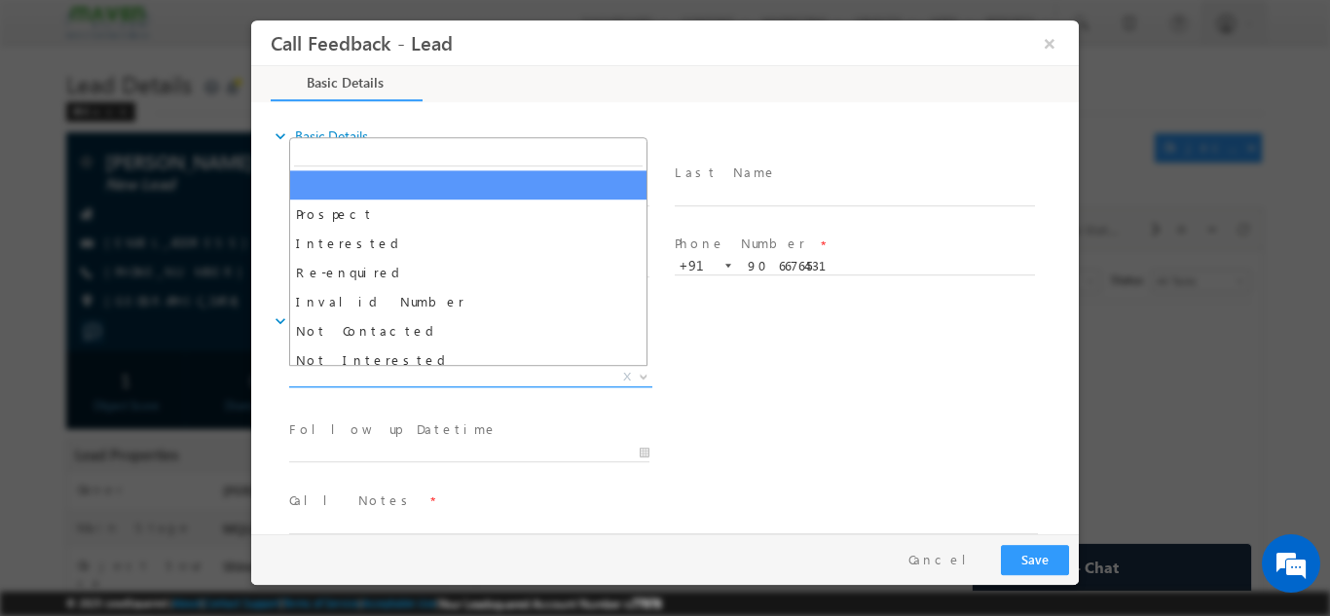
click at [422, 382] on span "X" at bounding box center [470, 376] width 363 height 19
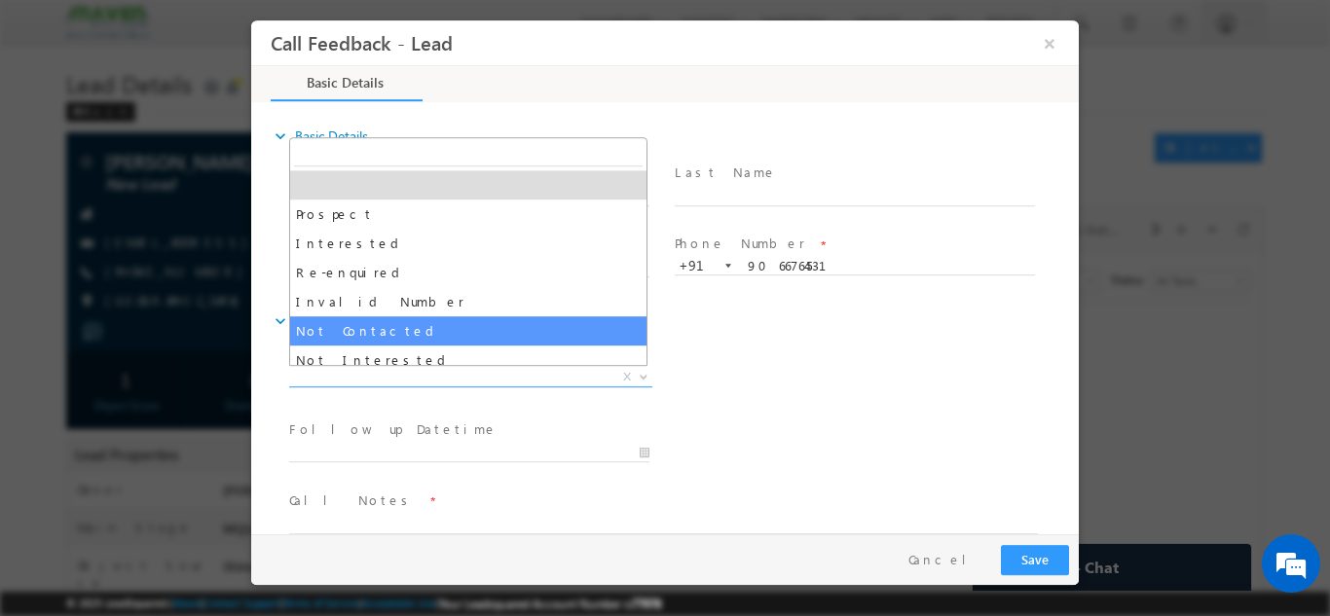
select select "Not Contacted"
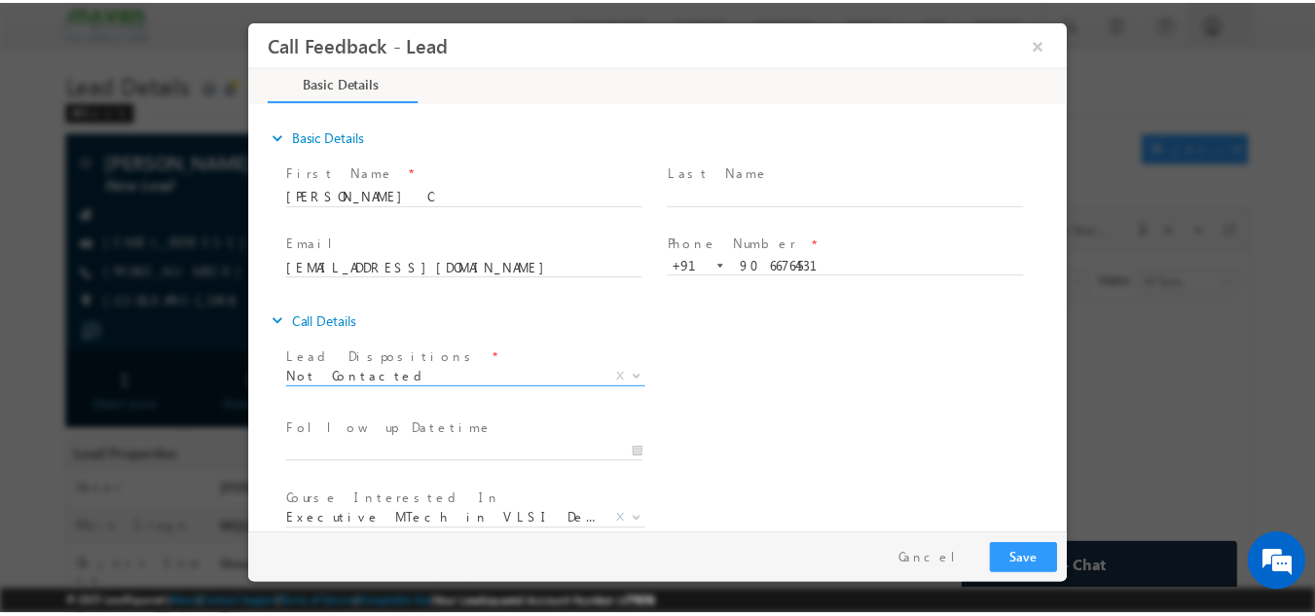
scroll to position [103, 0]
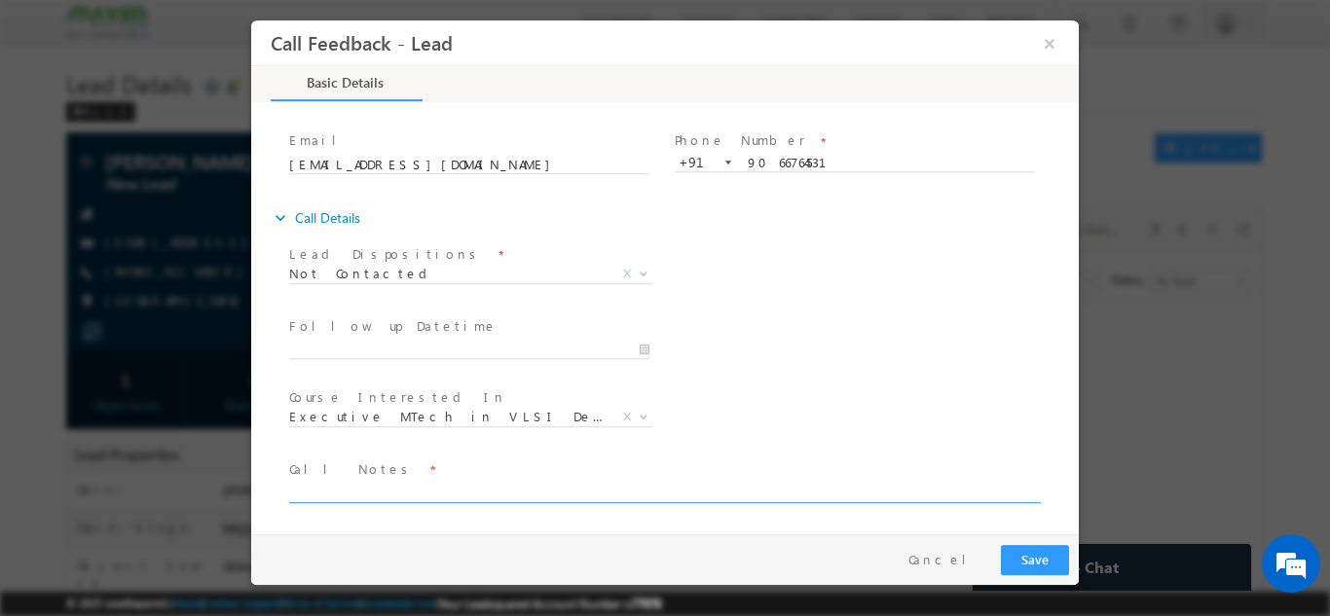
click at [398, 497] on textarea at bounding box center [663, 491] width 748 height 22
type textarea "dnp"
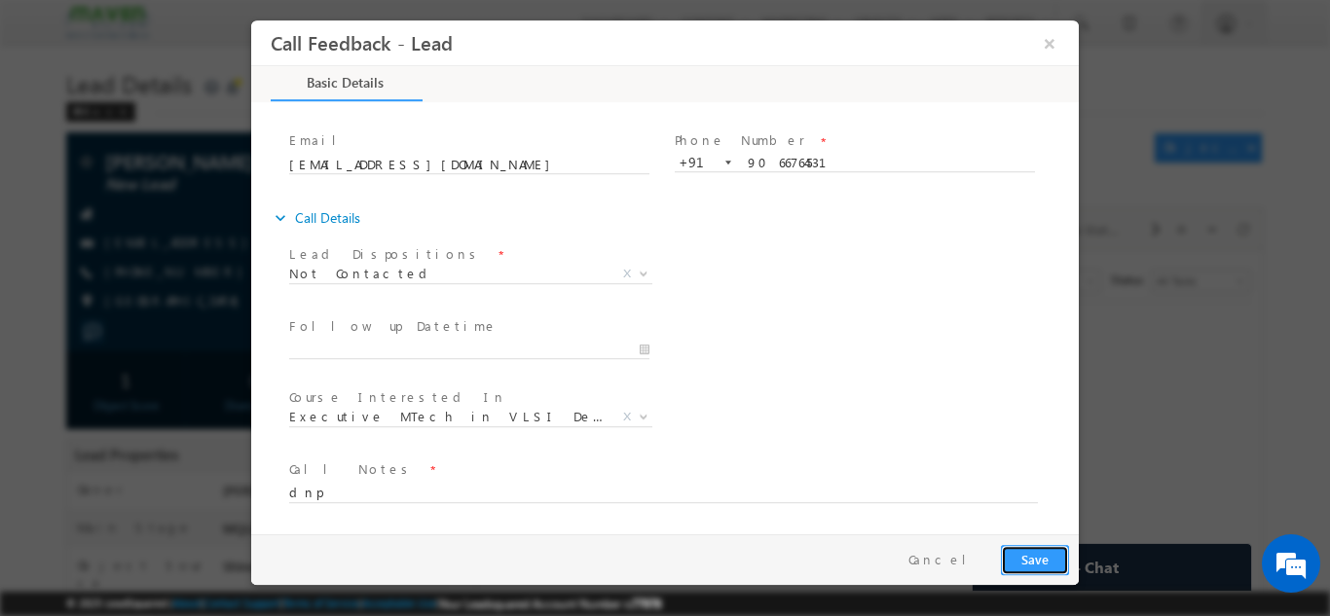
click at [1016, 546] on button "Save" at bounding box center [1035, 559] width 68 height 30
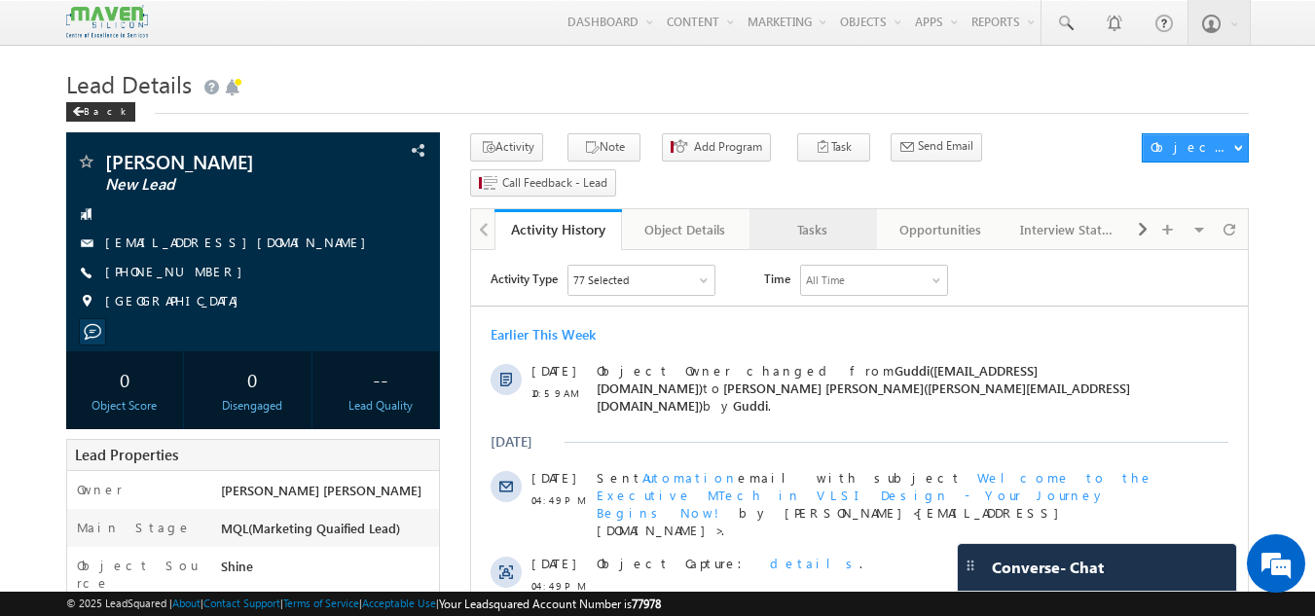
click at [793, 210] on link "Tasks" at bounding box center [813, 229] width 128 height 41
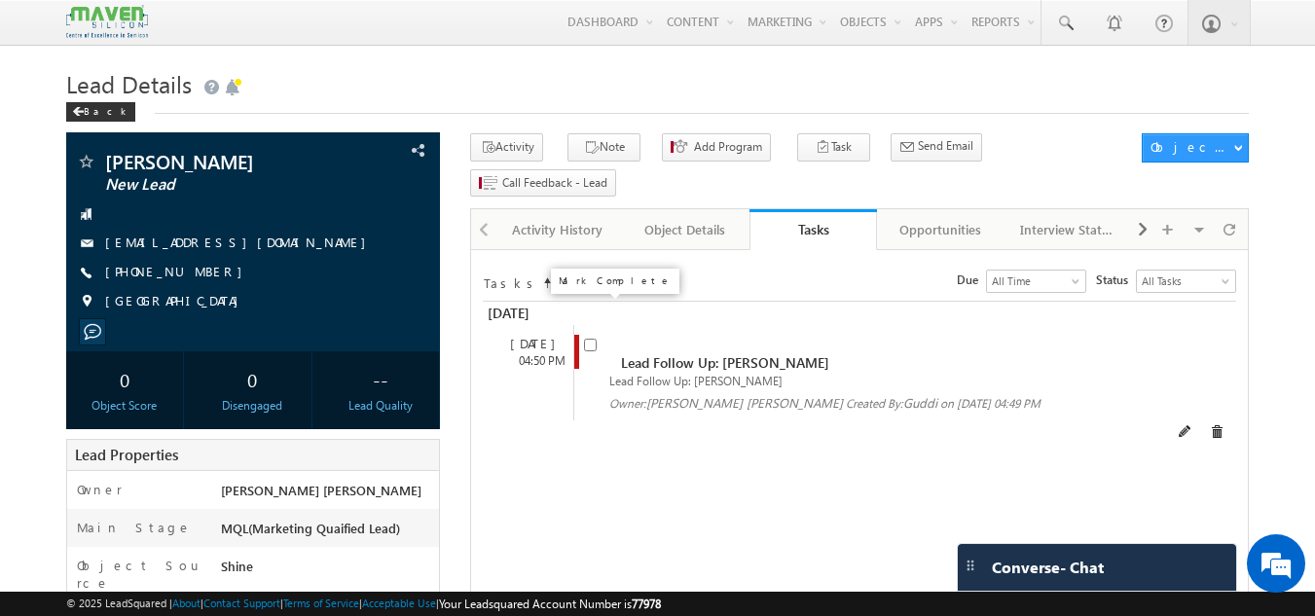
click at [589, 339] on input "checkbox" at bounding box center [590, 345] width 13 height 13
checkbox input "false"
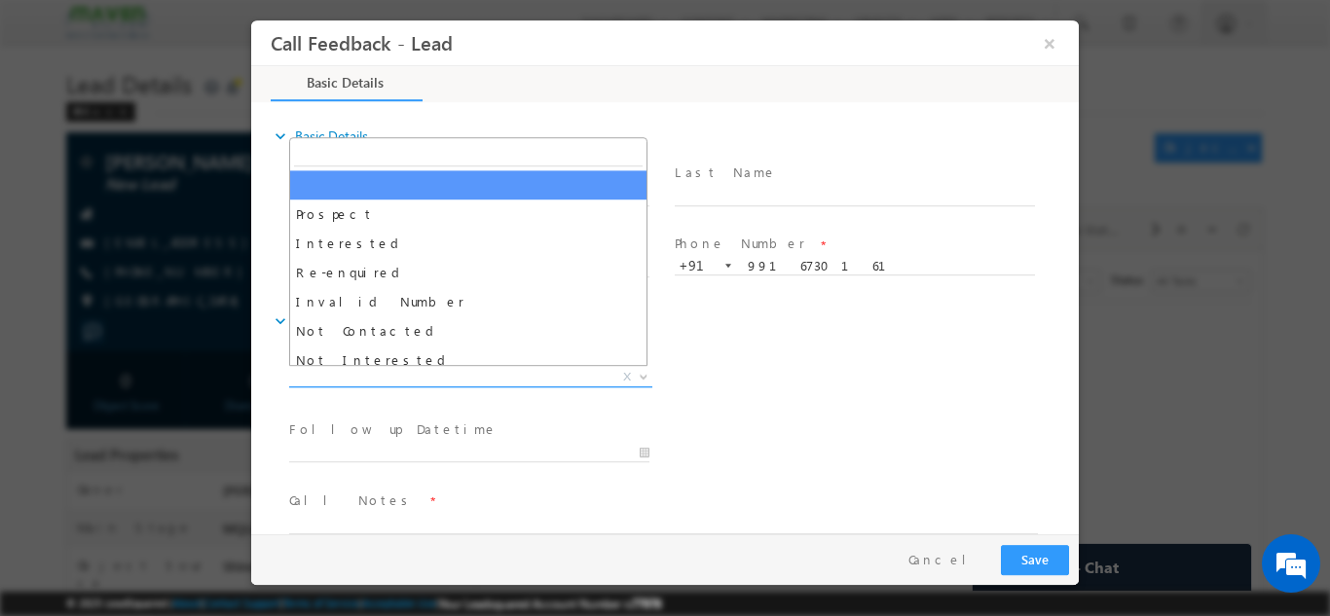
click at [470, 375] on span "X" at bounding box center [470, 376] width 363 height 19
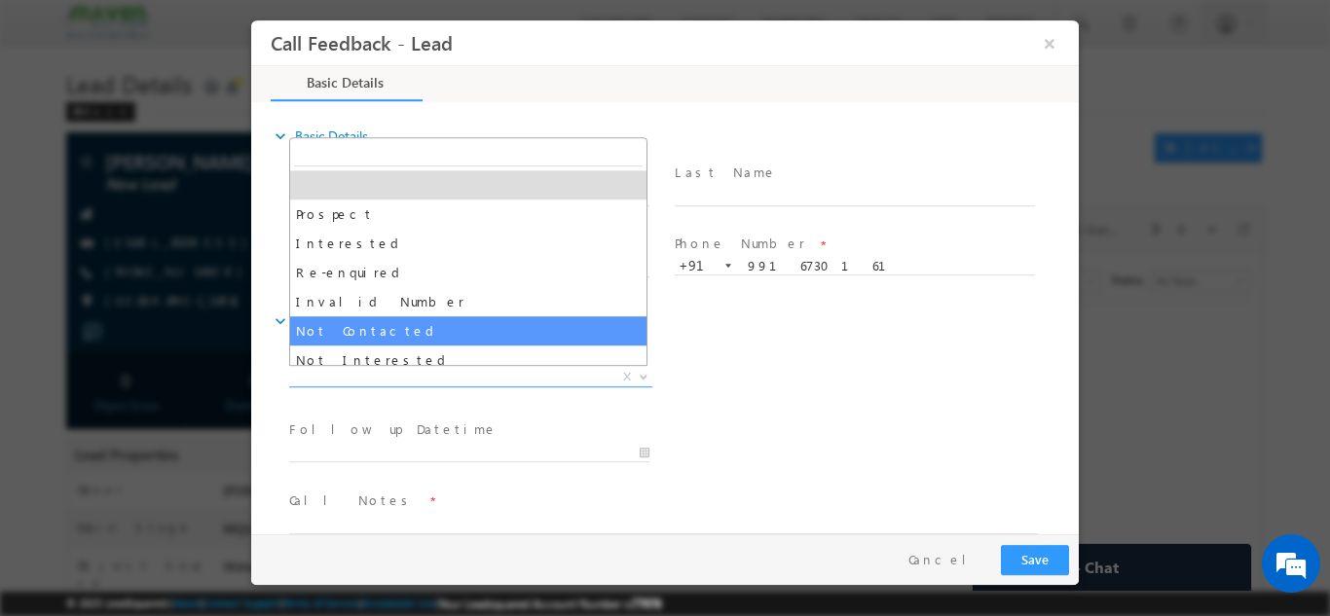
select select "Not Contacted"
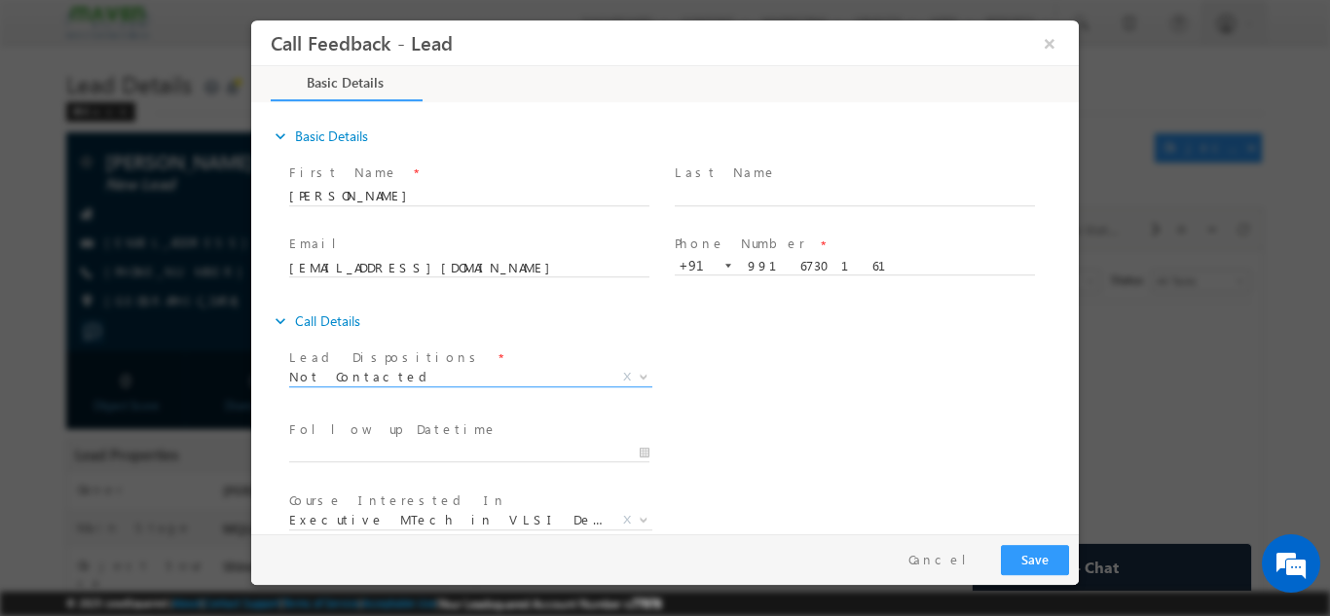
scroll to position [103, 0]
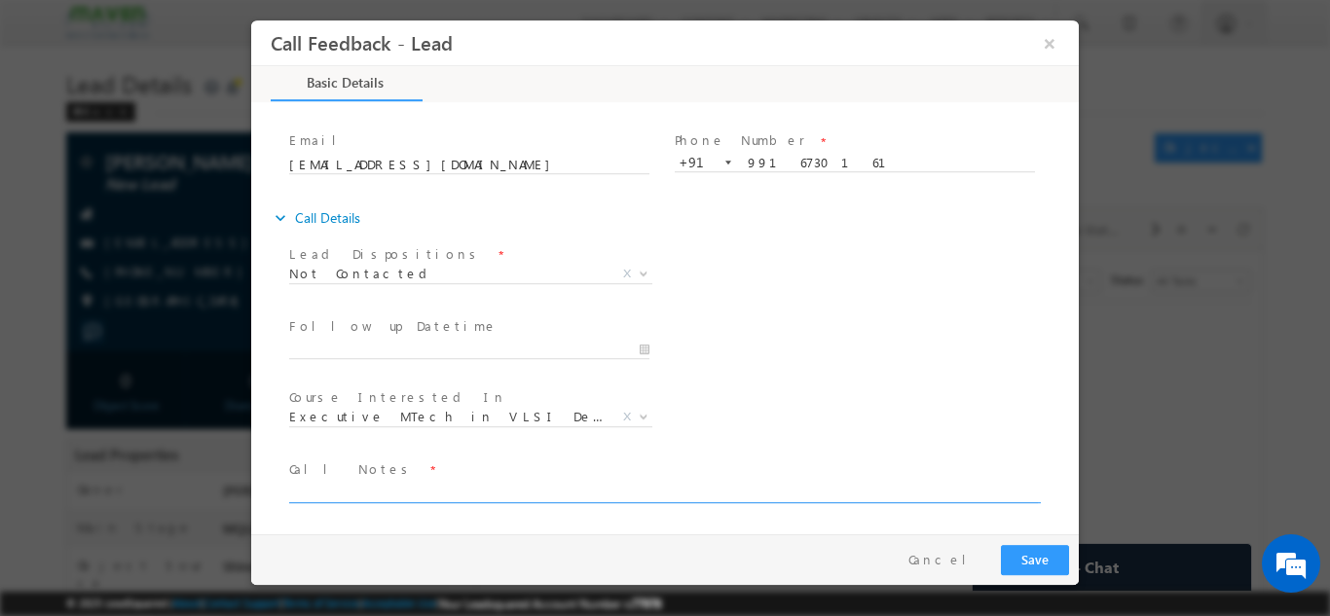
click at [516, 483] on textarea at bounding box center [663, 491] width 748 height 22
type textarea "s"
type textarea "dnp"
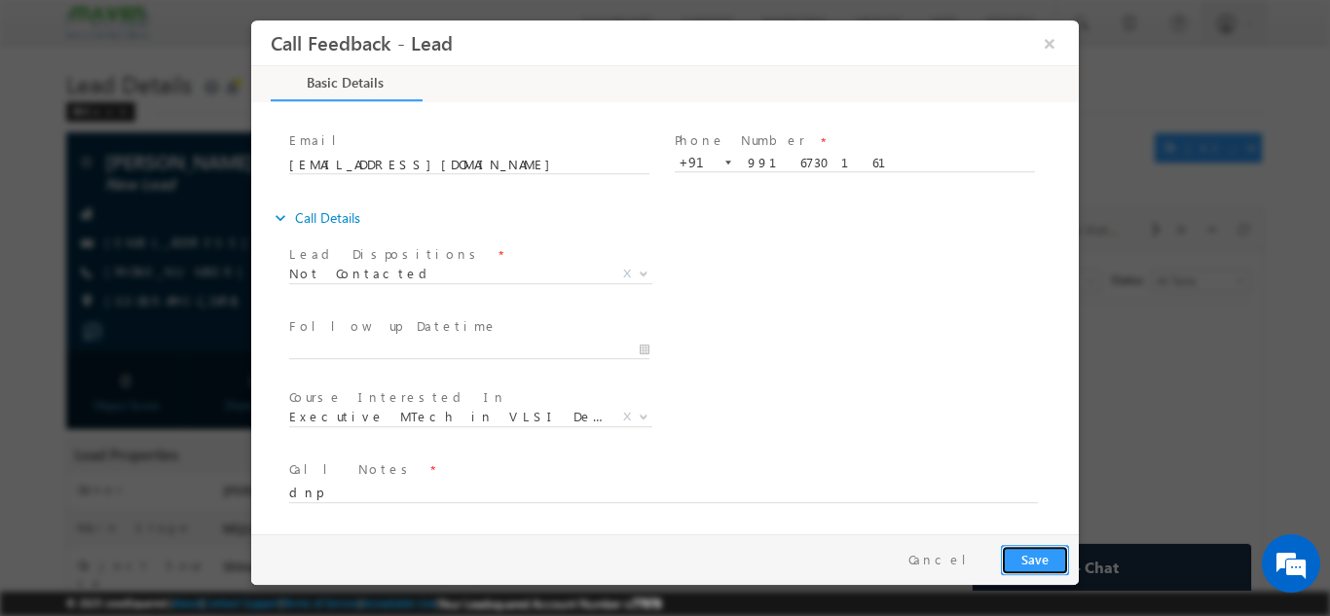
click at [1009, 560] on button "Save" at bounding box center [1035, 559] width 68 height 30
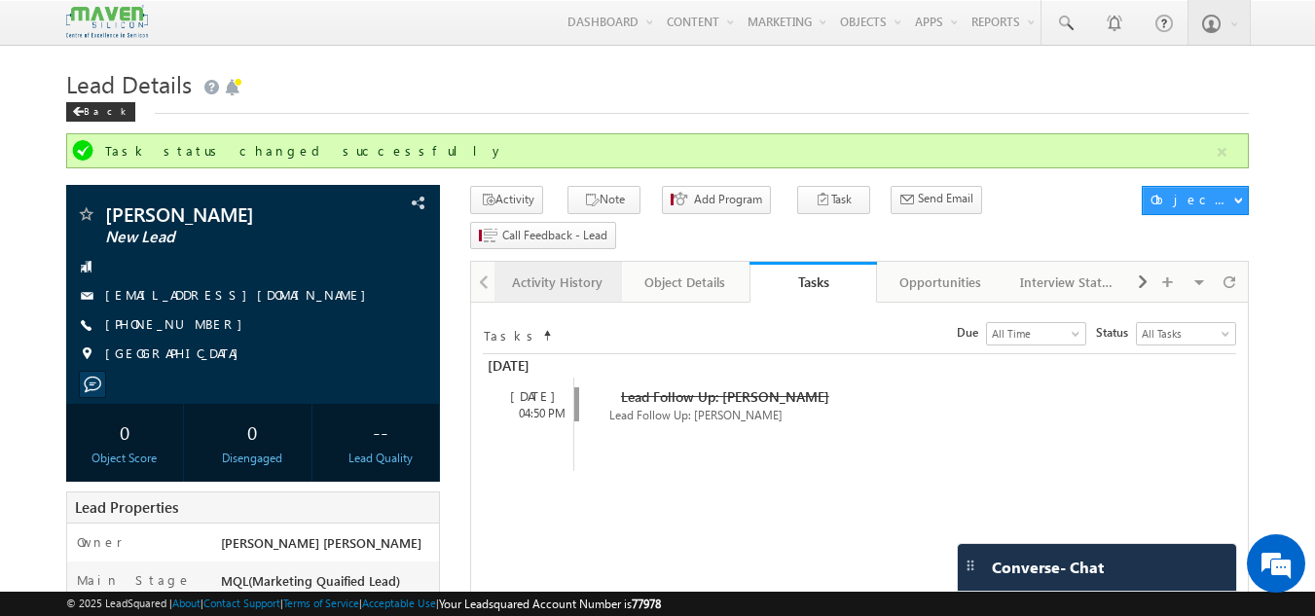
click at [549, 262] on link "Activity History" at bounding box center [558, 282] width 128 height 41
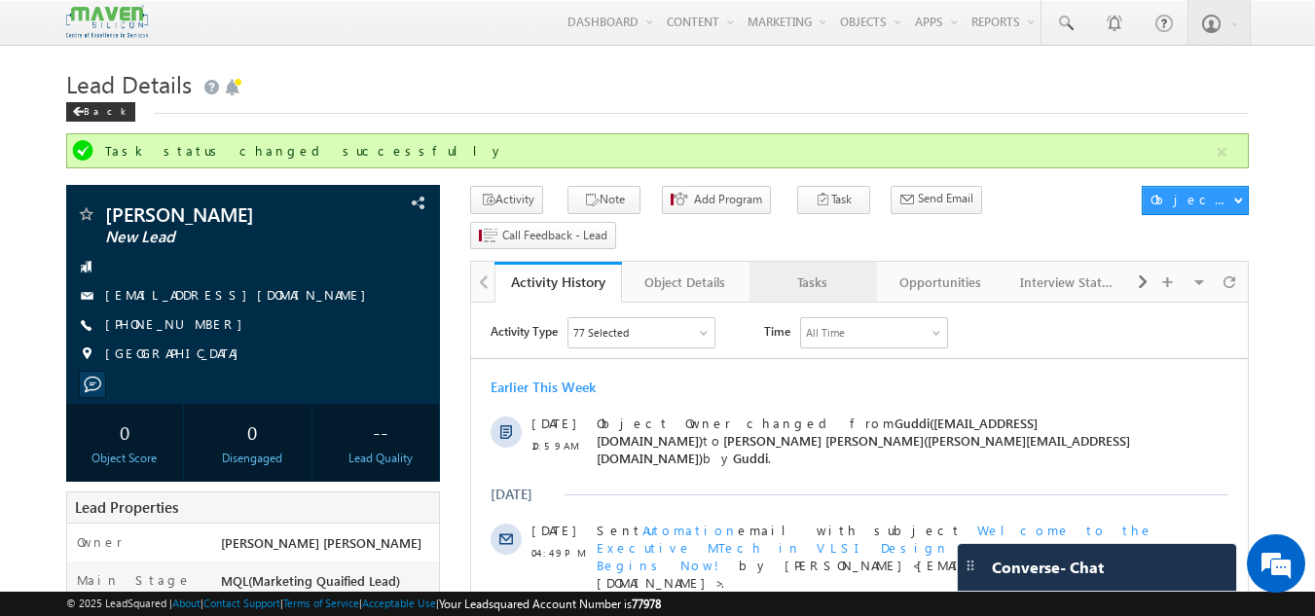
click at [820, 271] on div "Tasks" at bounding box center [812, 282] width 94 height 23
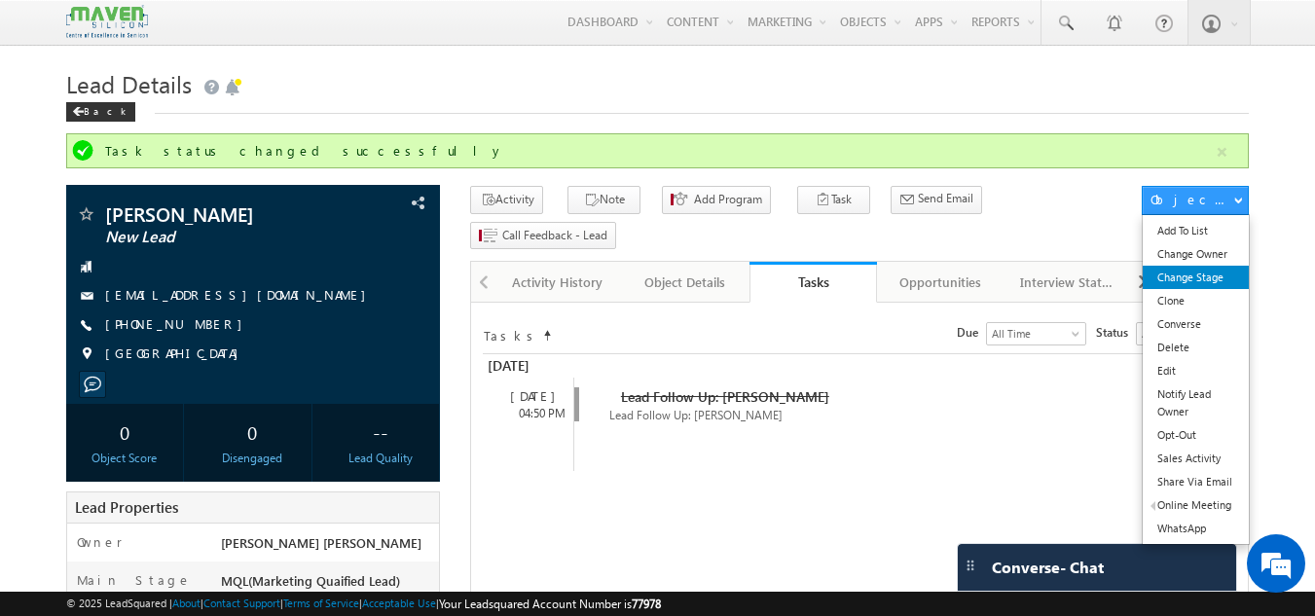
click at [1218, 273] on link "Change Stage" at bounding box center [1196, 277] width 106 height 23
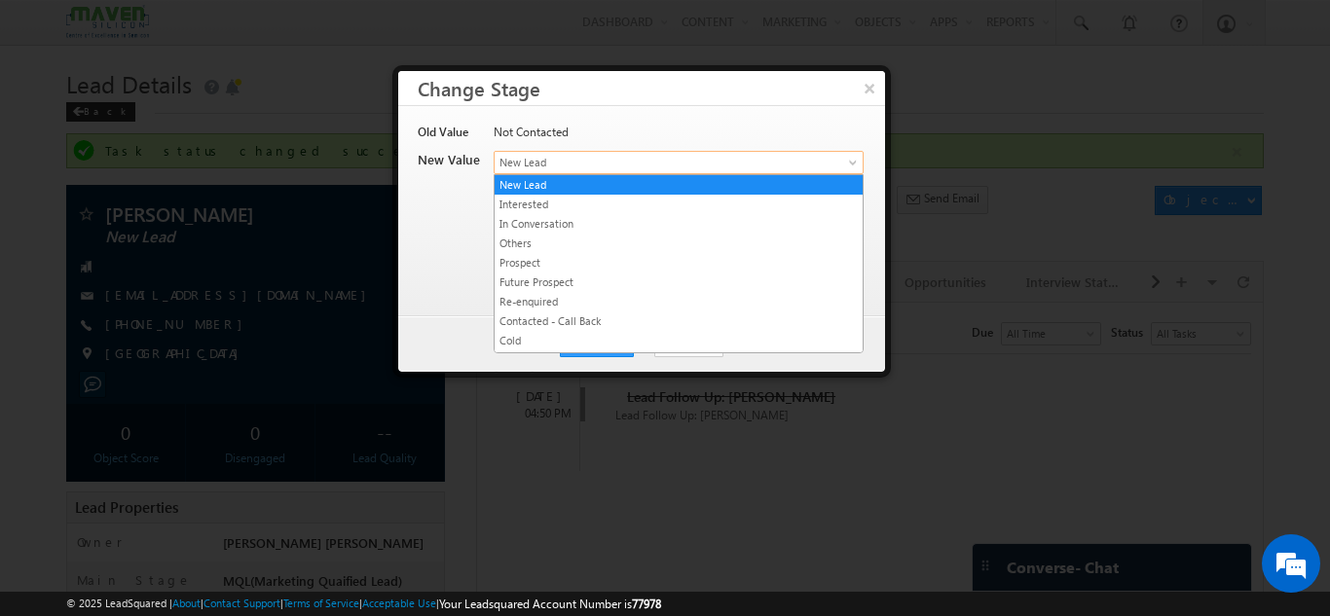
click at [693, 152] on link "New Lead" at bounding box center [678, 162] width 370 height 23
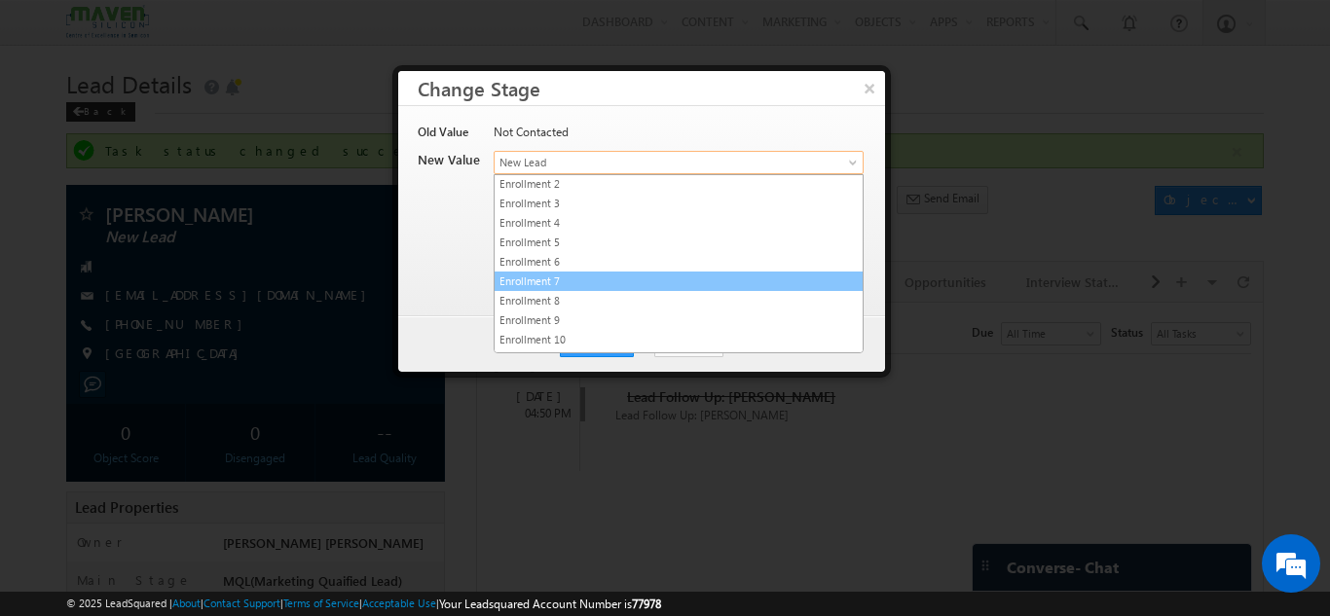
scroll to position [368, 0]
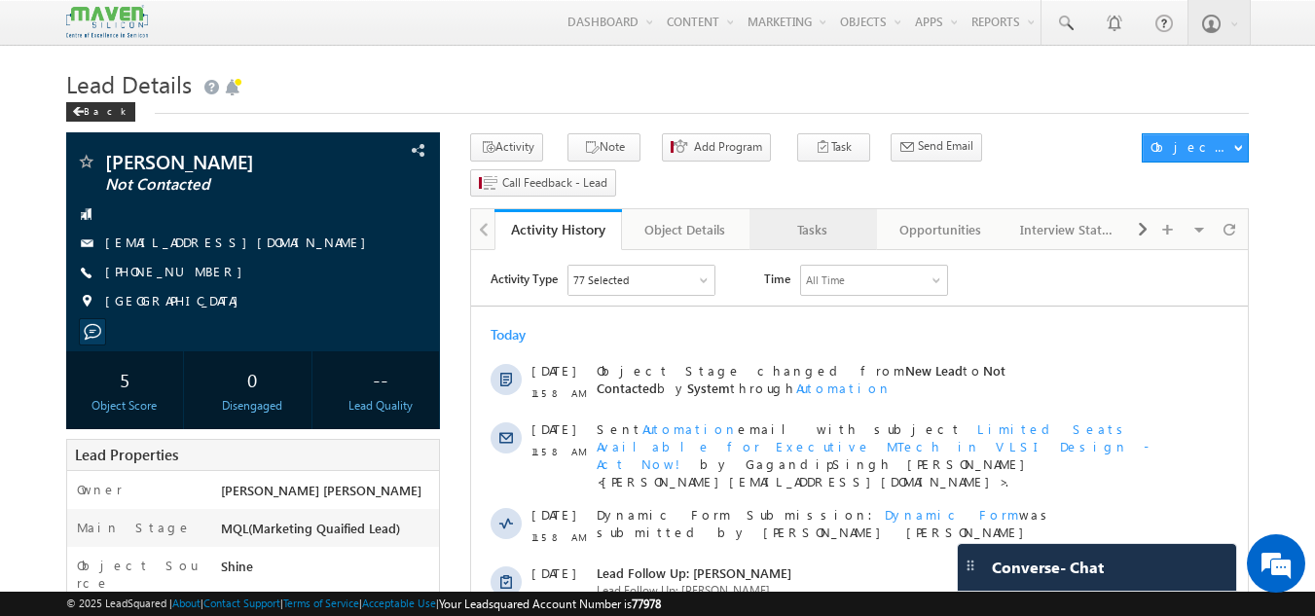
click at [832, 218] on div "Tasks" at bounding box center [812, 229] width 94 height 23
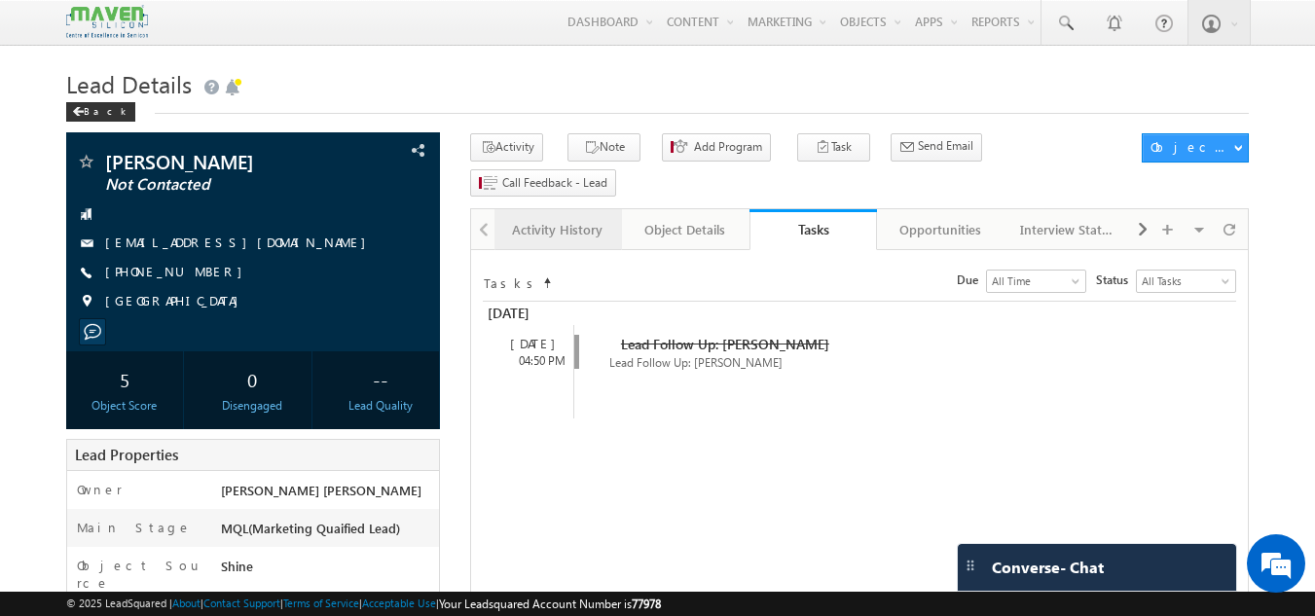
click at [571, 218] on div "Activity History" at bounding box center [557, 229] width 94 height 23
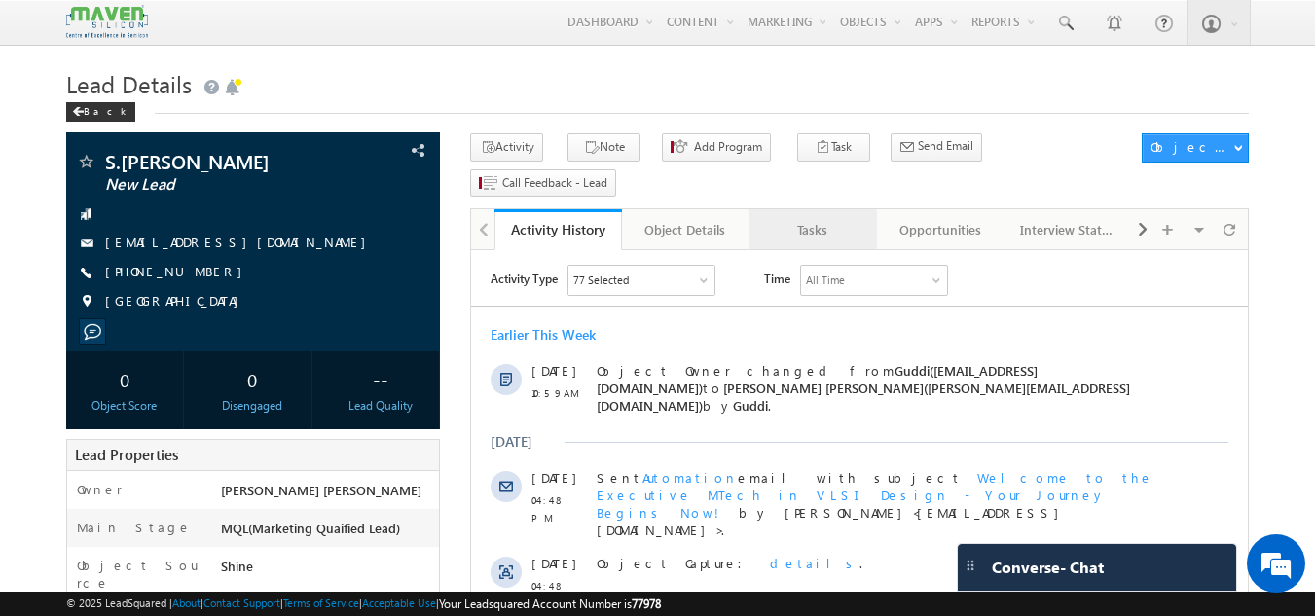
click at [794, 218] on div "Tasks" at bounding box center [812, 229] width 94 height 23
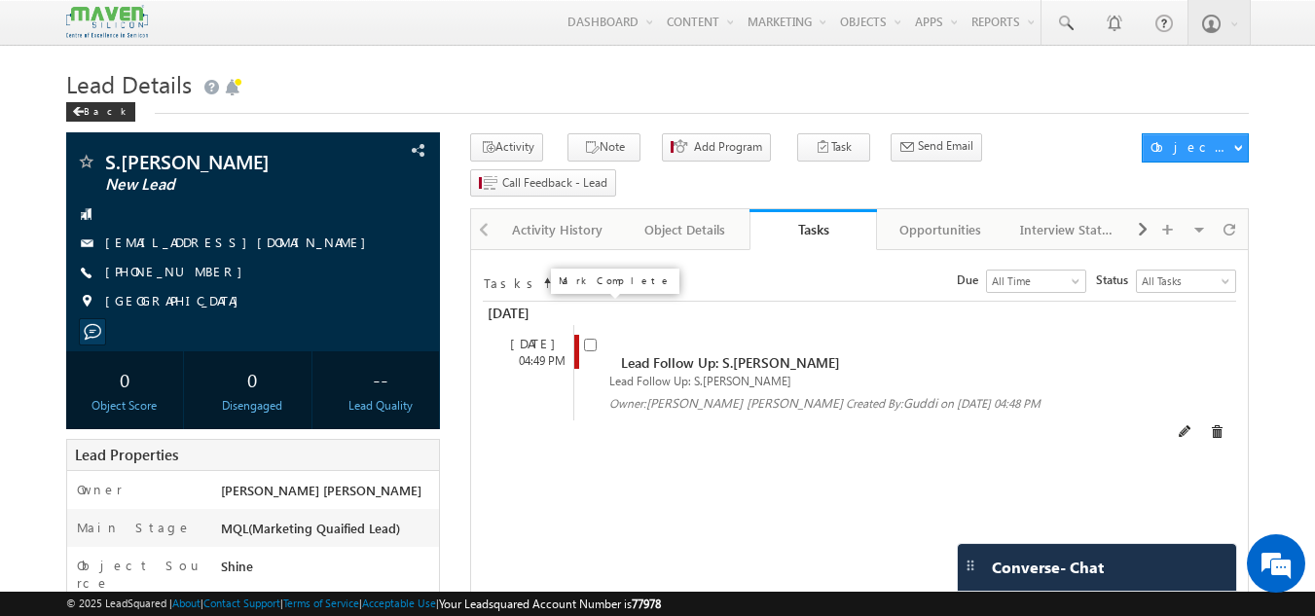
click at [592, 339] on input "checkbox" at bounding box center [590, 345] width 13 height 13
checkbox input "false"
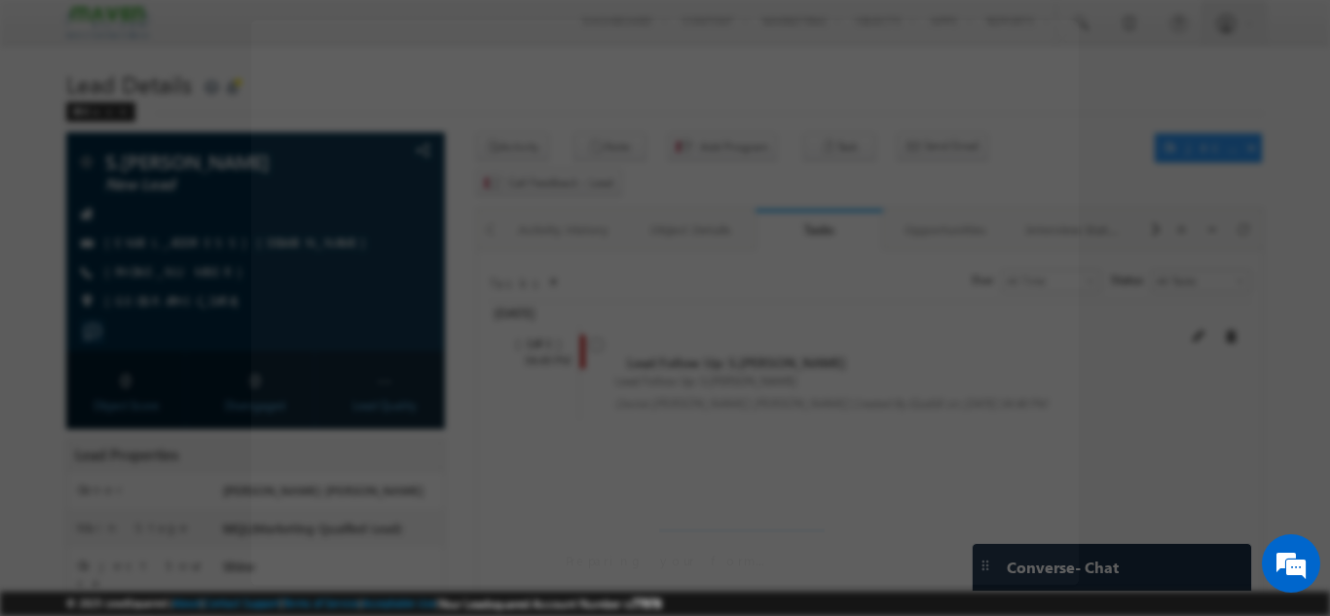
click at [592, 310] on div at bounding box center [664, 345] width 827 height 107
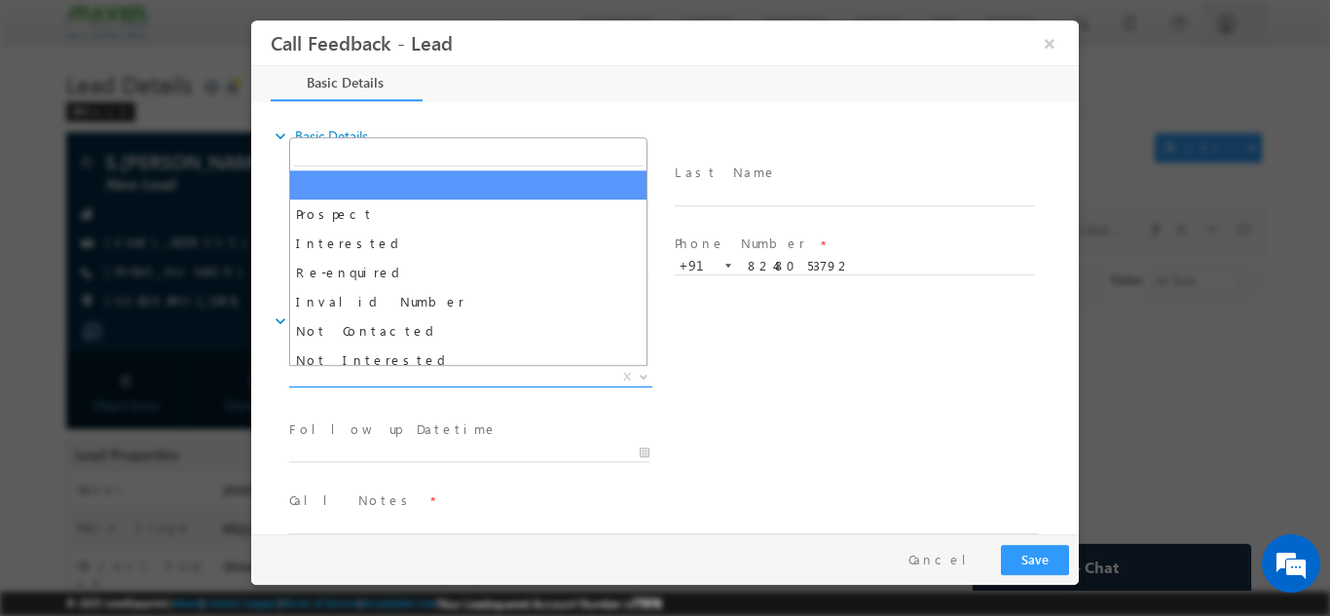
click at [457, 372] on span "X" at bounding box center [470, 376] width 363 height 19
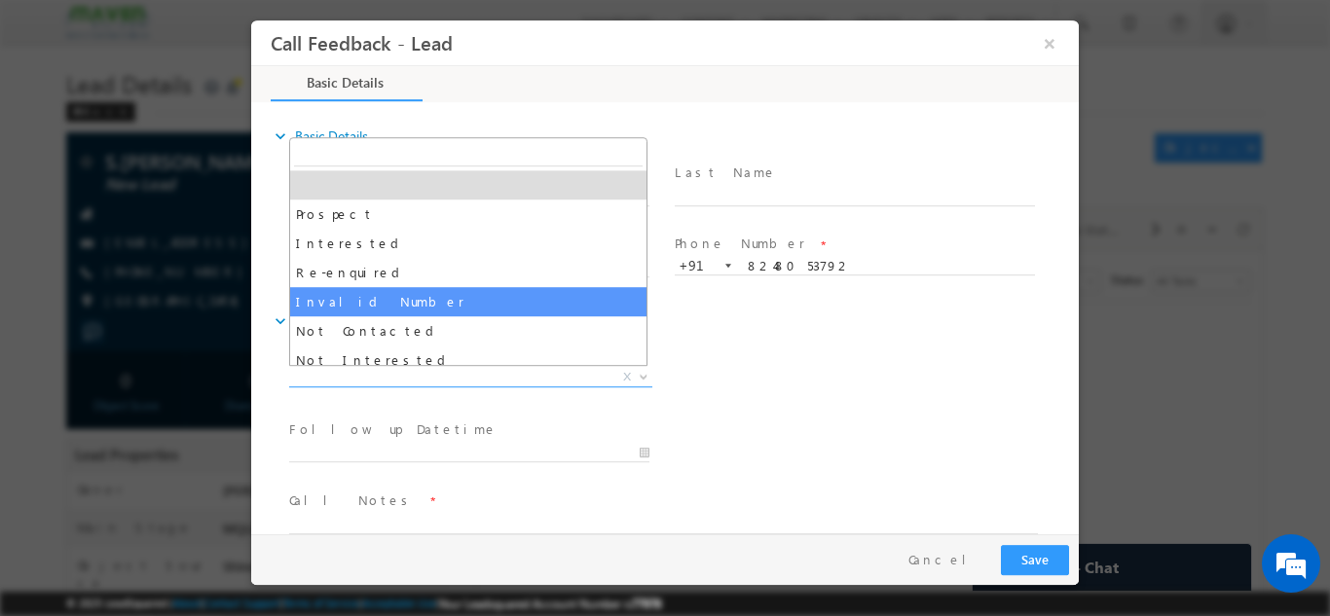
select select "Invalid Number"
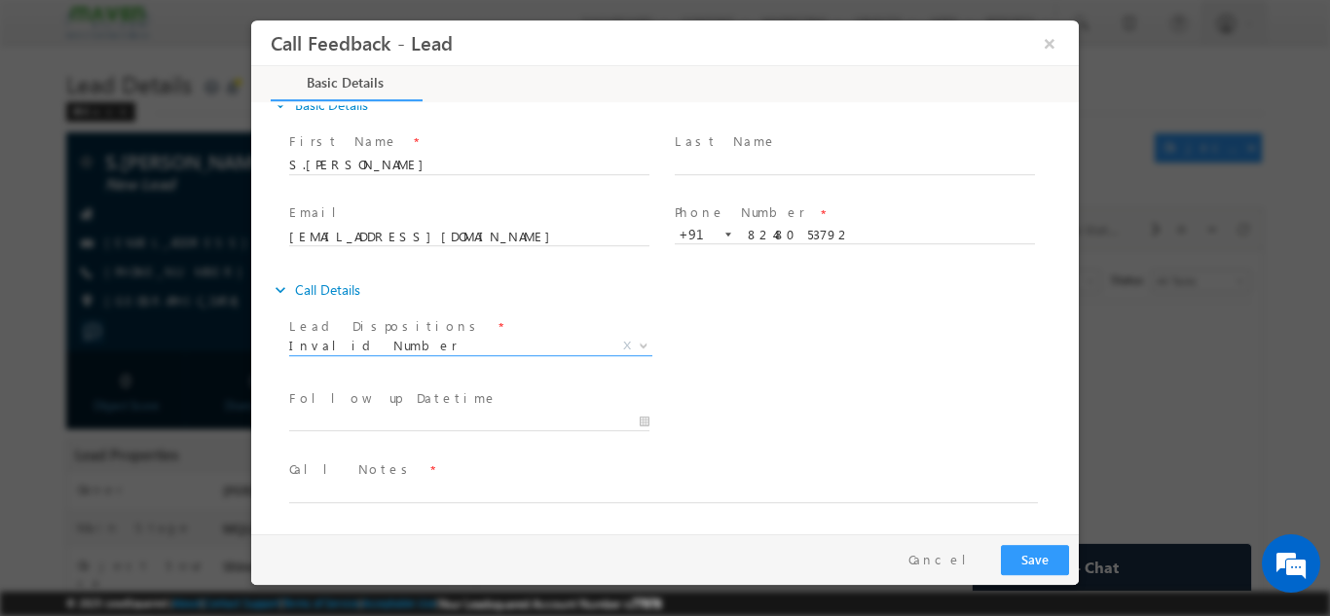
scroll to position [30, 0]
click at [392, 498] on textarea at bounding box center [663, 492] width 748 height 22
type textarea "dnp"
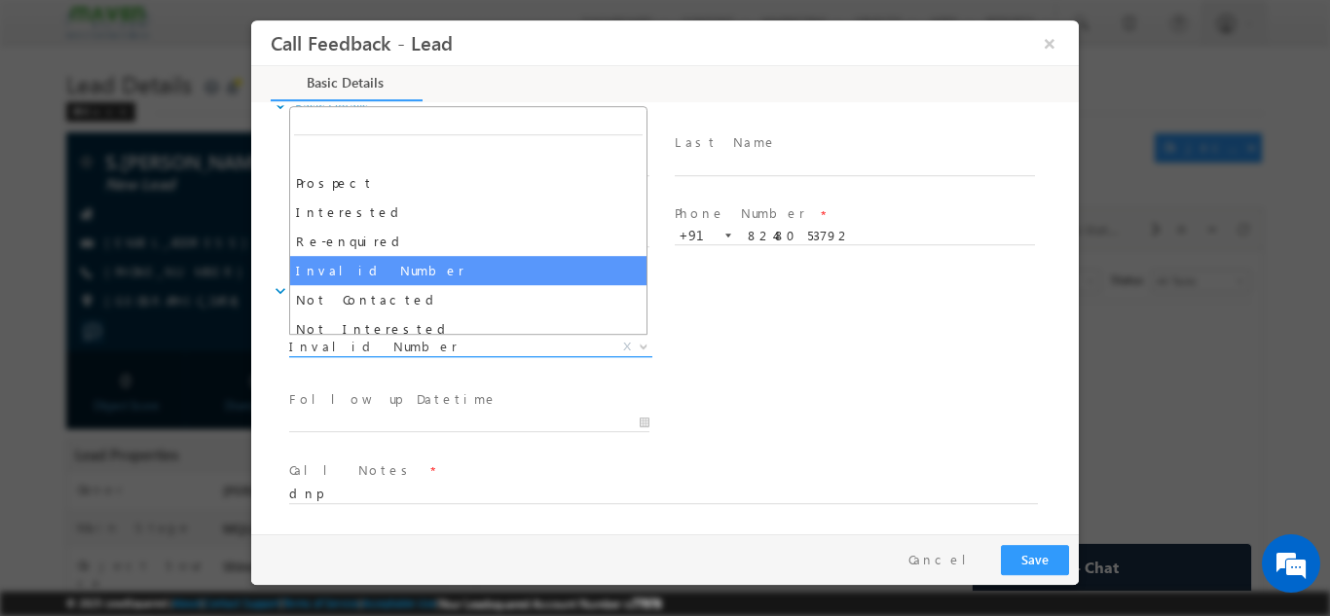
click at [417, 338] on span "Invalid Number" at bounding box center [447, 346] width 316 height 18
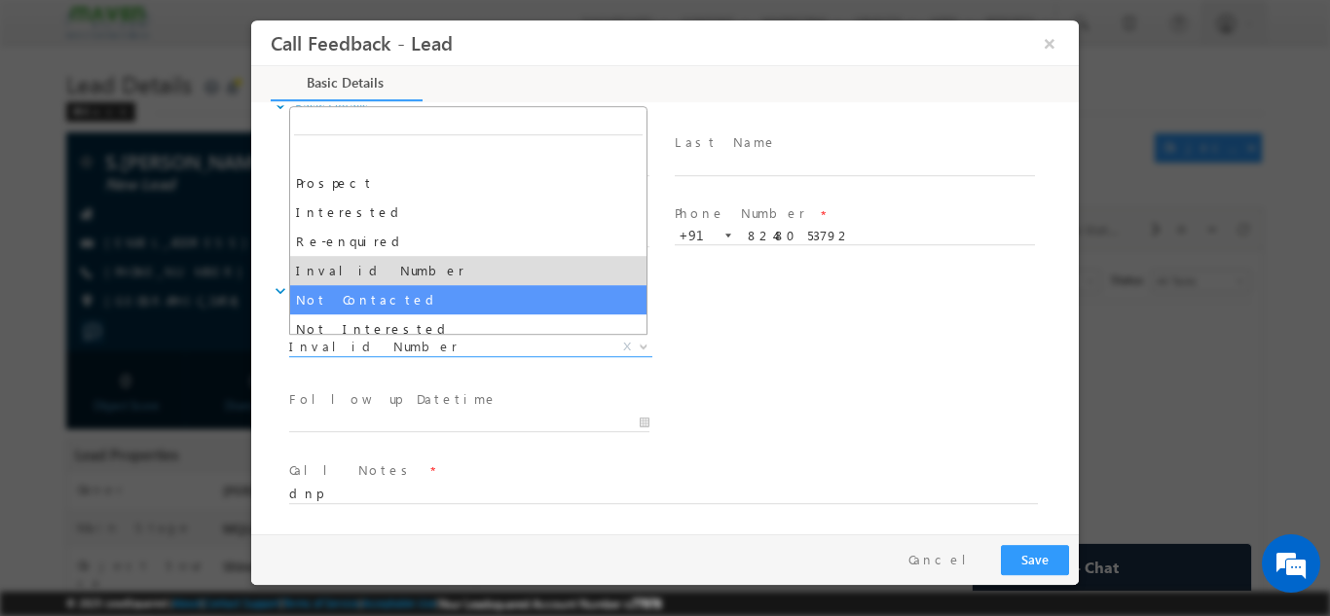
select select "Not Contacted"
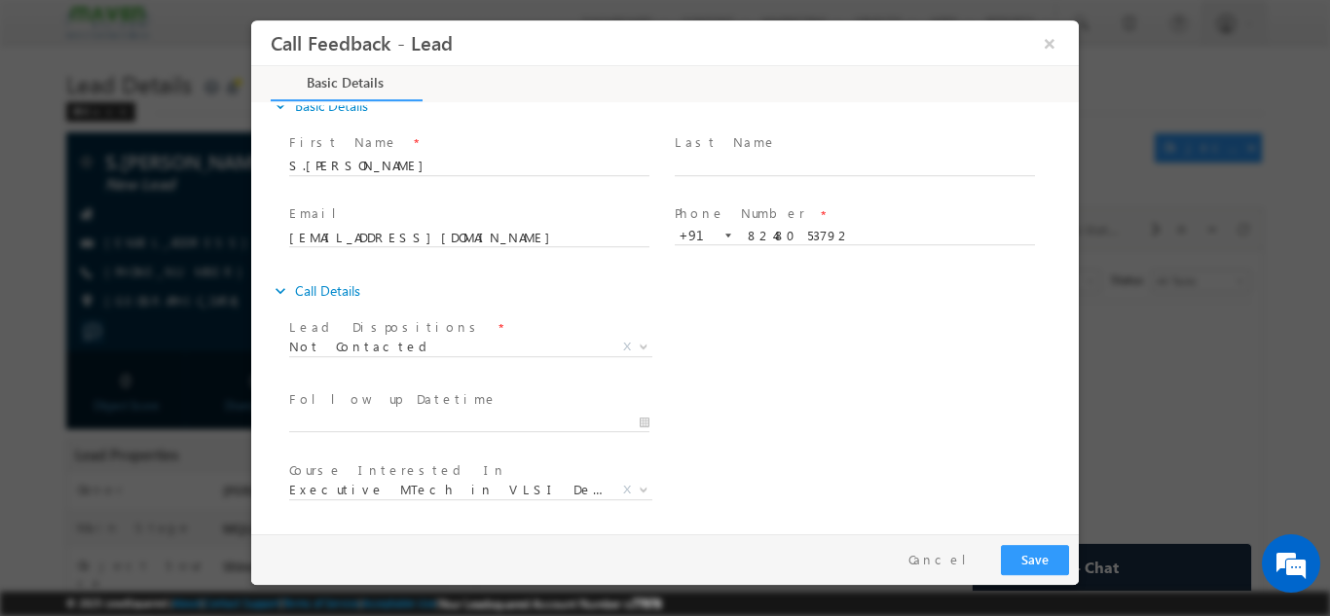
click at [847, 390] on div "Follow up Datetime * Program Type * Long Term Short Term X" at bounding box center [681, 420] width 793 height 72
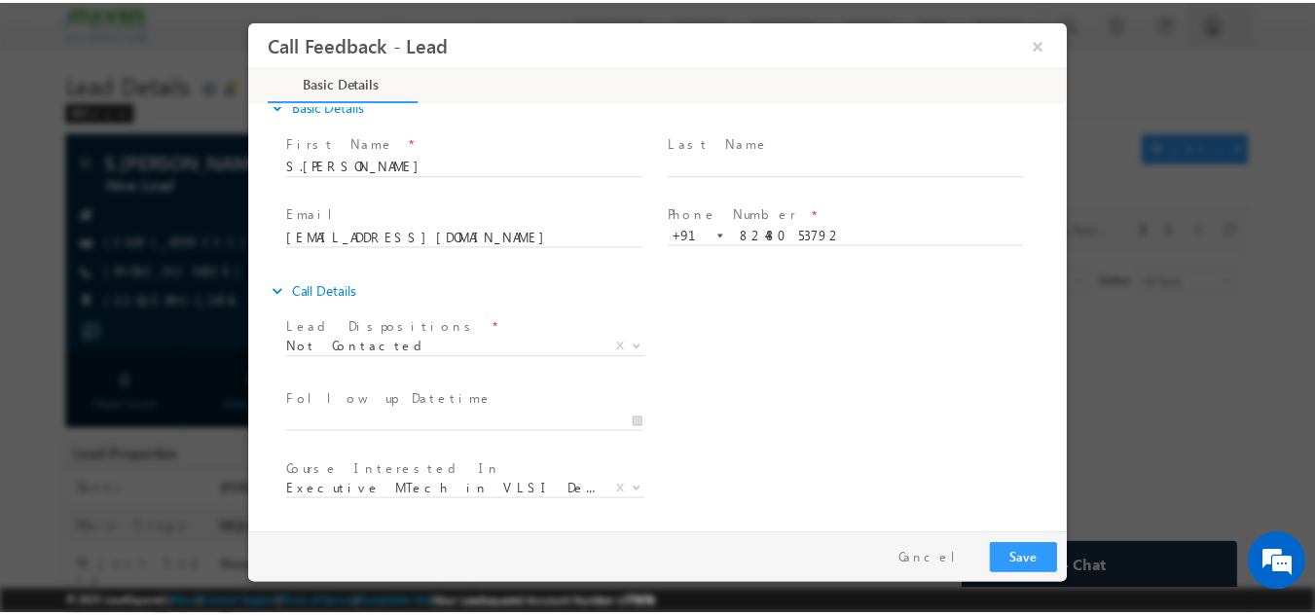
scroll to position [103, 0]
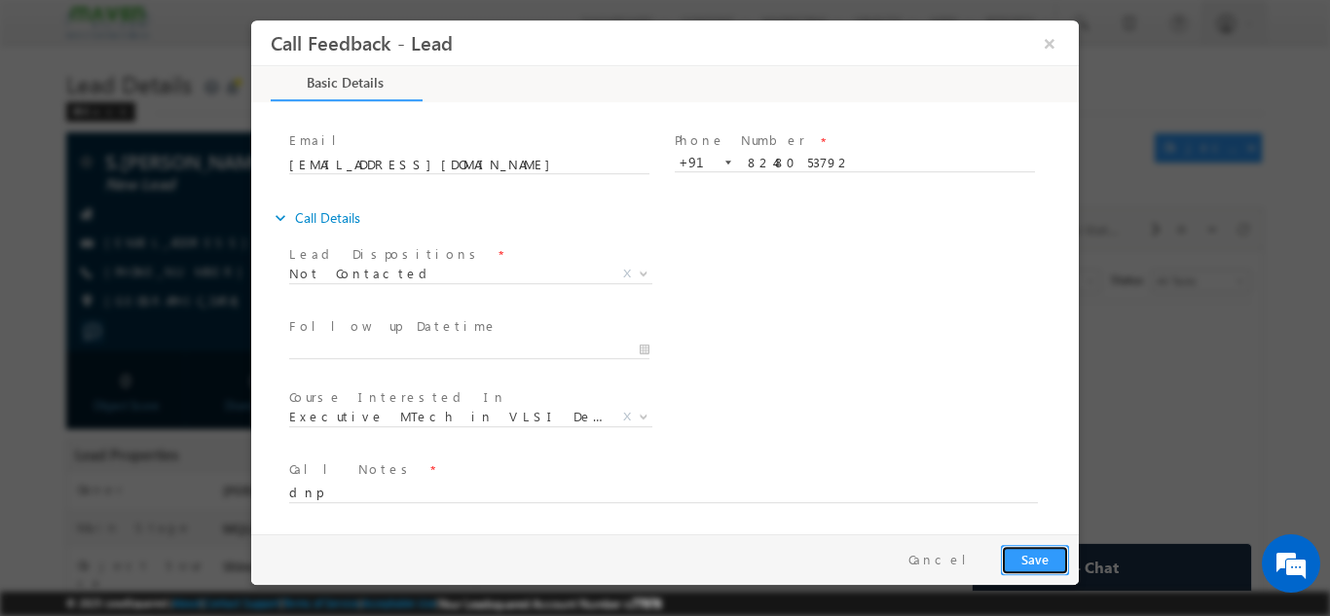
click at [1046, 556] on button "Save" at bounding box center [1035, 559] width 68 height 30
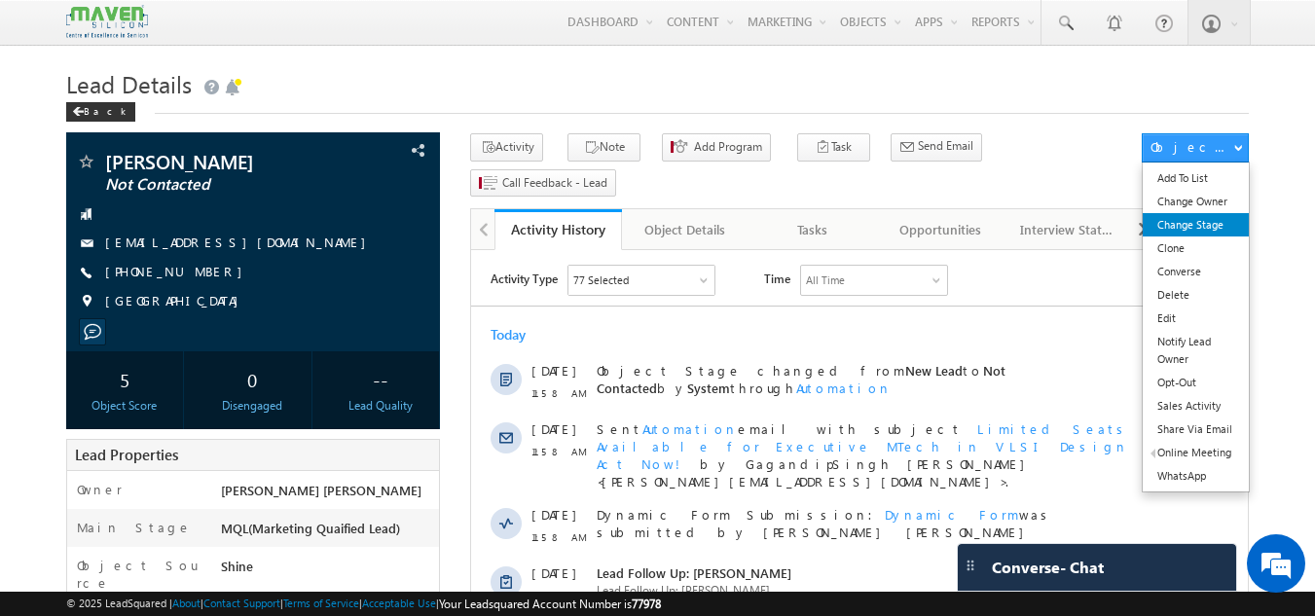
click at [1206, 231] on link "Change Stage" at bounding box center [1196, 224] width 106 height 23
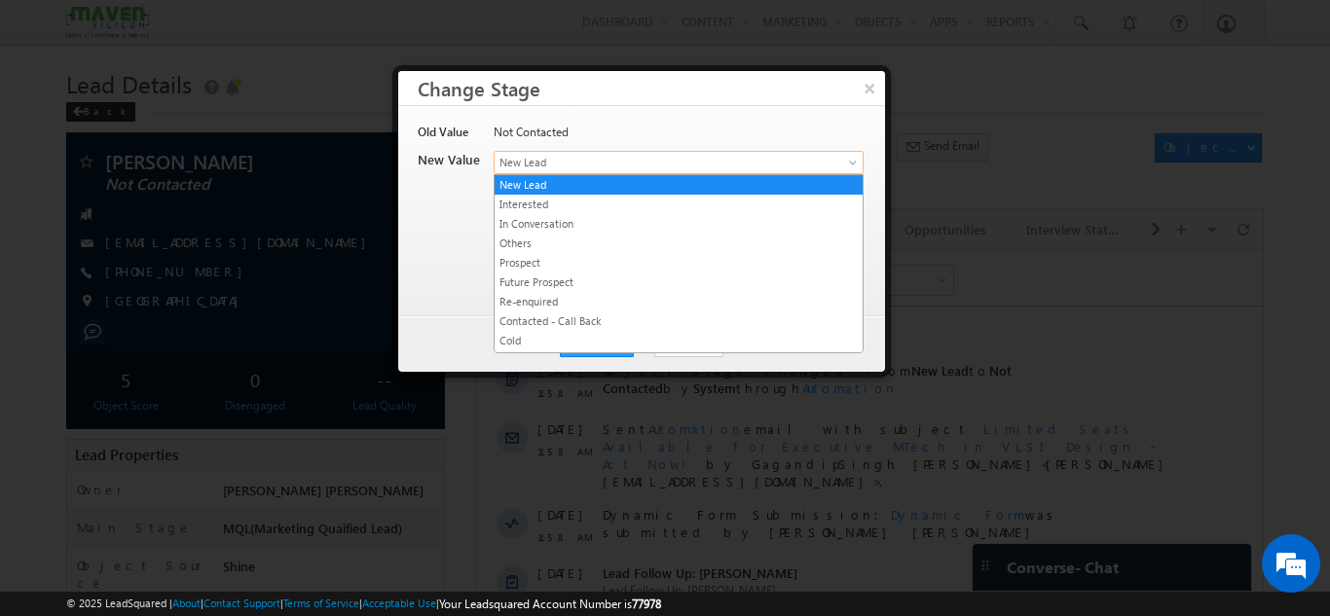
click at [736, 170] on span "New Lead" at bounding box center [646, 163] width 304 height 18
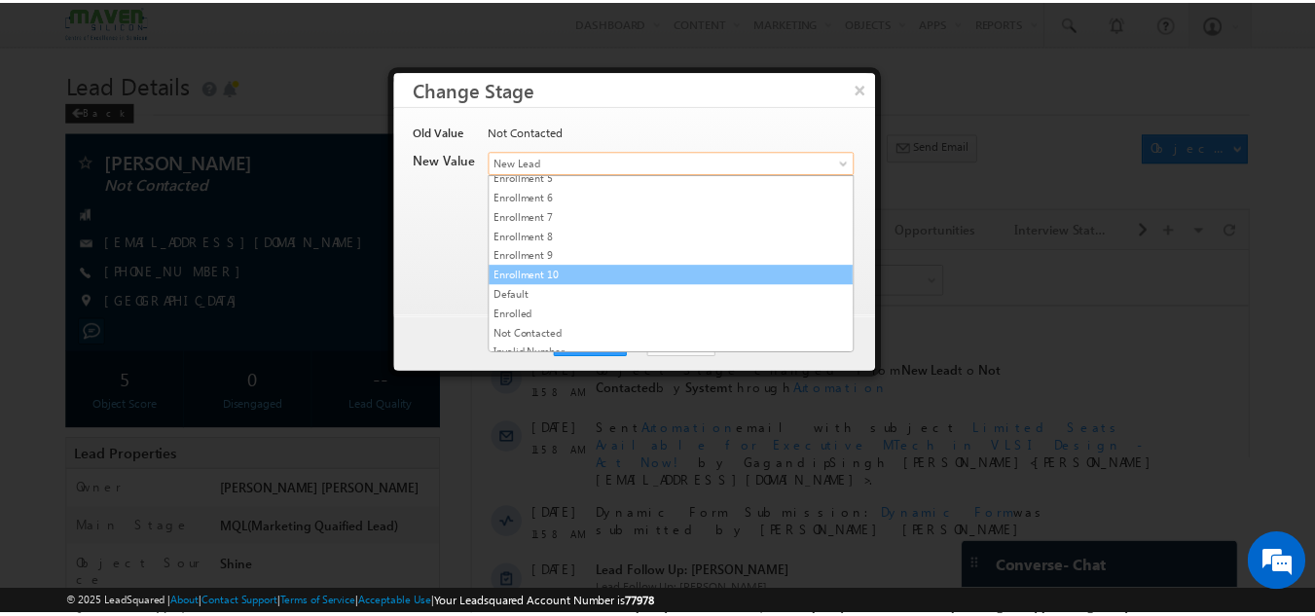
scroll to position [368, 0]
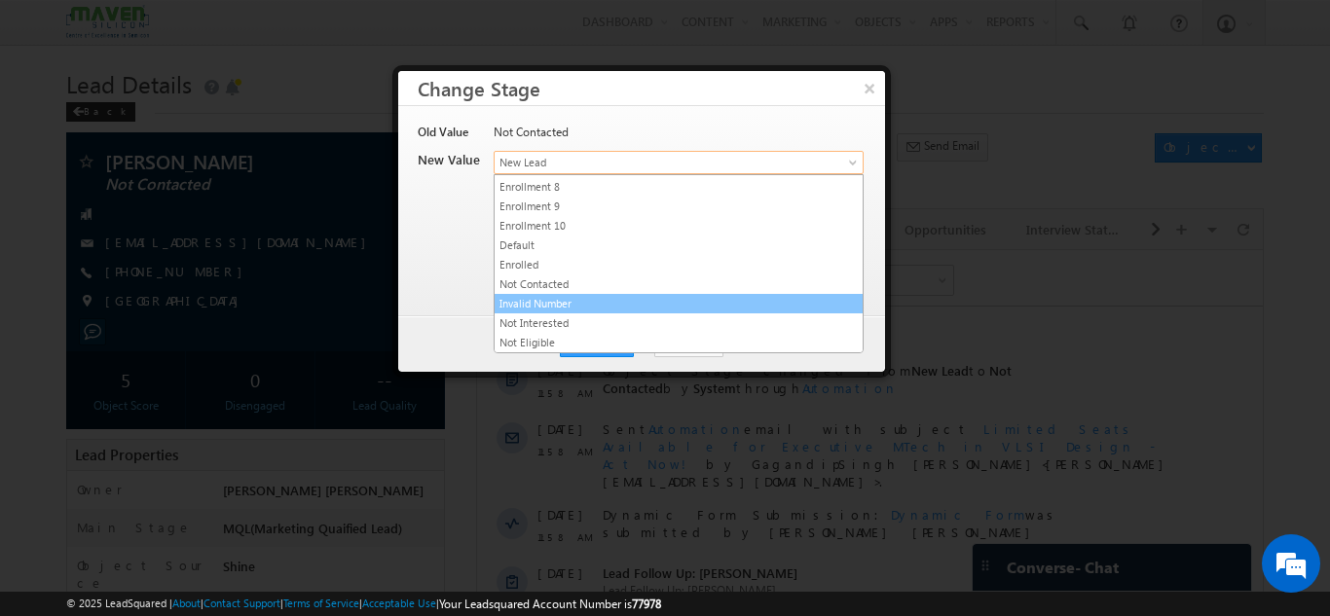
click at [673, 298] on link "Invalid Number" at bounding box center [678, 304] width 368 height 18
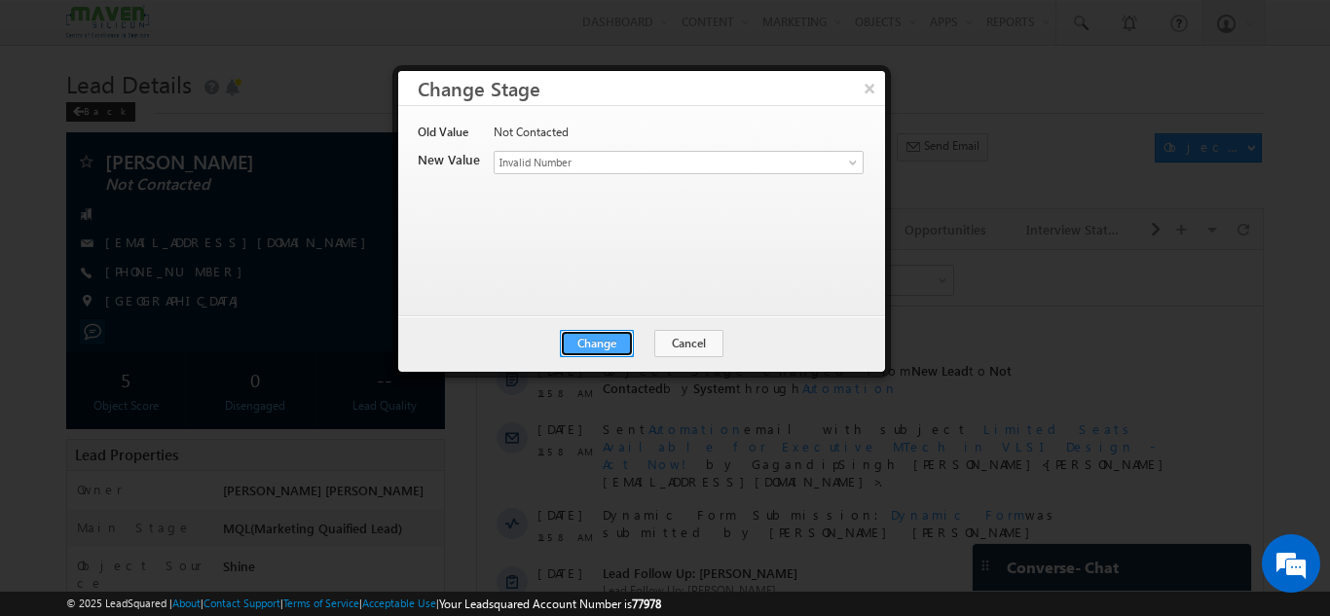
click at [602, 346] on button "Change" at bounding box center [597, 343] width 74 height 27
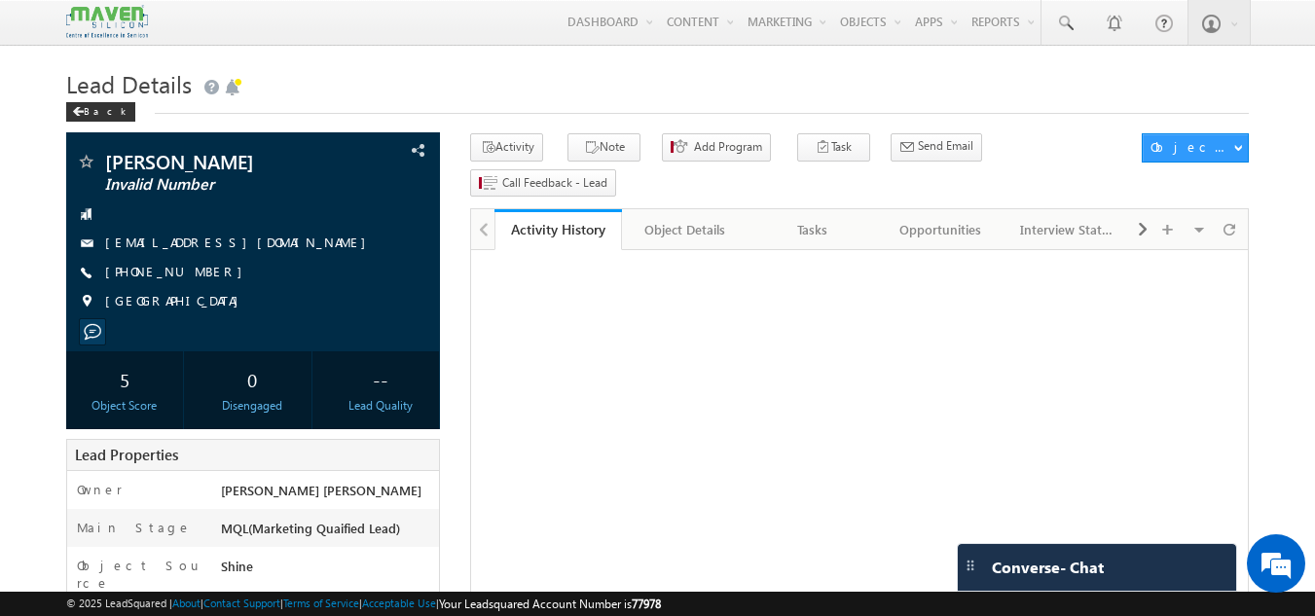
click at [795, 218] on div "Tasks" at bounding box center [812, 229] width 94 height 23
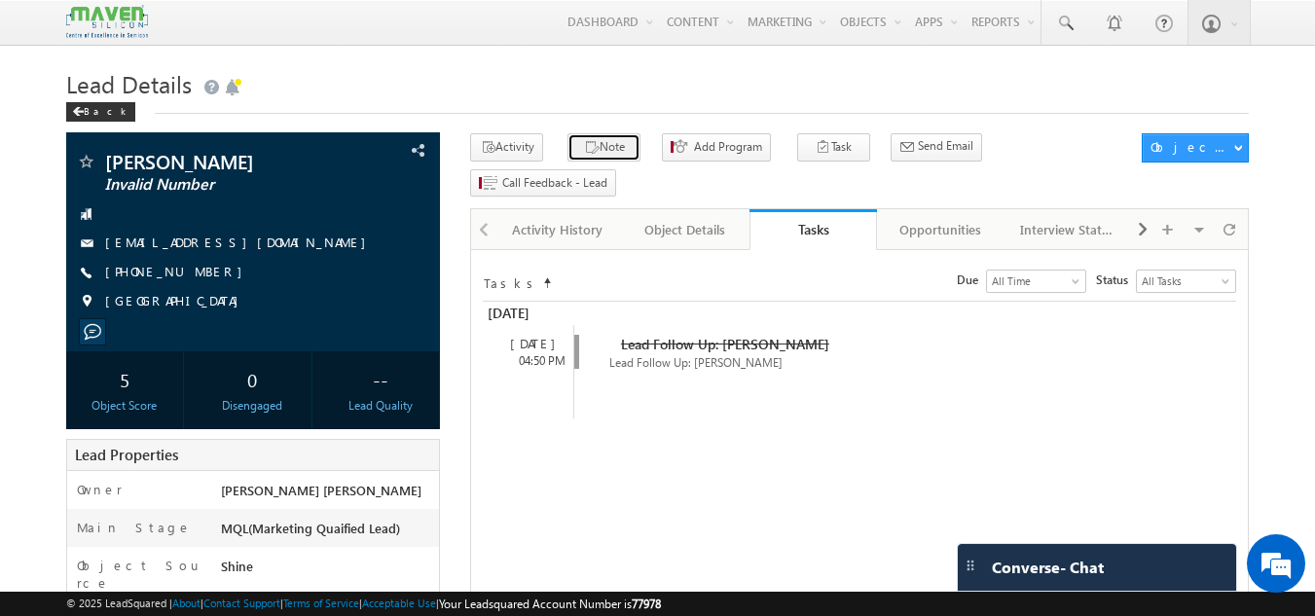
click at [596, 140] on button "Note" at bounding box center [603, 147] width 73 height 28
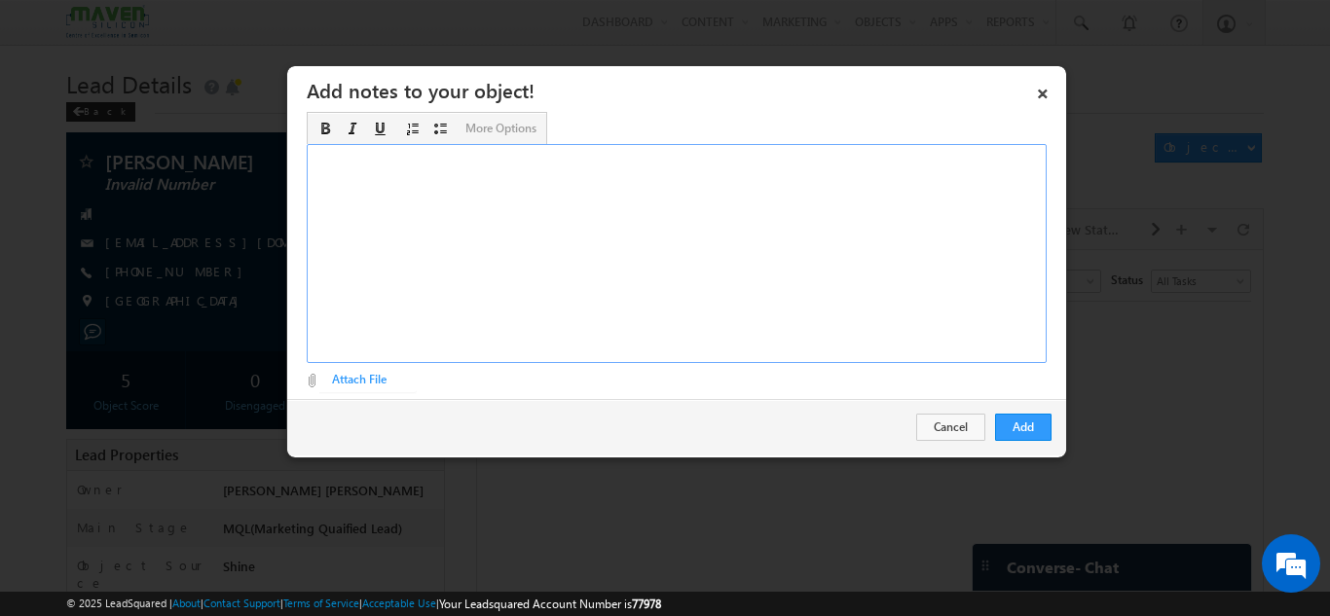
click at [573, 186] on div "Rich Text Editor, Description-inline-editor-div" at bounding box center [677, 253] width 740 height 219
click at [1031, 419] on button "Add" at bounding box center [1023, 427] width 56 height 27
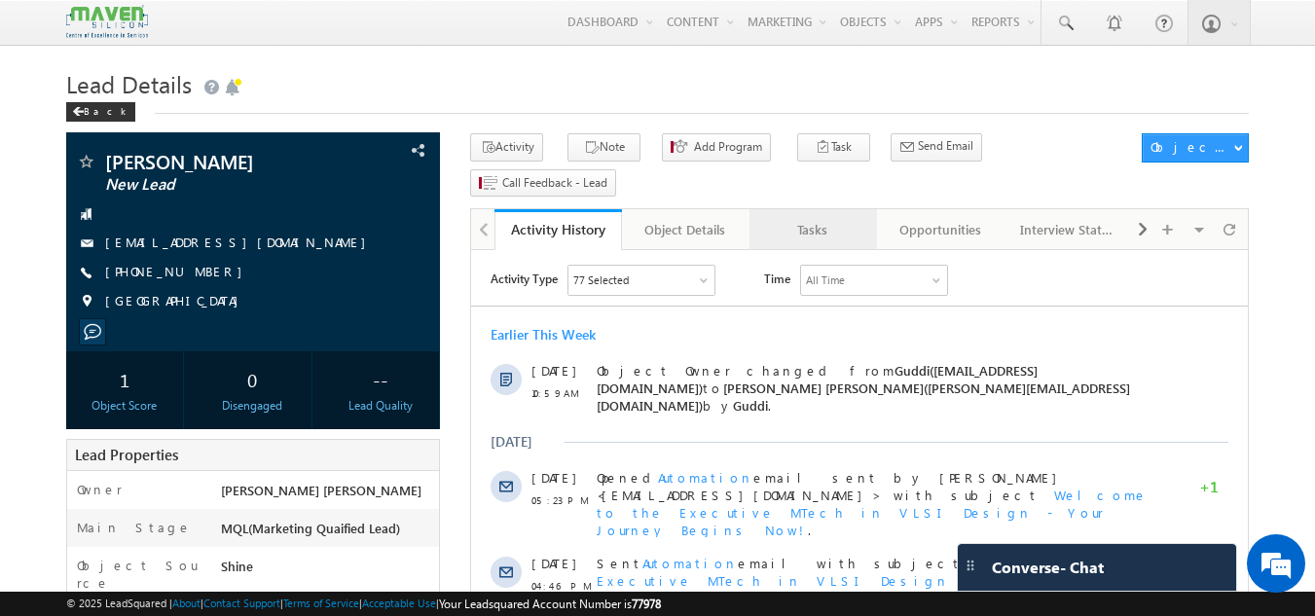
click at [807, 218] on div "Tasks" at bounding box center [812, 229] width 94 height 23
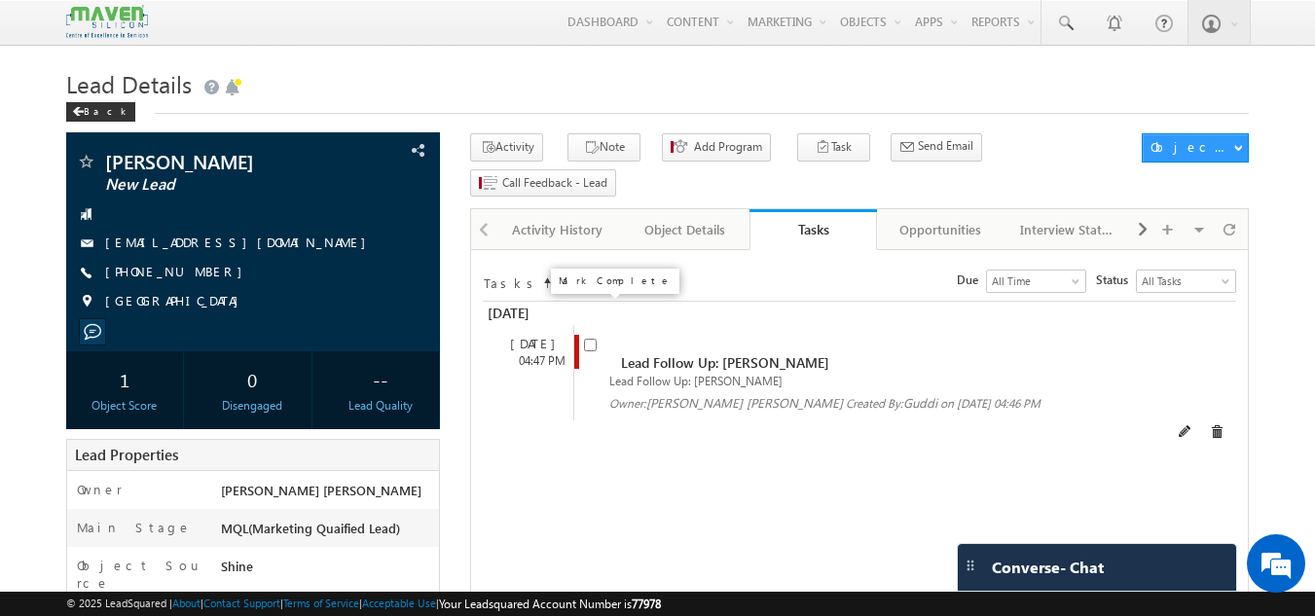
click at [590, 339] on input "checkbox" at bounding box center [590, 345] width 13 height 13
checkbox input "false"
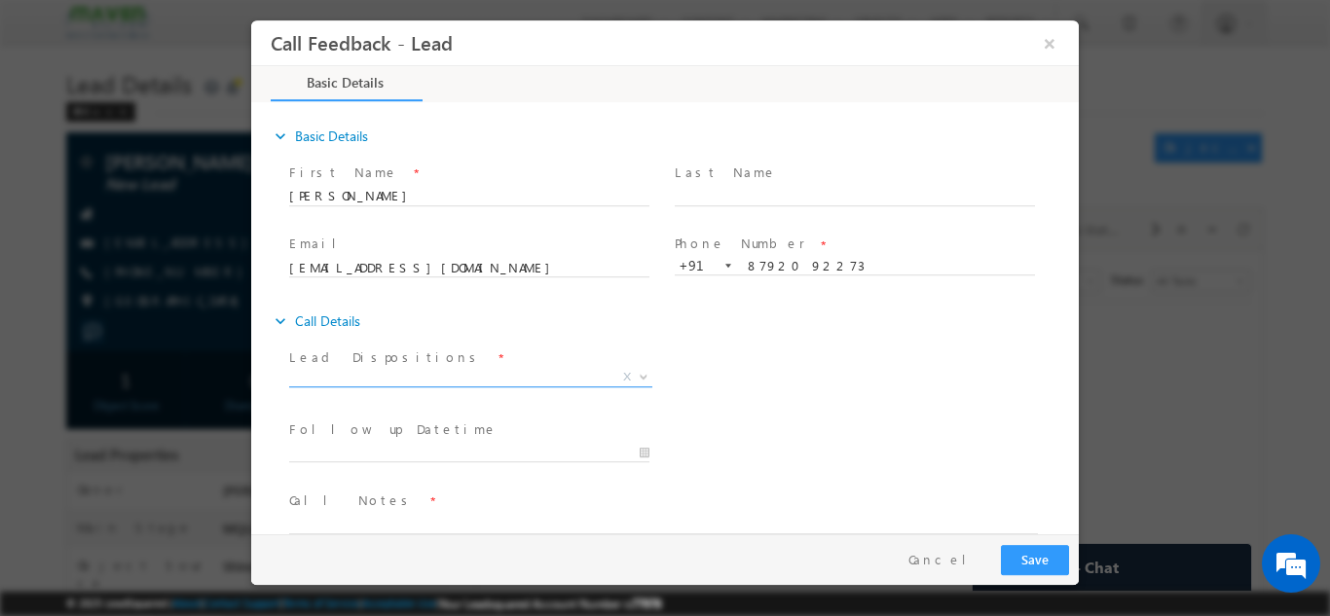
click at [401, 378] on span "X" at bounding box center [470, 376] width 363 height 19
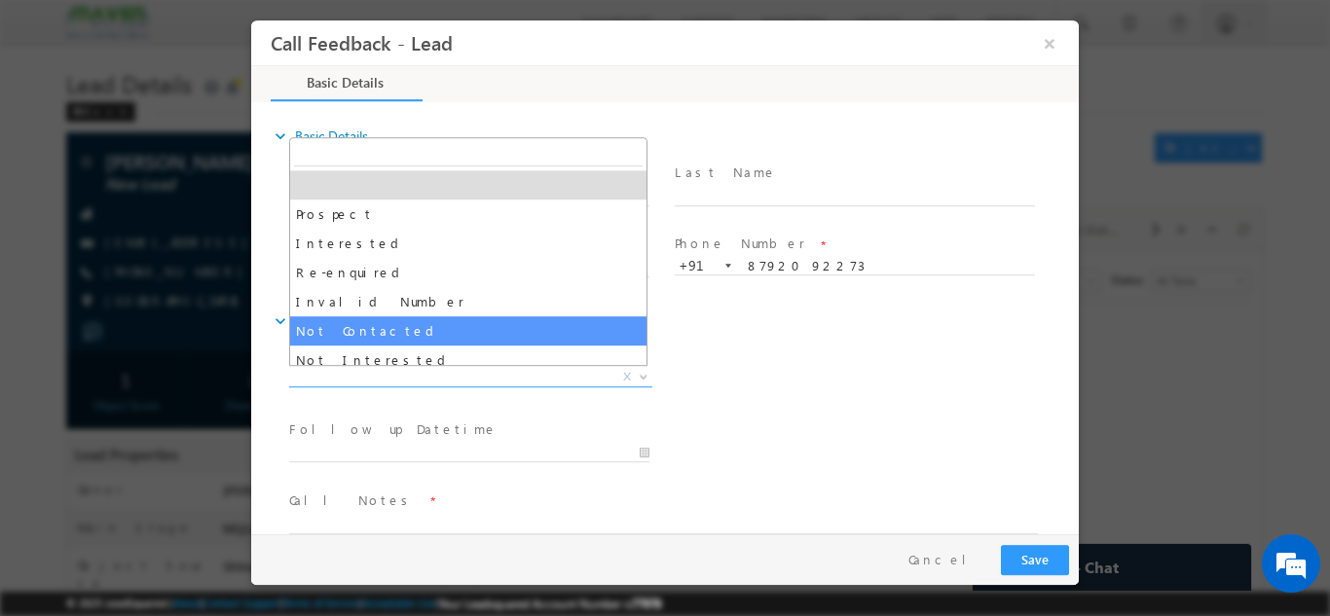
select select "Not Contacted"
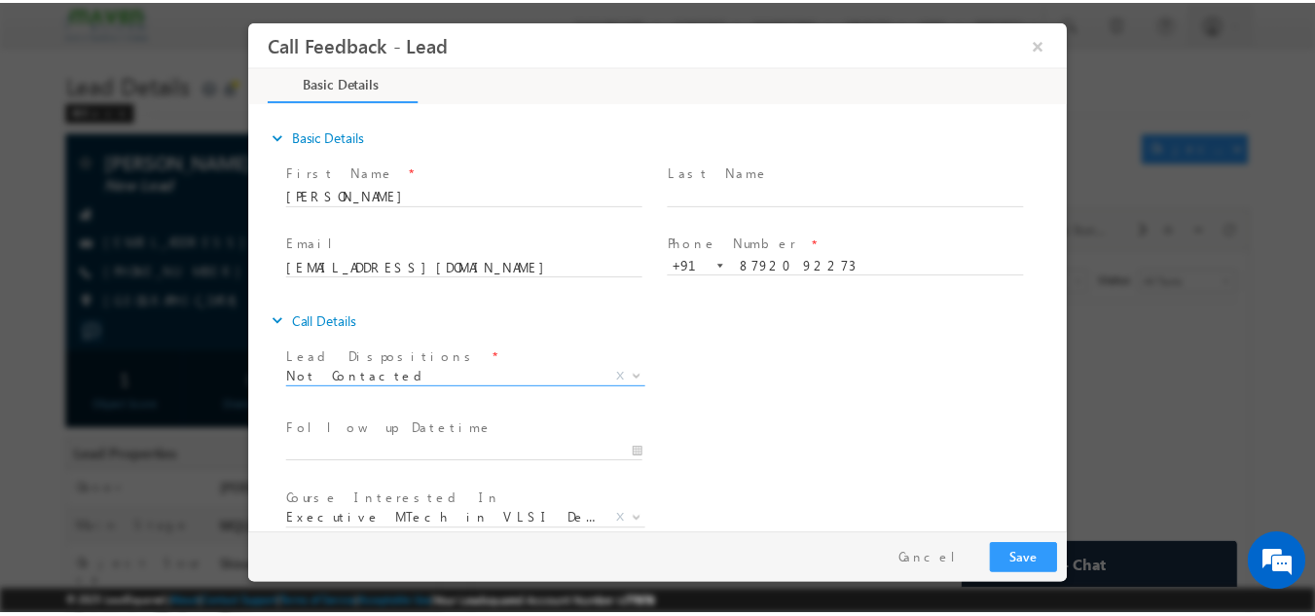
scroll to position [103, 0]
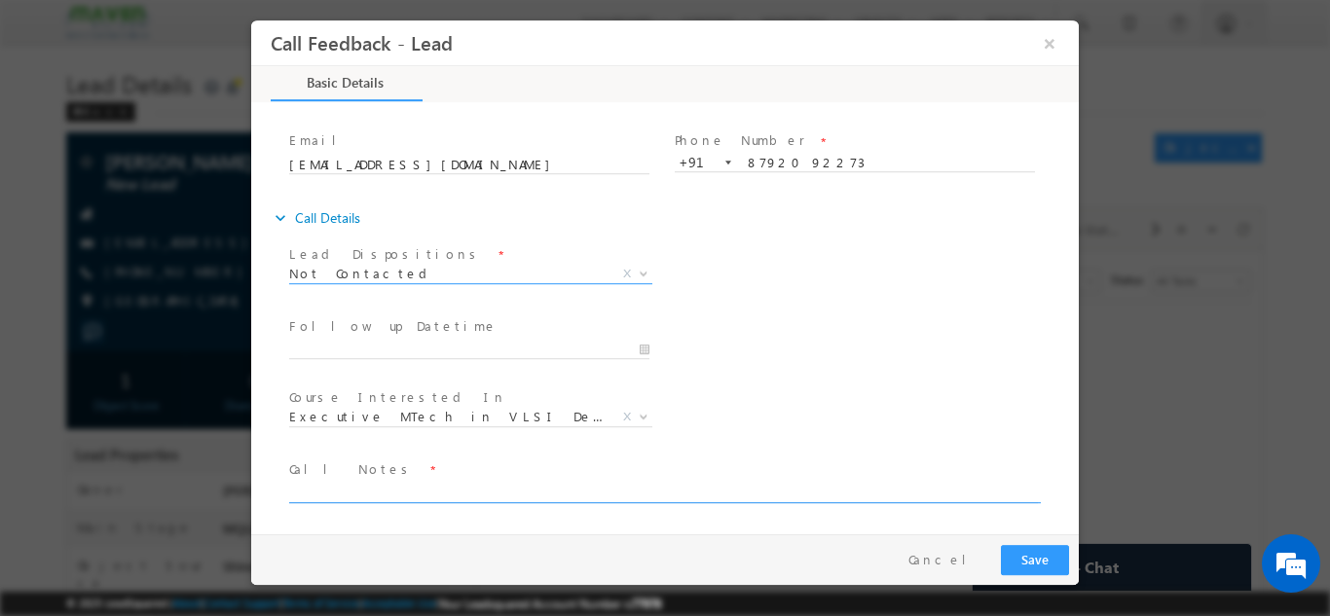
click at [433, 482] on textarea at bounding box center [663, 491] width 748 height 22
type textarea "dnp"
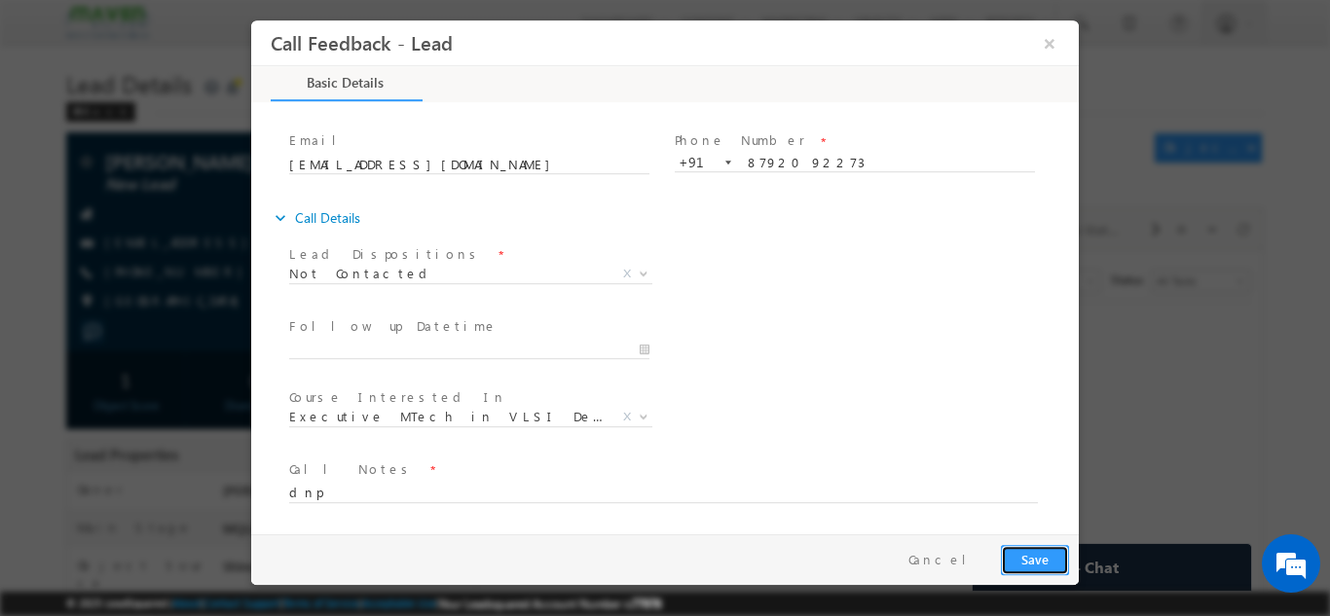
click at [1039, 555] on button "Save" at bounding box center [1035, 559] width 68 height 30
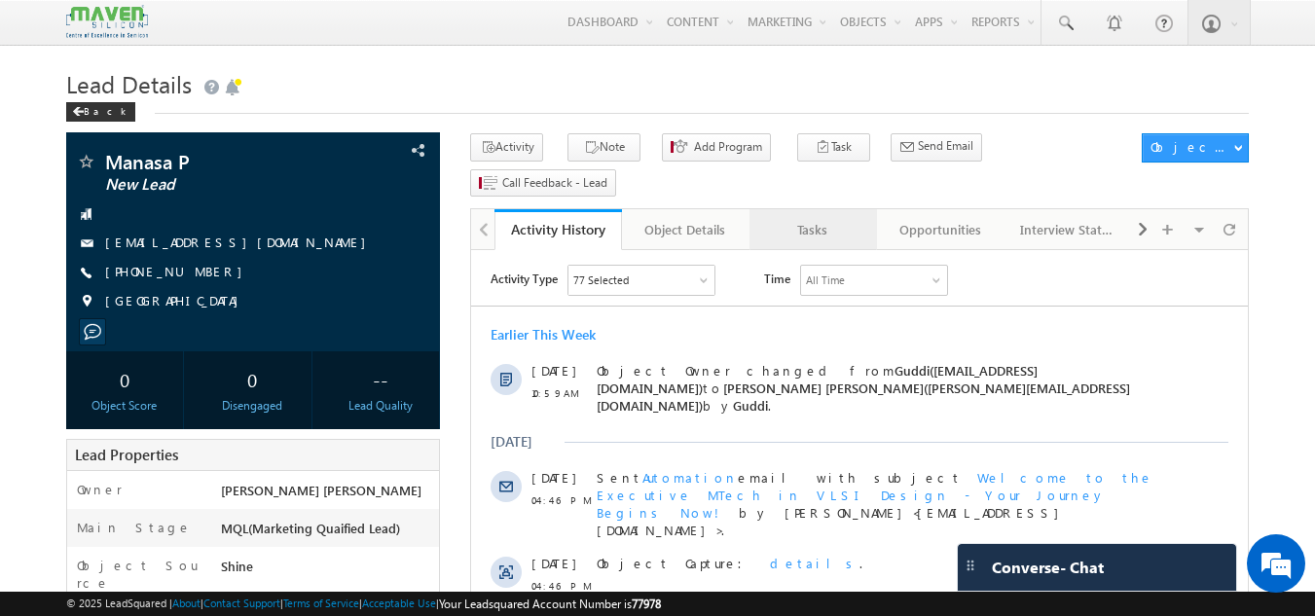
click at [781, 209] on link "Tasks" at bounding box center [813, 229] width 128 height 41
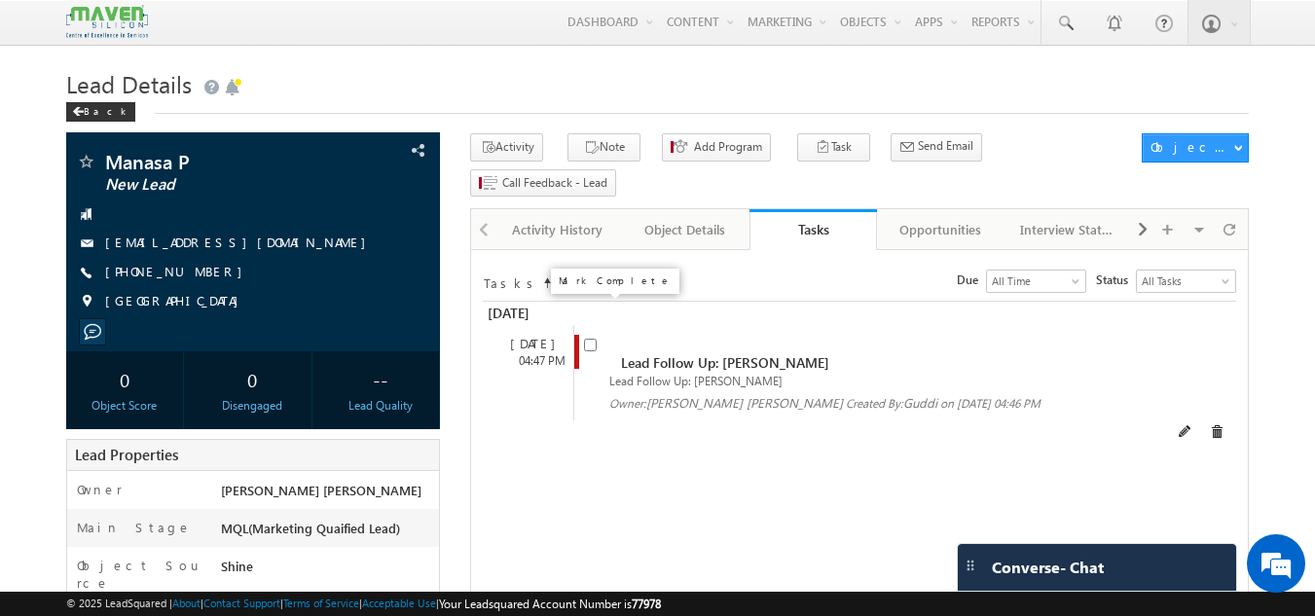
click at [590, 339] on input "checkbox" at bounding box center [590, 345] width 13 height 13
checkbox input "false"
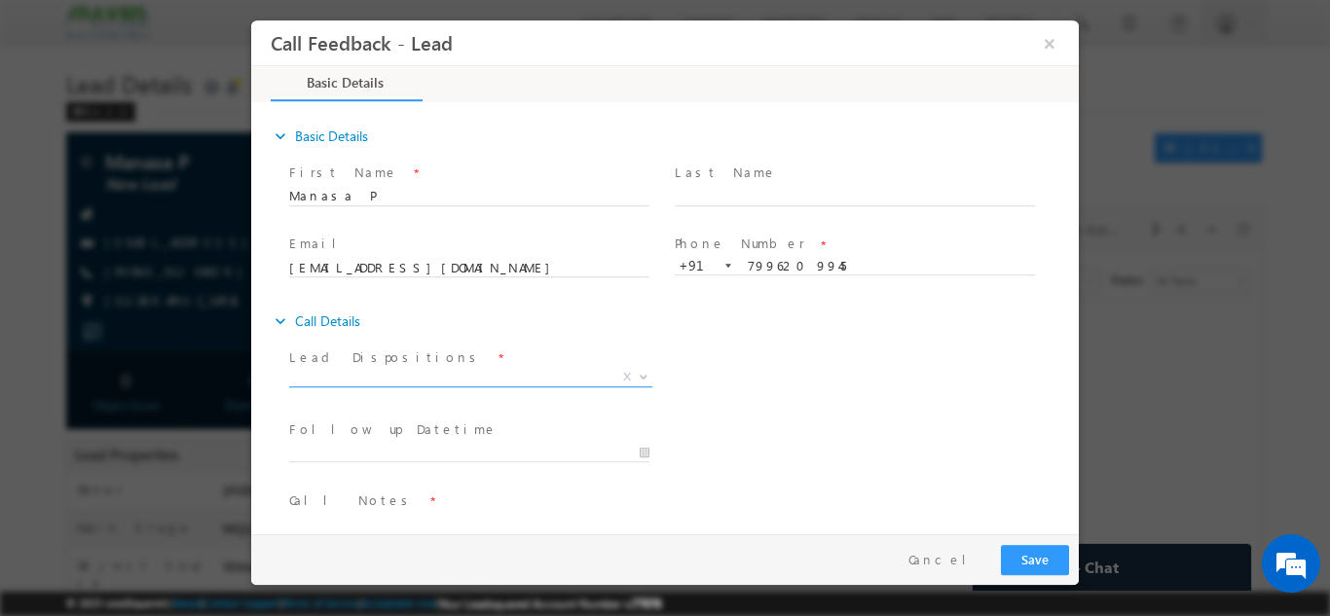
drag, startPoint x: 527, startPoint y: 365, endPoint x: 519, endPoint y: 373, distance: 11.0
click at [519, 373] on div "Lead Dispositions * Prospect Interested Re-enquired Invalid Number Not Contacte…" at bounding box center [478, 368] width 378 height 45
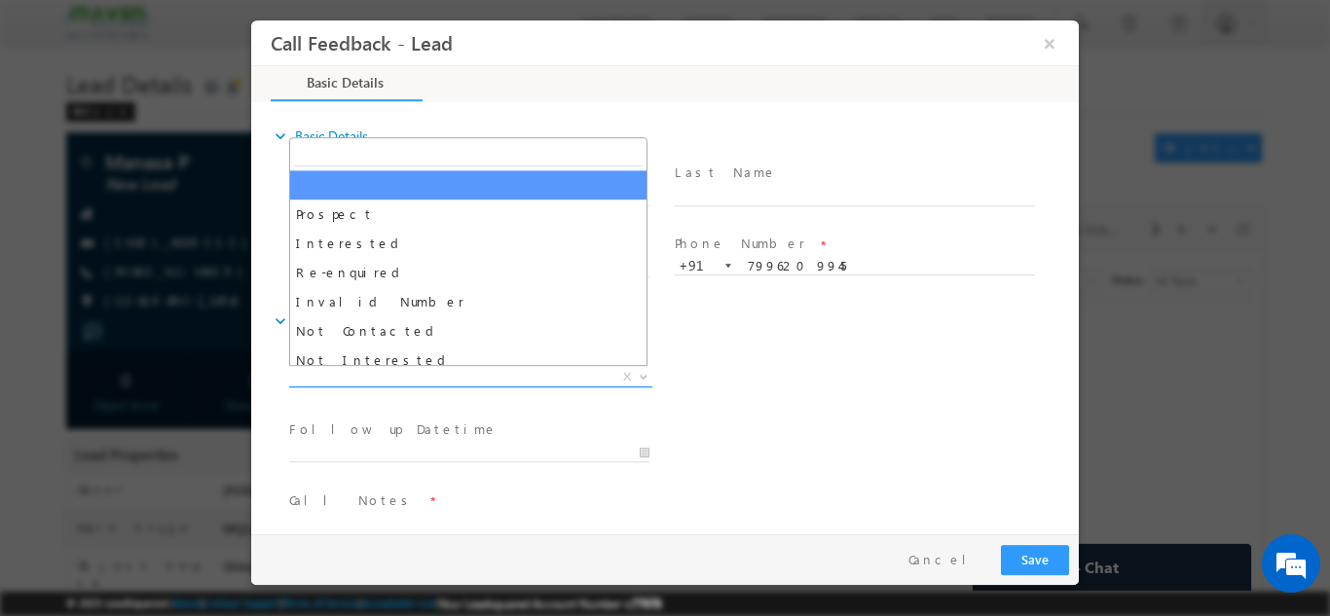
click at [519, 373] on span "X" at bounding box center [470, 376] width 363 height 19
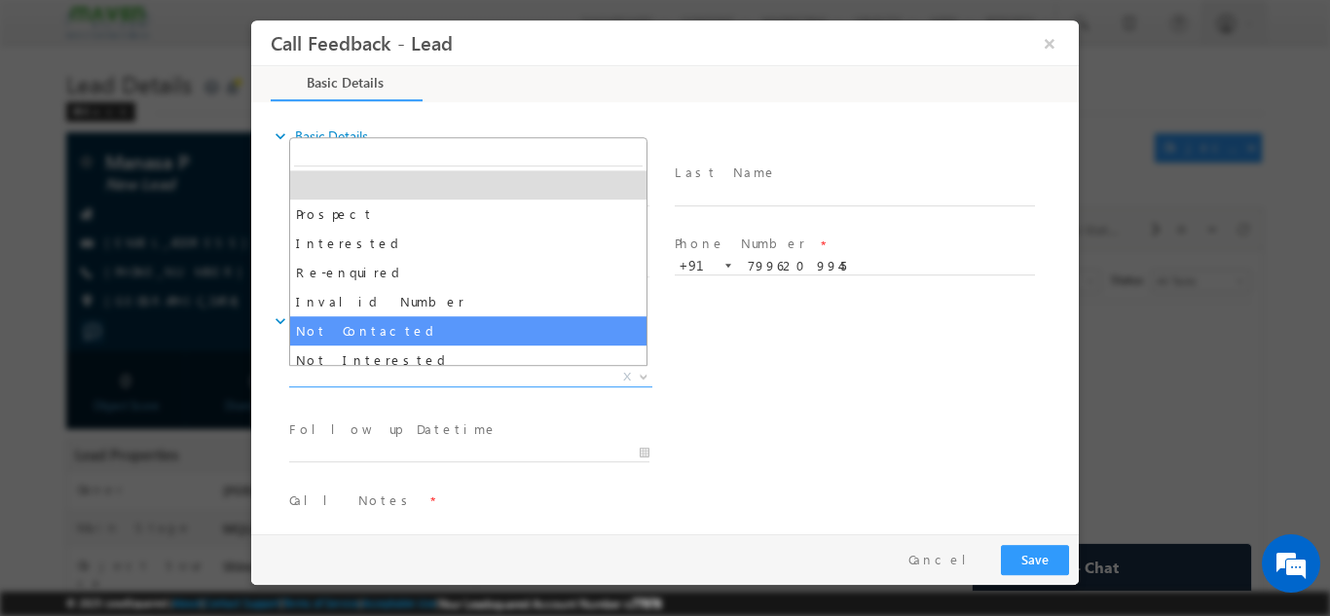
select select "Not Contacted"
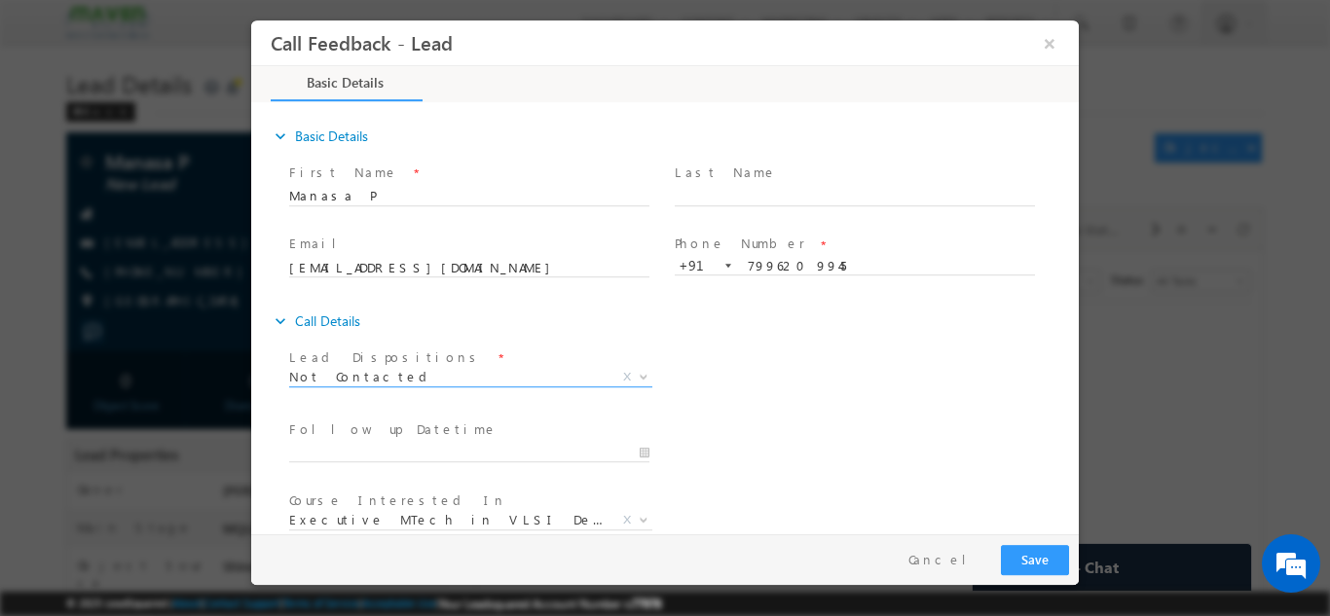
scroll to position [104, 0]
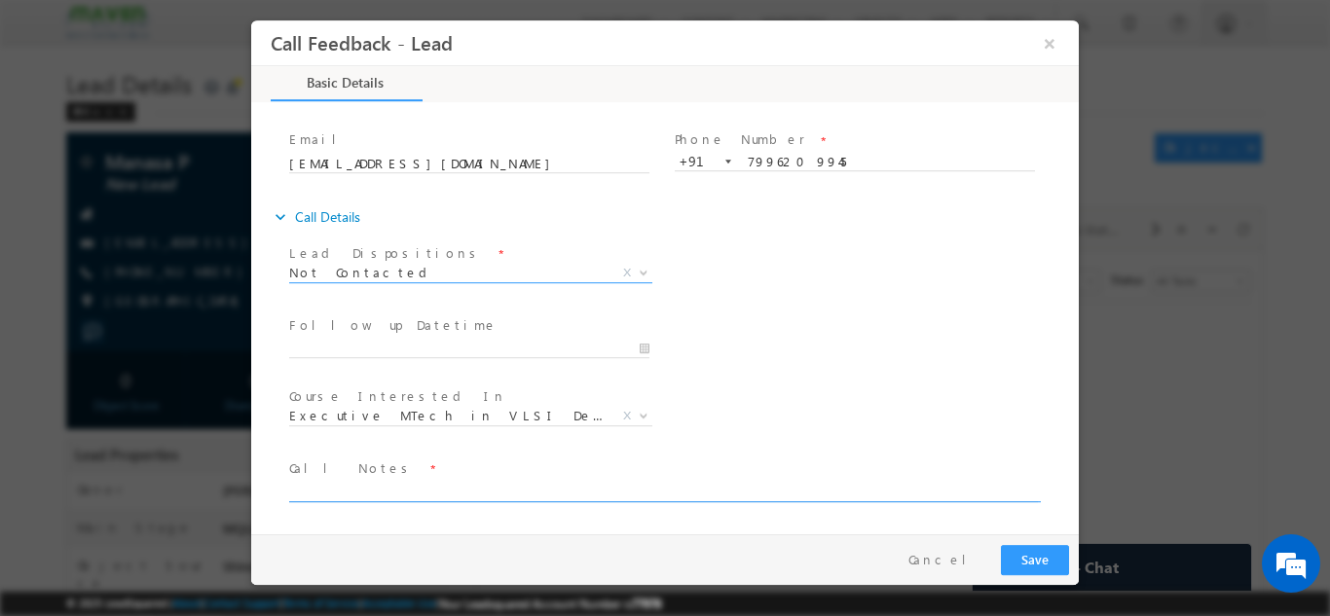
click at [453, 484] on textarea at bounding box center [663, 490] width 748 height 22
type textarea "dnp"
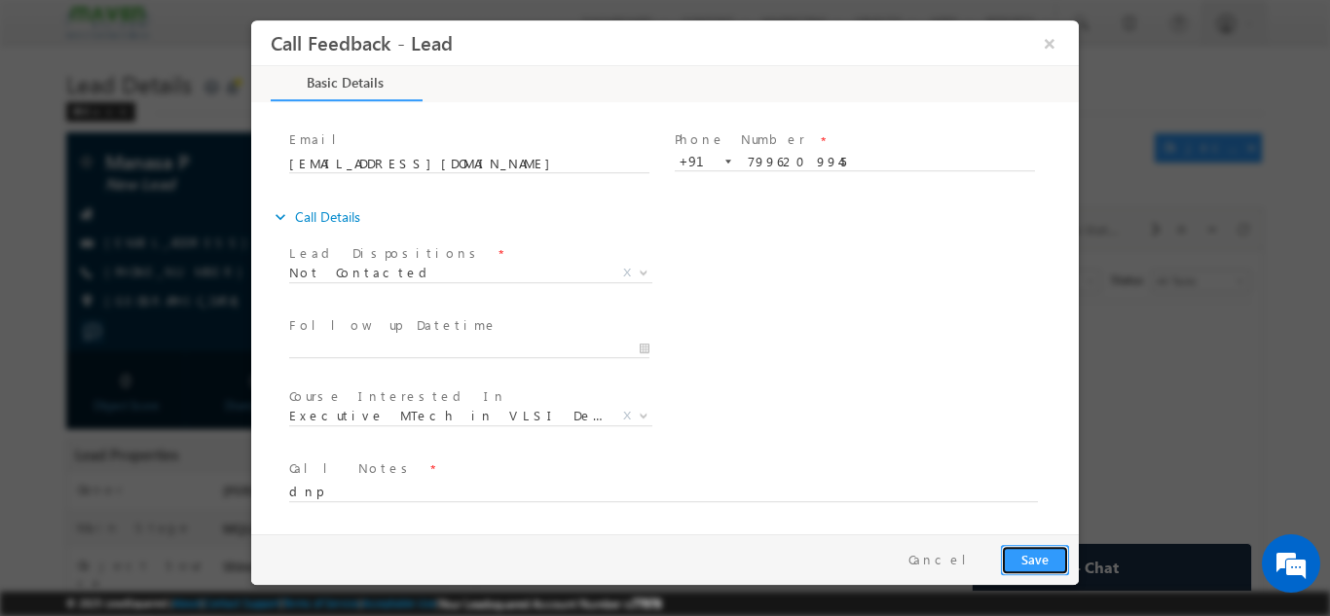
click at [1046, 558] on button "Save" at bounding box center [1035, 559] width 68 height 30
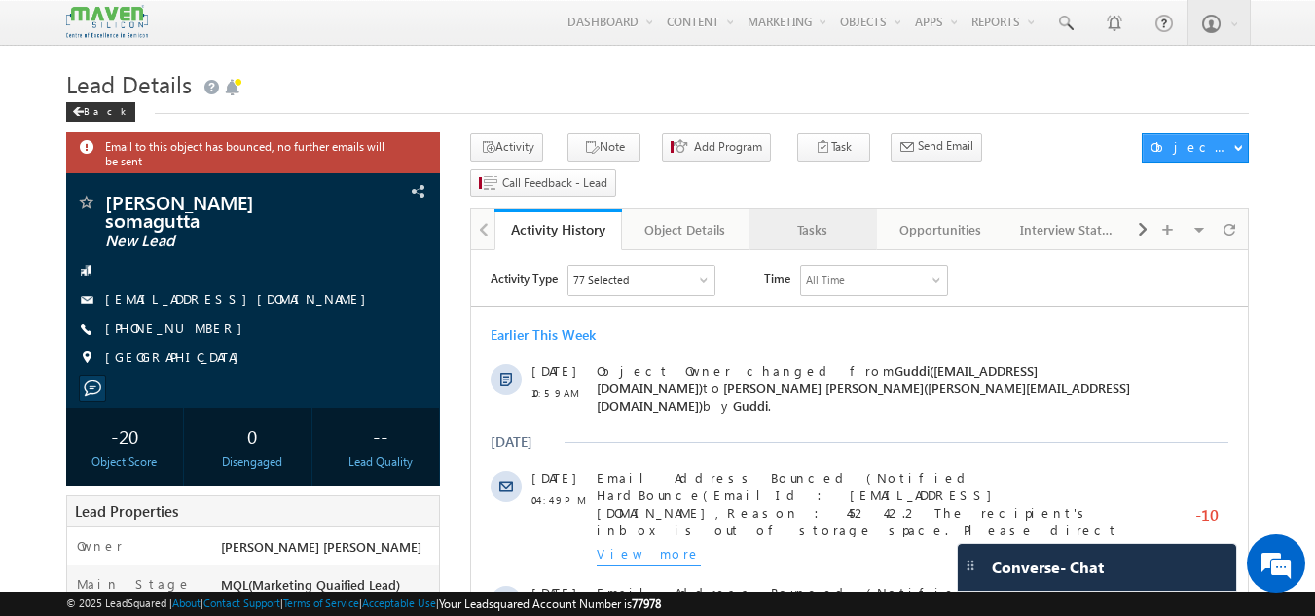
click at [816, 218] on div "Tasks" at bounding box center [812, 229] width 94 height 23
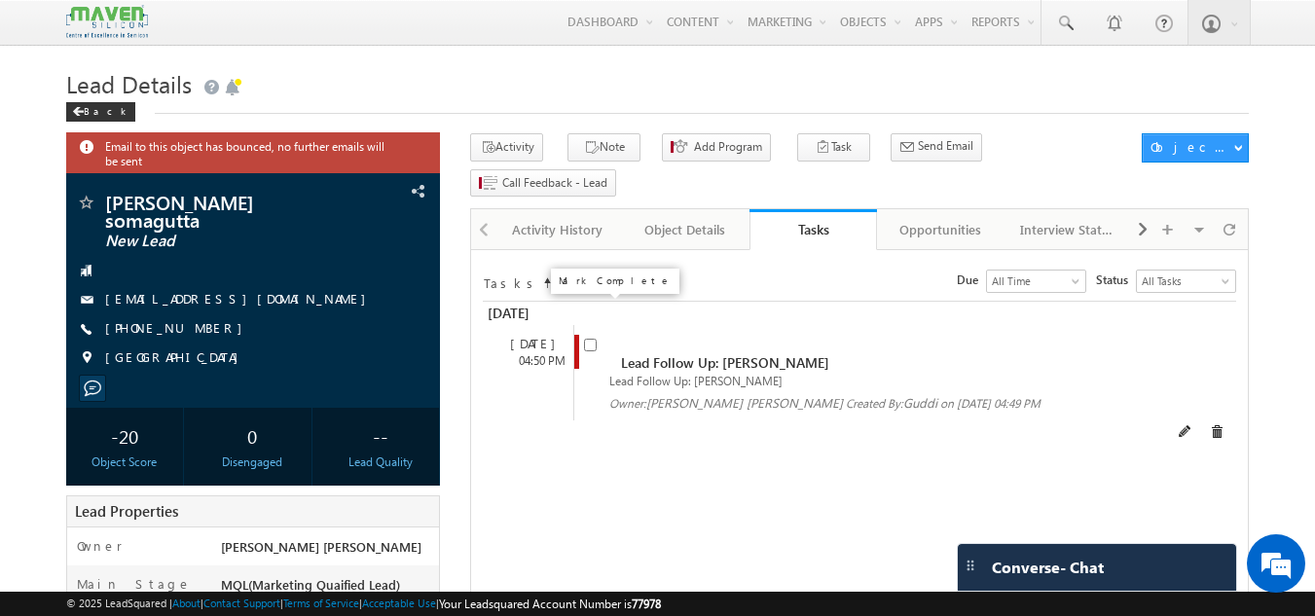
click at [587, 339] on input "checkbox" at bounding box center [590, 345] width 13 height 13
checkbox input "false"
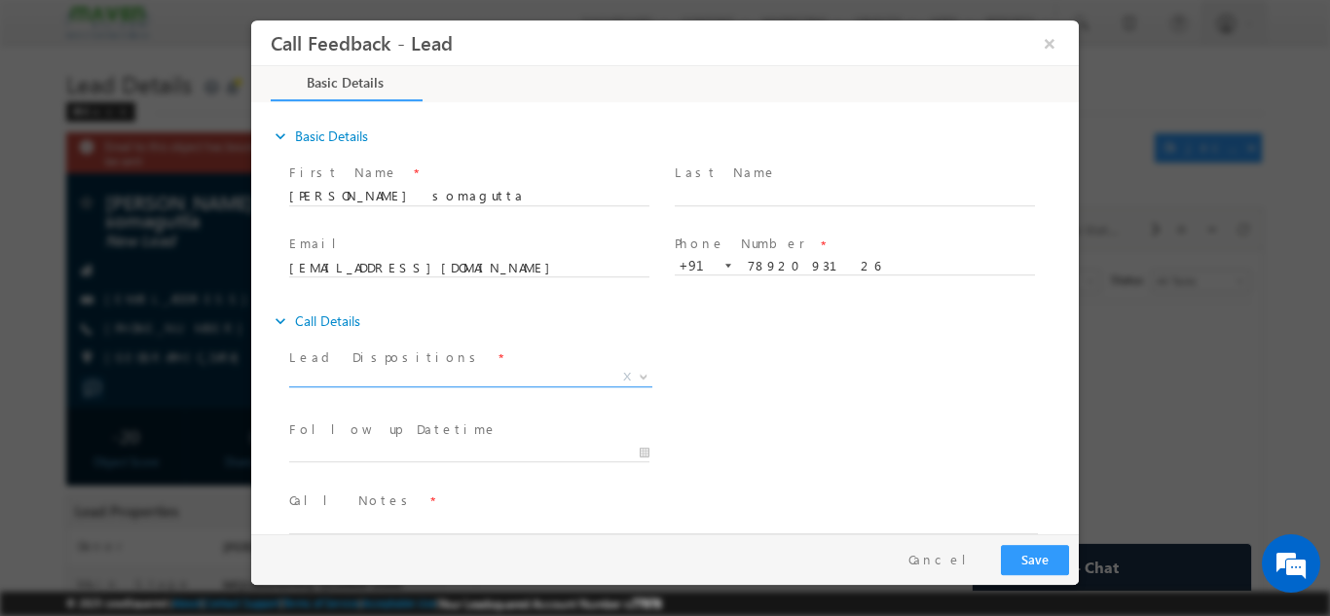
drag, startPoint x: 454, startPoint y: 364, endPoint x: 452, endPoint y: 377, distance: 12.8
click at [452, 377] on div "Lead Dispositions * Prospect Interested Re-enquired Invalid Number Not Contacte…" at bounding box center [478, 368] width 378 height 45
click at [452, 377] on span "X" at bounding box center [470, 376] width 363 height 19
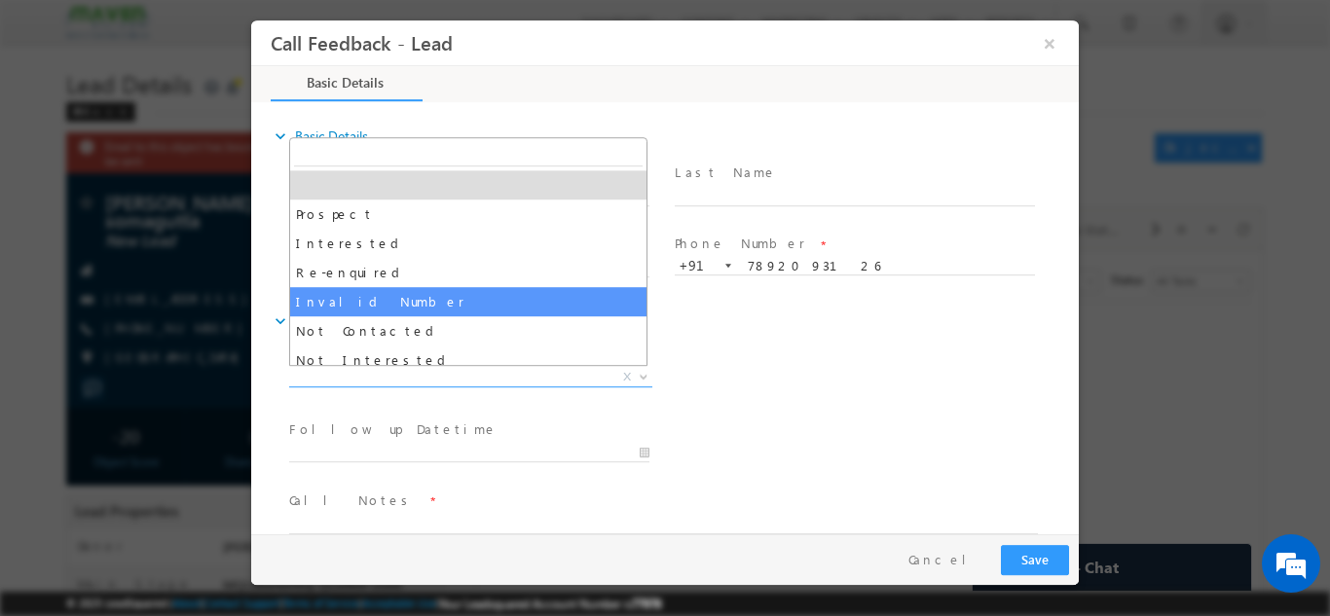
select select "Invalid Number"
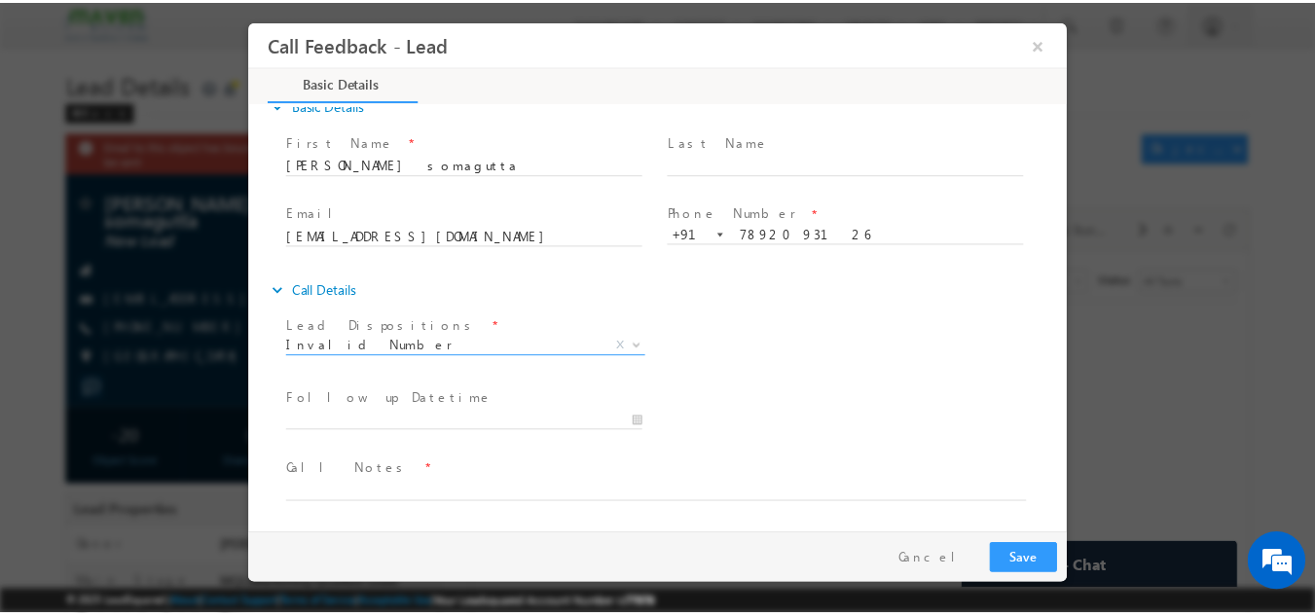
scroll to position [20, 0]
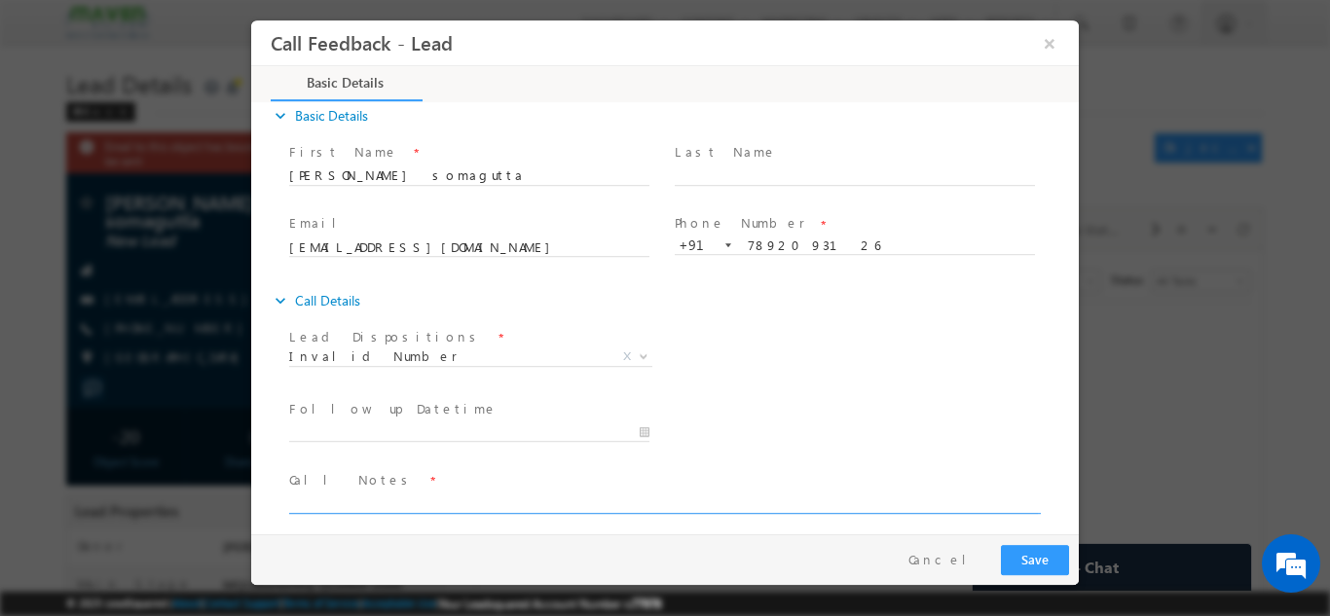
click at [440, 504] on textarea at bounding box center [663, 502] width 748 height 22
type textarea "no incoming call"
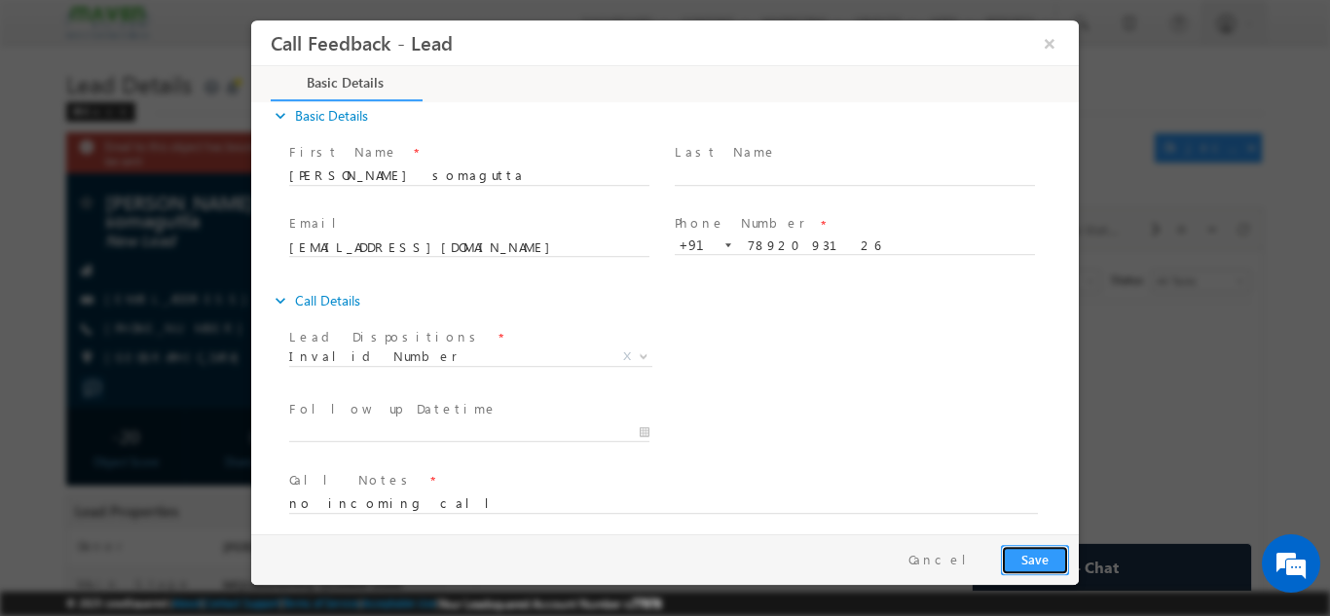
click at [1062, 553] on button "Save" at bounding box center [1035, 559] width 68 height 30
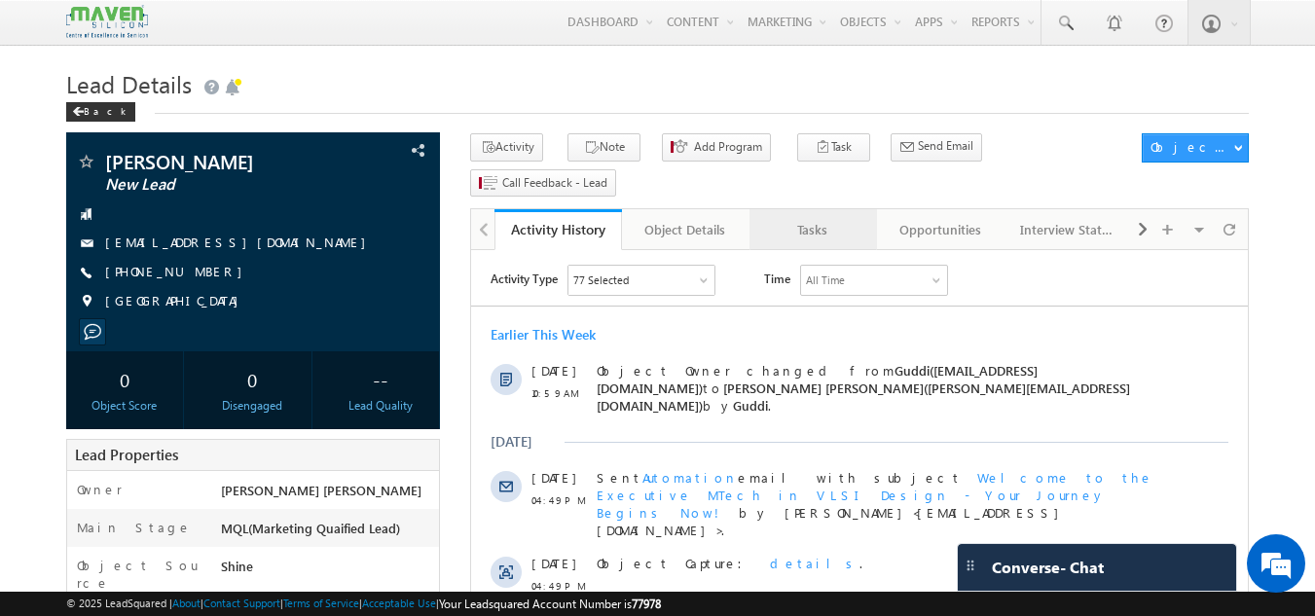
drag, startPoint x: 0, startPoint y: 0, endPoint x: 836, endPoint y: 208, distance: 861.6
click at [836, 209] on link "Tasks" at bounding box center [813, 229] width 128 height 41
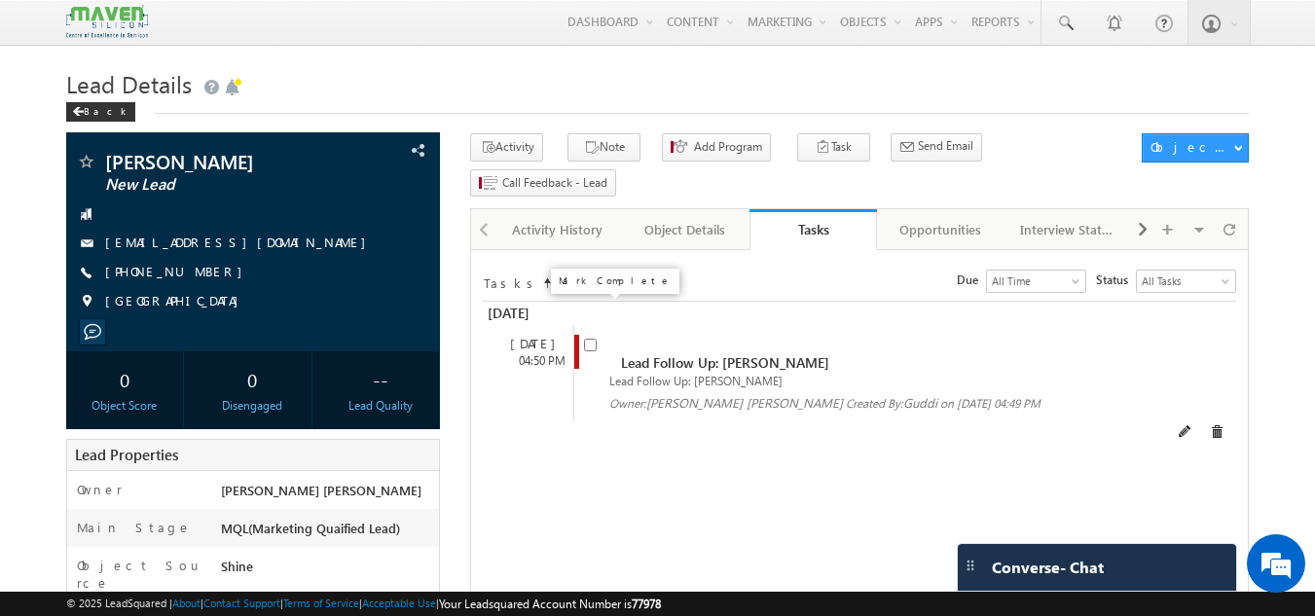
click at [592, 339] on input "checkbox" at bounding box center [590, 345] width 13 height 13
checkbox input "false"
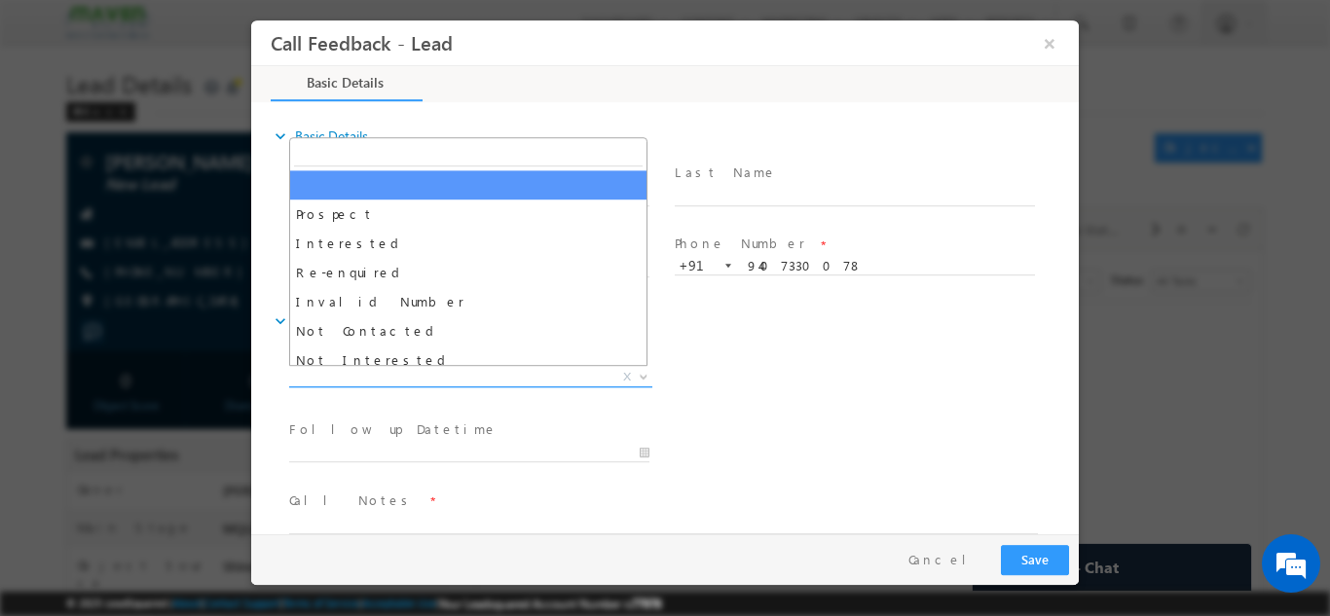
click at [562, 382] on span "X" at bounding box center [470, 376] width 363 height 19
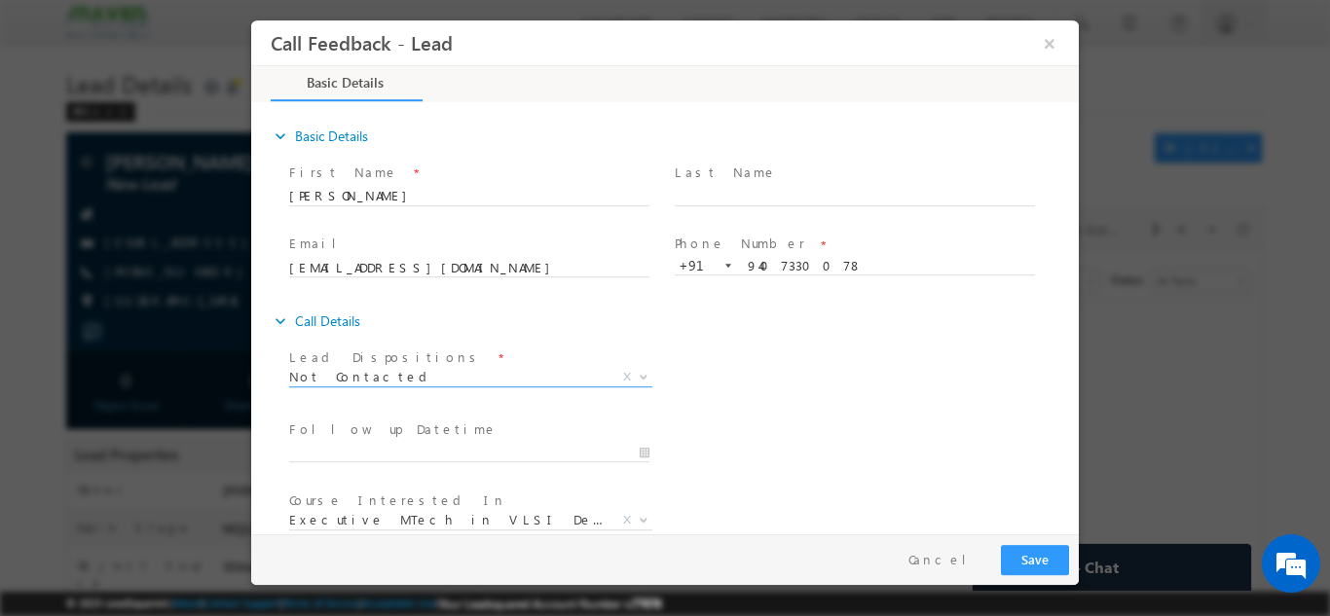
scroll to position [103, 0]
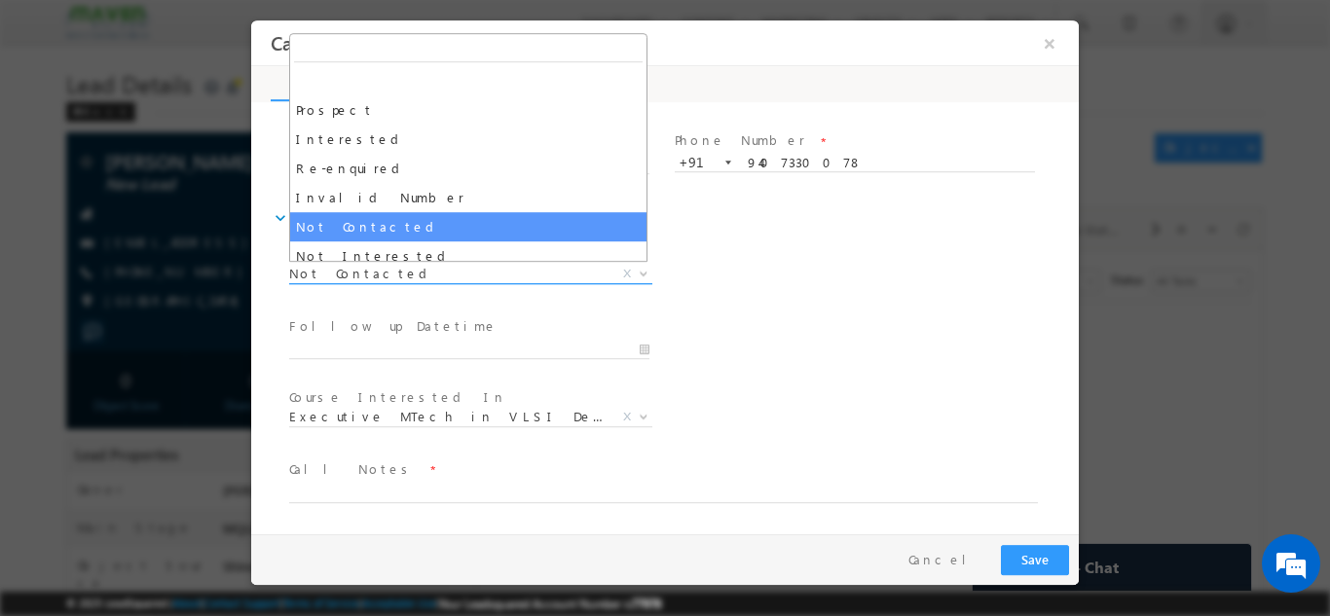
click at [523, 275] on span "Not Contacted" at bounding box center [447, 273] width 316 height 18
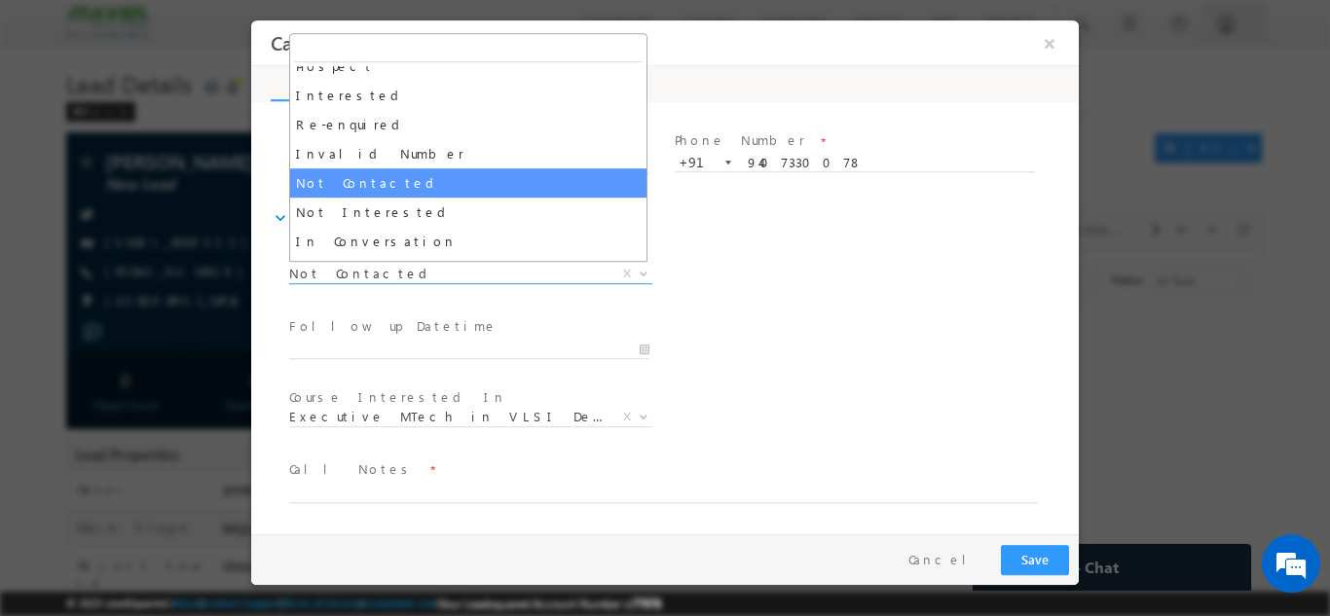
scroll to position [44, 0]
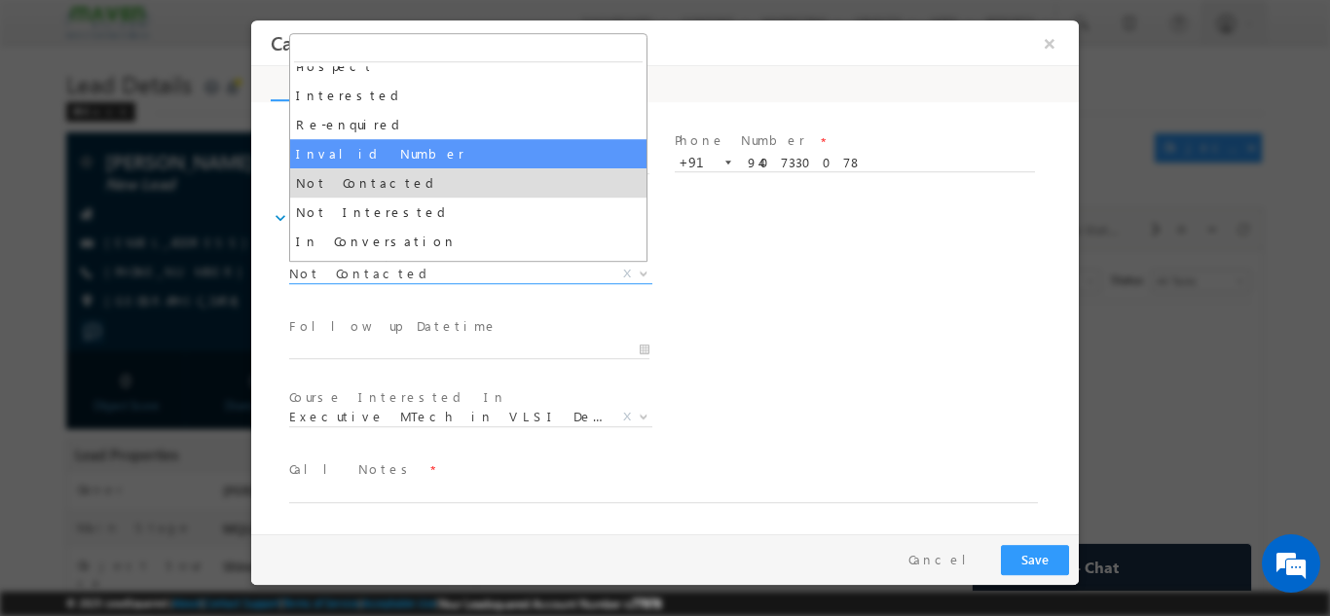
select select "Invalid Number"
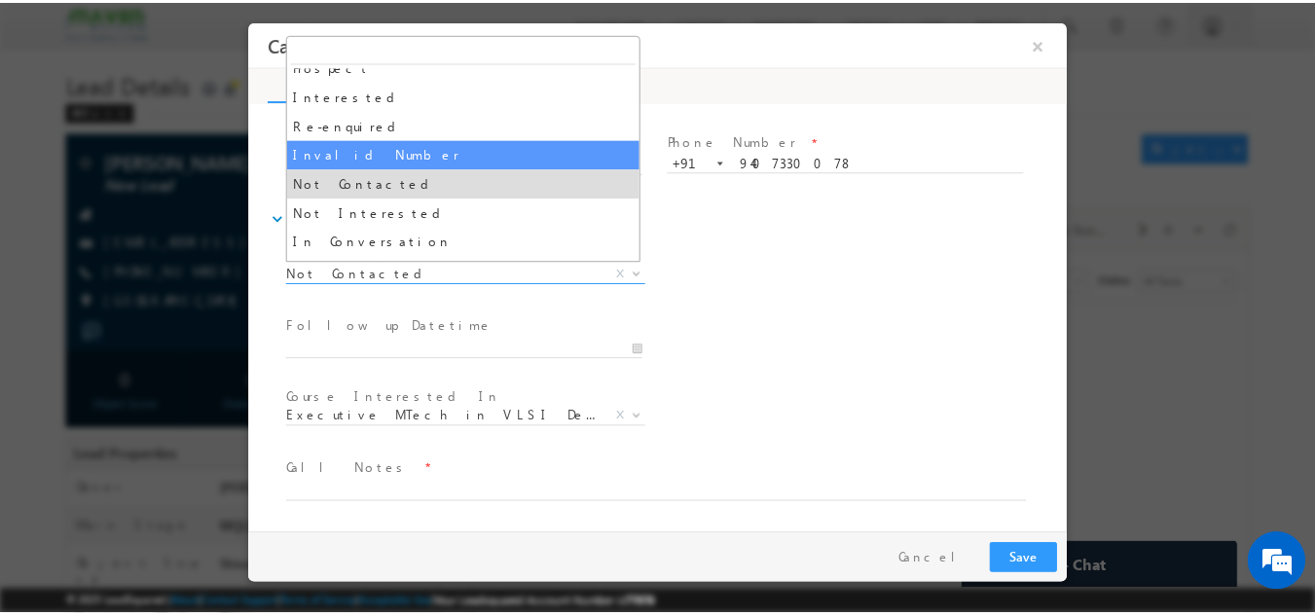
scroll to position [31, 0]
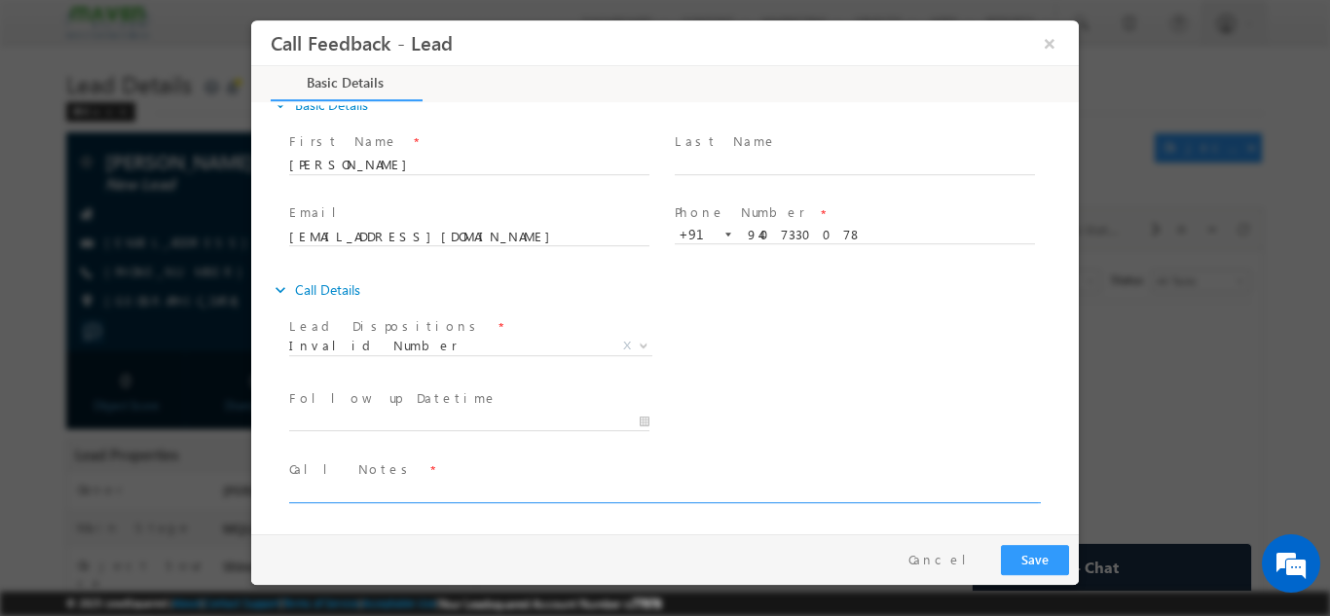
click at [410, 487] on textarea at bounding box center [663, 491] width 748 height 22
type textarea "wrong number"
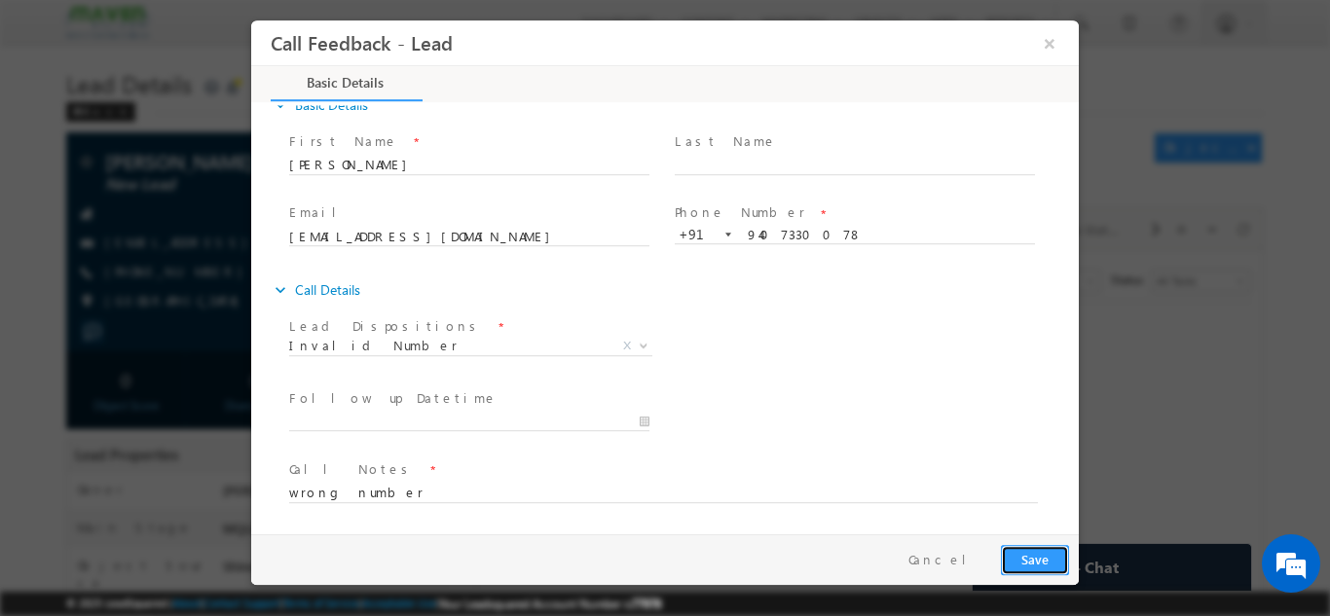
click at [1064, 566] on button "Save" at bounding box center [1035, 559] width 68 height 30
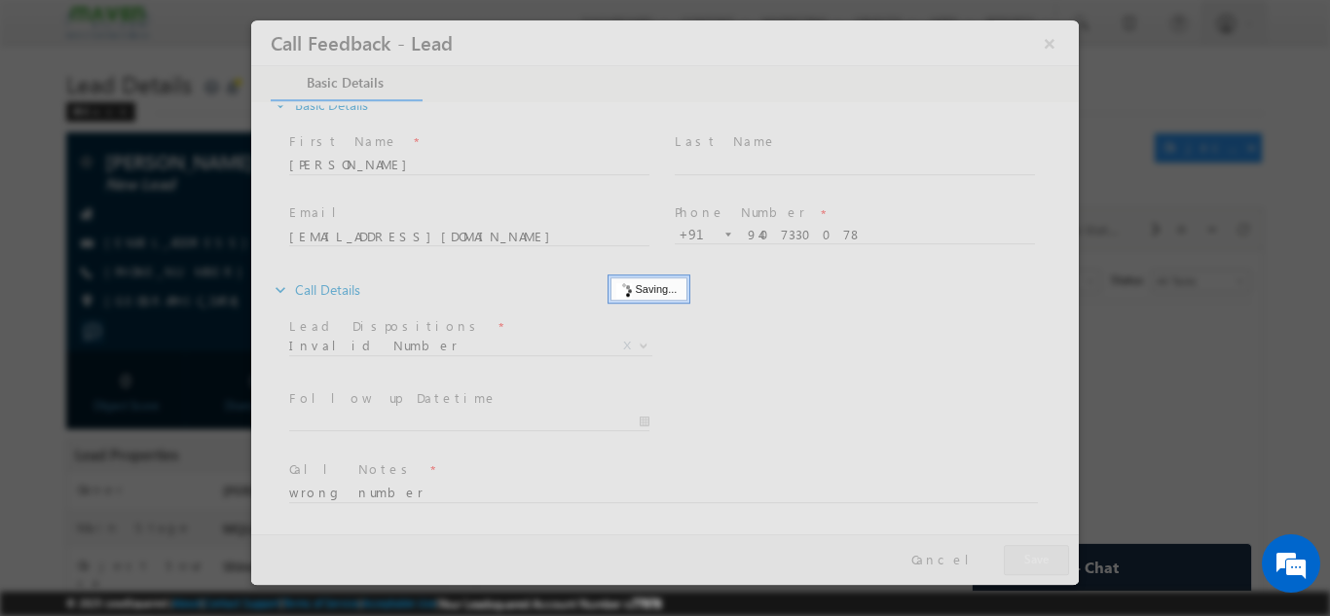
click at [1064, 566] on div at bounding box center [664, 301] width 827 height 565
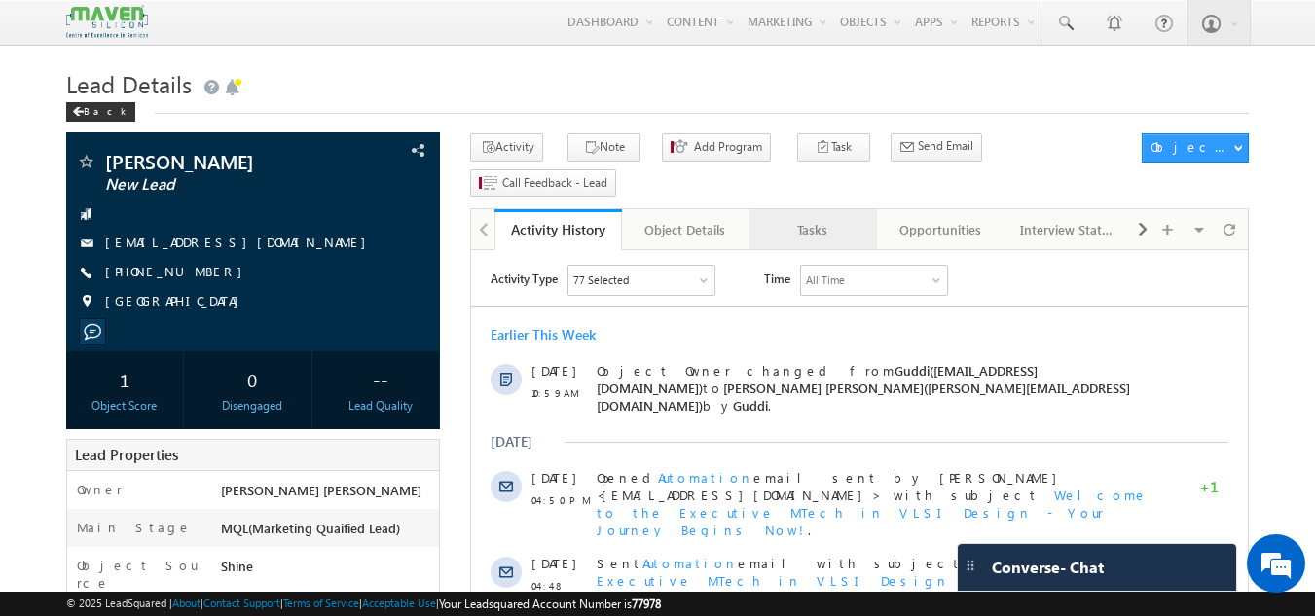
click at [810, 218] on div "Tasks" at bounding box center [812, 229] width 94 height 23
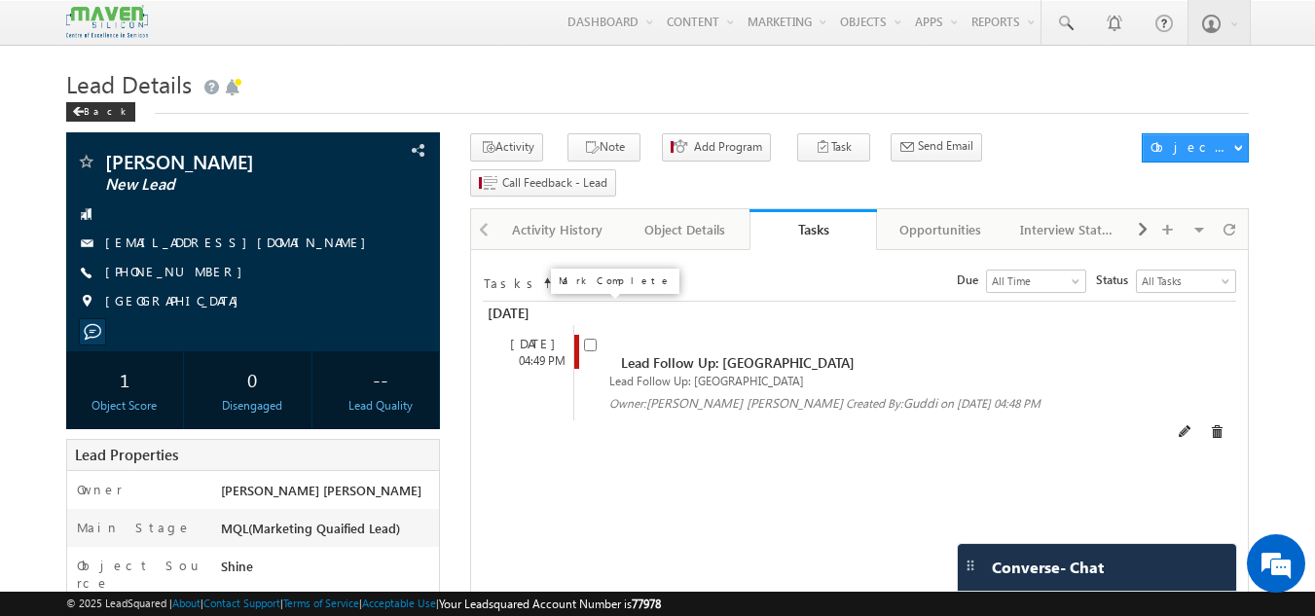
click at [589, 339] on input "checkbox" at bounding box center [590, 345] width 13 height 13
checkbox input "false"
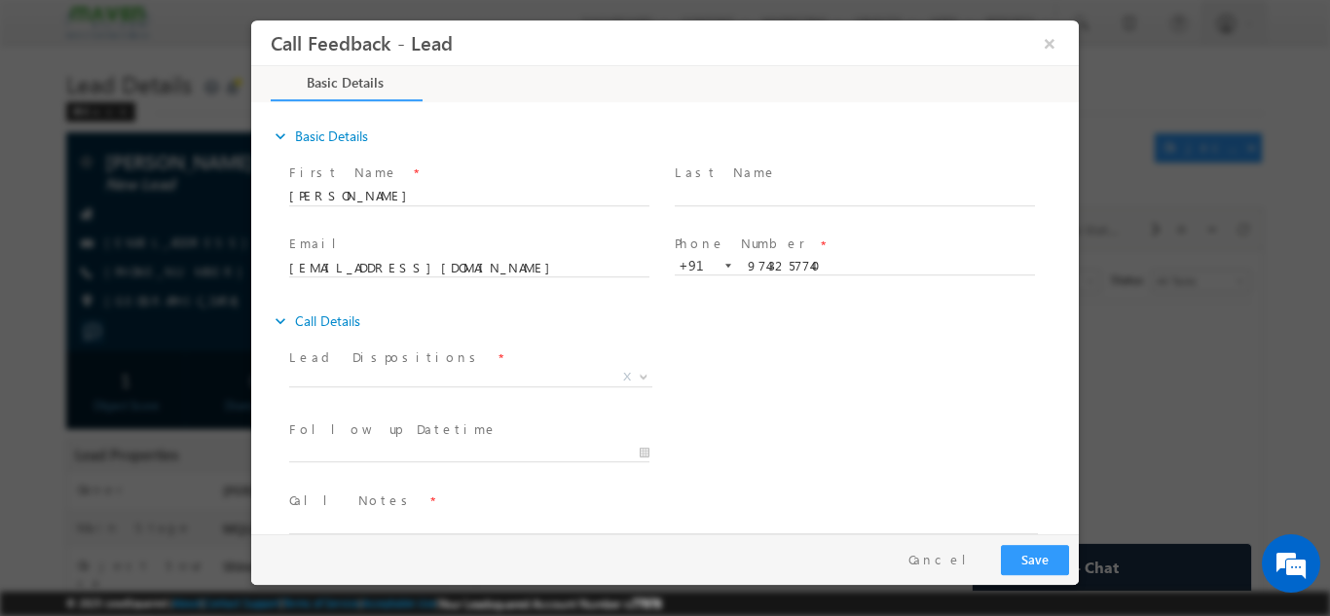
scroll to position [31, 0]
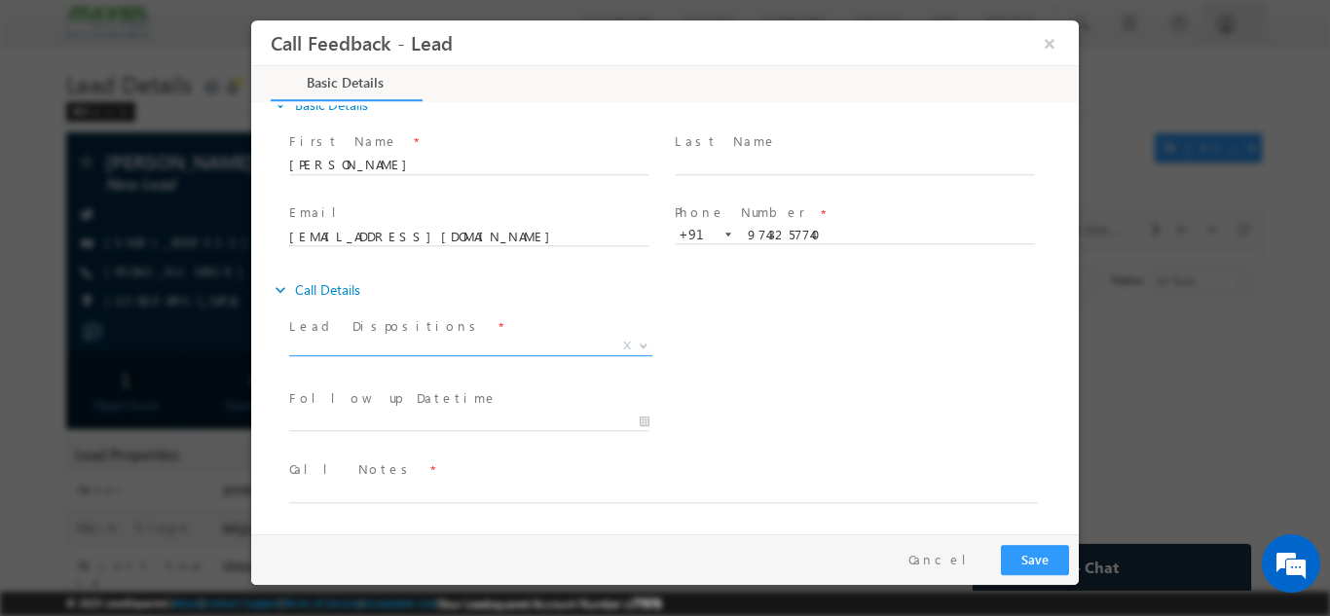
click at [521, 344] on span "X" at bounding box center [470, 345] width 363 height 19
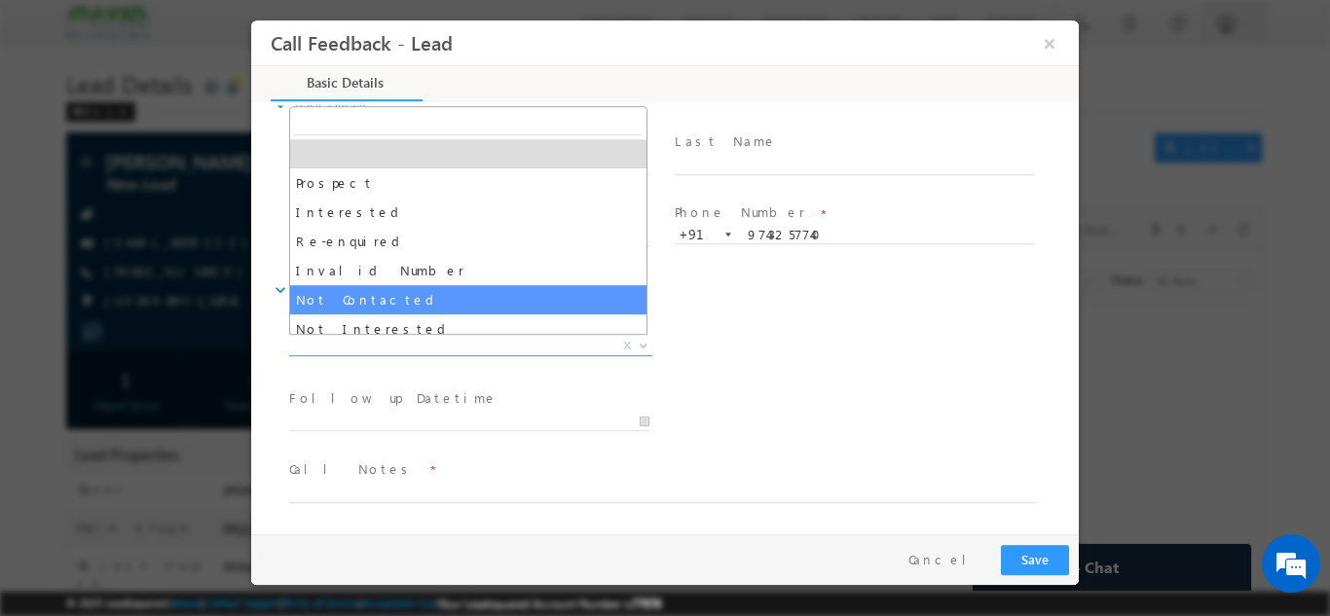
select select "Not Contacted"
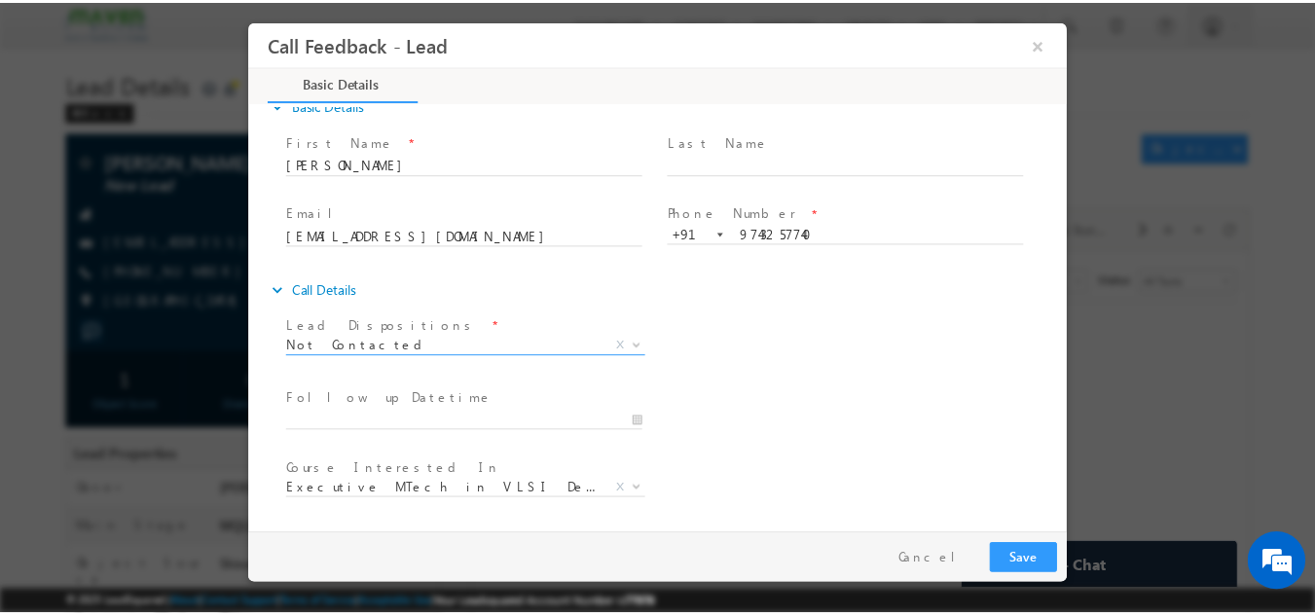
scroll to position [103, 0]
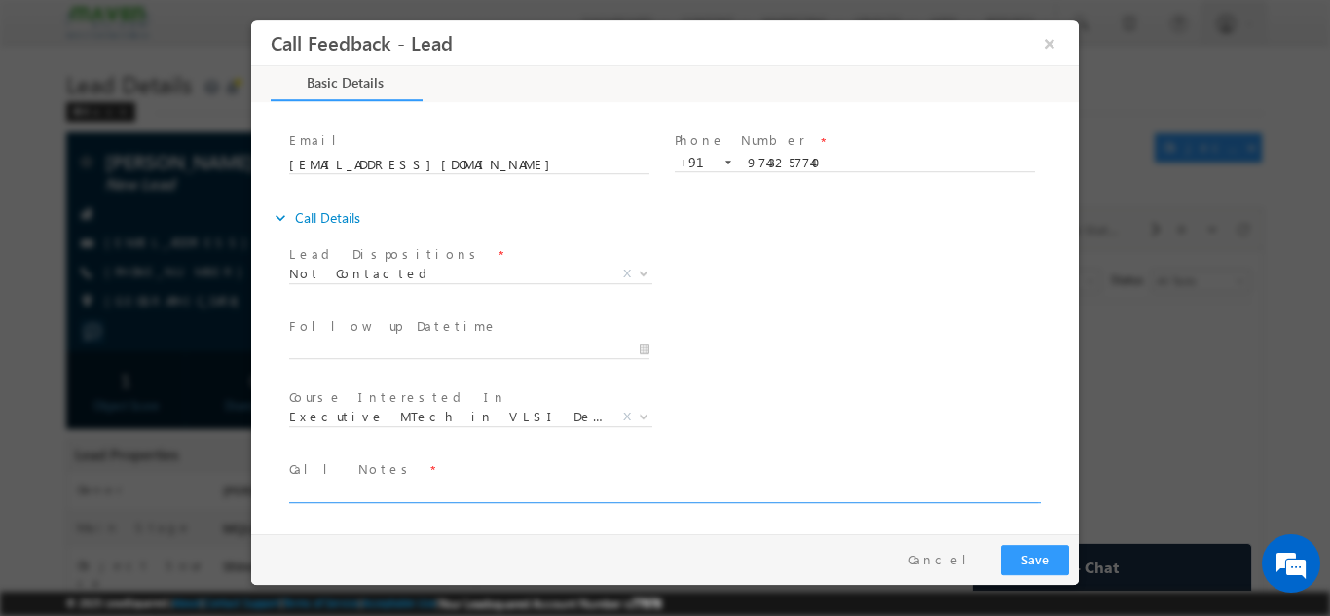
click at [487, 490] on textarea at bounding box center [663, 491] width 748 height 22
type textarea "dnp"
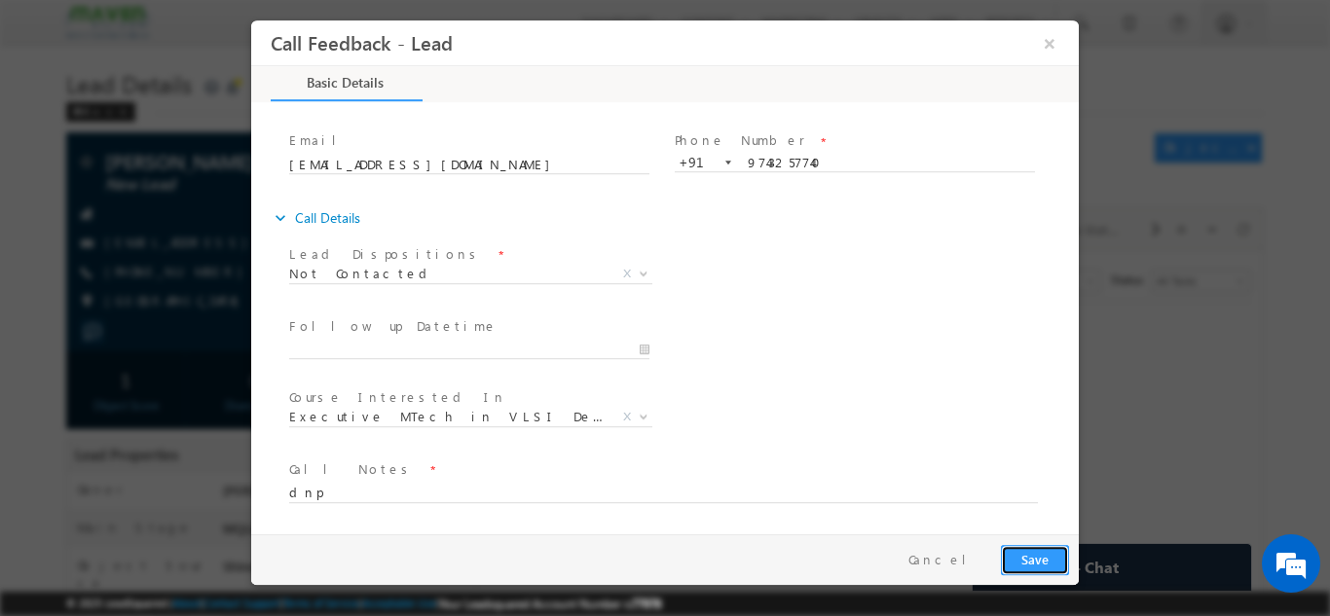
click at [1020, 546] on button "Save" at bounding box center [1035, 559] width 68 height 30
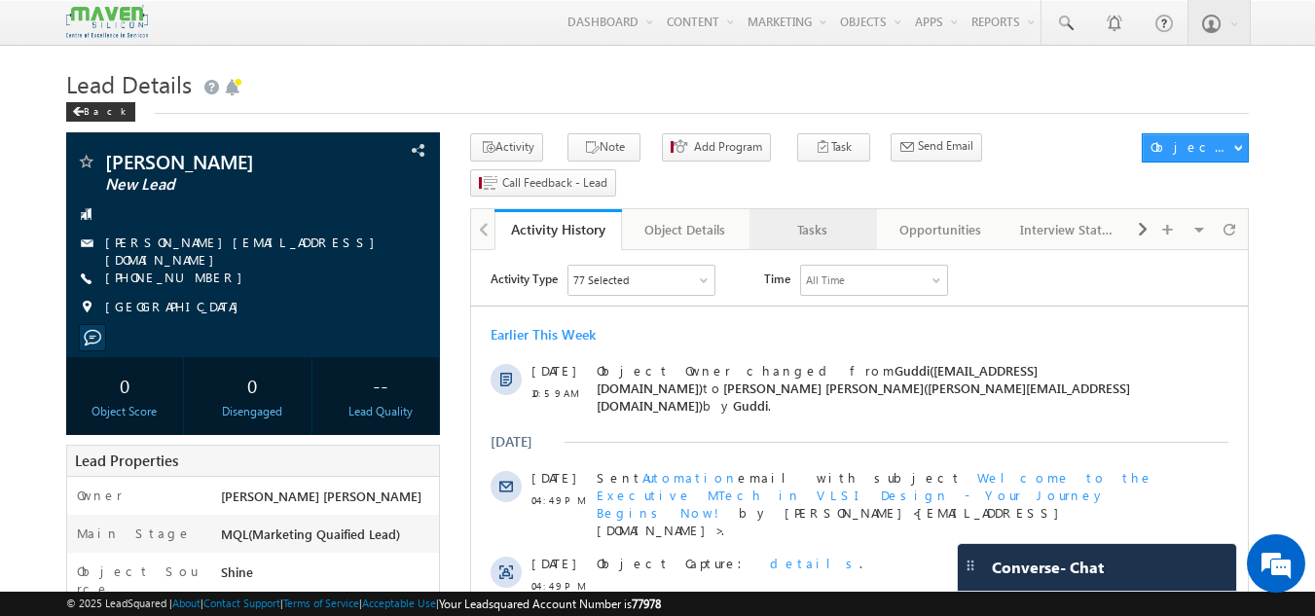
click at [825, 218] on div "Tasks" at bounding box center [812, 229] width 94 height 23
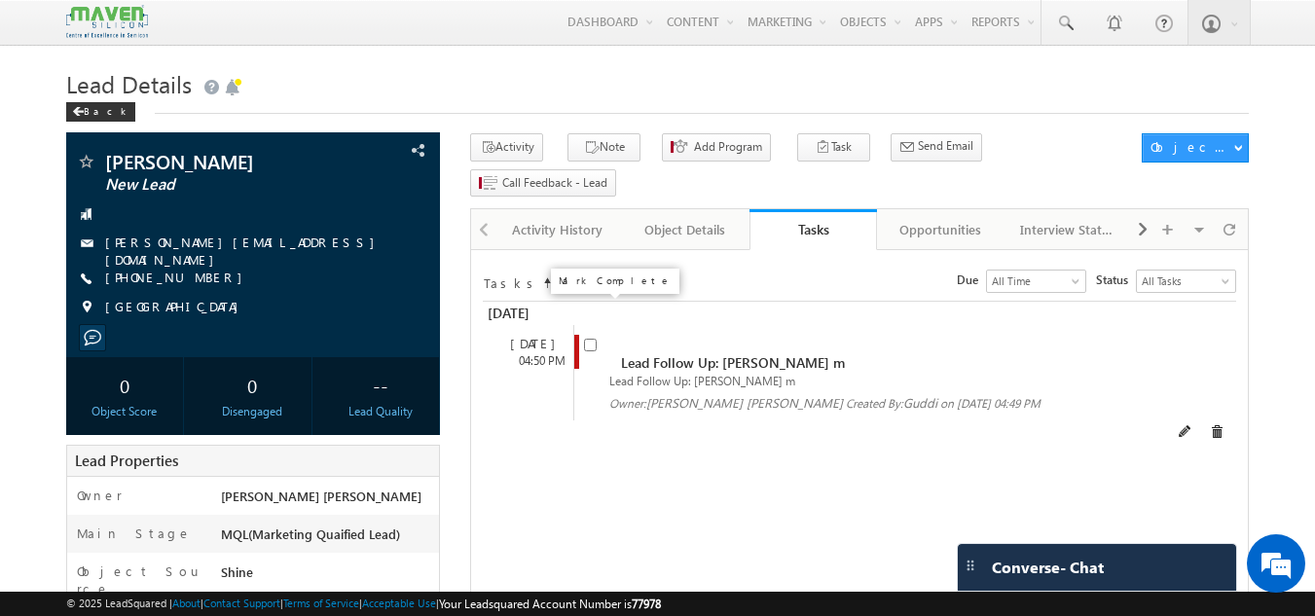
click at [588, 339] on input "checkbox" at bounding box center [590, 345] width 13 height 13
checkbox input "false"
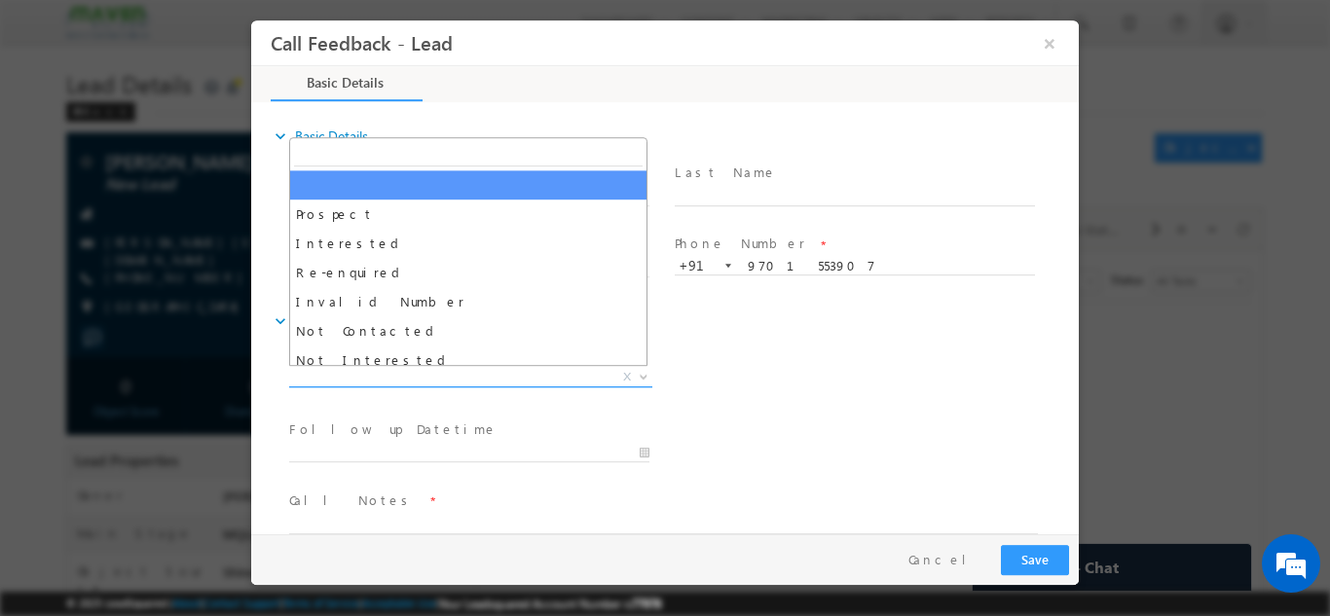
click at [525, 383] on span "X" at bounding box center [470, 376] width 363 height 19
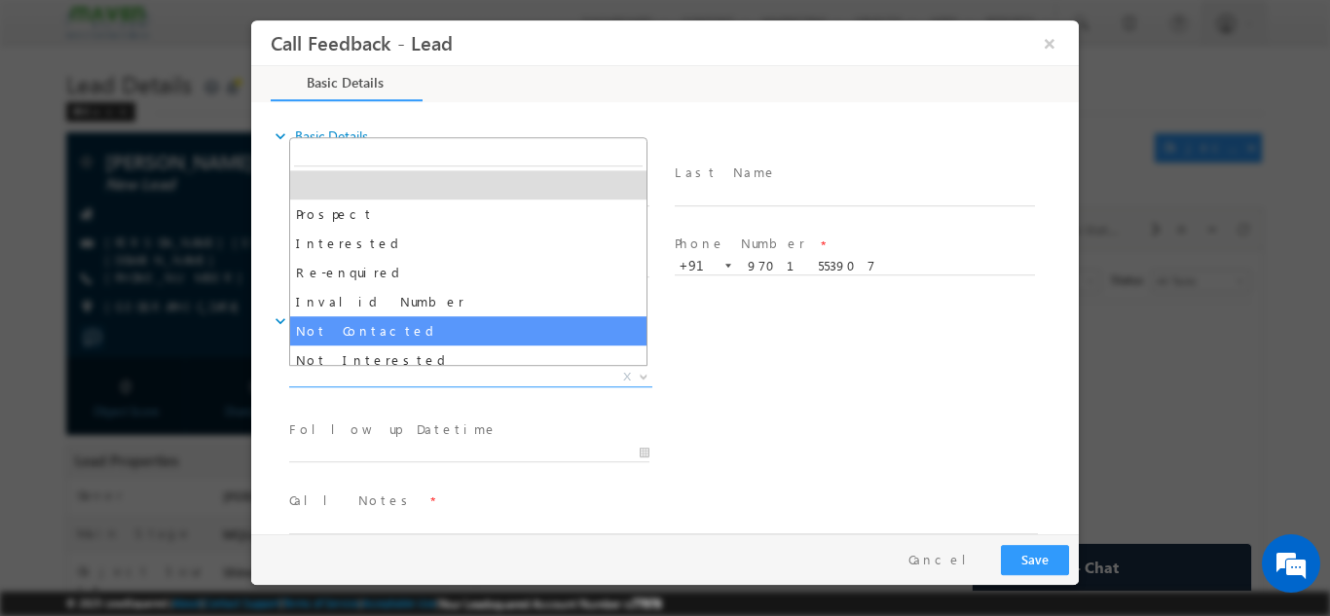
select select "Not Contacted"
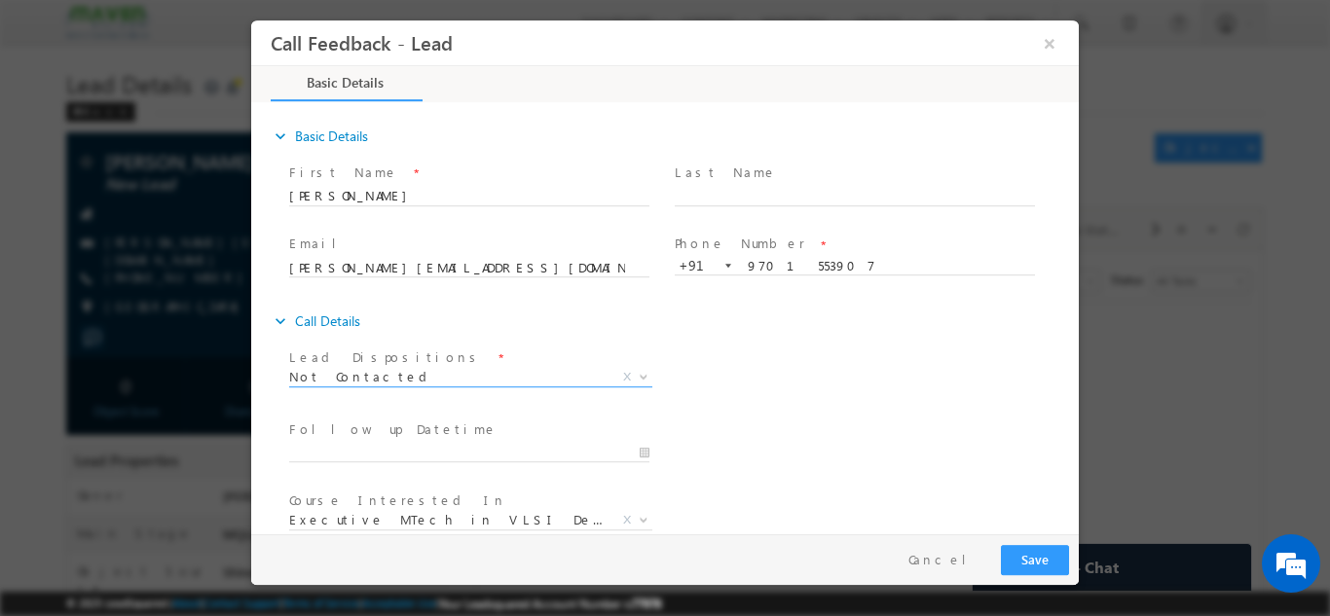
scroll to position [103, 0]
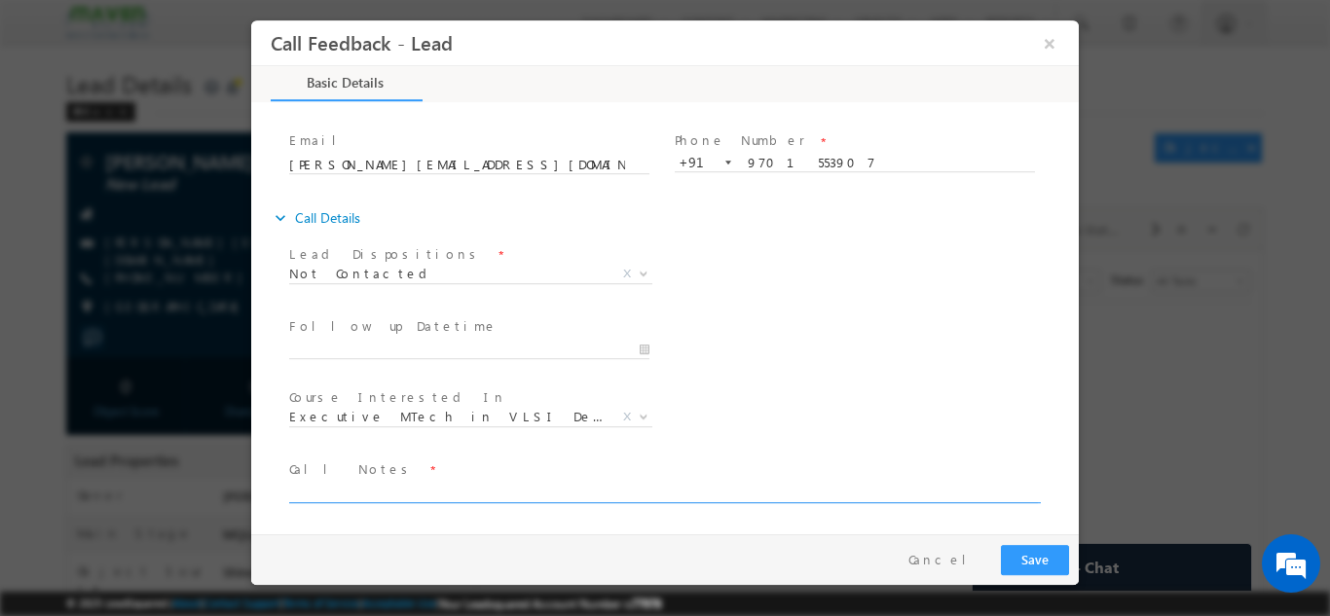
click at [473, 492] on textarea at bounding box center [663, 491] width 748 height 22
type textarea "dnp"
click at [1053, 553] on button "Save" at bounding box center [1035, 559] width 68 height 30
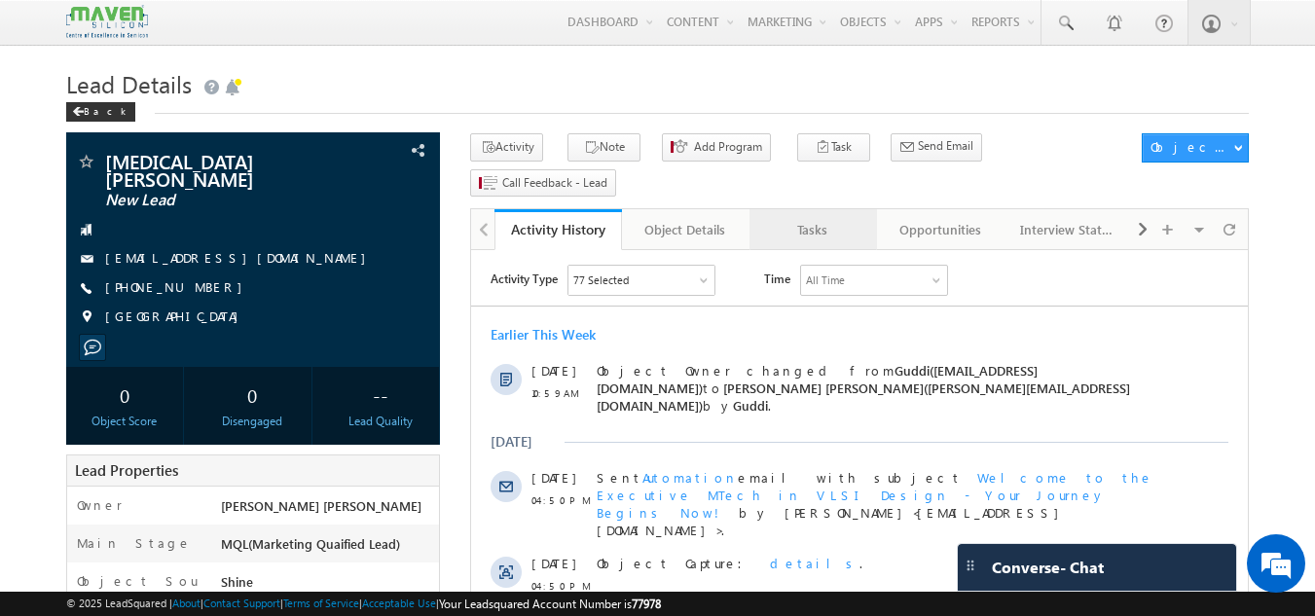
click at [780, 218] on div "Tasks" at bounding box center [812, 229] width 94 height 23
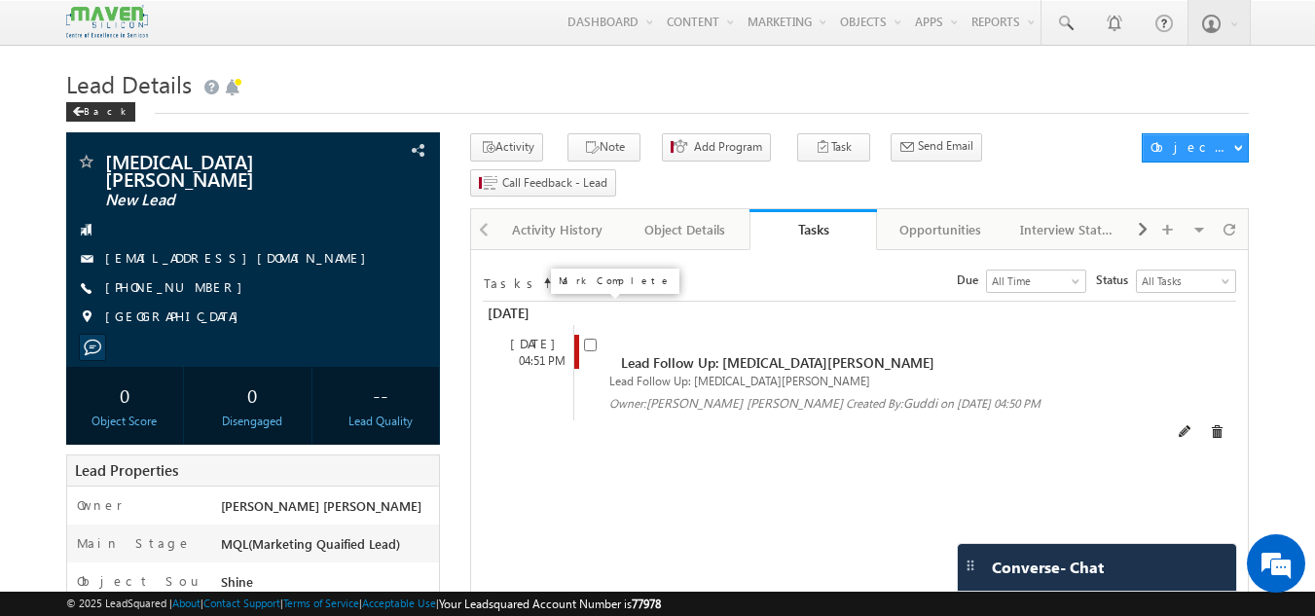
drag, startPoint x: 584, startPoint y: 307, endPoint x: 525, endPoint y: 347, distance: 72.1
click at [525, 347] on div "08 Sep 04:51 PM Lead Follow Up: Arava venkatesh reddy Lead Follow Up: Arava ven…" at bounding box center [858, 384] width 750 height 118
click at [593, 339] on input "checkbox" at bounding box center [590, 345] width 13 height 13
checkbox input "false"
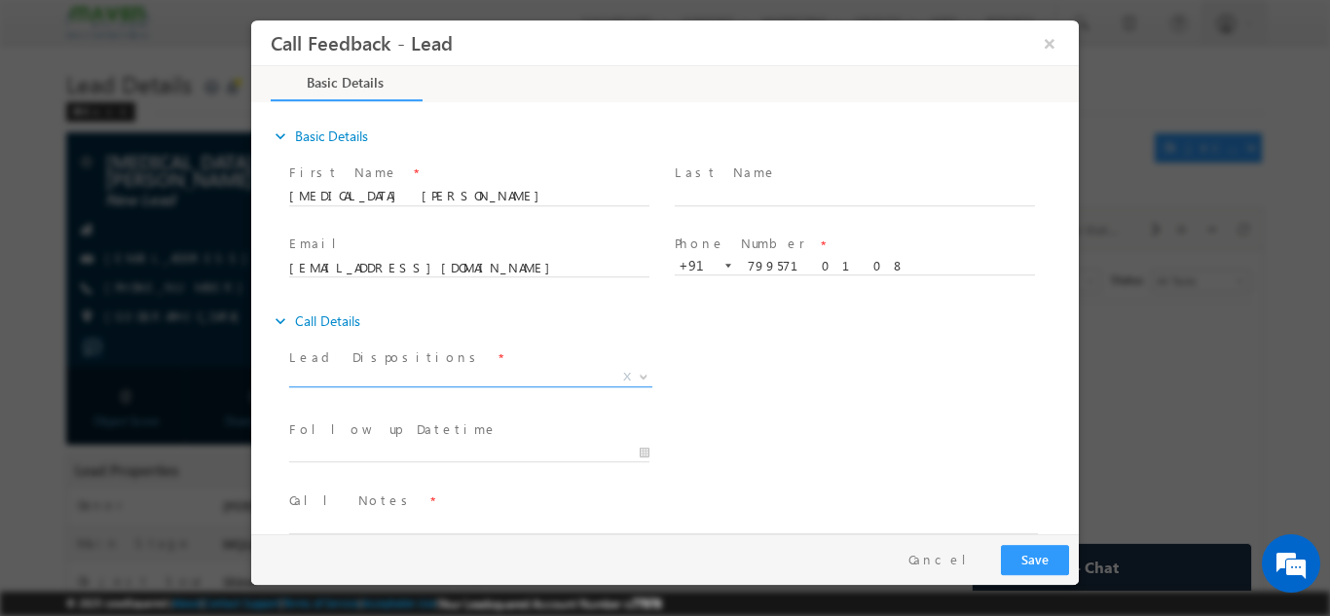
click at [395, 375] on span "X" at bounding box center [470, 376] width 363 height 19
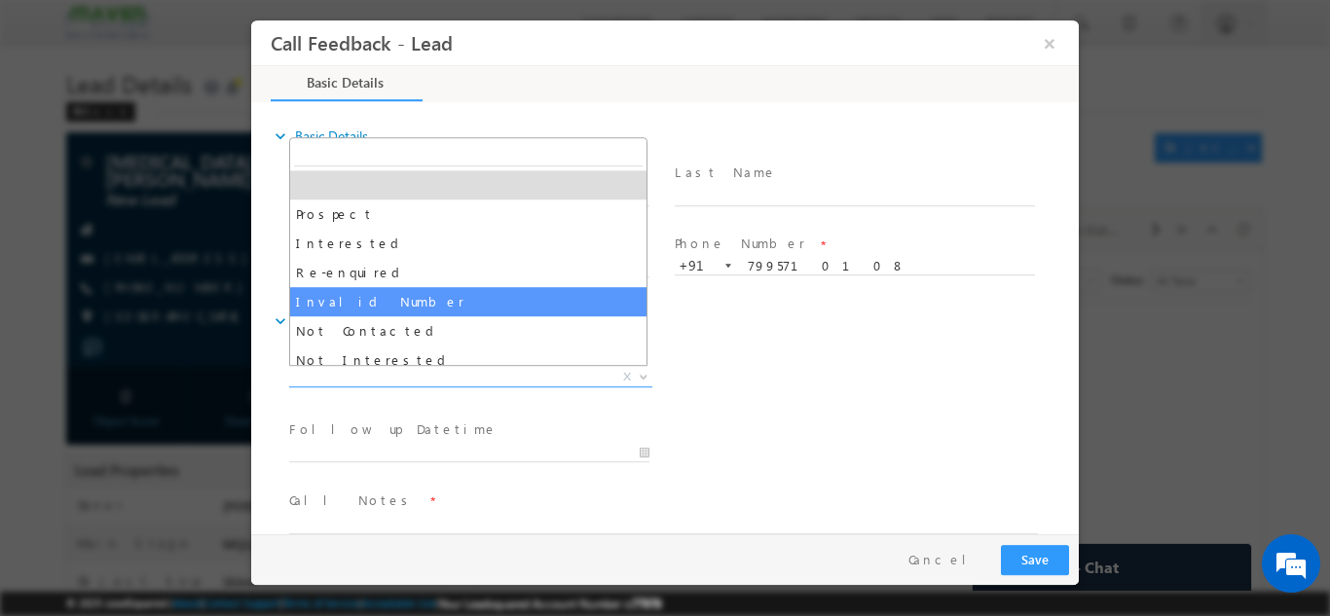
select select "Invalid Number"
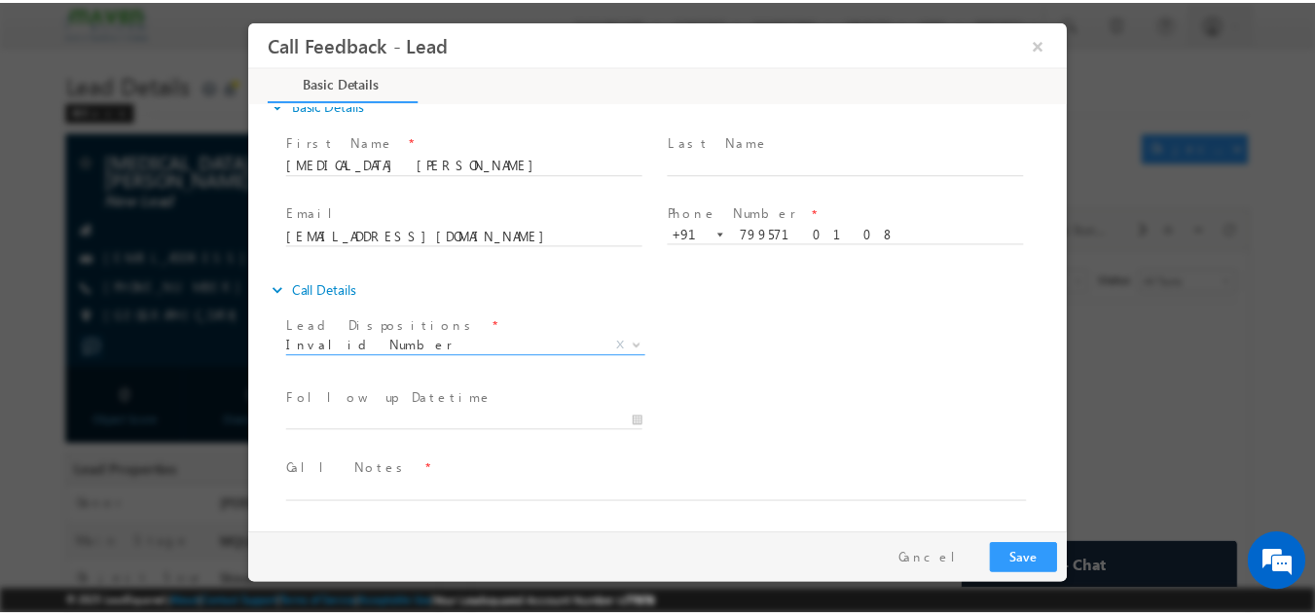
scroll to position [27, 0]
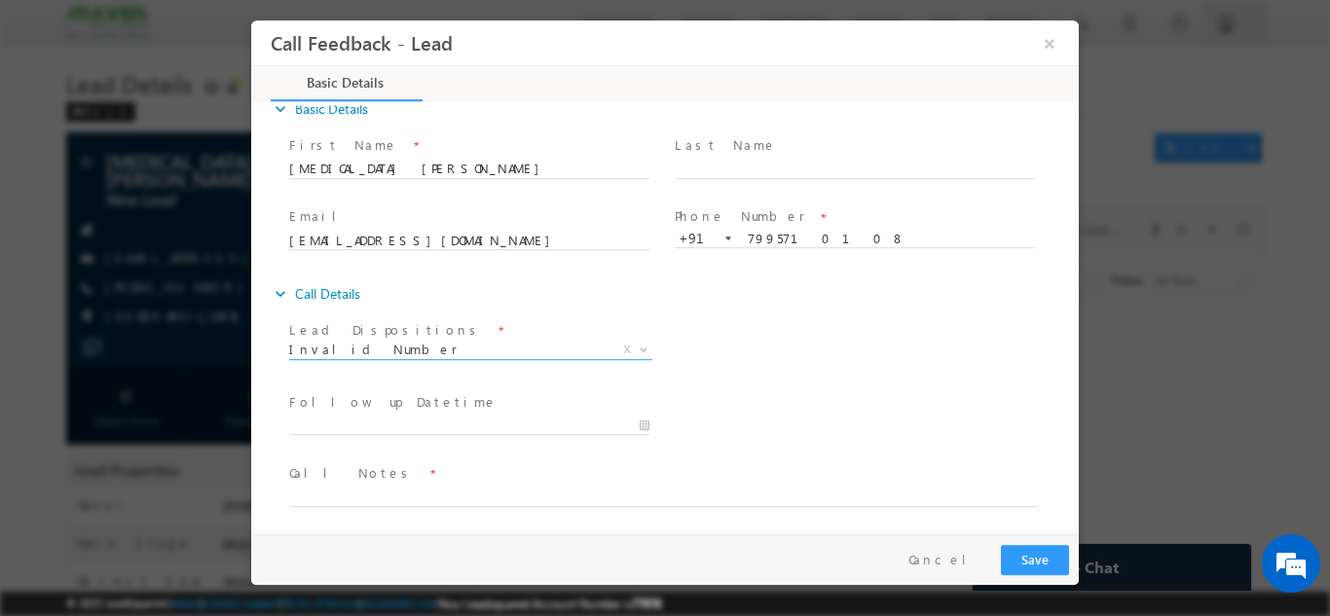
click at [448, 482] on span "Call Notes *" at bounding box center [652, 472] width 727 height 21
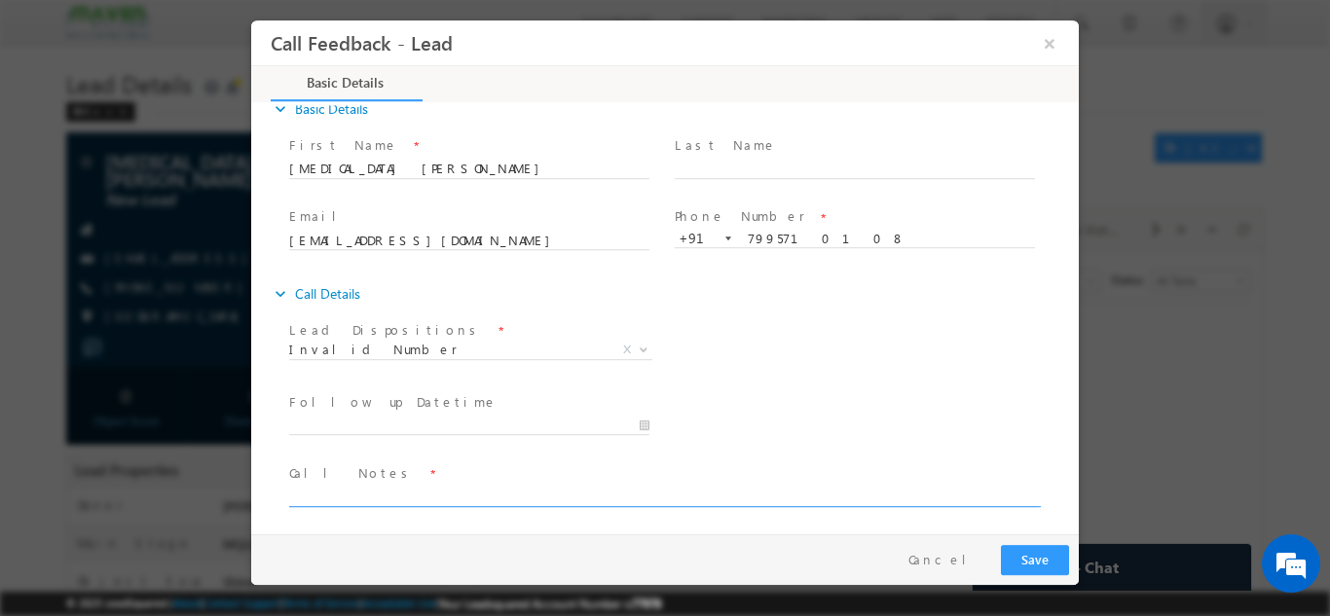
click at [443, 499] on textarea at bounding box center [663, 495] width 748 height 22
type textarea "wrong number"
click at [1039, 569] on button "Save" at bounding box center [1035, 559] width 68 height 30
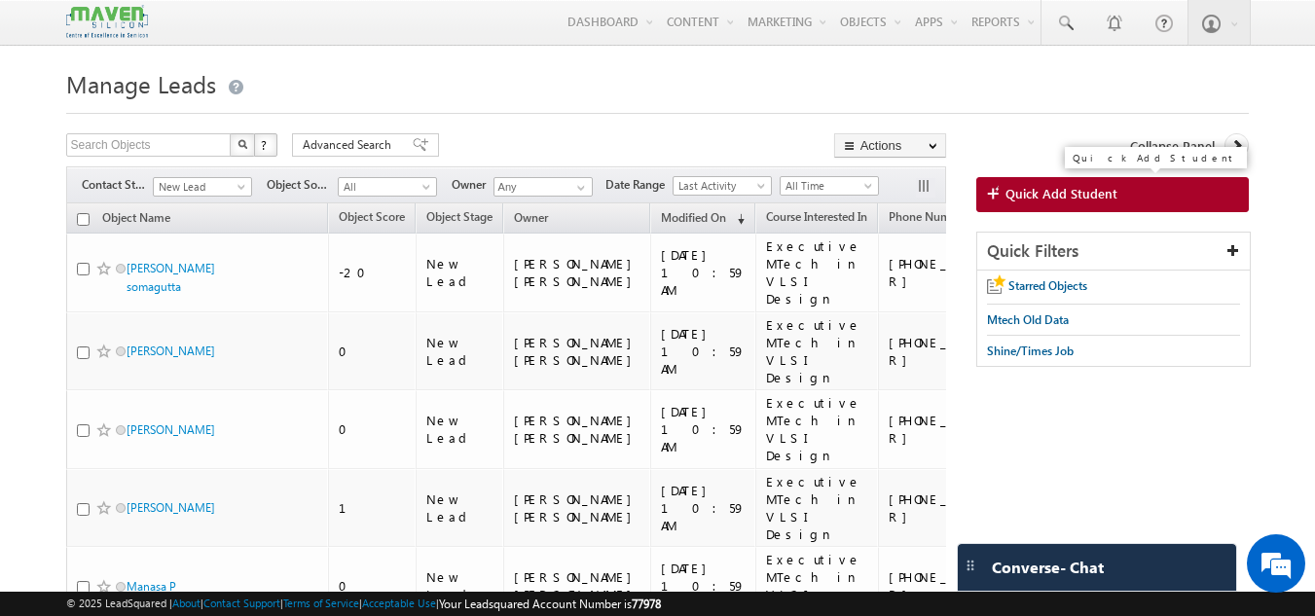
click at [1133, 181] on link "Quick Add Student" at bounding box center [1112, 194] width 273 height 35
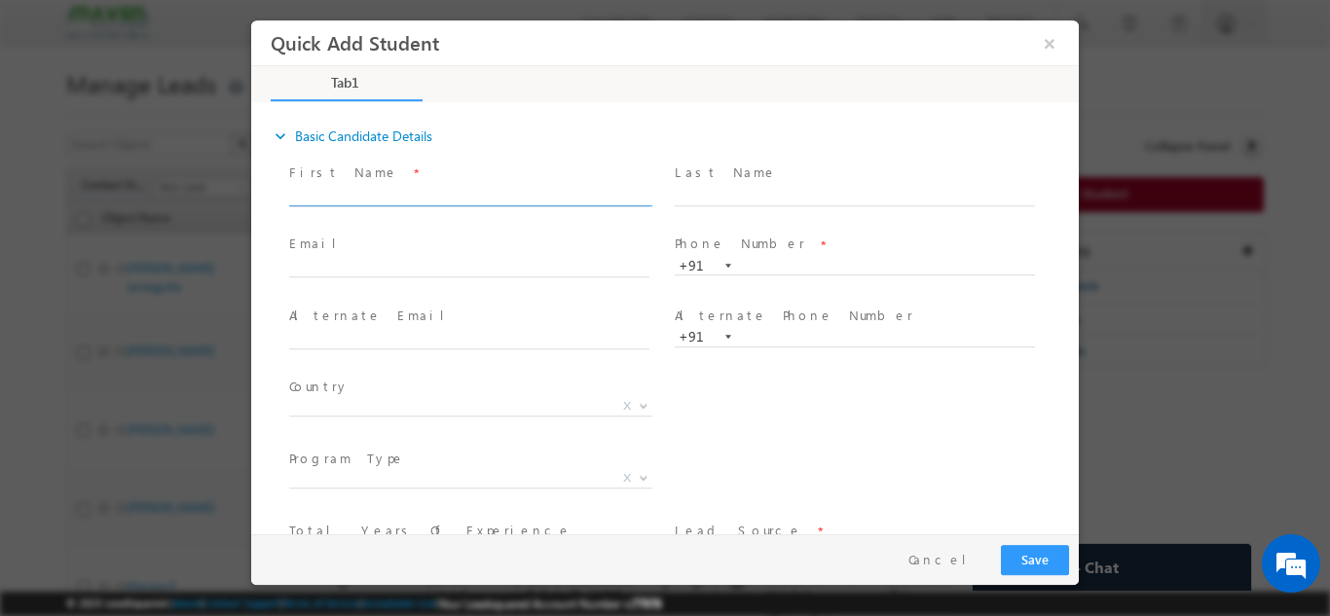
click at [421, 196] on input "text" at bounding box center [469, 195] width 360 height 19
paste input "Madhavi"
type input "Madhavi"
click at [460, 248] on span "Email *" at bounding box center [468, 244] width 359 height 21
click at [460, 250] on span "Email *" at bounding box center [468, 244] width 359 height 21
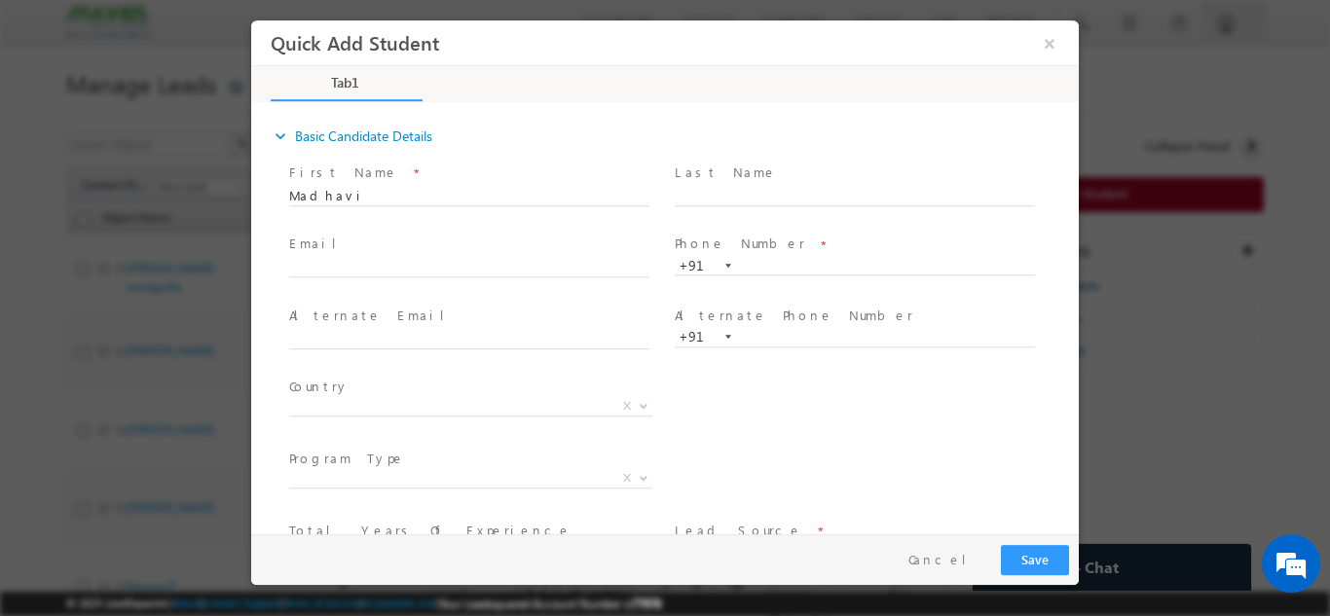
click at [457, 257] on span at bounding box center [478, 267] width 378 height 21
click at [454, 264] on input "text" at bounding box center [469, 267] width 360 height 19
paste input "[EMAIL_ADDRESS][DOMAIN_NAME]"
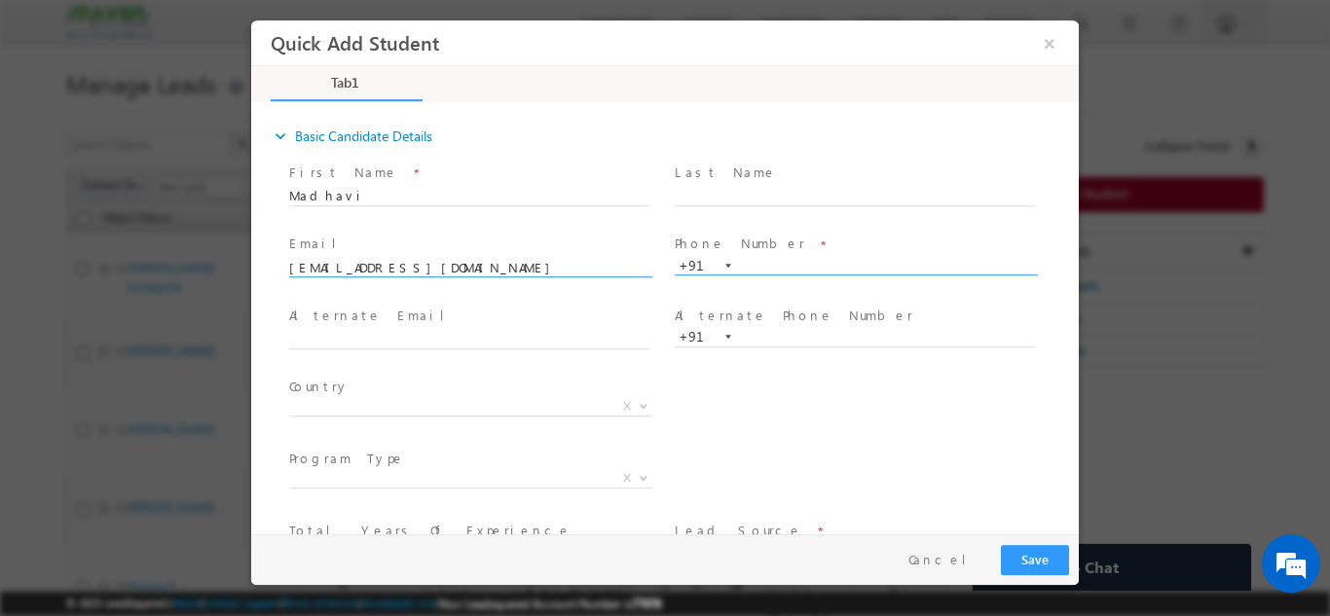
type input "[EMAIL_ADDRESS][DOMAIN_NAME]"
click at [766, 268] on input "text" at bounding box center [854, 265] width 360 height 19
paste input "9108927801"
type input "9108927801"
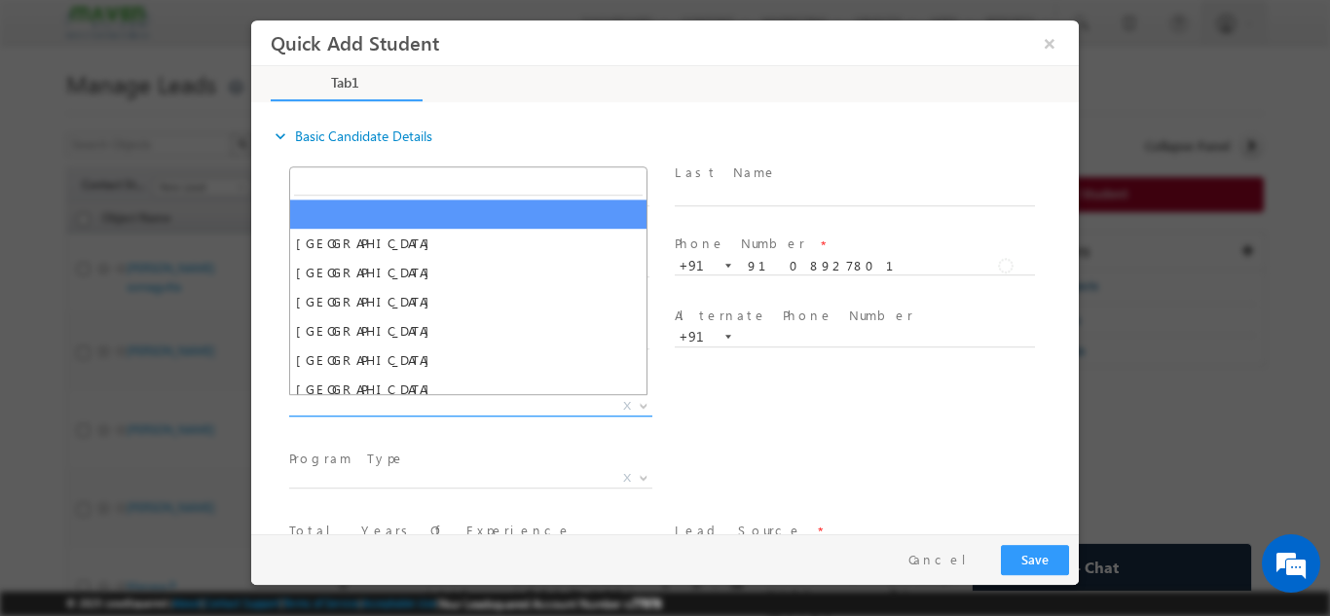
click at [417, 415] on span "[GEOGRAPHIC_DATA] [GEOGRAPHIC_DATA] [GEOGRAPHIC_DATA] [GEOGRAPHIC_DATA] [GEOGRA…" at bounding box center [478, 409] width 378 height 23
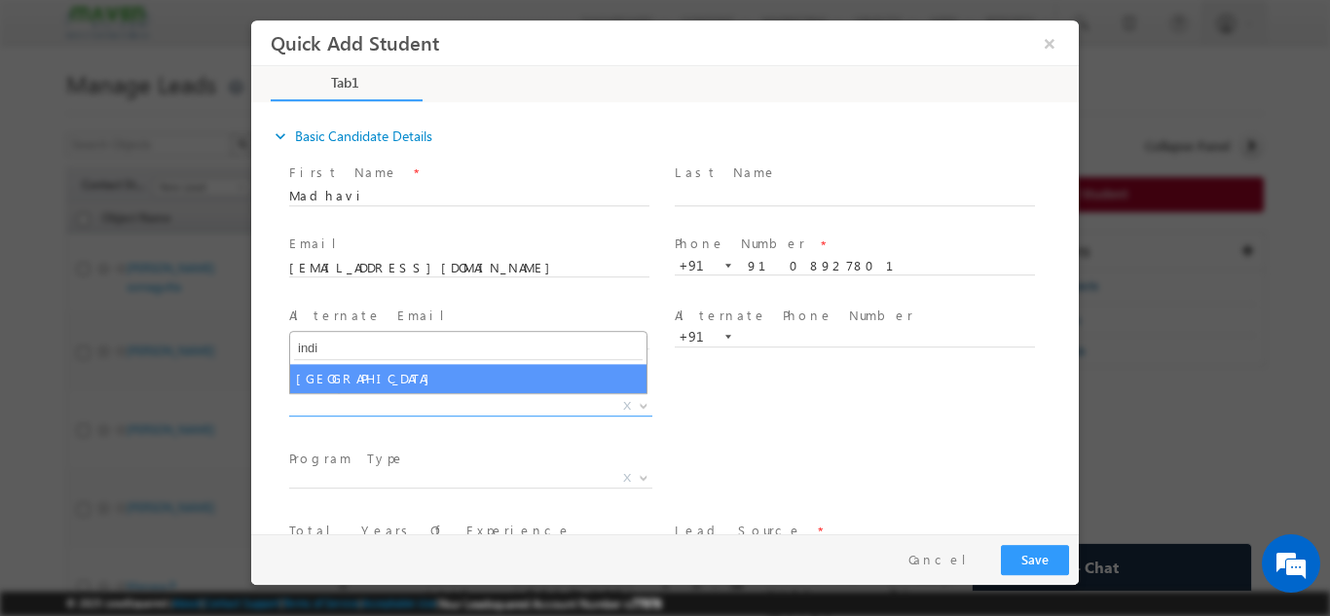
type input "indi"
select select "[GEOGRAPHIC_DATA]"
select select
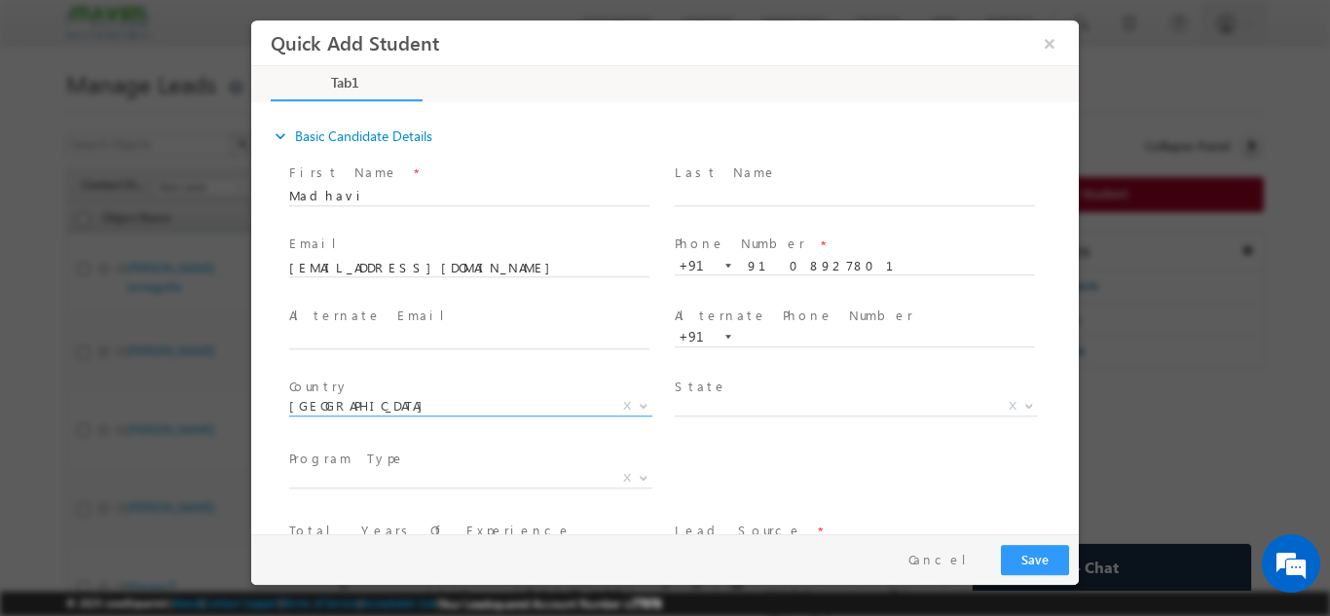
scroll to position [133, 0]
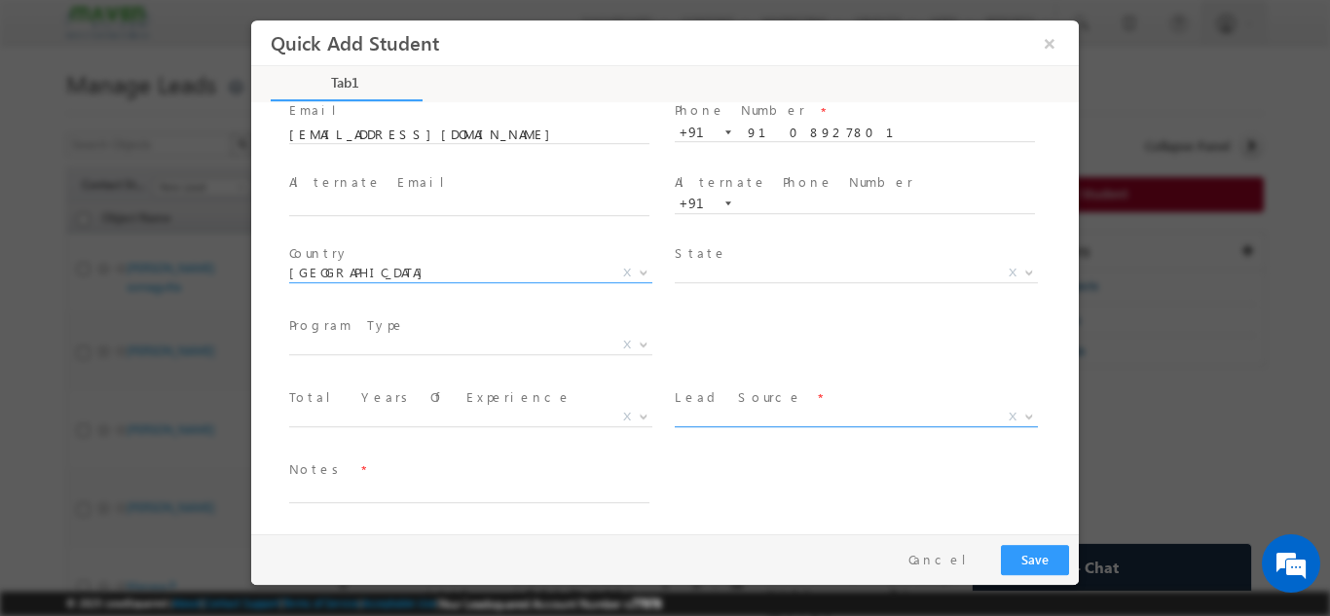
click at [761, 408] on span "X" at bounding box center [855, 416] width 363 height 19
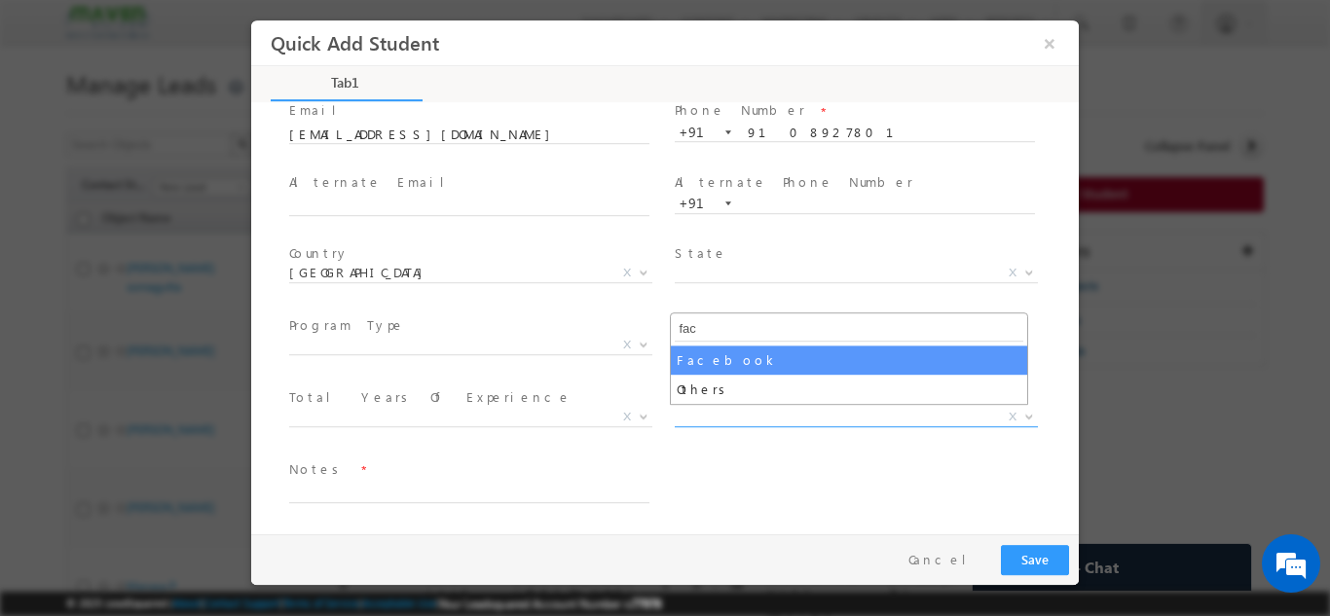
type input "fac"
select select "Facebook"
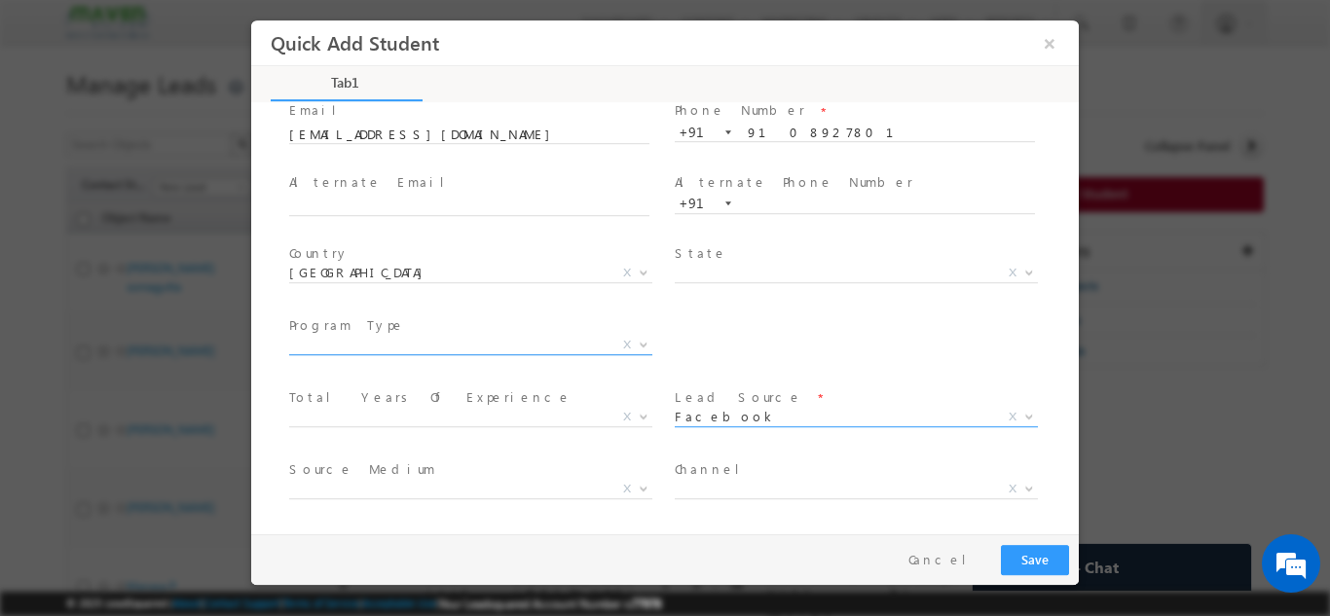
click at [557, 346] on span "X" at bounding box center [470, 344] width 363 height 19
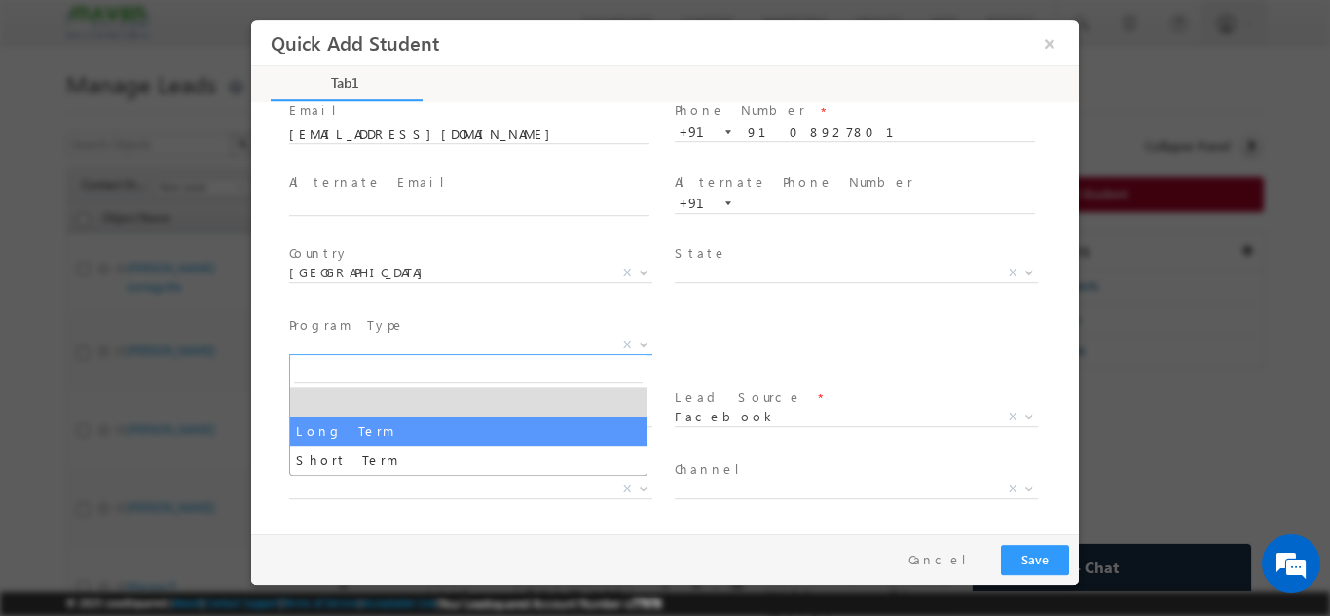
select select "Long Term"
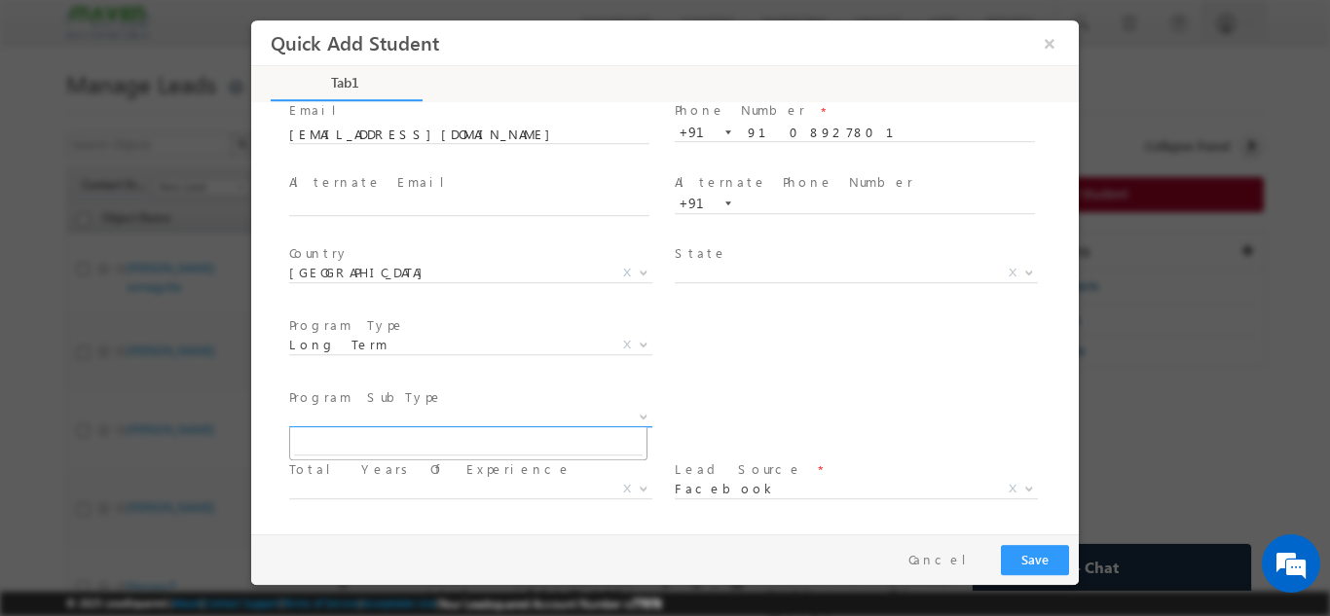
click at [436, 419] on span "X" at bounding box center [470, 416] width 363 height 19
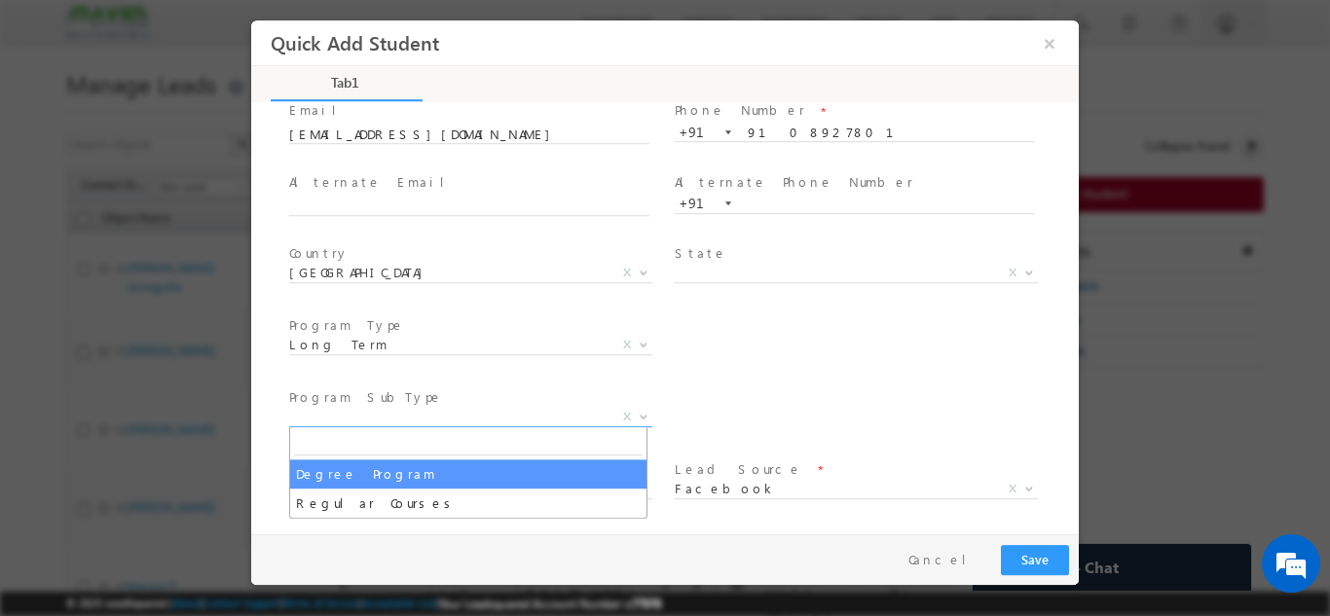
select select "Degree Program"
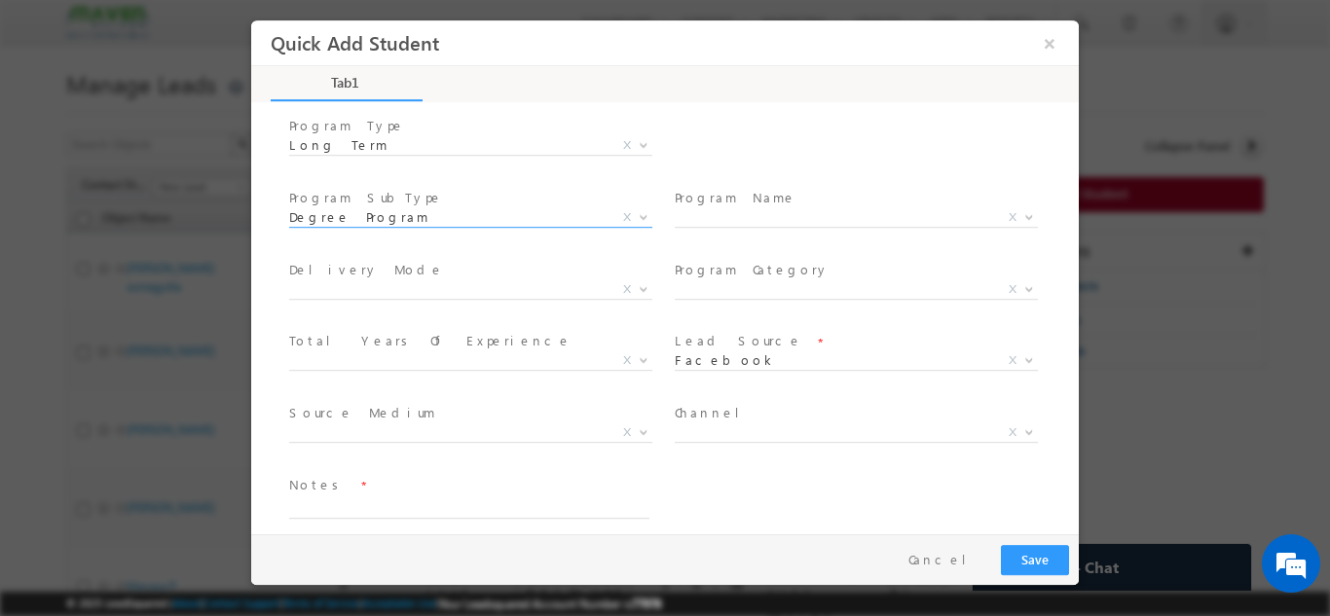
scroll to position [334, 0]
click at [837, 206] on span "X" at bounding box center [855, 215] width 363 height 19
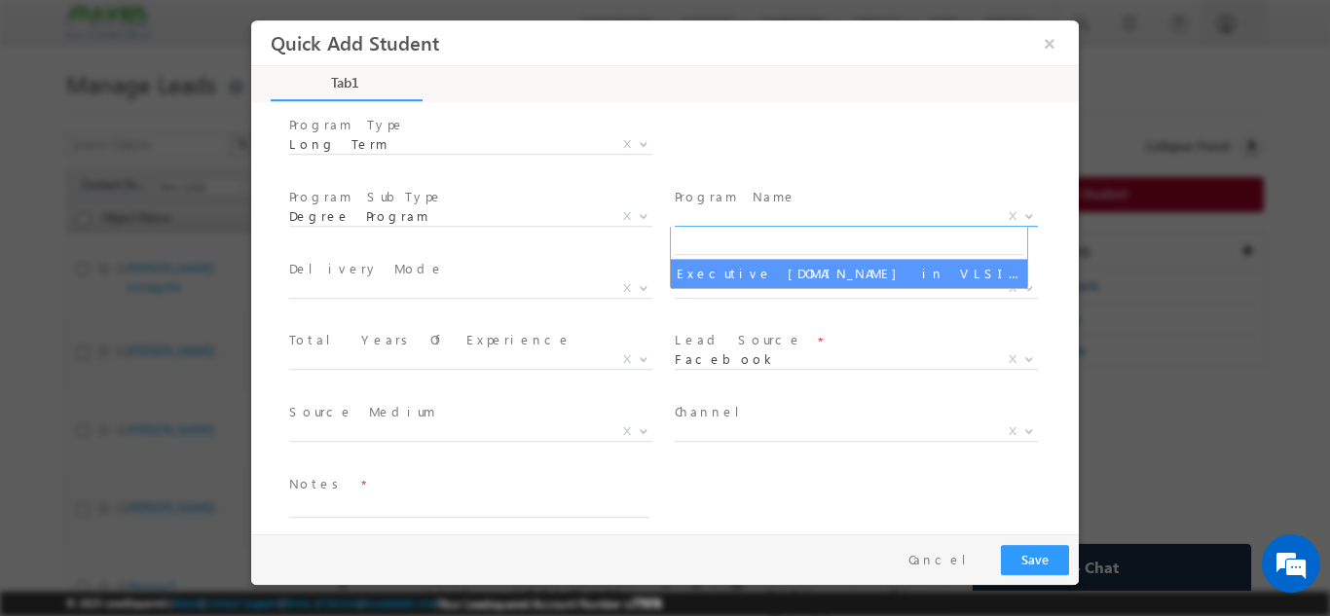
select select "Executive [DOMAIN_NAME] in VLSI Design"
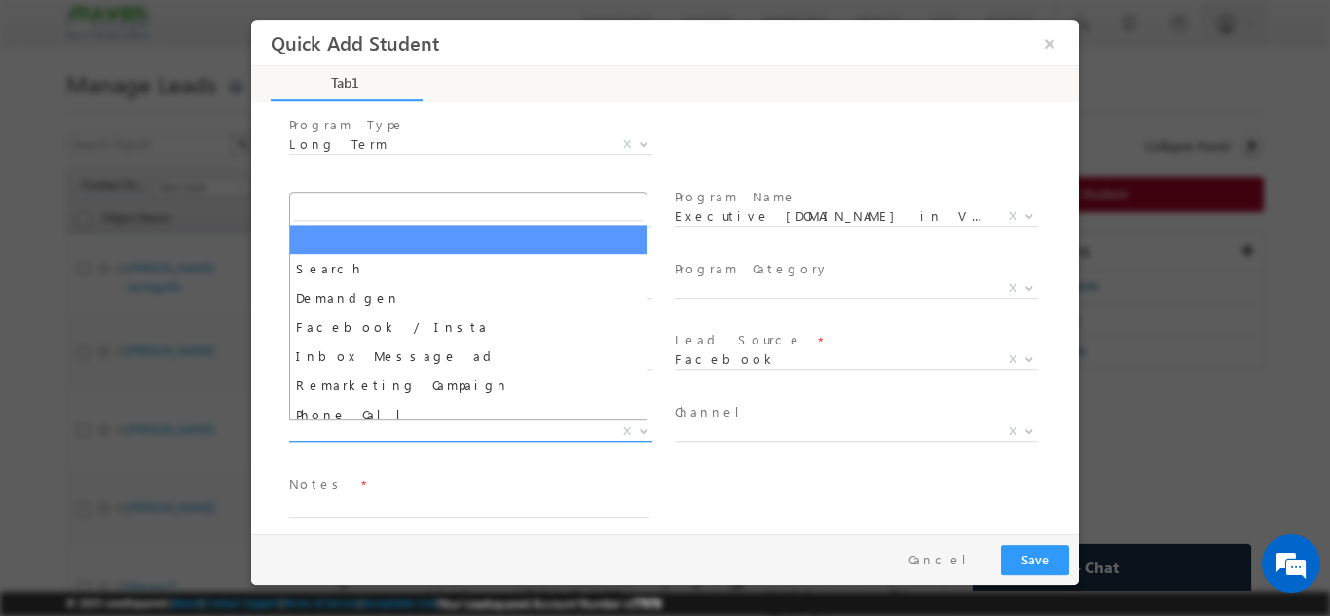
click at [557, 429] on span "X" at bounding box center [470, 430] width 363 height 19
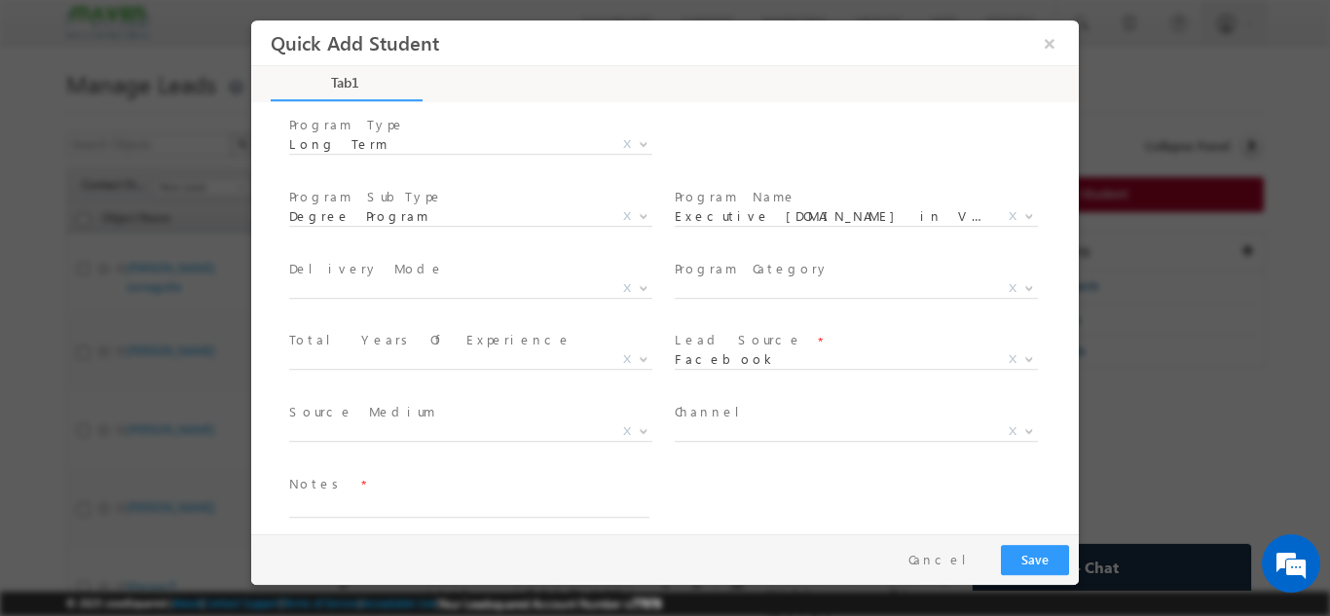
click at [751, 460] on span at bounding box center [853, 454] width 359 height 21
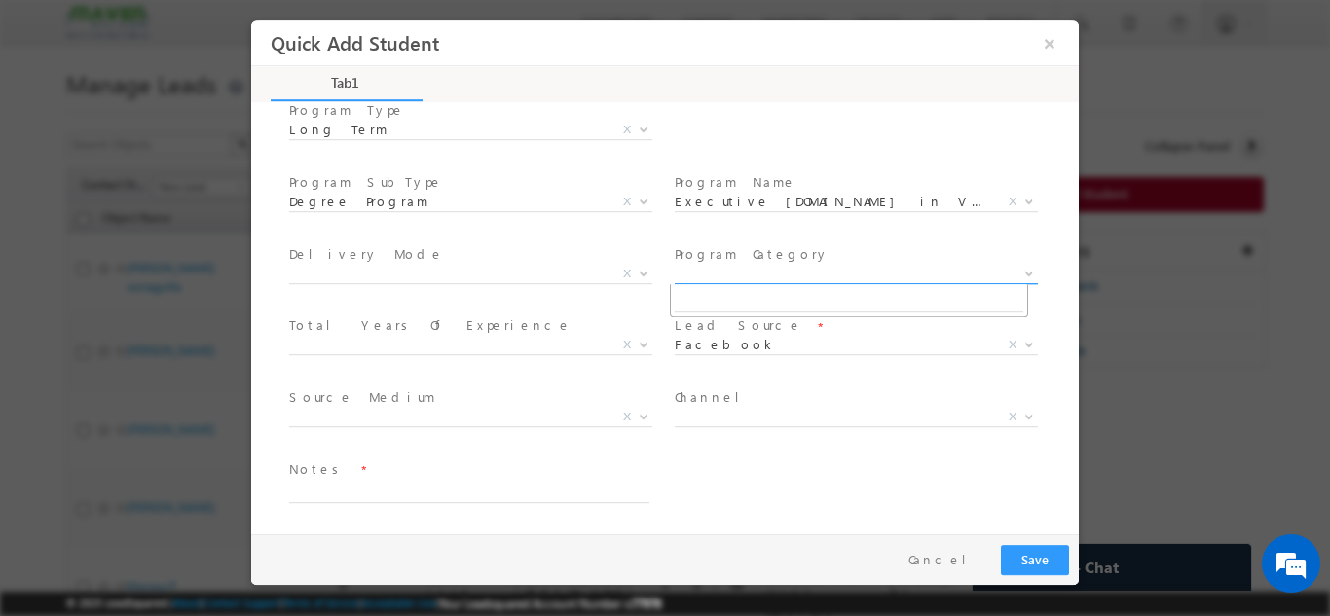
click at [835, 277] on span "X" at bounding box center [855, 273] width 363 height 19
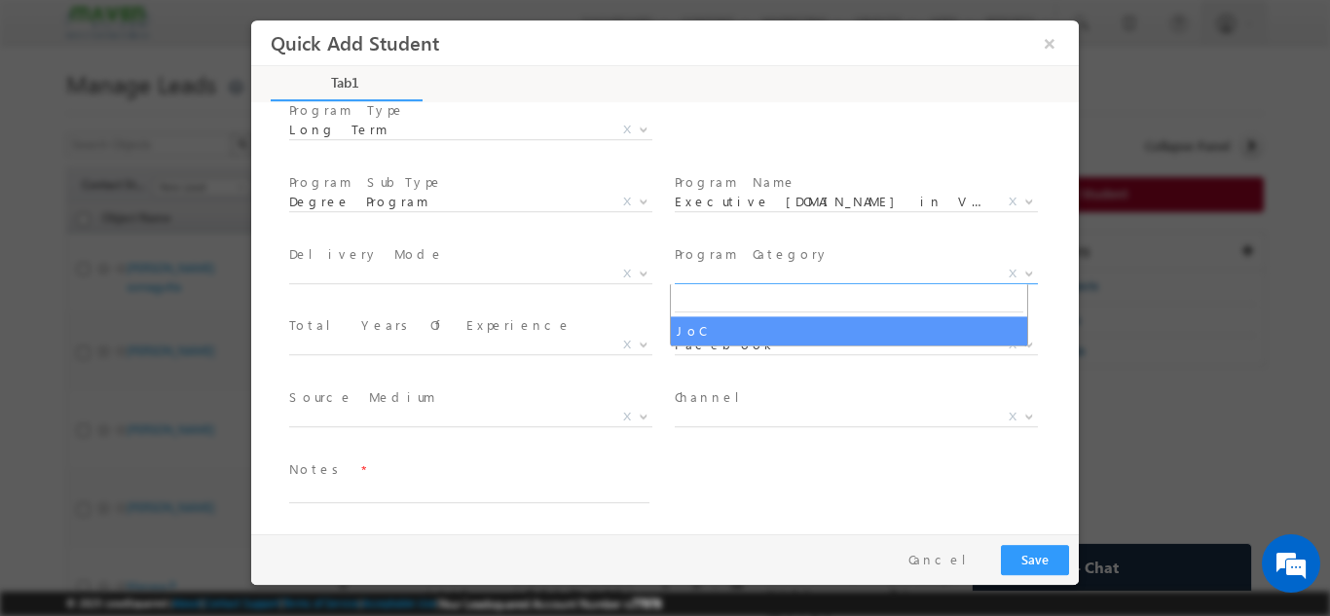
click at [841, 459] on div "Notes *" at bounding box center [681, 491] width 793 height 72
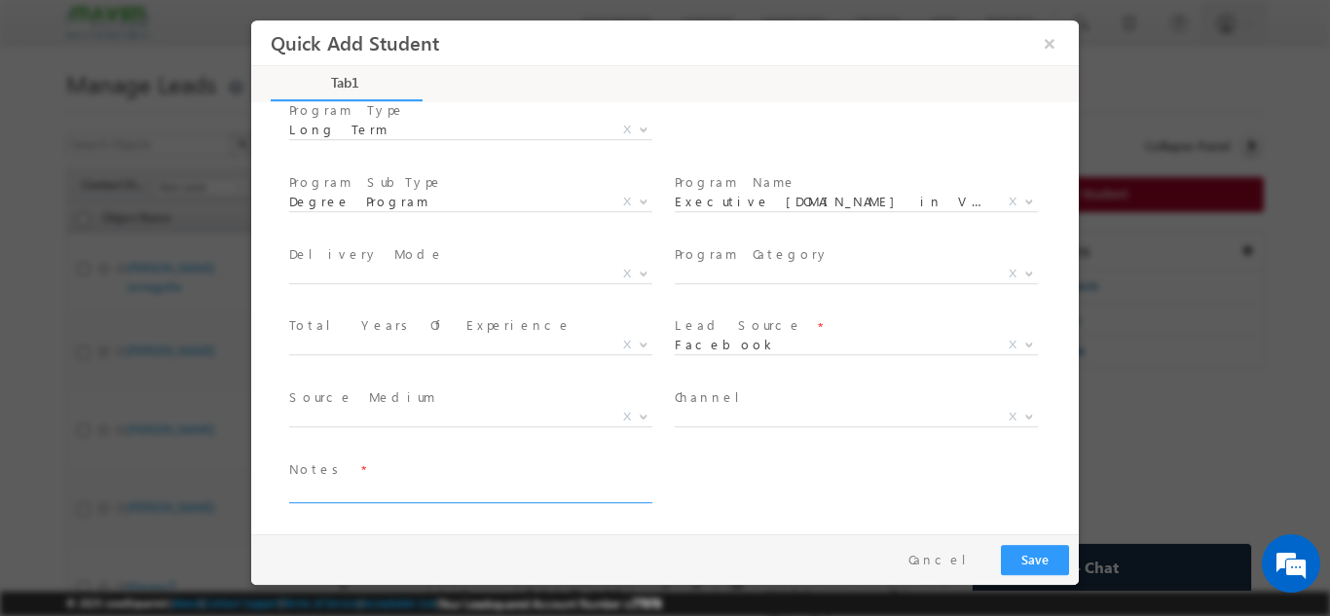
click at [491, 487] on textarea at bounding box center [469, 491] width 360 height 22
type textarea "dnp"
click at [1036, 558] on button "Save" at bounding box center [1035, 559] width 68 height 30
click at [1046, 561] on button "Save" at bounding box center [1035, 559] width 68 height 30
